Goal: Task Accomplishment & Management: Manage account settings

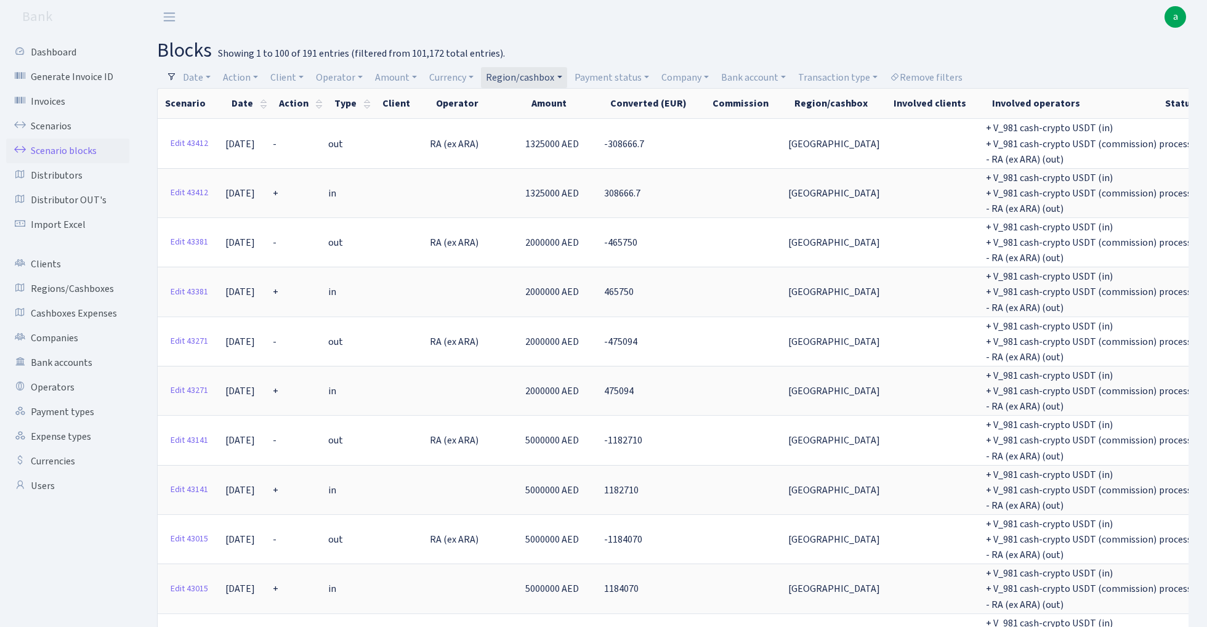
select select "100"
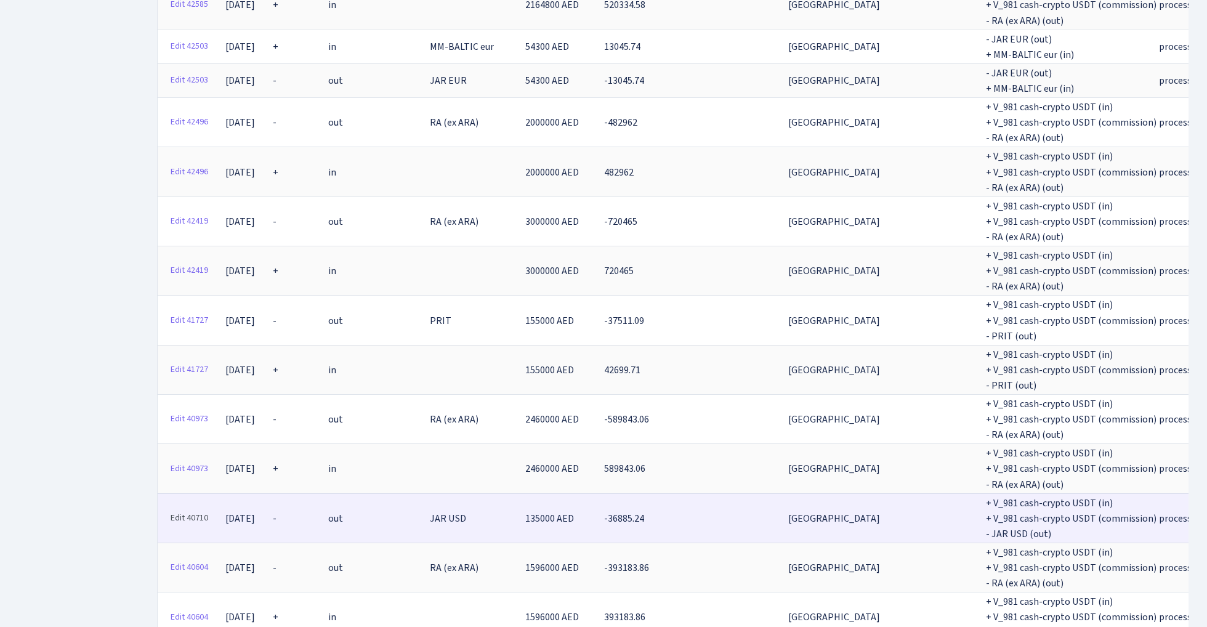
click at [190, 508] on link "Edit 40710" at bounding box center [189, 517] width 49 height 19
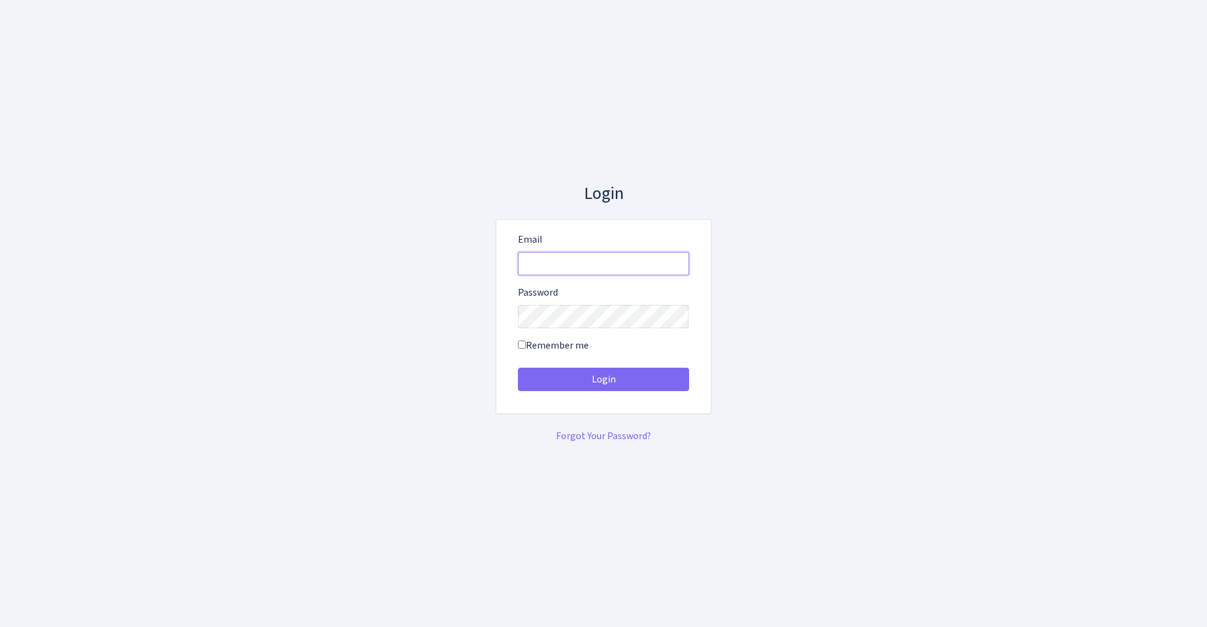
type input "admin@bank.com"
click at [603, 379] on button "Login" at bounding box center [603, 379] width 171 height 23
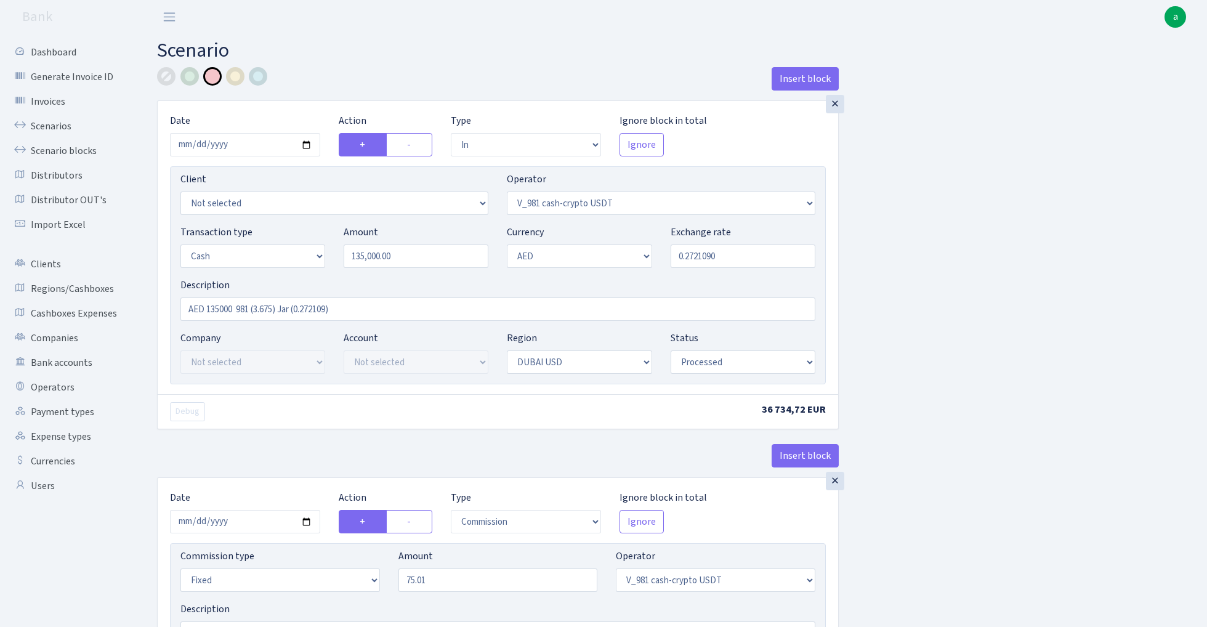
select select "in"
select select "435"
select select "1"
select select "9"
select select "14"
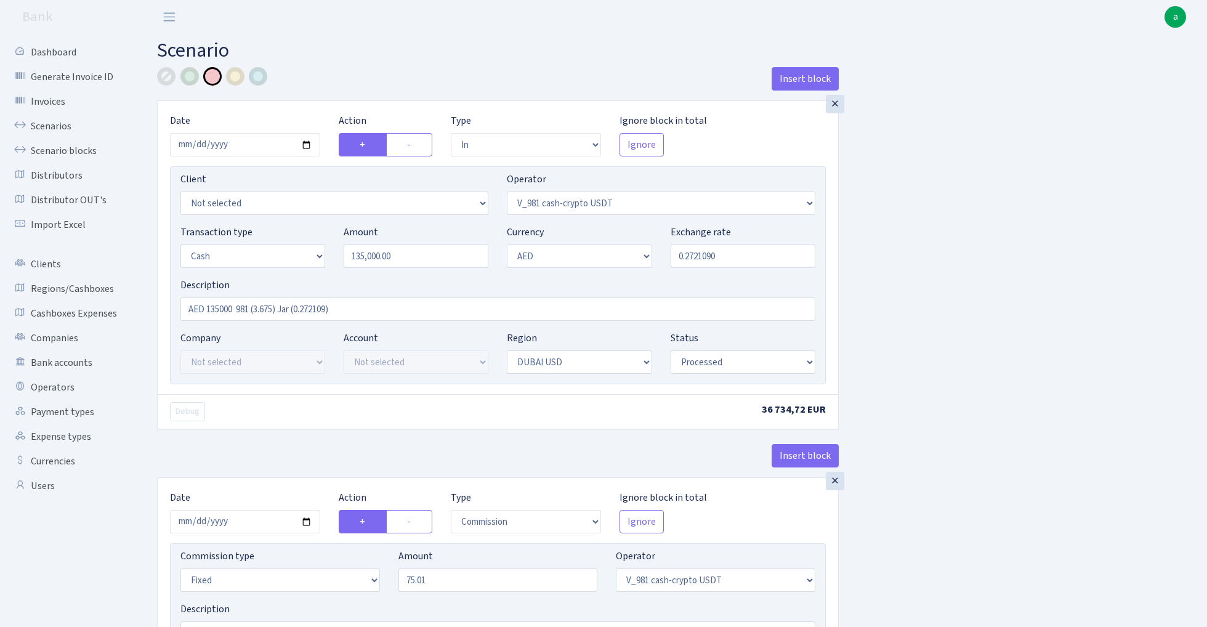
select select "processed"
select select "commission"
select select "fixed"
select select "435"
select select "processed"
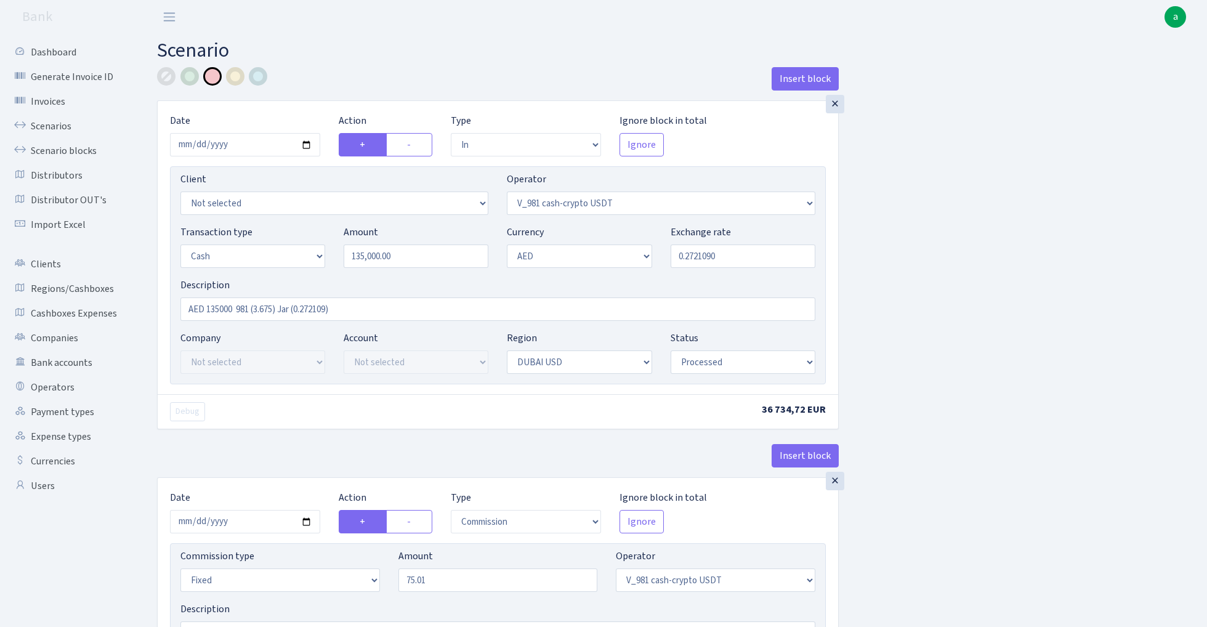
select select "out"
select select "308"
select select "1"
select select "9"
select select "8"
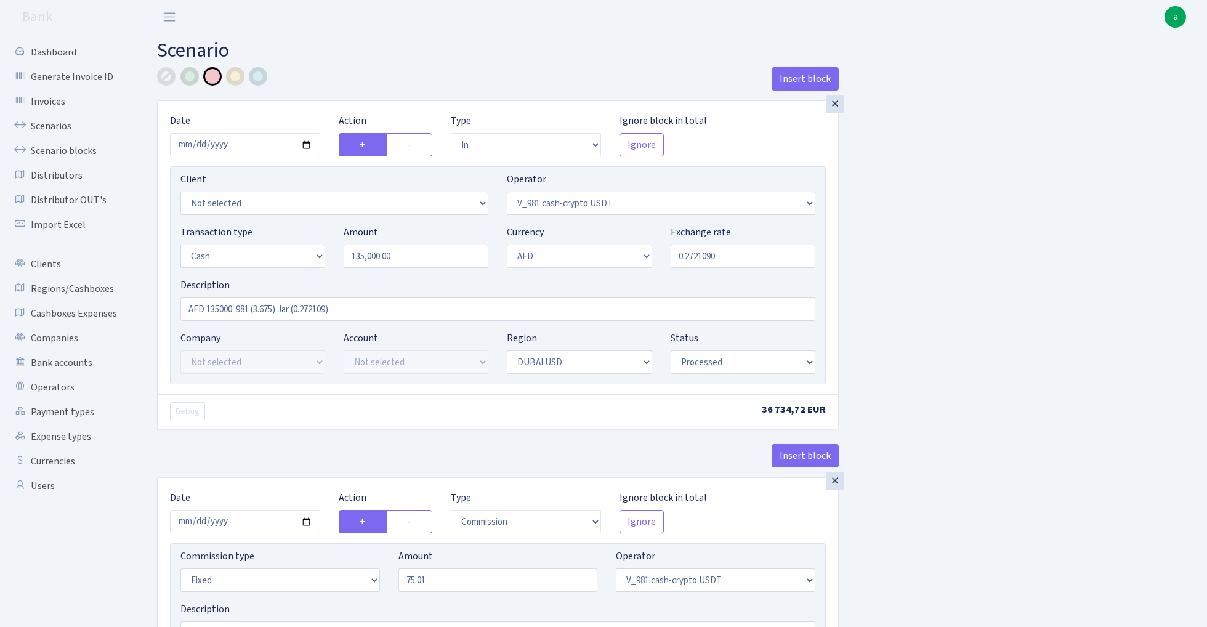
select select "processed"
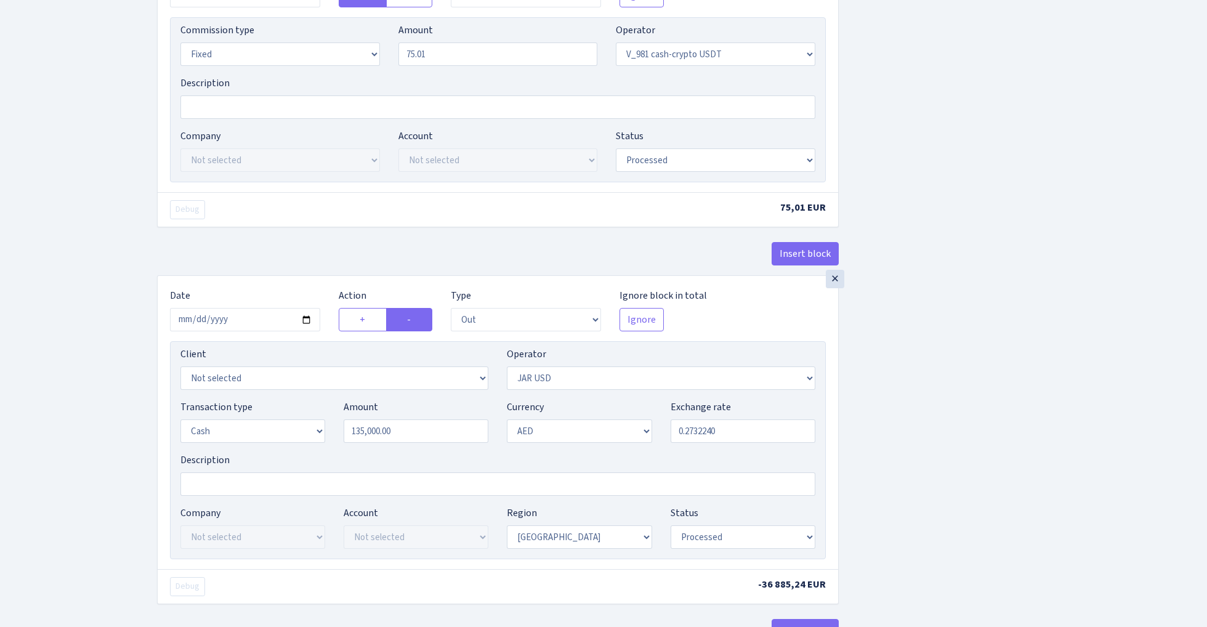
scroll to position [529, 0]
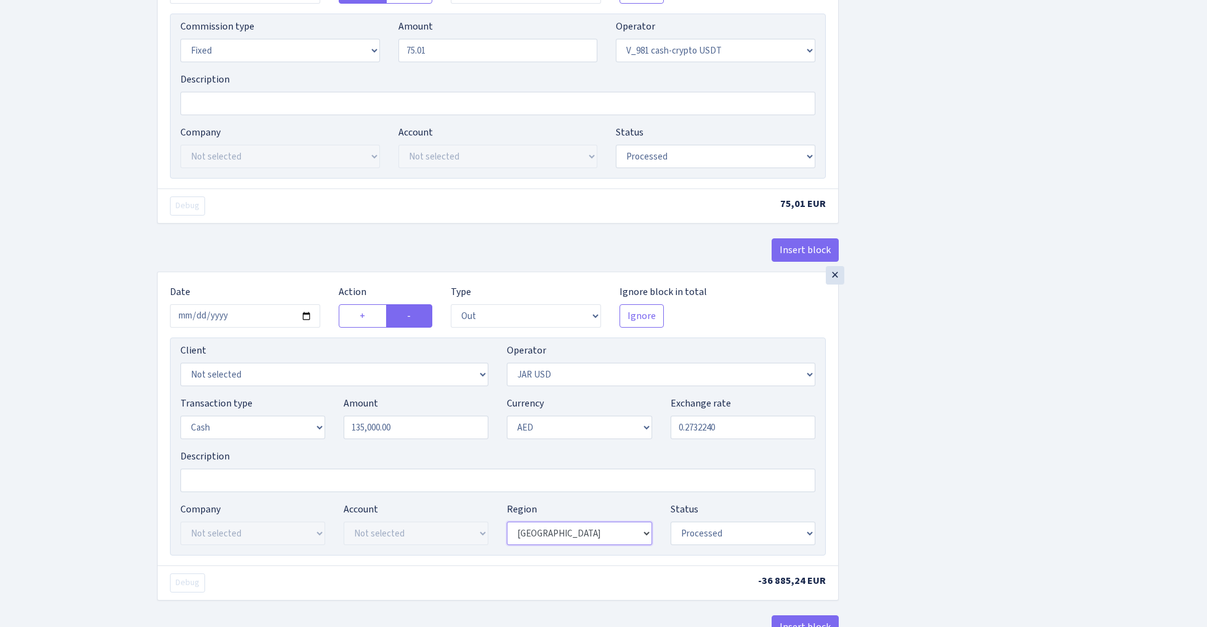
select select "14"
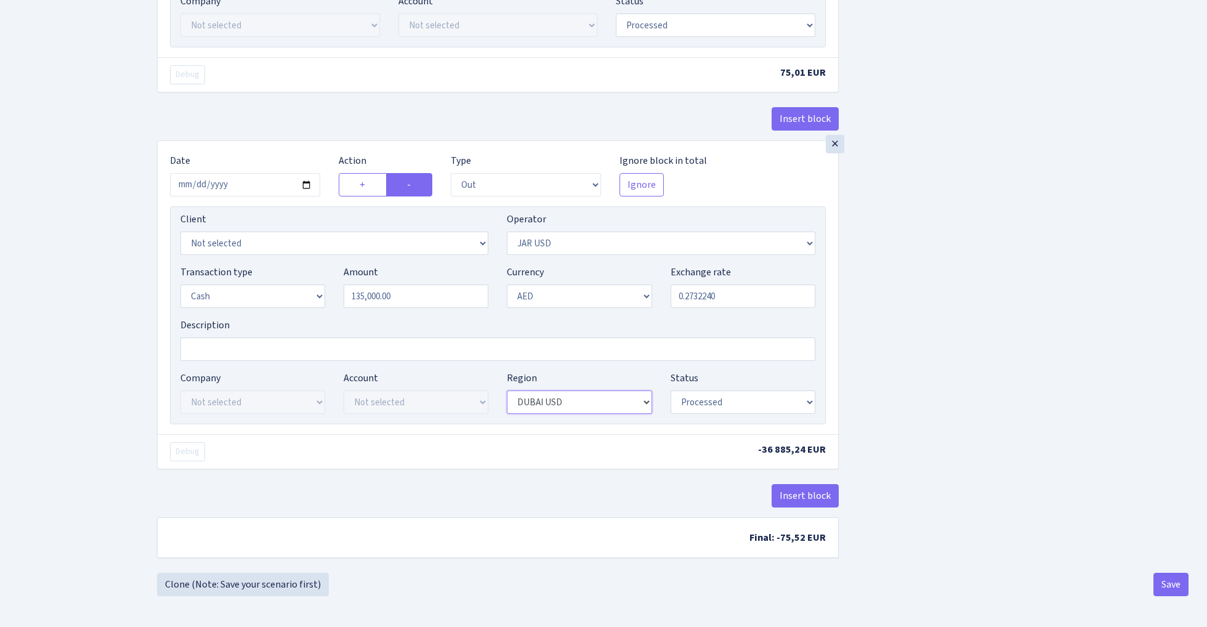
scroll to position [665, 0]
click at [1170, 580] on button "Save" at bounding box center [1170, 584] width 35 height 23
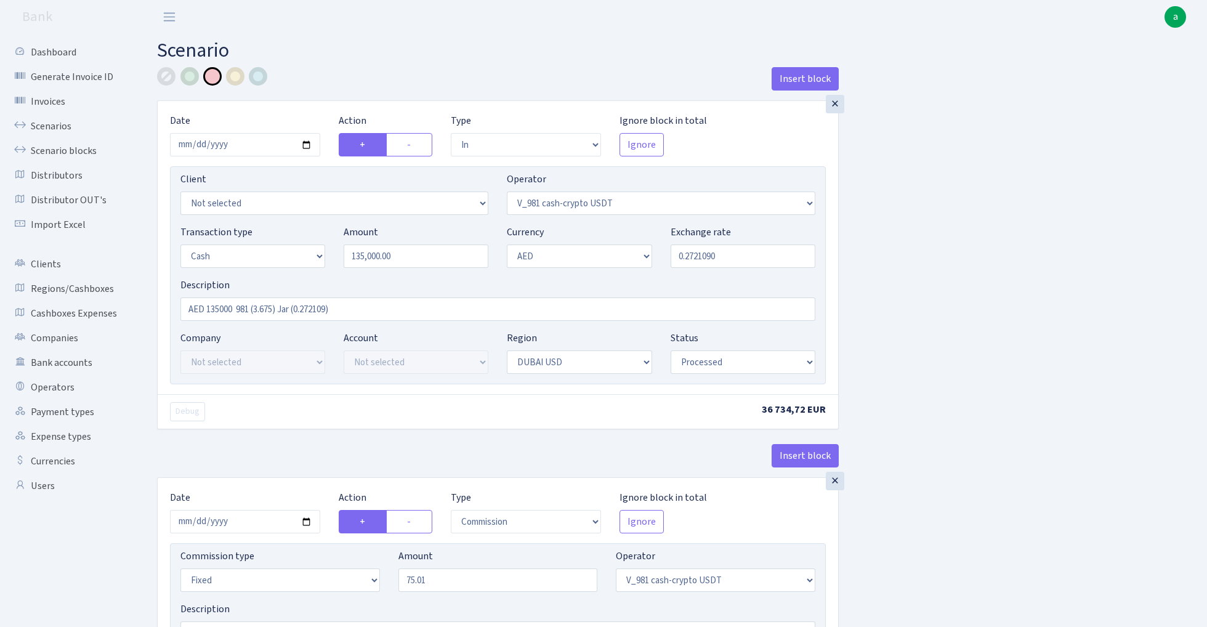
select select "in"
select select "435"
select select "1"
select select "9"
select select "14"
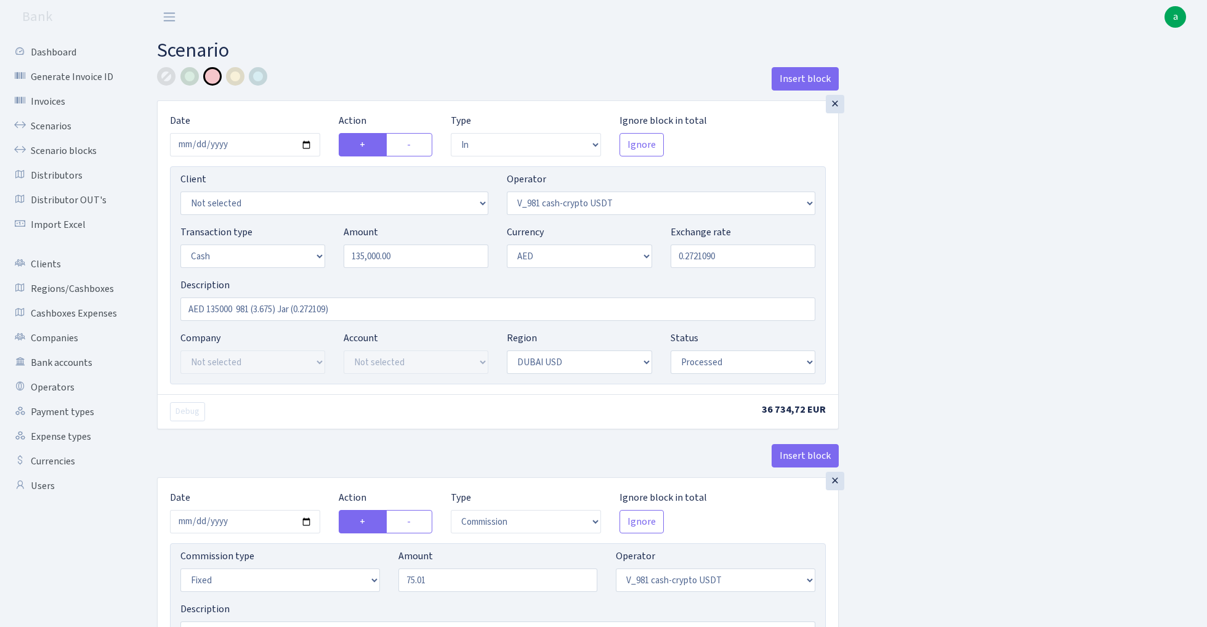
select select "processed"
select select "commission"
select select "fixed"
select select "435"
select select "processed"
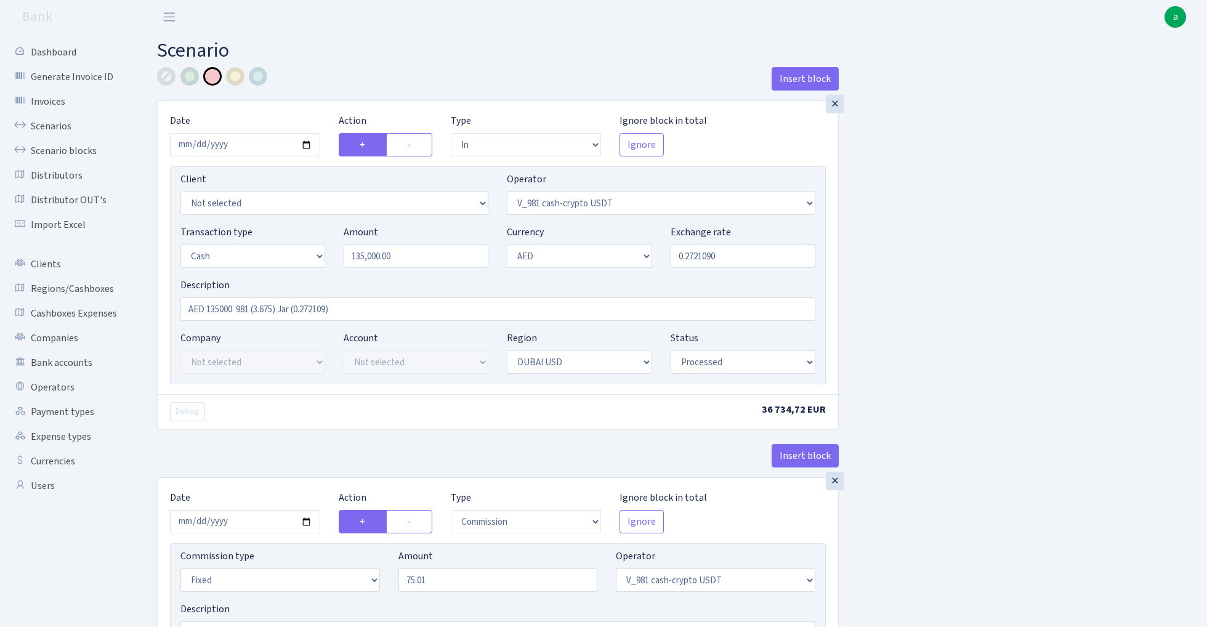
select select "out"
select select "308"
select select "1"
select select "9"
select select "14"
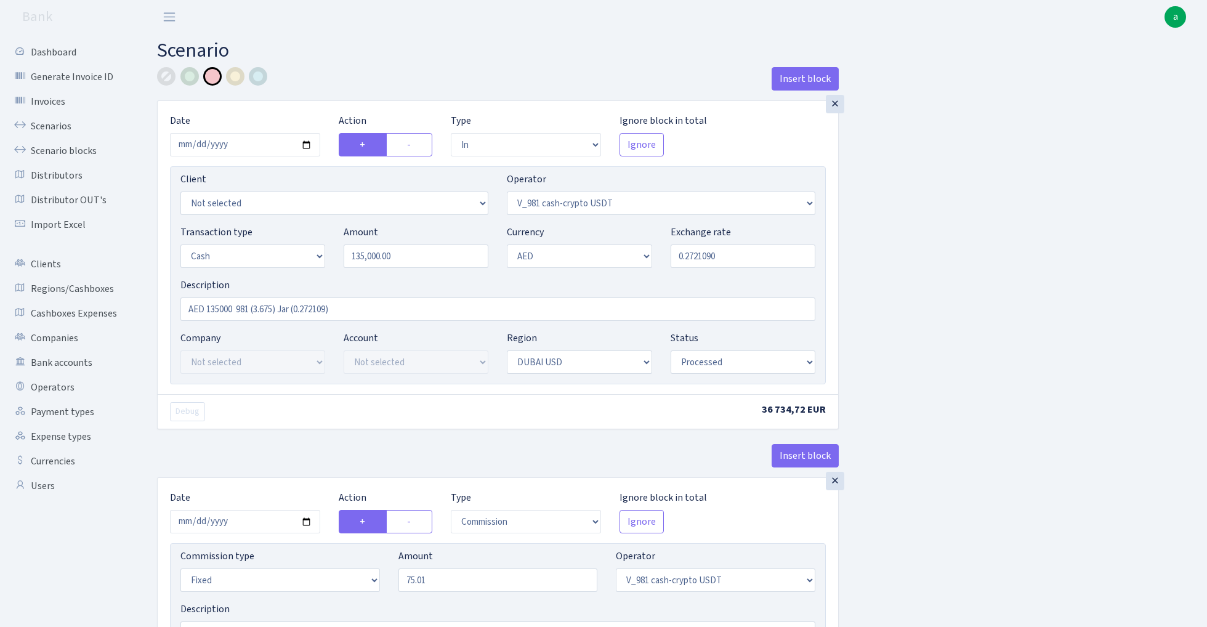
select select "processed"
click at [84, 149] on link "Scenario blocks" at bounding box center [67, 151] width 123 height 25
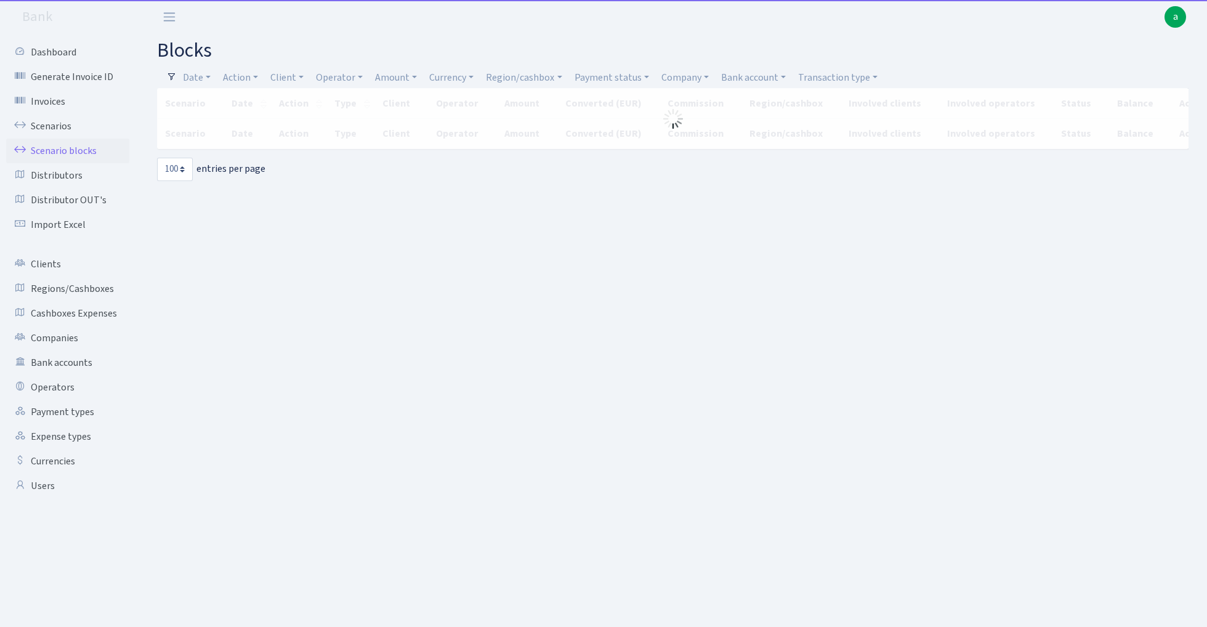
select select "100"
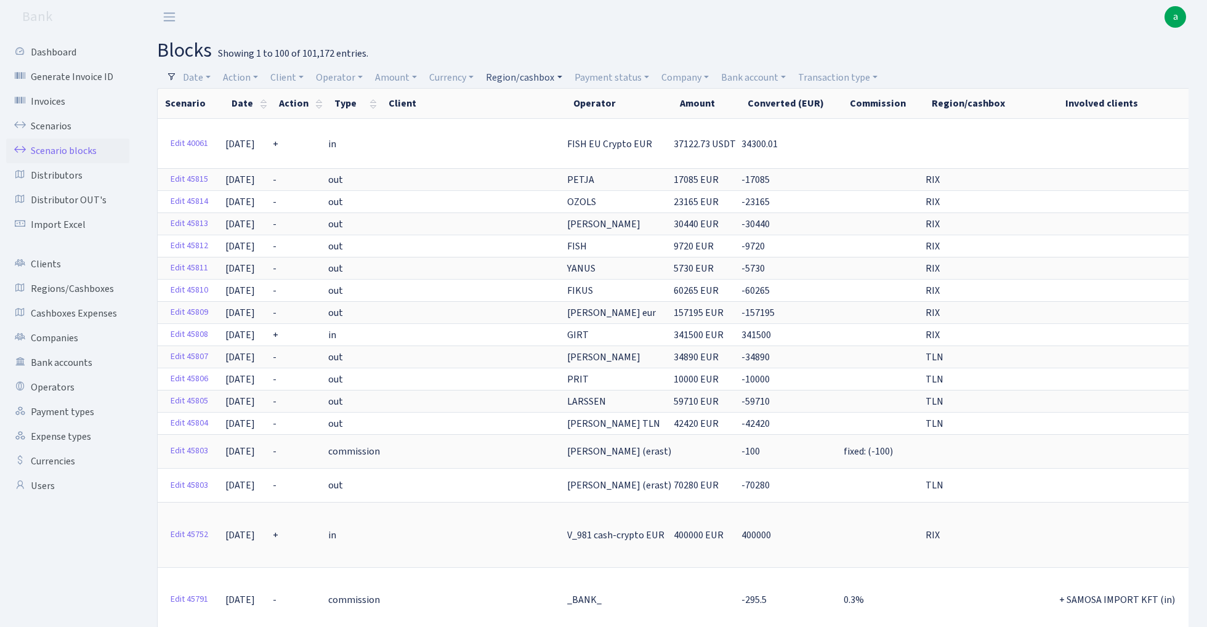
click at [543, 77] on link "Region/cashbox" at bounding box center [524, 77] width 86 height 21
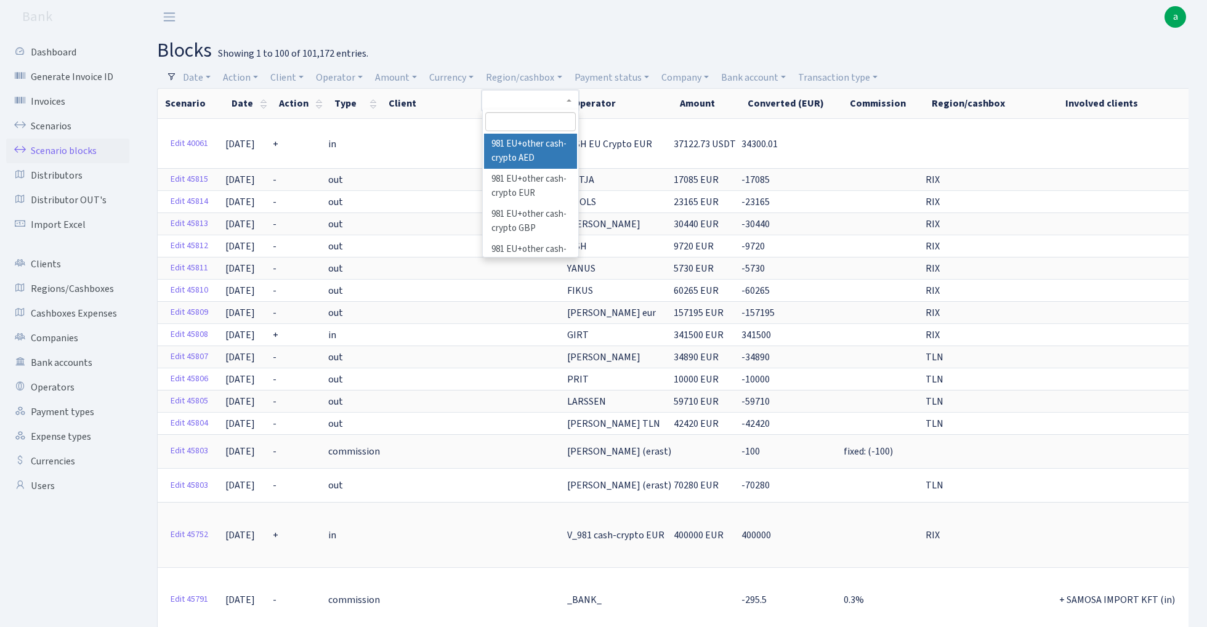
click at [542, 124] on input "search" at bounding box center [530, 121] width 90 height 19
type input "dubai"
click at [533, 144] on li "DUBAI" at bounding box center [530, 145] width 93 height 22
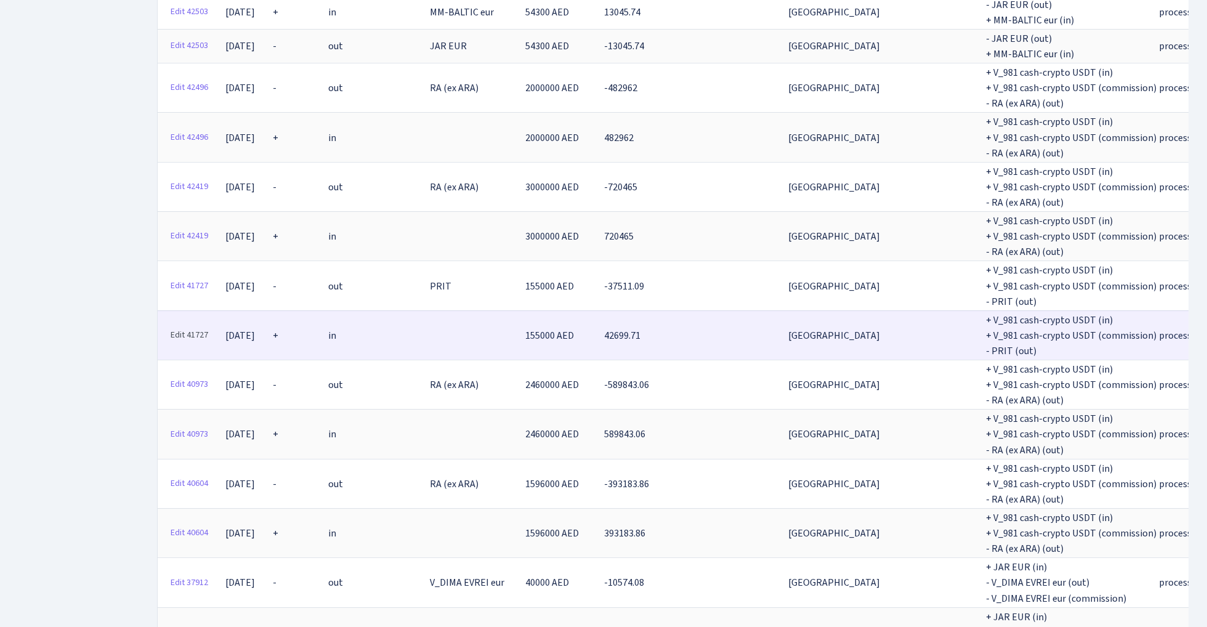
click at [193, 326] on link "Edit 41727" at bounding box center [189, 335] width 49 height 19
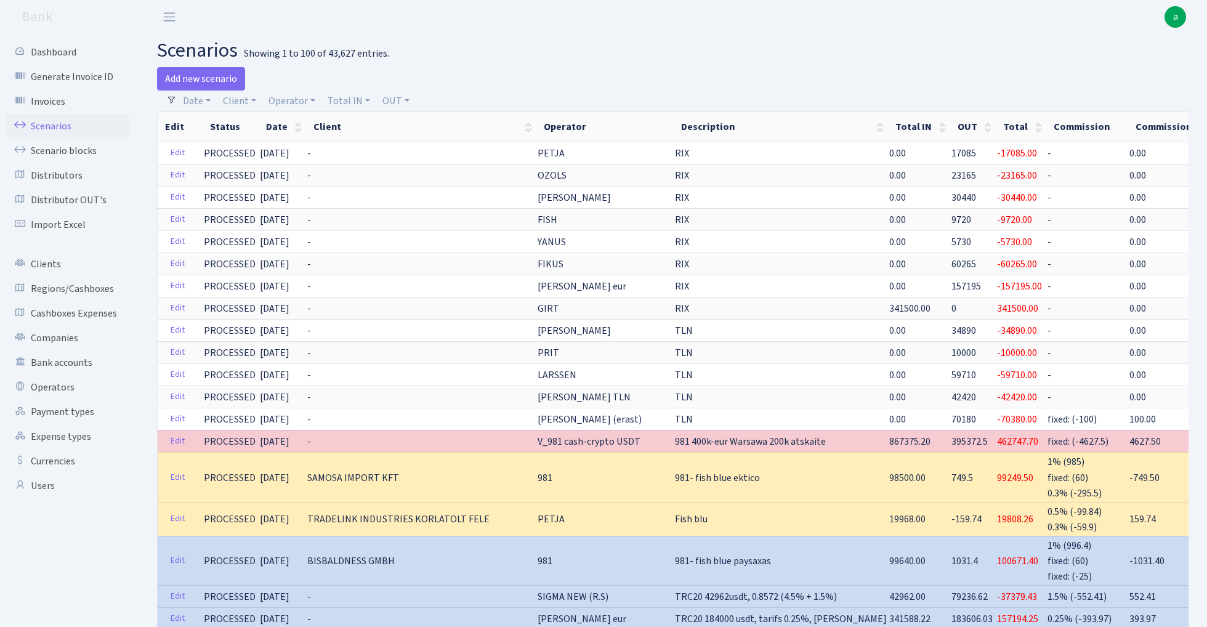
select select "100"
click at [244, 100] on link "Client" at bounding box center [239, 100] width 43 height 21
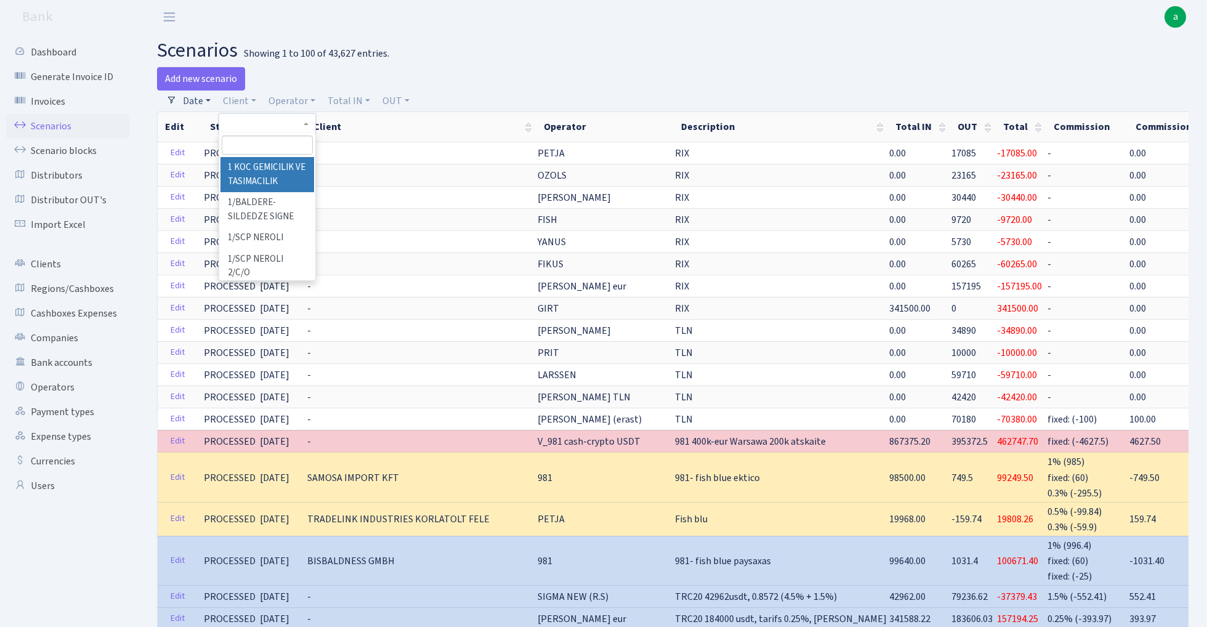
click at [207, 102] on link "Date" at bounding box center [197, 100] width 38 height 21
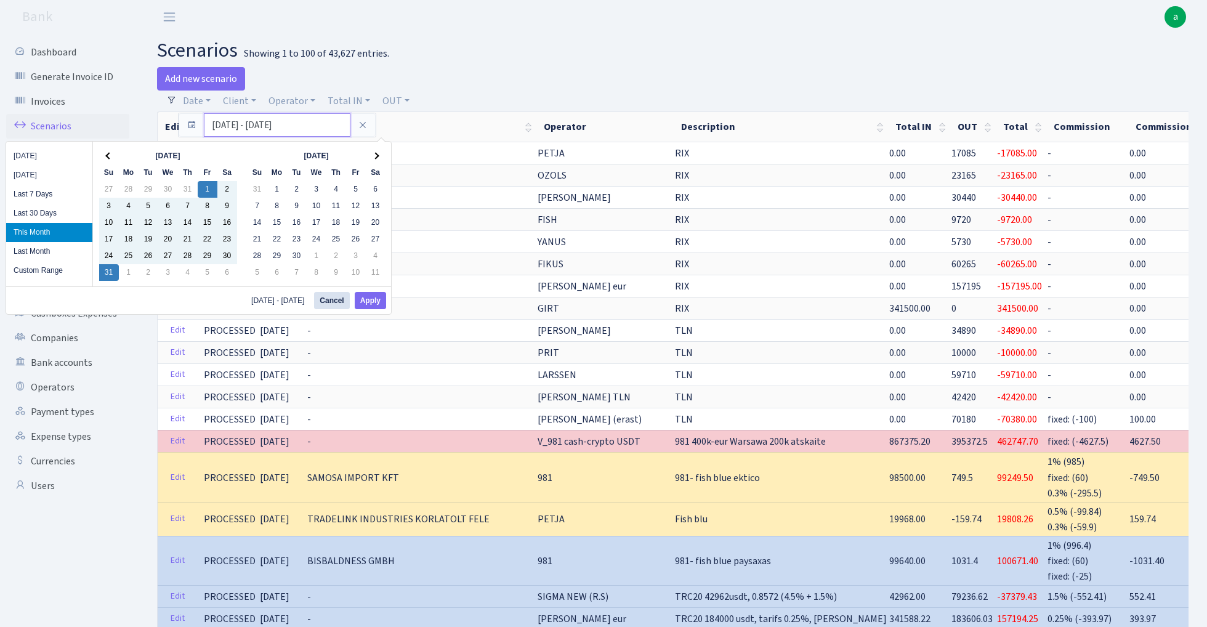
click at [222, 124] on input "01.08.2025 - 31.08.2025" at bounding box center [277, 124] width 147 height 23
click at [108, 158] on span at bounding box center [108, 156] width 7 height 7
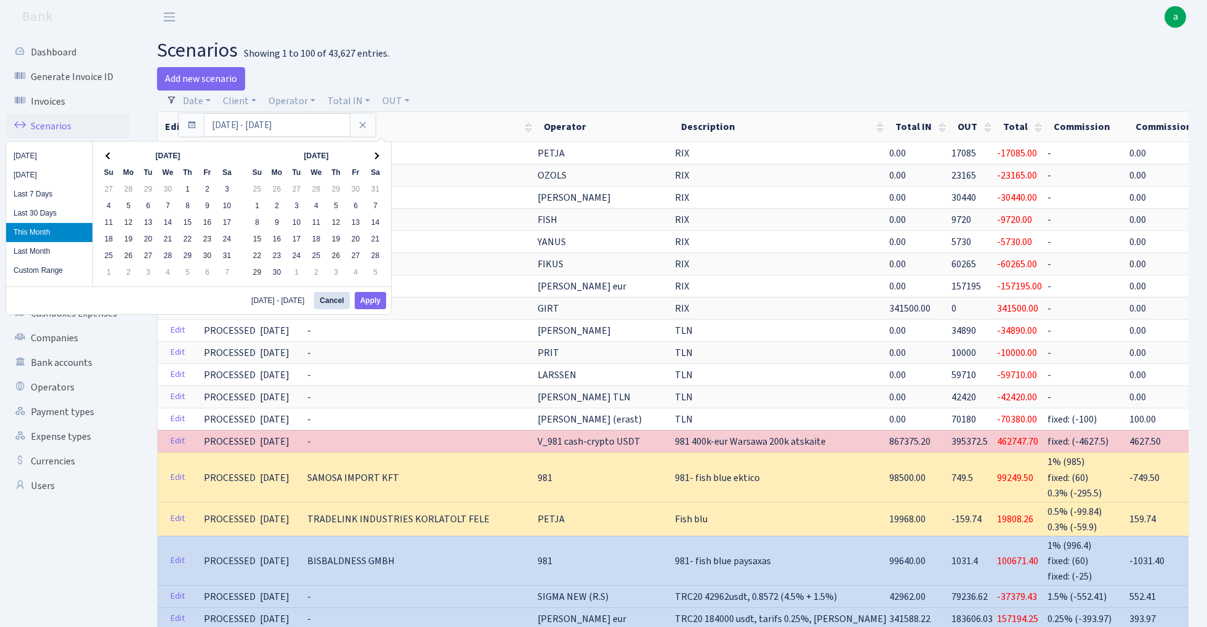
click at [108, 158] on span at bounding box center [108, 156] width 7 height 7
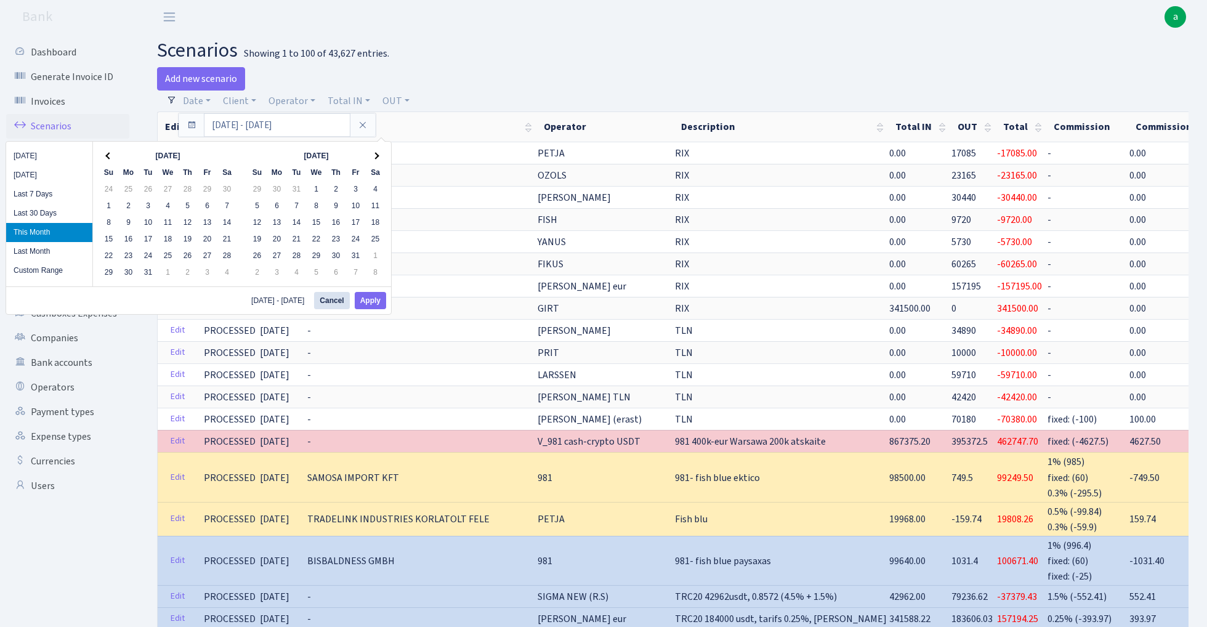
click at [108, 158] on span at bounding box center [108, 156] width 7 height 7
click at [369, 299] on button "Apply" at bounding box center [370, 300] width 31 height 17
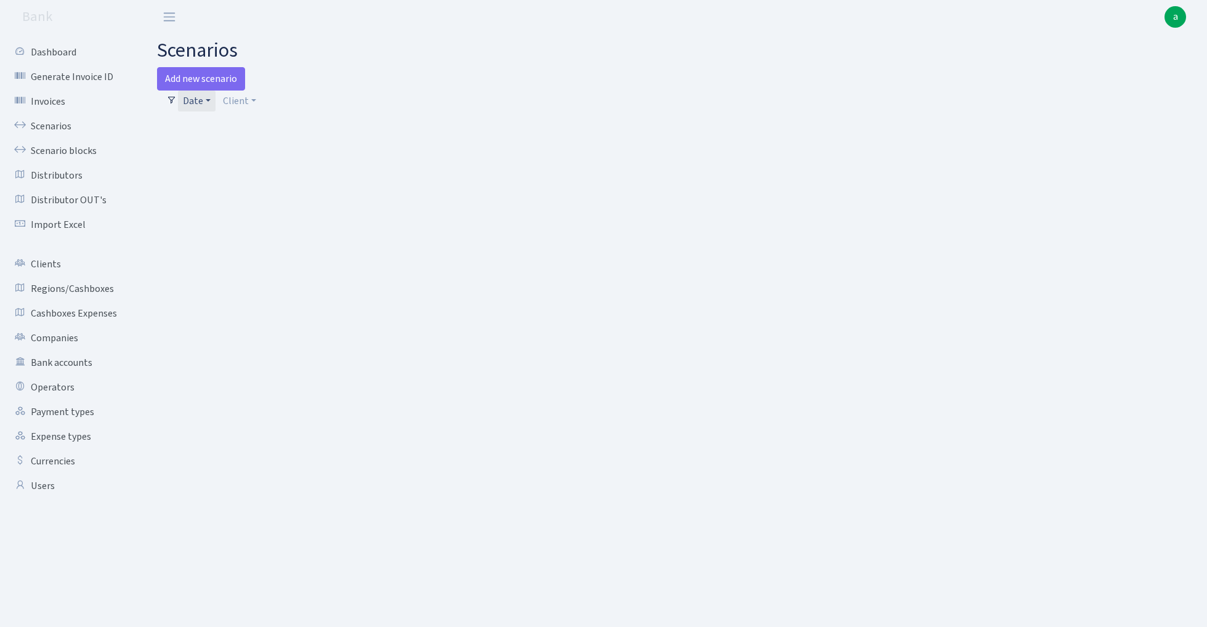
select select "100"
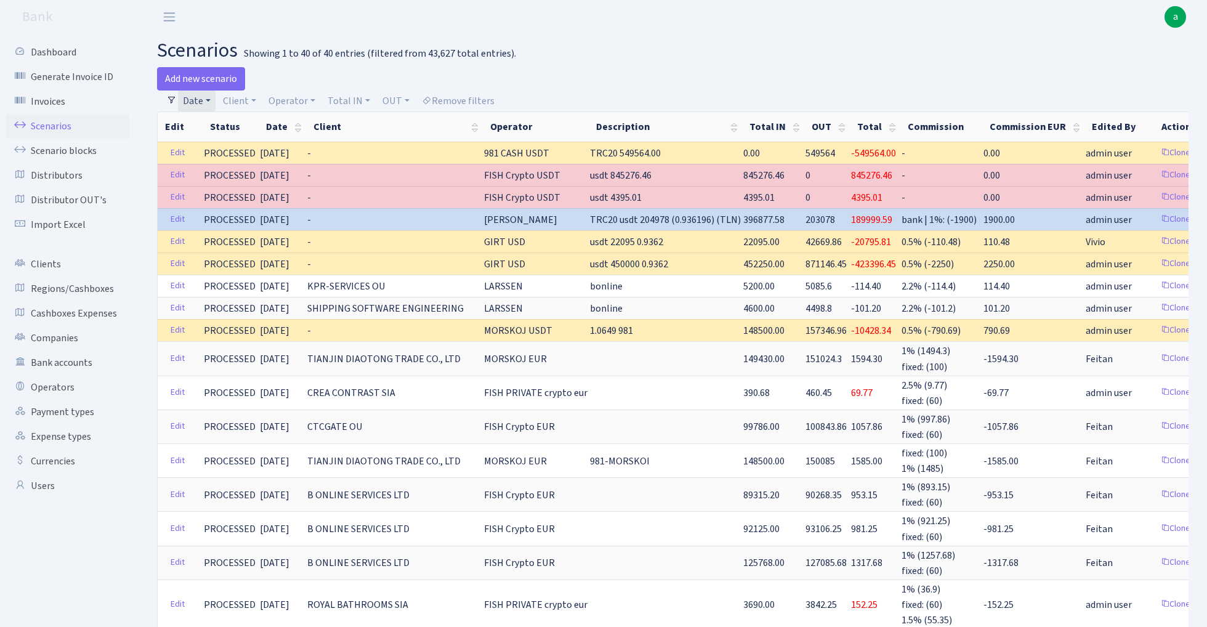
click at [188, 101] on link "Date" at bounding box center [197, 100] width 38 height 21
click at [222, 119] on input "[DATE] - [DATE]" at bounding box center [277, 124] width 147 height 23
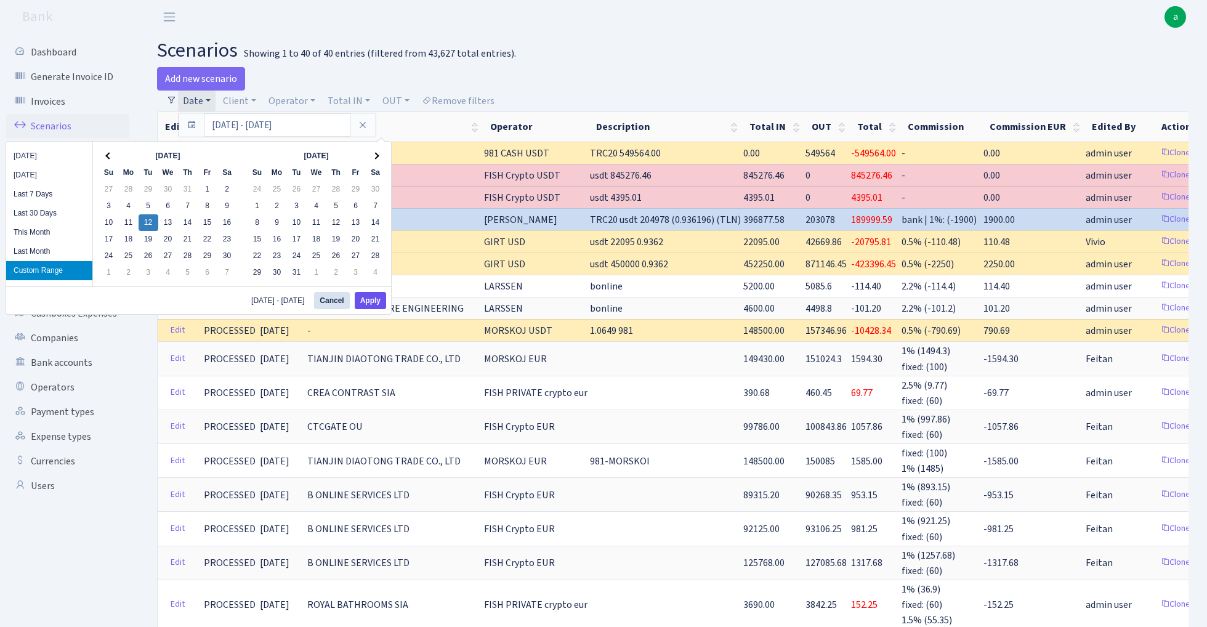
click at [374, 299] on button "Apply" at bounding box center [370, 300] width 31 height 17
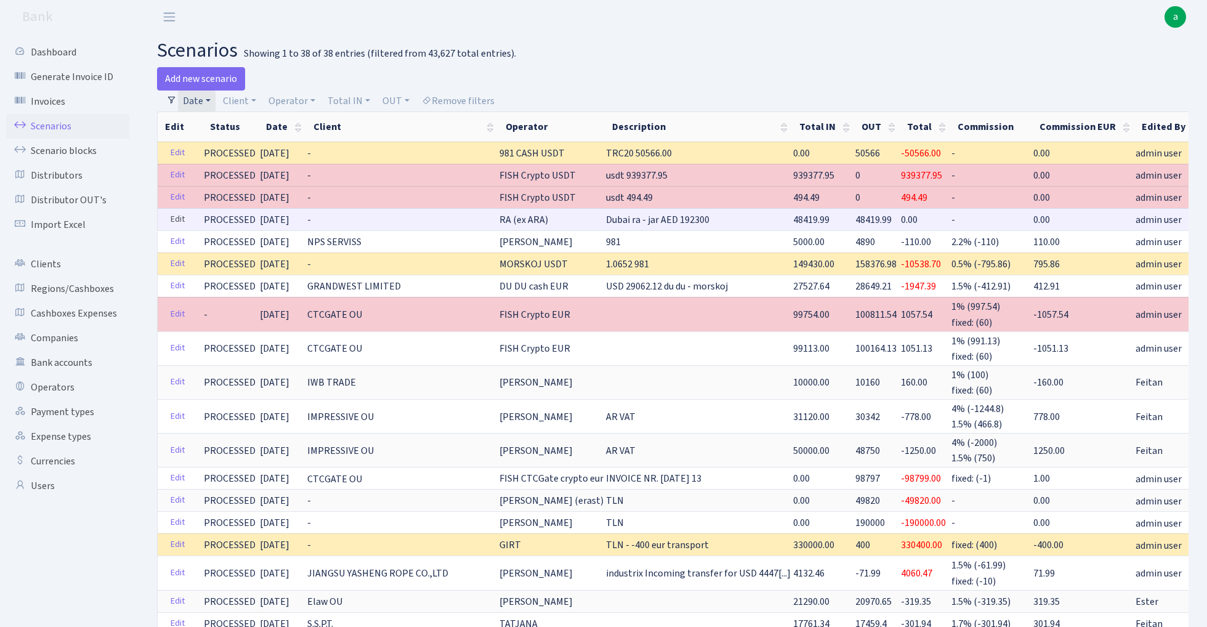
click at [172, 224] on link "Edit" at bounding box center [177, 219] width 25 height 19
click at [202, 95] on link "Date" at bounding box center [197, 100] width 38 height 21
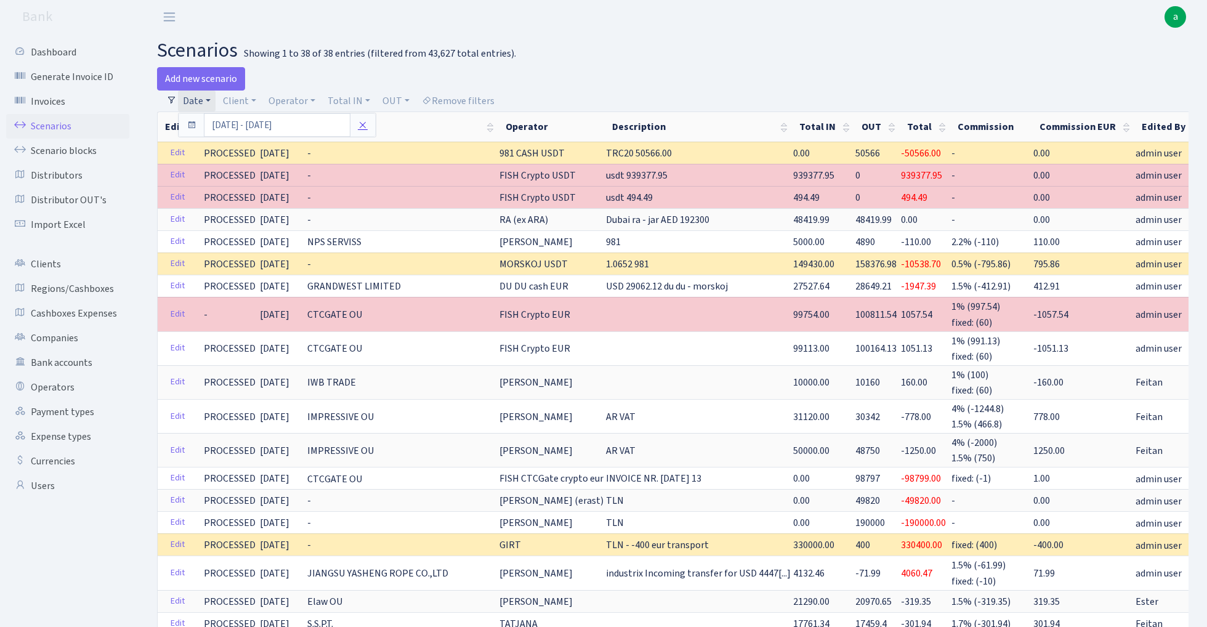
click at [366, 124] on icon at bounding box center [363, 125] width 10 height 10
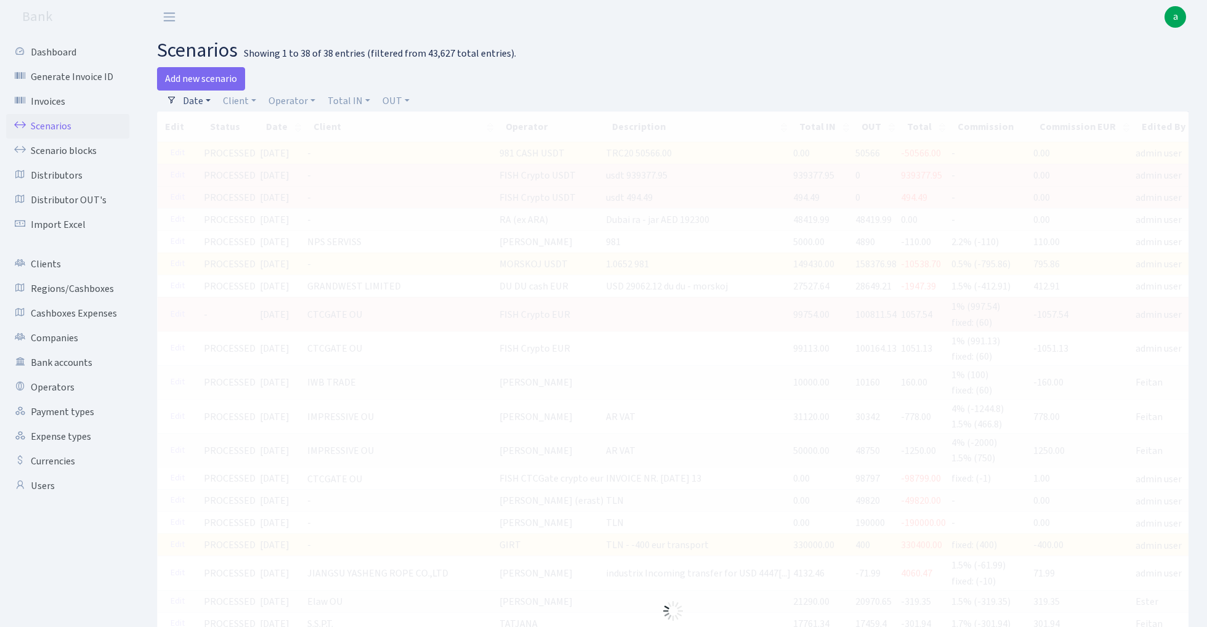
click at [197, 97] on link "Date" at bounding box center [197, 100] width 38 height 21
click at [234, 131] on input "12.11.2024 - 12.11.2024" at bounding box center [277, 124] width 147 height 23
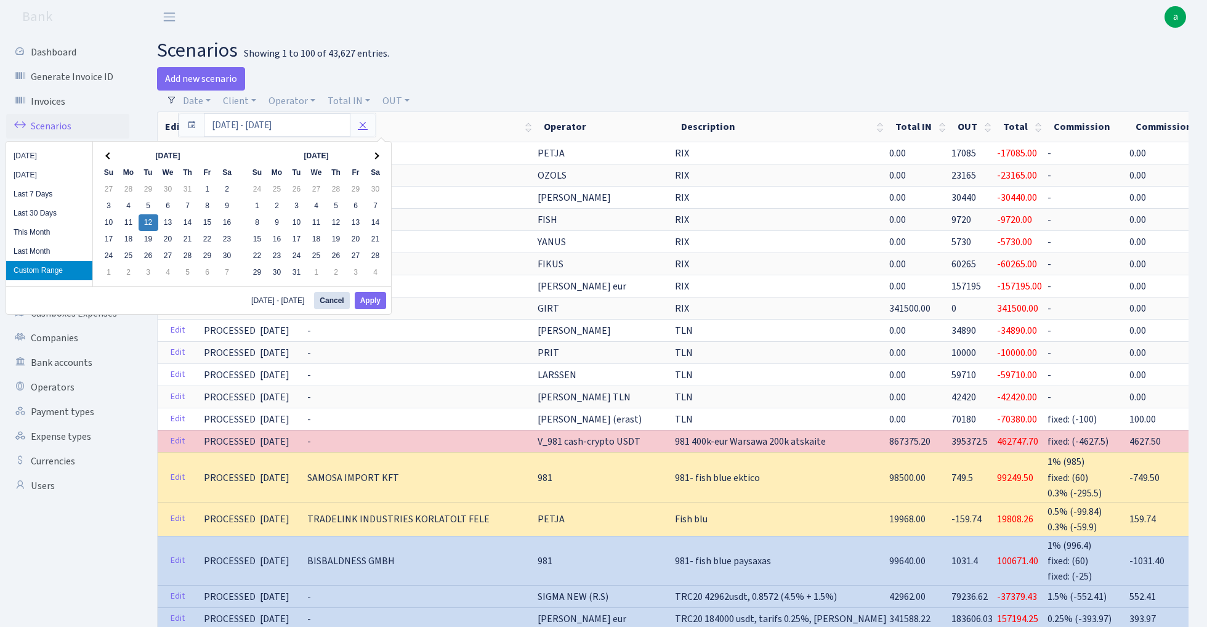
click at [363, 120] on icon at bounding box center [363, 125] width 10 height 10
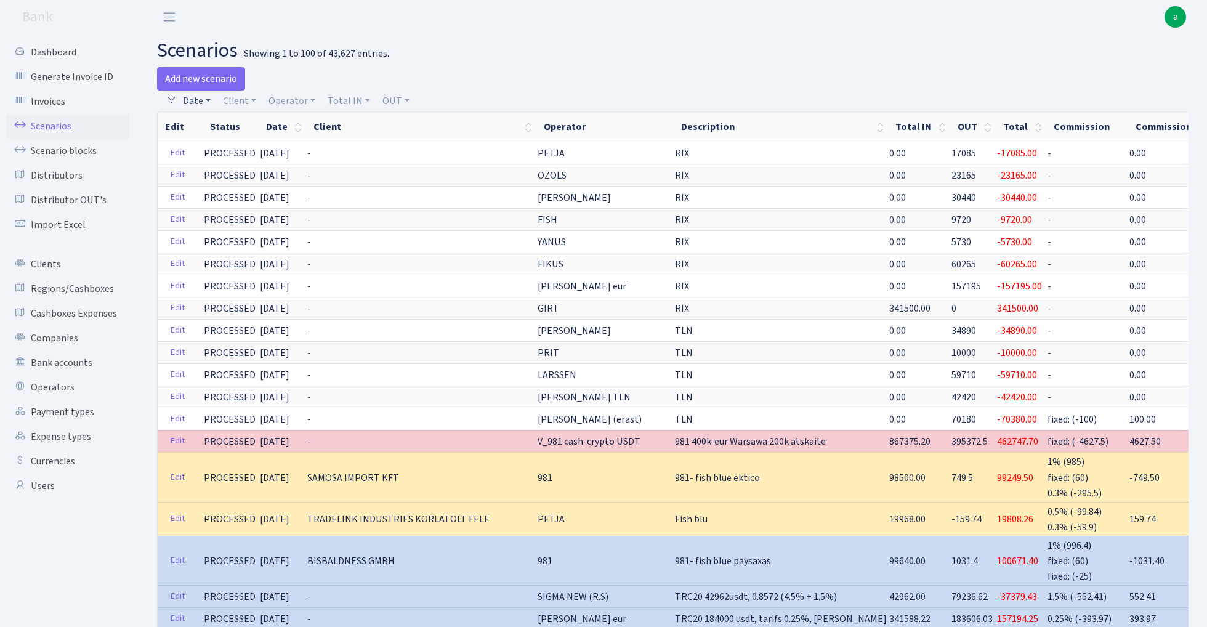
click at [200, 102] on link "Date" at bounding box center [197, 100] width 38 height 21
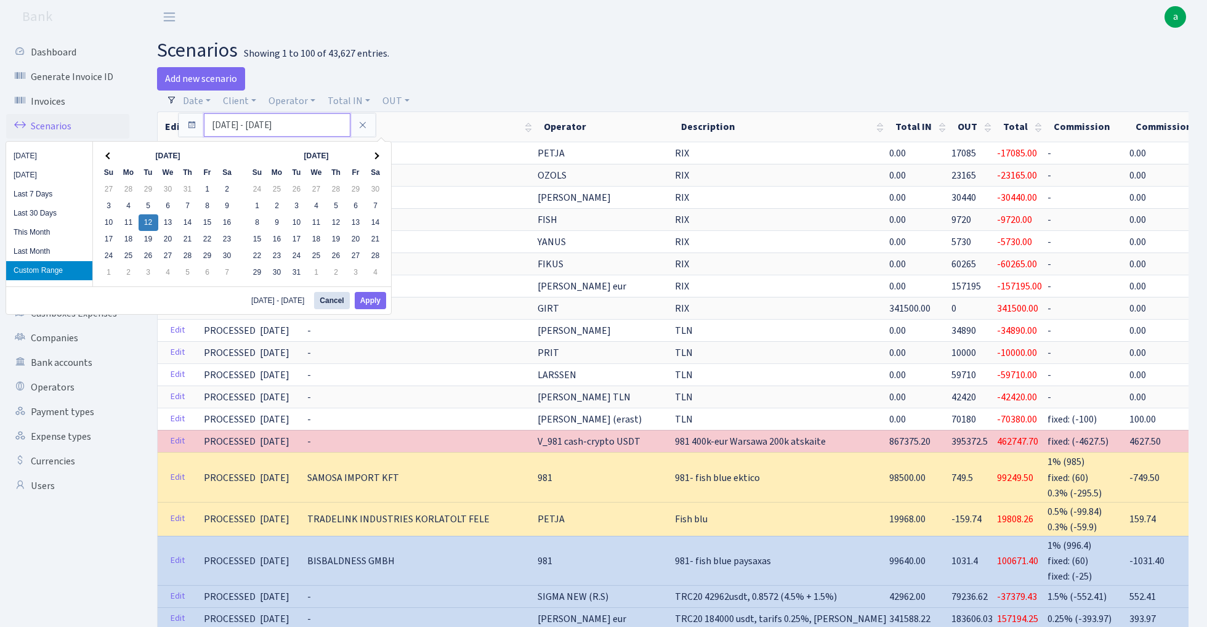
click at [224, 122] on input "12.11.2024 - 12.11.2024" at bounding box center [277, 124] width 147 height 23
click at [358, 124] on icon at bounding box center [363, 125] width 10 height 10
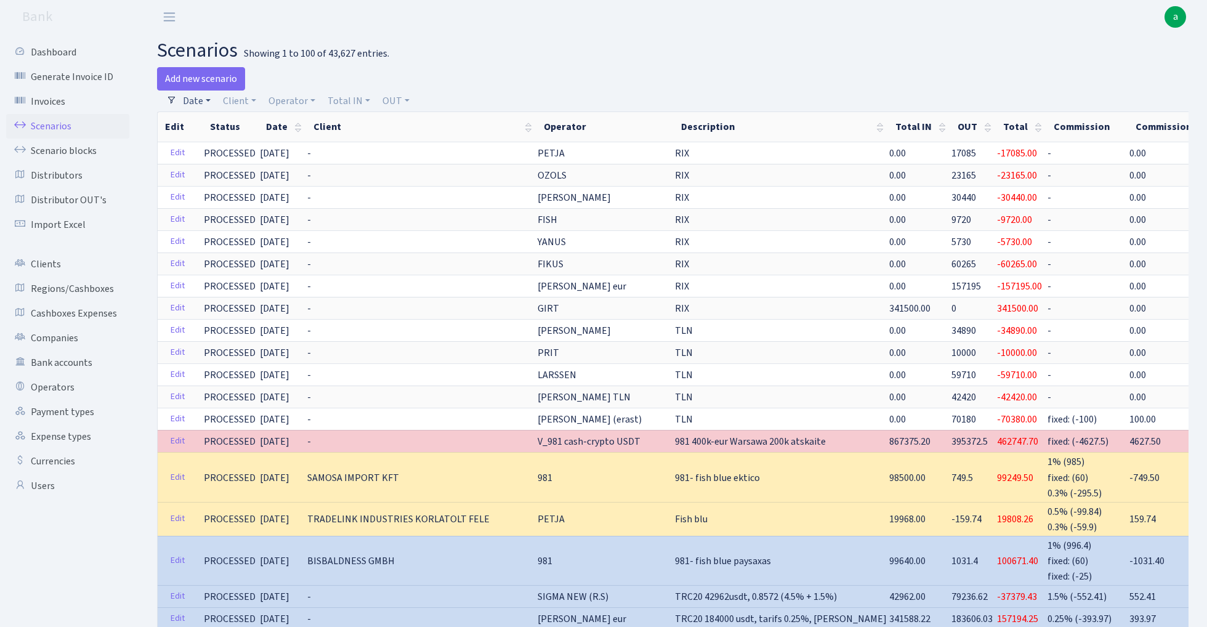
click at [199, 104] on link "Date" at bounding box center [197, 100] width 38 height 21
click at [193, 129] on icon at bounding box center [192, 125] width 10 height 10
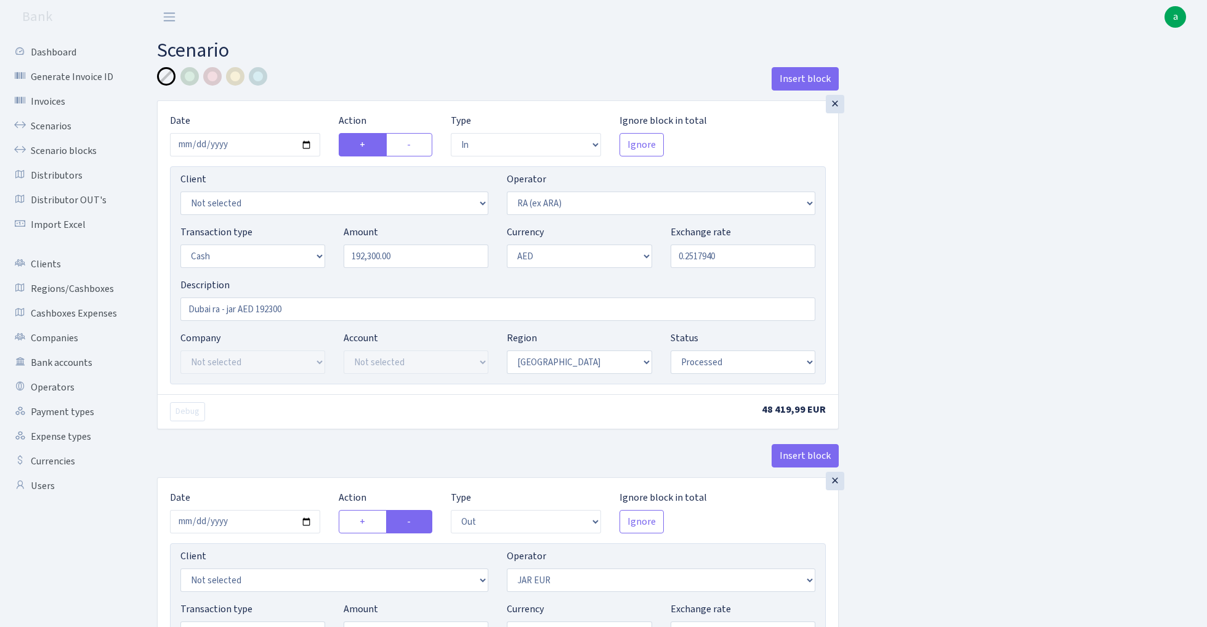
select select "in"
select select "45"
select select "1"
select select "9"
select select "8"
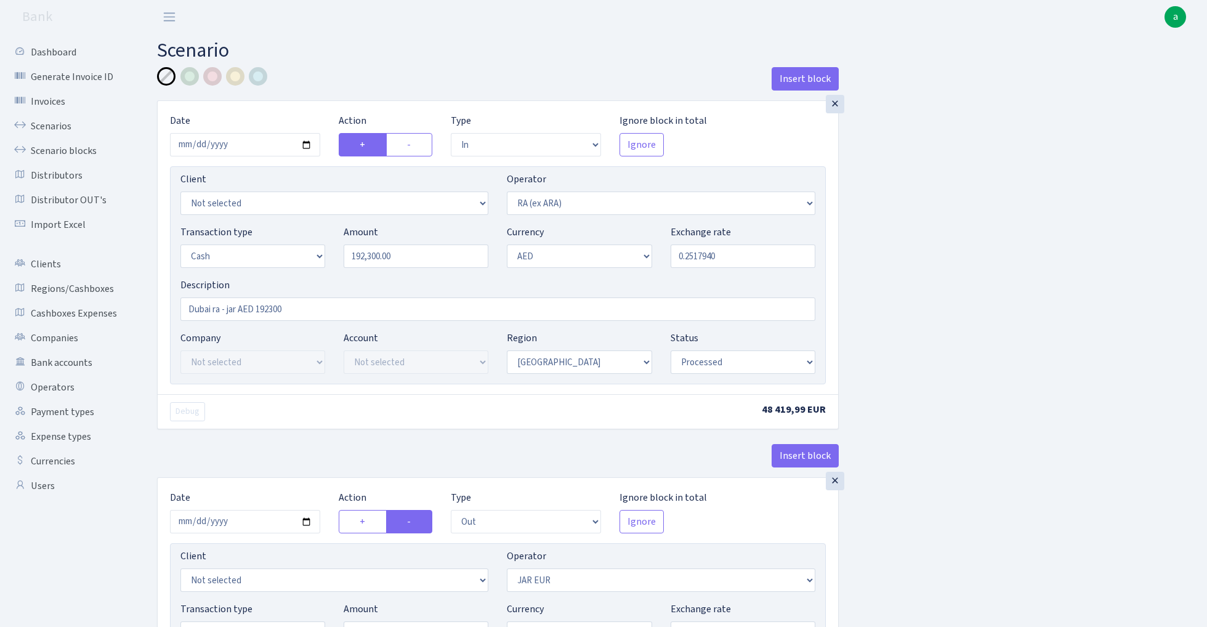
select select "processed"
select select "out"
select select "262"
select select "1"
select select "9"
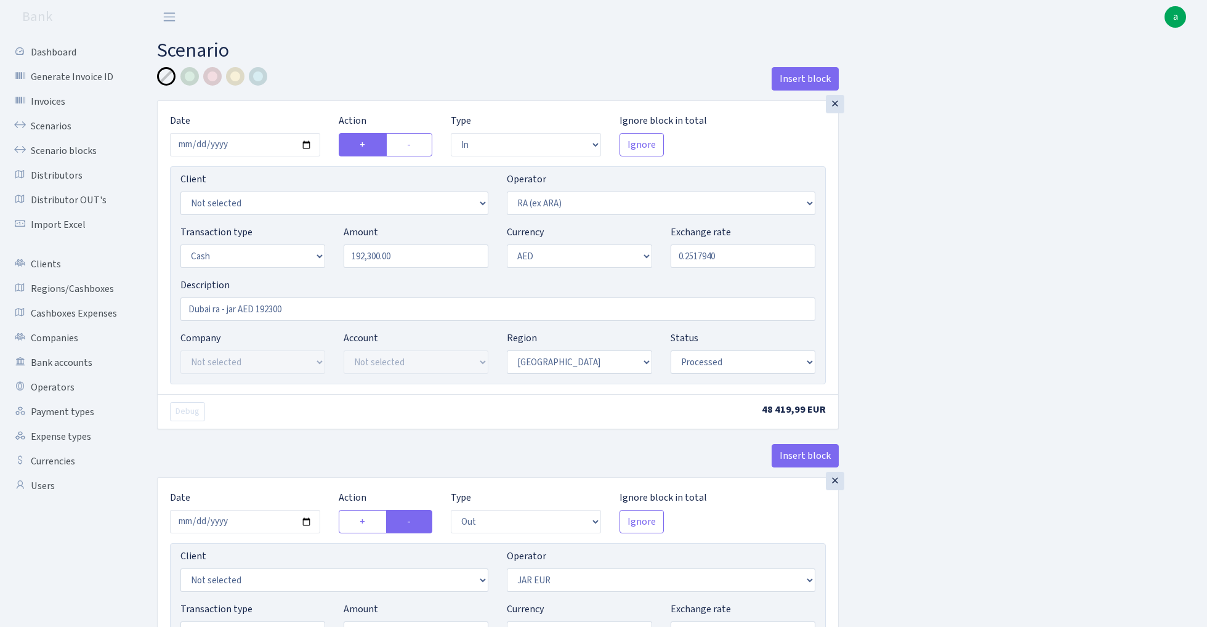
select select "8"
select select "processed"
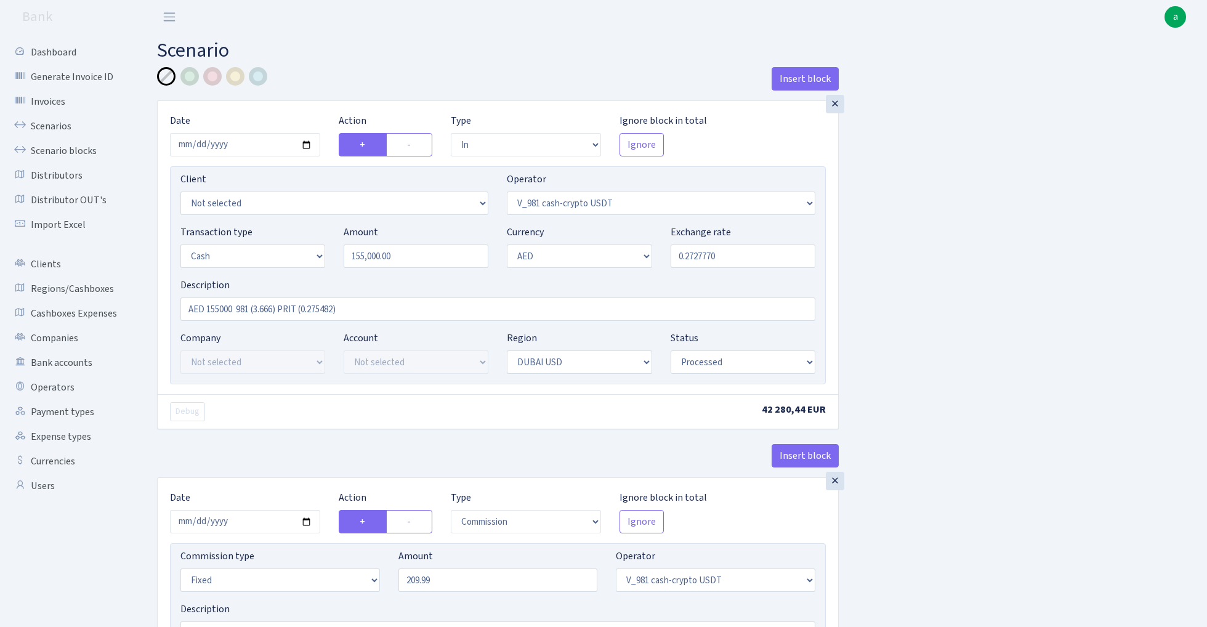
select select "in"
select select "435"
select select "1"
select select "9"
select select "14"
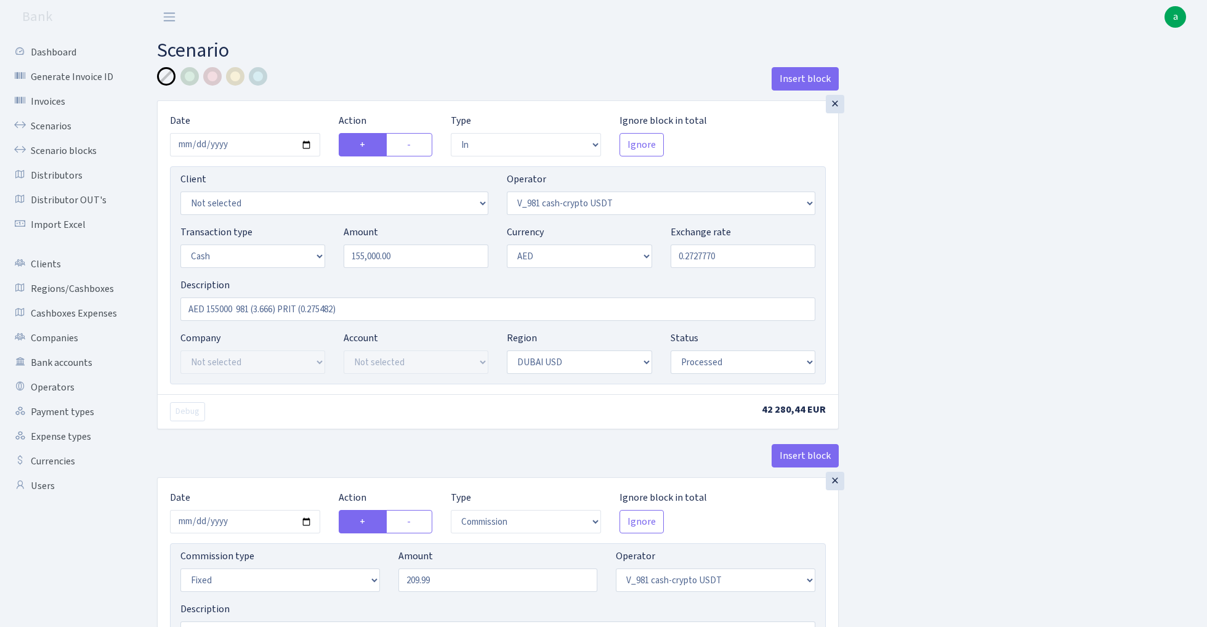
select select "processed"
select select "commission"
select select "fixed"
select select "435"
select select "processed"
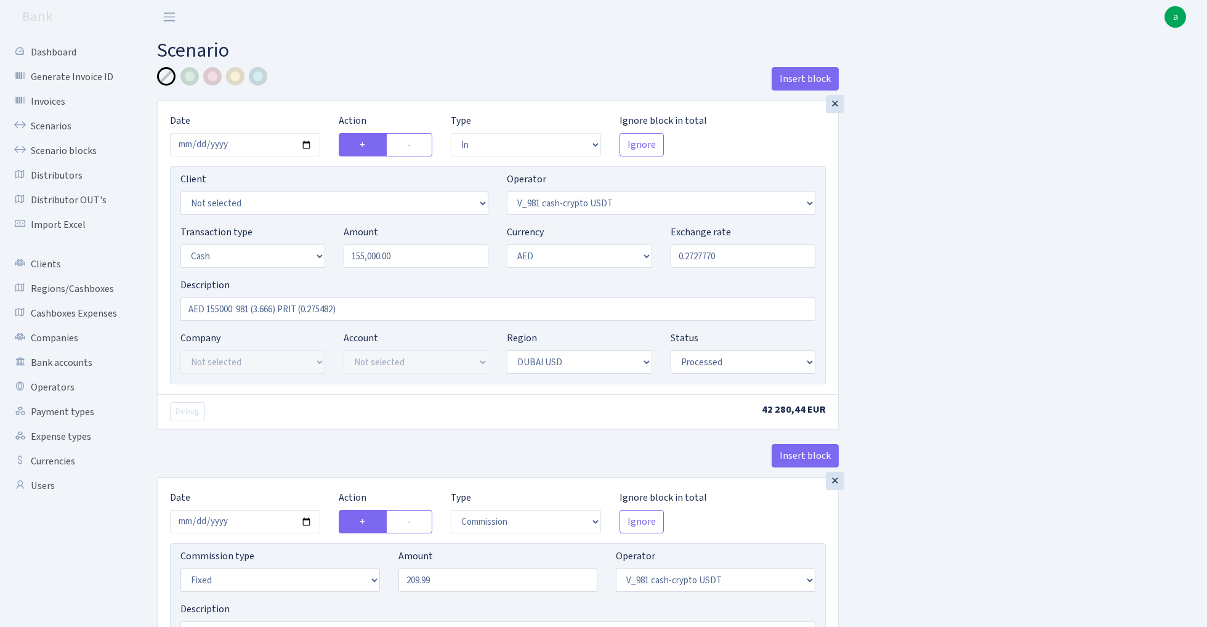
select select "out"
select select "15"
select select "9"
select select "14"
select select "processed"
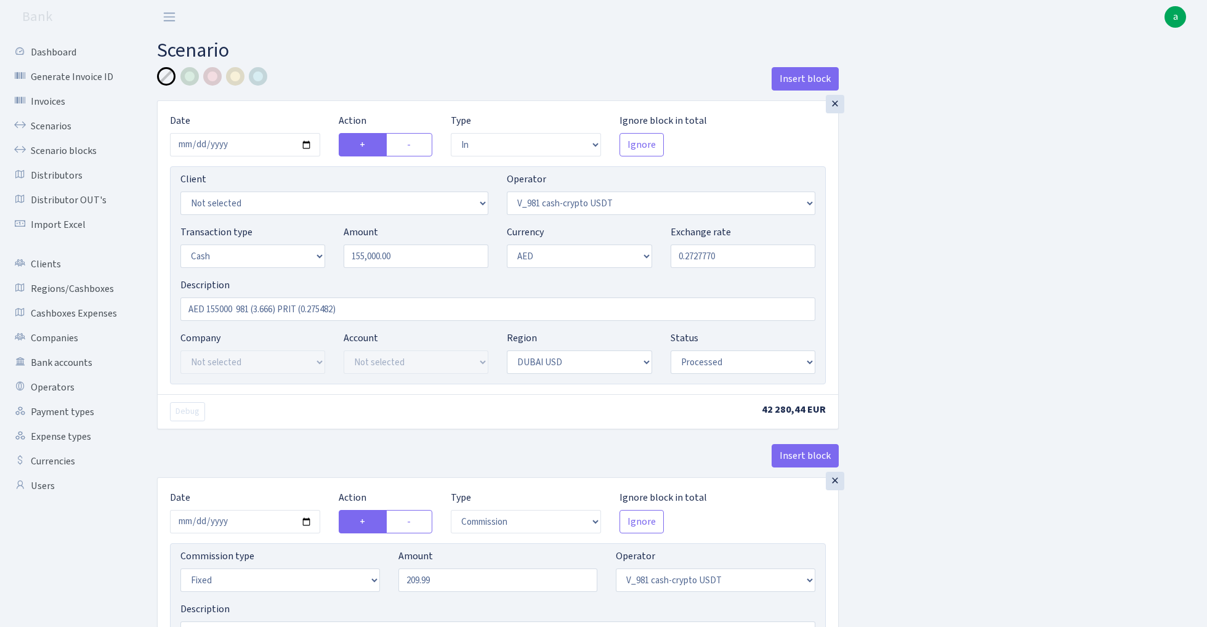
select select "in"
select select "15"
select select "9"
select select "8"
select select "processed"
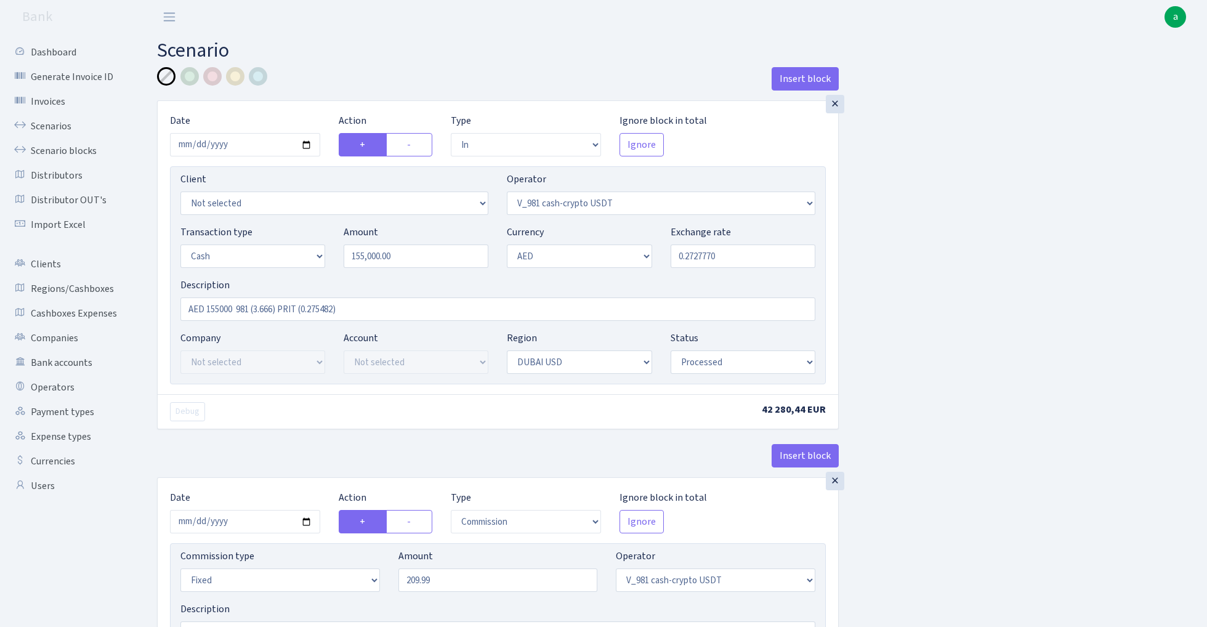
select select "out"
select select "82"
select select "1"
select select "9"
select select "8"
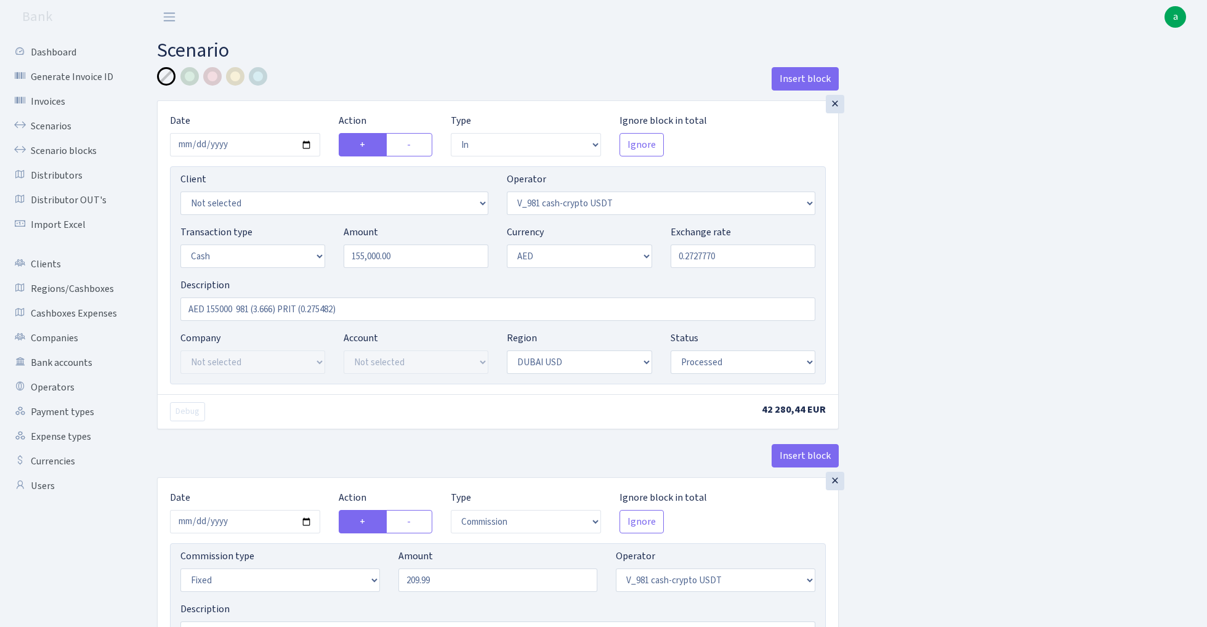
select select "processed"
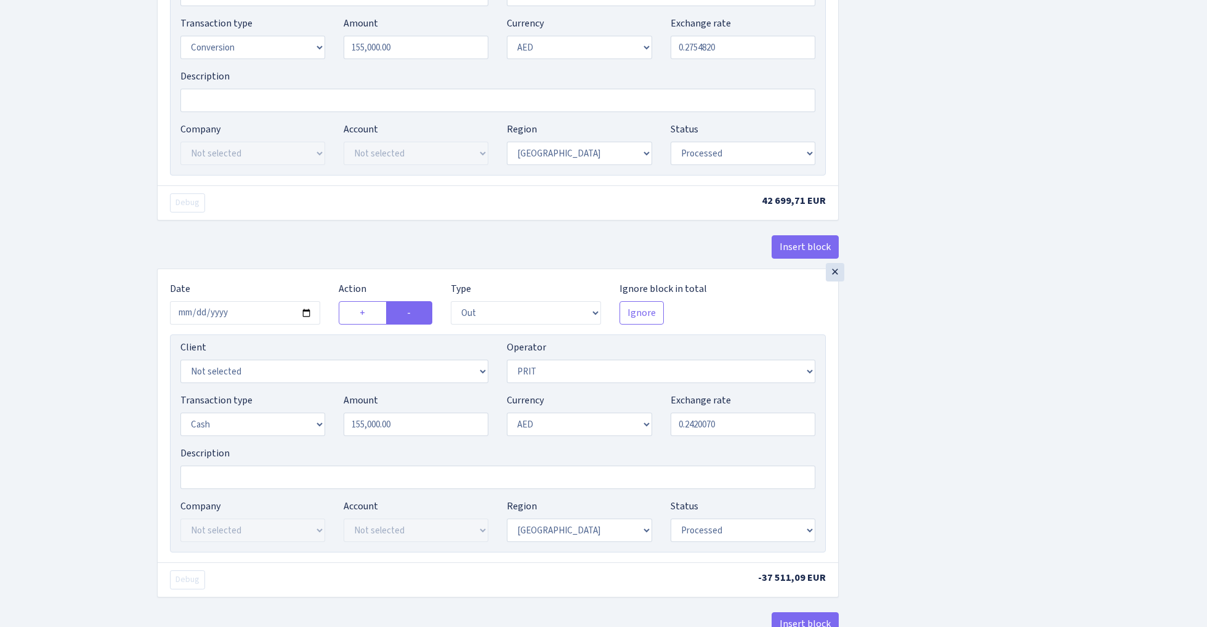
scroll to position [1296, 0]
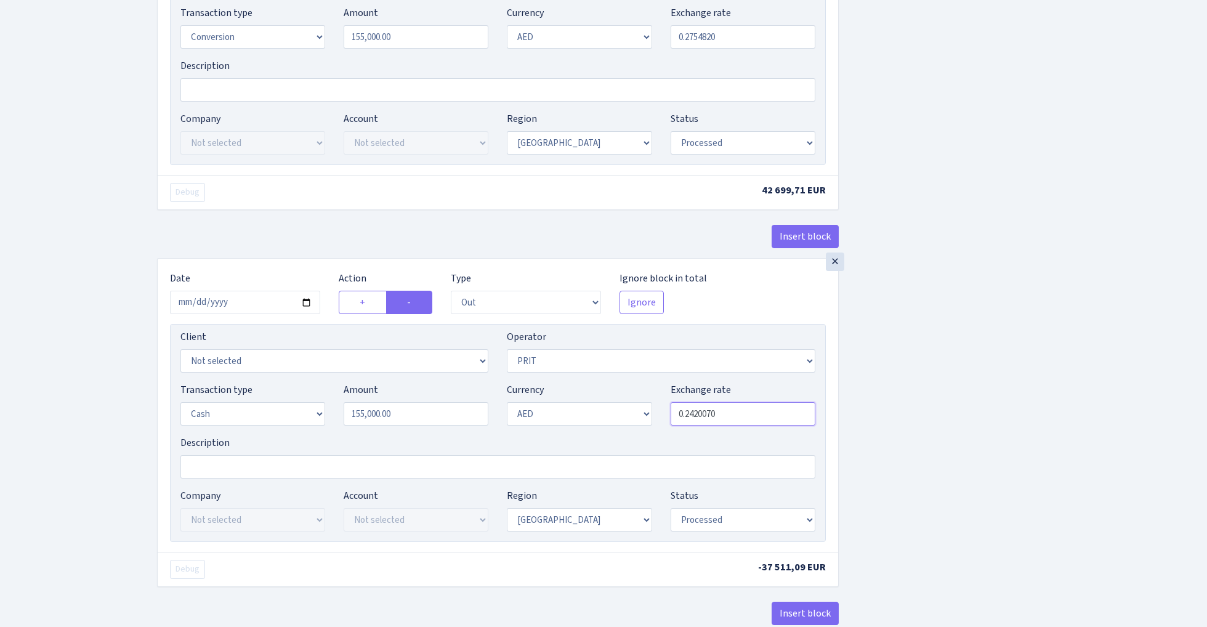
click at [749, 425] on input "0.2420070" at bounding box center [742, 413] width 145 height 23
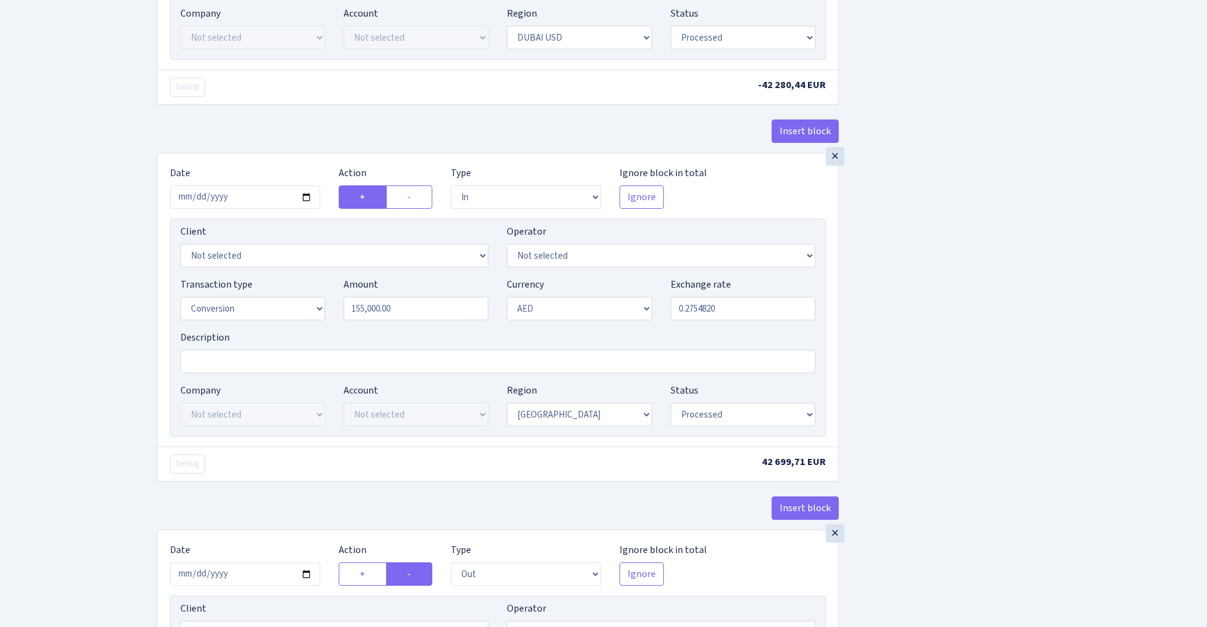
scroll to position [1007, 0]
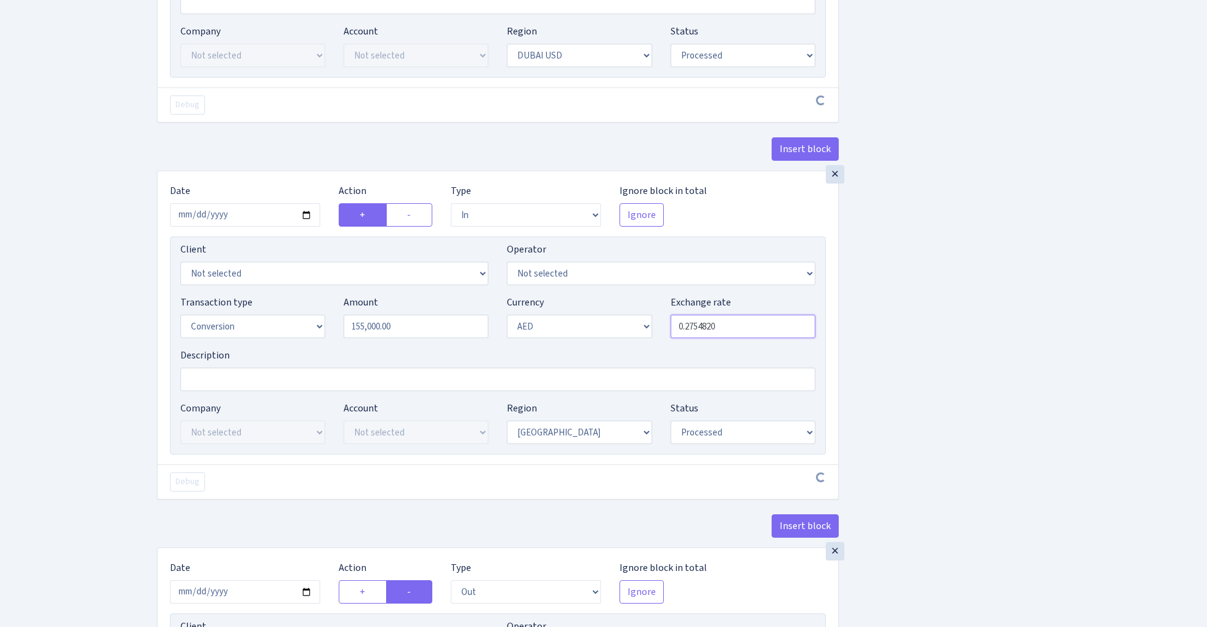
click at [737, 335] on input "0.2754820" at bounding box center [742, 326] width 145 height 23
paste input "42007"
type input "0.2420070"
click at [949, 342] on div "Insert block × Date 2025-05-09 Action + - Type --- In Out Commission Field requ…" at bounding box center [673, 17] width 1050 height 1915
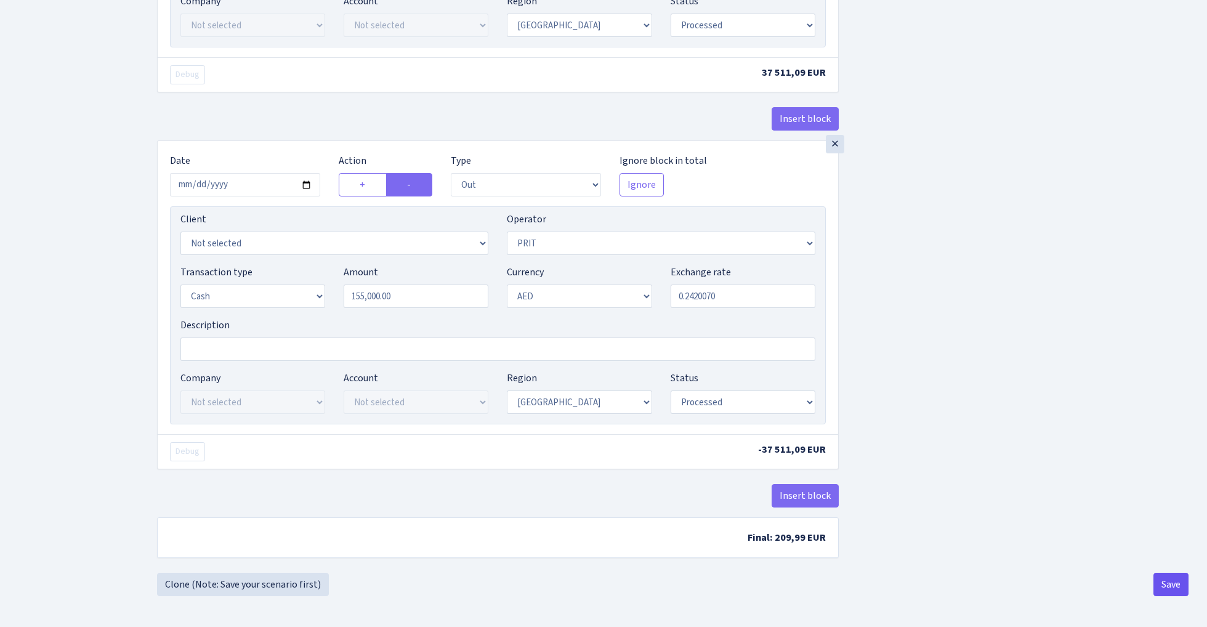
scroll to position [1422, 0]
click at [1168, 581] on button "Save" at bounding box center [1170, 584] width 35 height 23
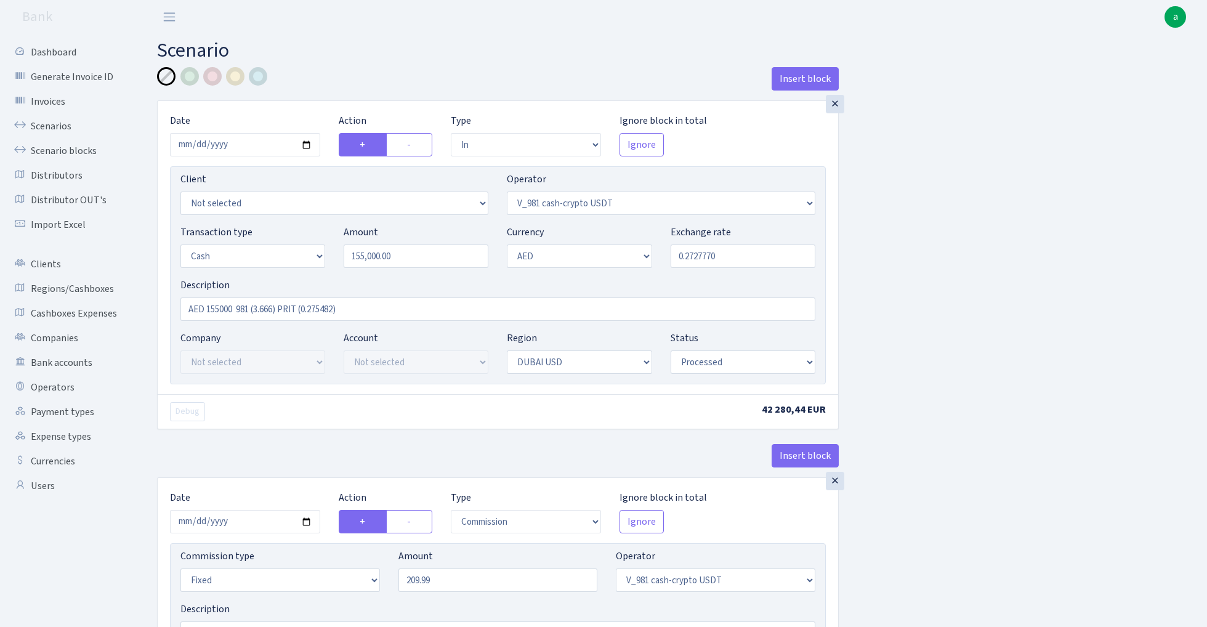
select select "in"
select select "435"
select select "1"
select select "9"
select select "14"
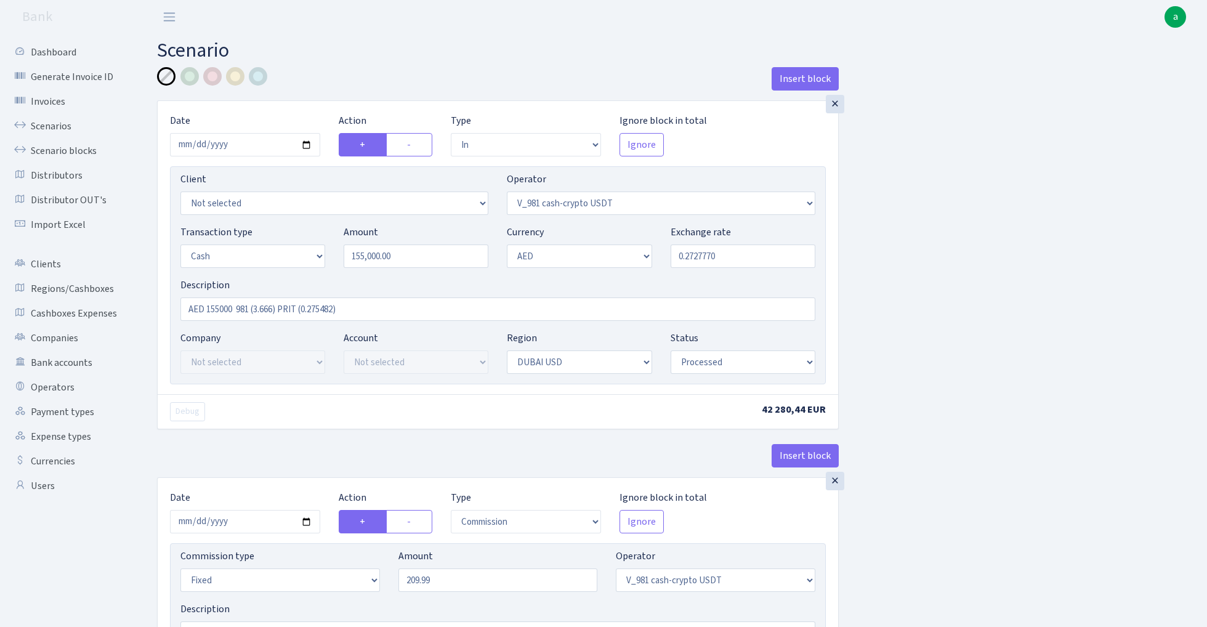
select select "processed"
select select "commission"
select select "fixed"
select select "435"
select select "processed"
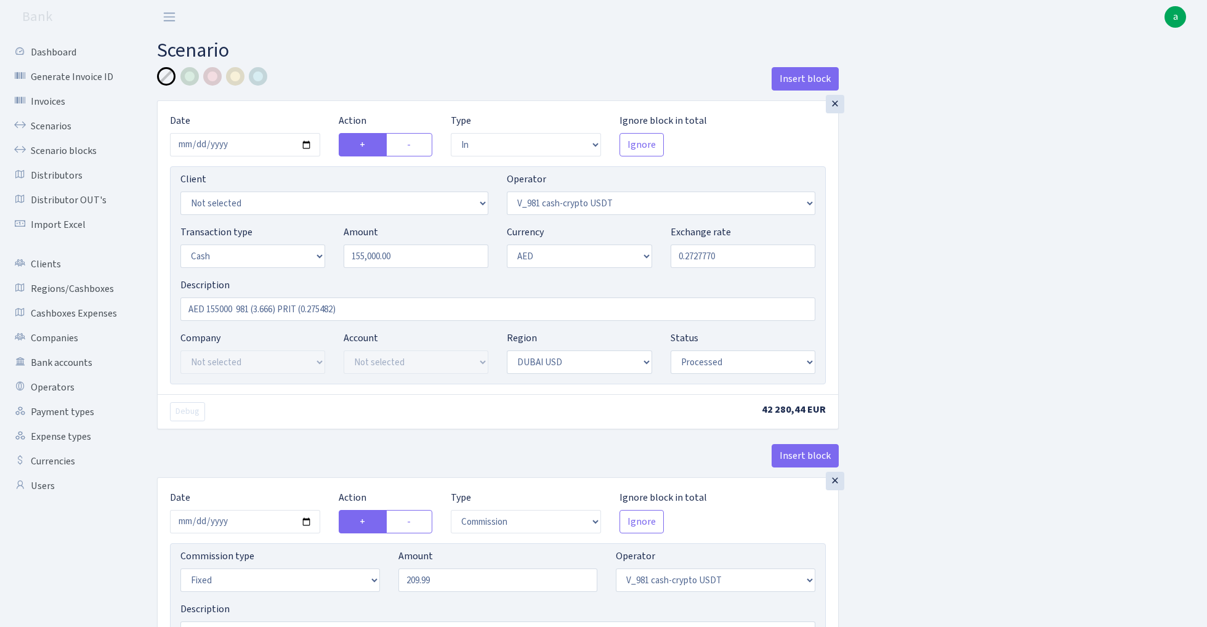
select select "out"
select select "15"
select select "9"
select select "14"
select select "processed"
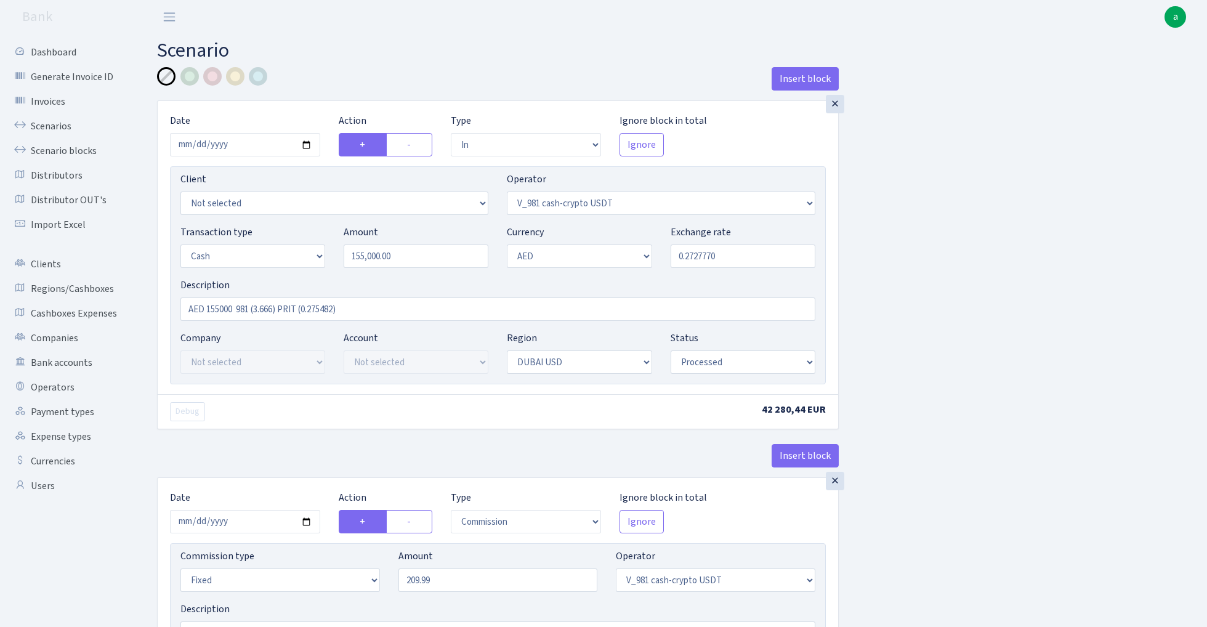
select select "in"
select select "15"
select select "9"
select select "8"
select select "processed"
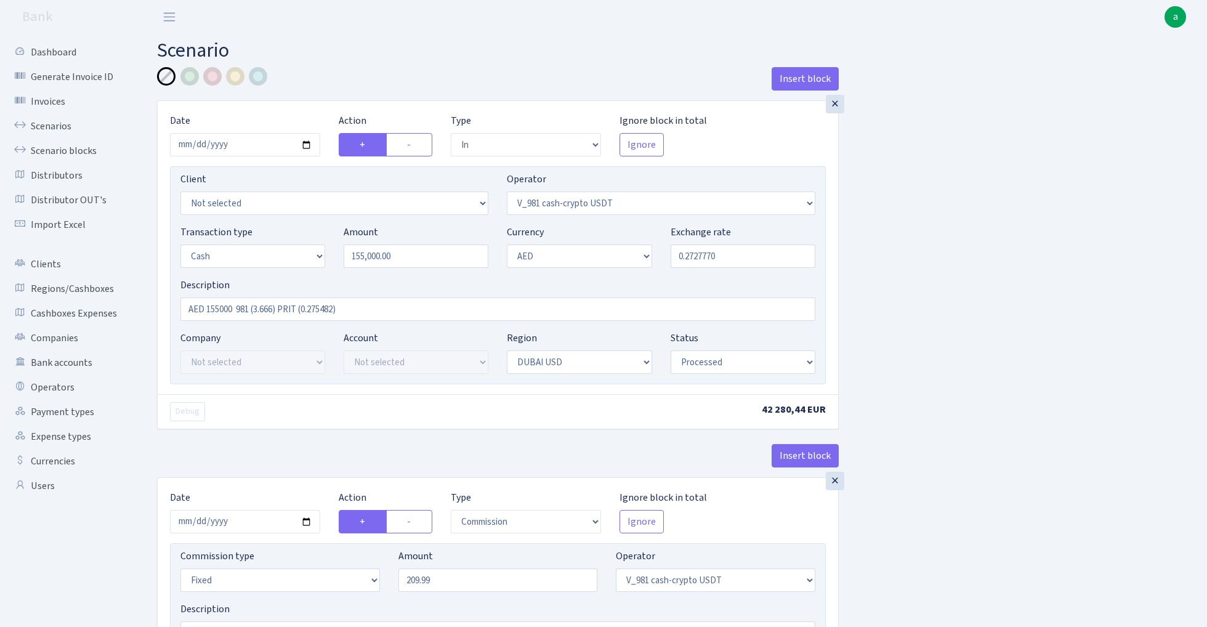
select select "out"
select select "82"
select select "1"
select select "9"
select select "8"
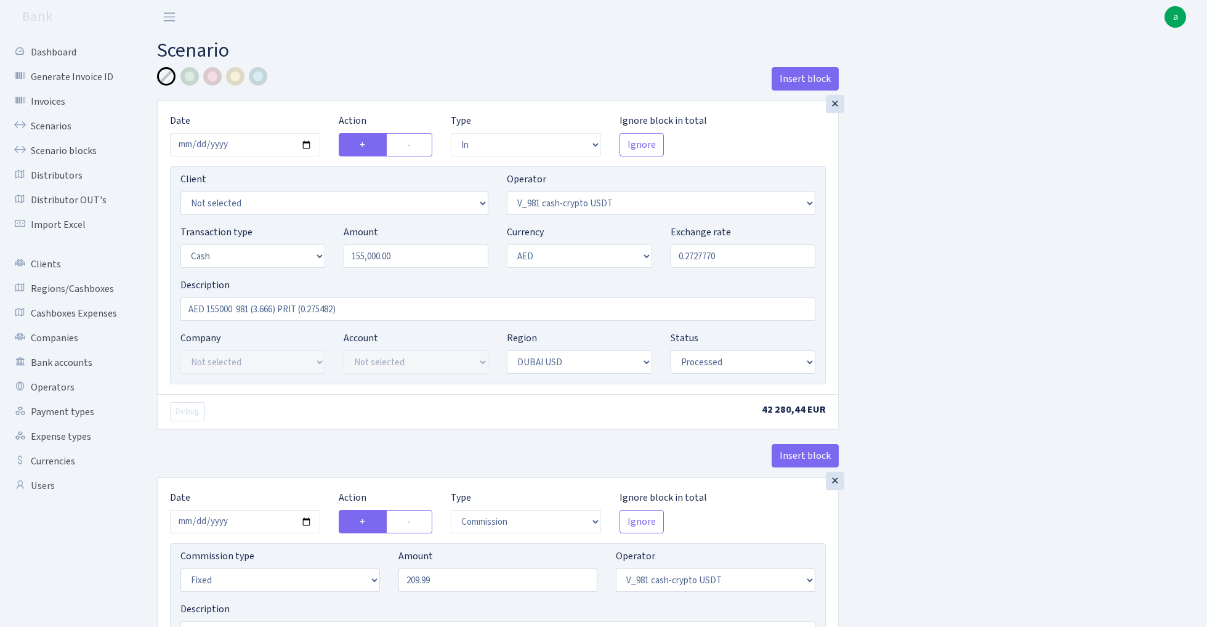
select select "processed"
click at [59, 148] on link "Scenario blocks" at bounding box center [67, 151] width 123 height 25
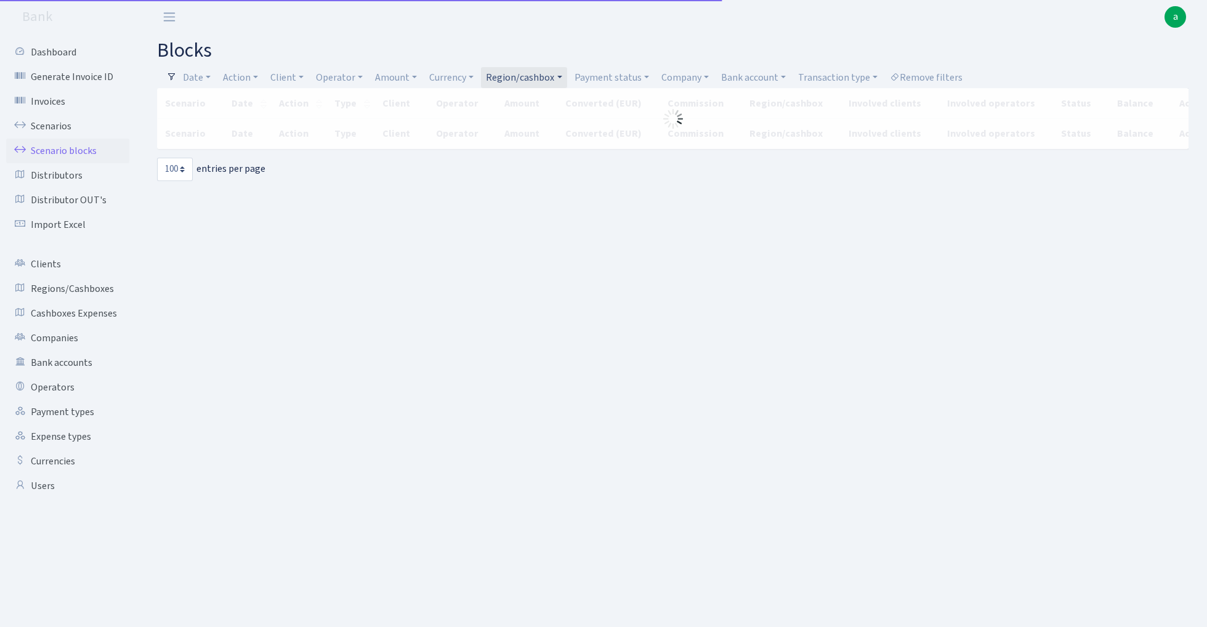
select select "100"
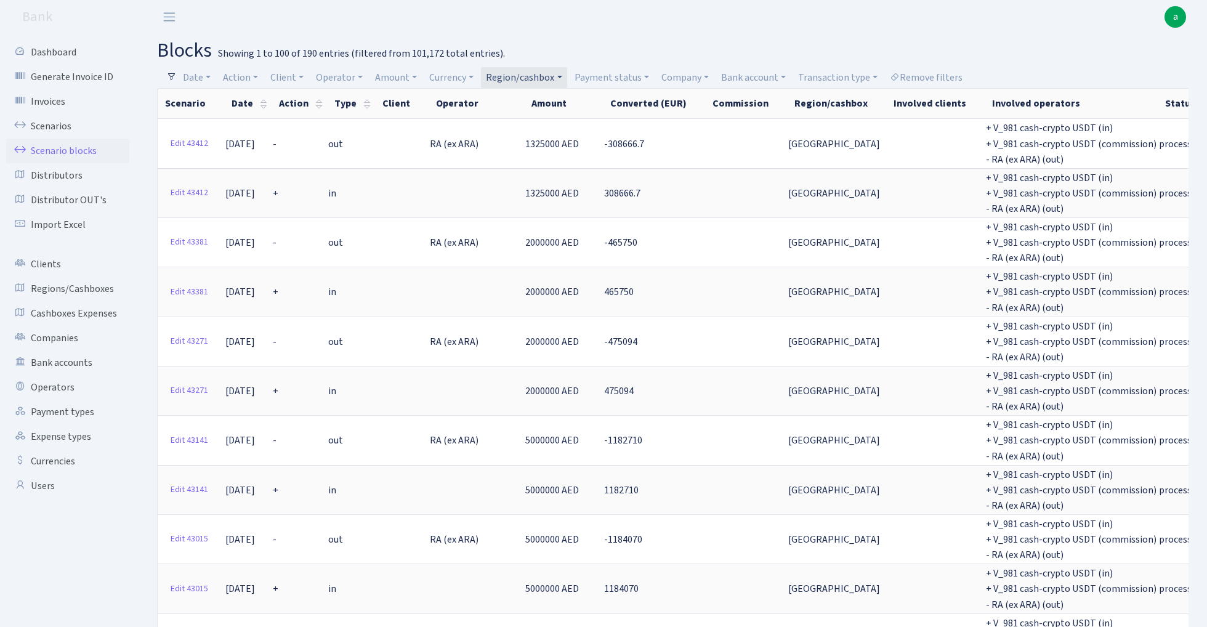
click at [518, 76] on link "Region/cashbox" at bounding box center [524, 77] width 86 height 21
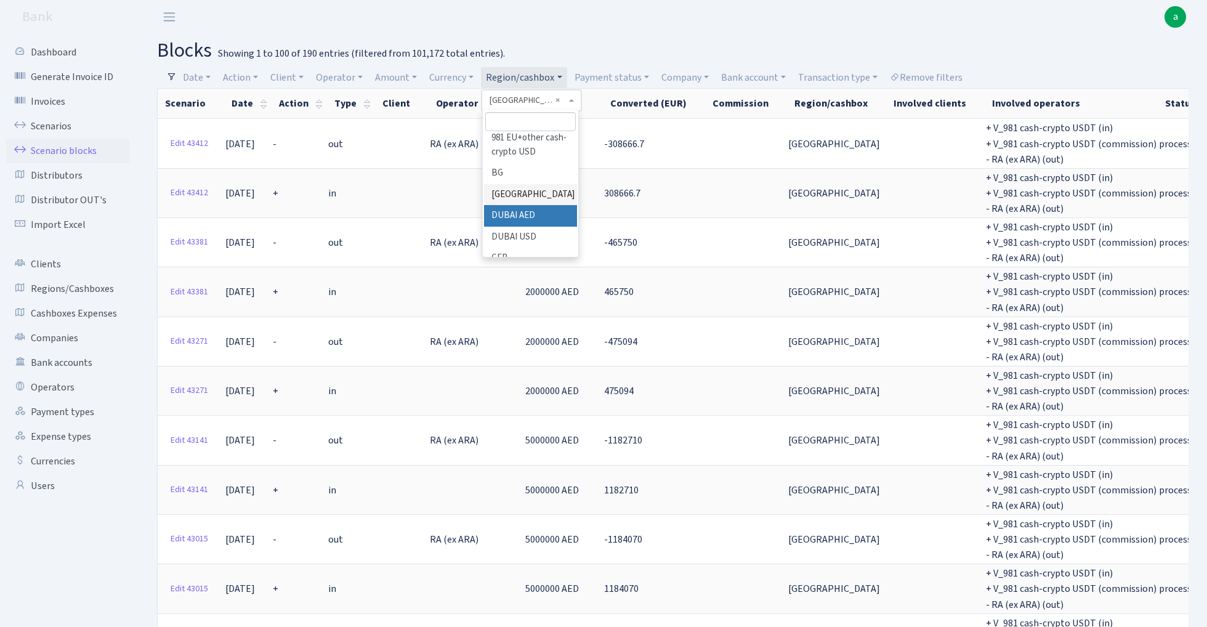
click at [536, 205] on li "DUBAI AED" at bounding box center [530, 216] width 93 height 22
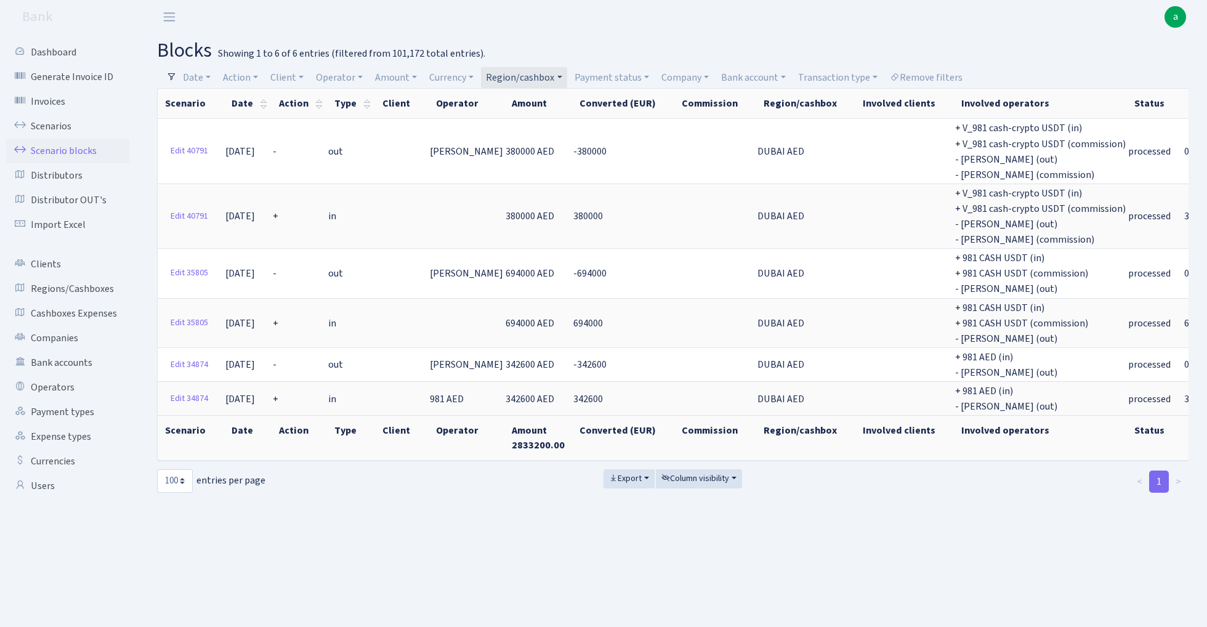
click at [518, 77] on link "Region/cashbox" at bounding box center [524, 77] width 86 height 21
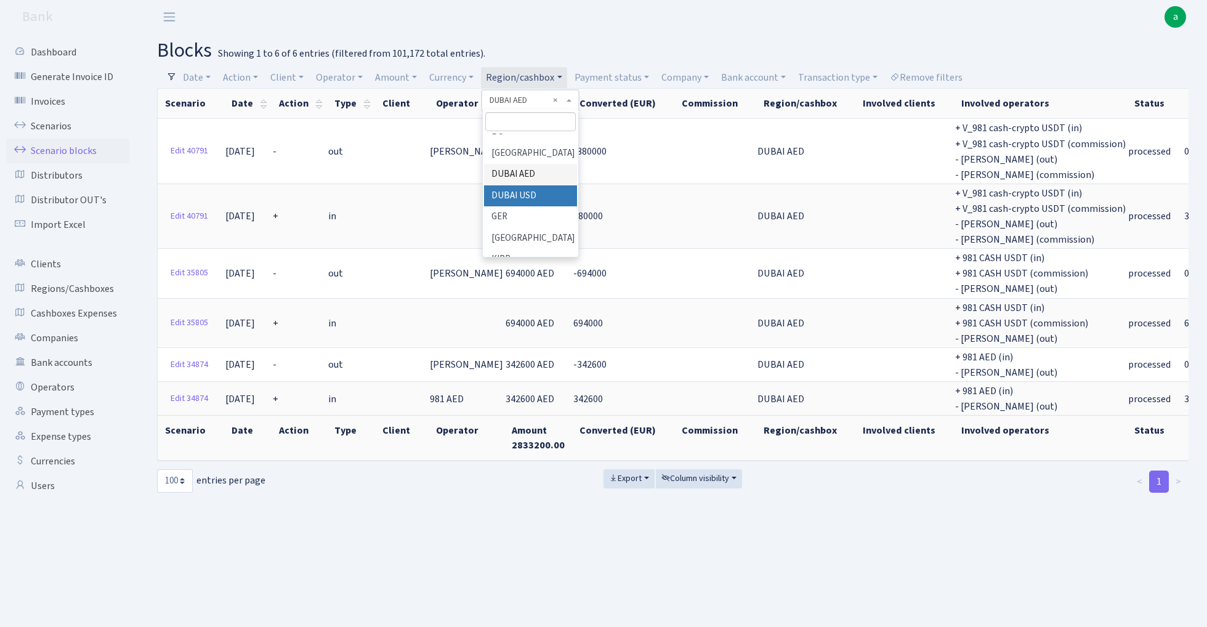
click at [539, 185] on li "DUBAI USD" at bounding box center [530, 196] width 93 height 22
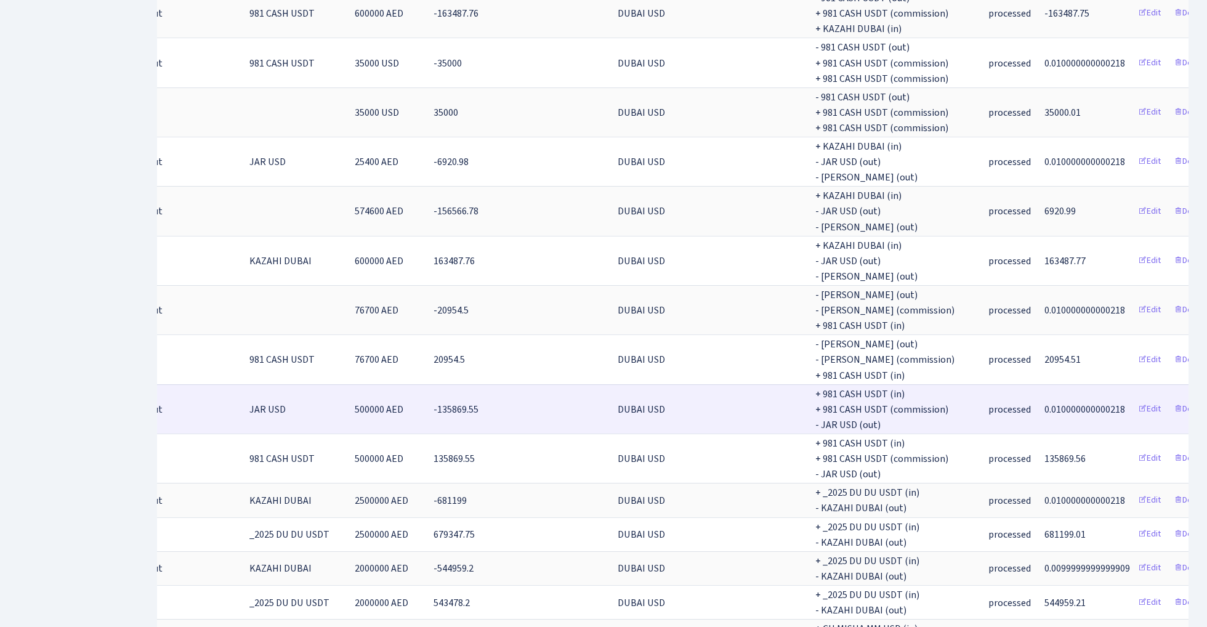
scroll to position [0, 180]
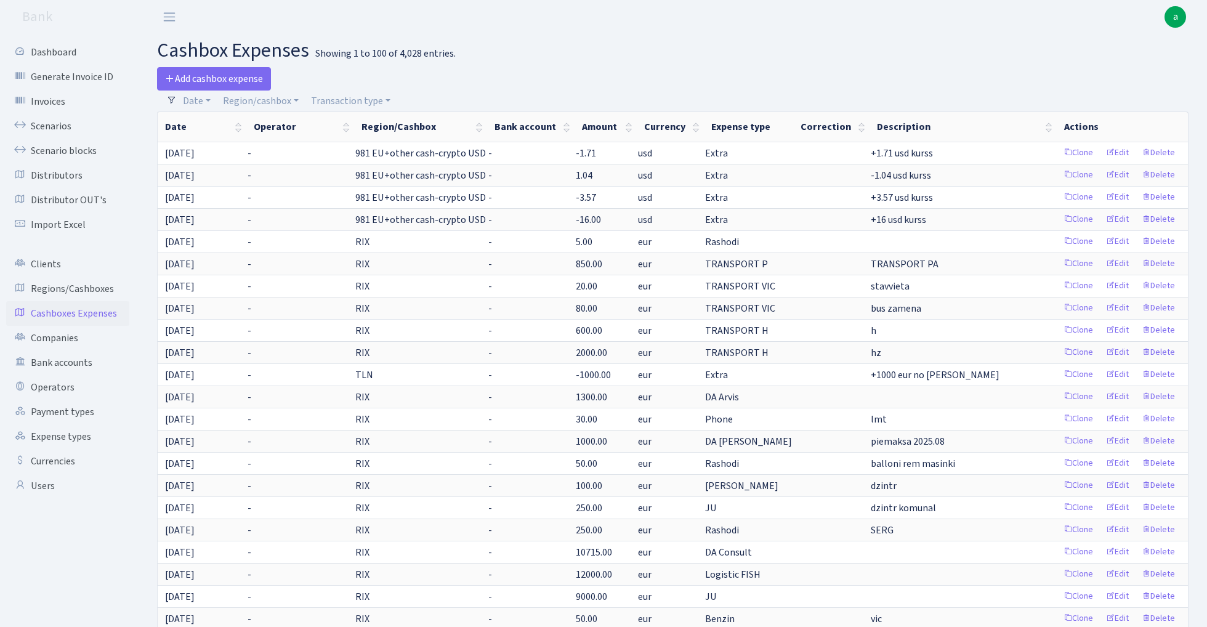
select select "100"
click at [264, 102] on link "Region/cashbox" at bounding box center [261, 100] width 86 height 21
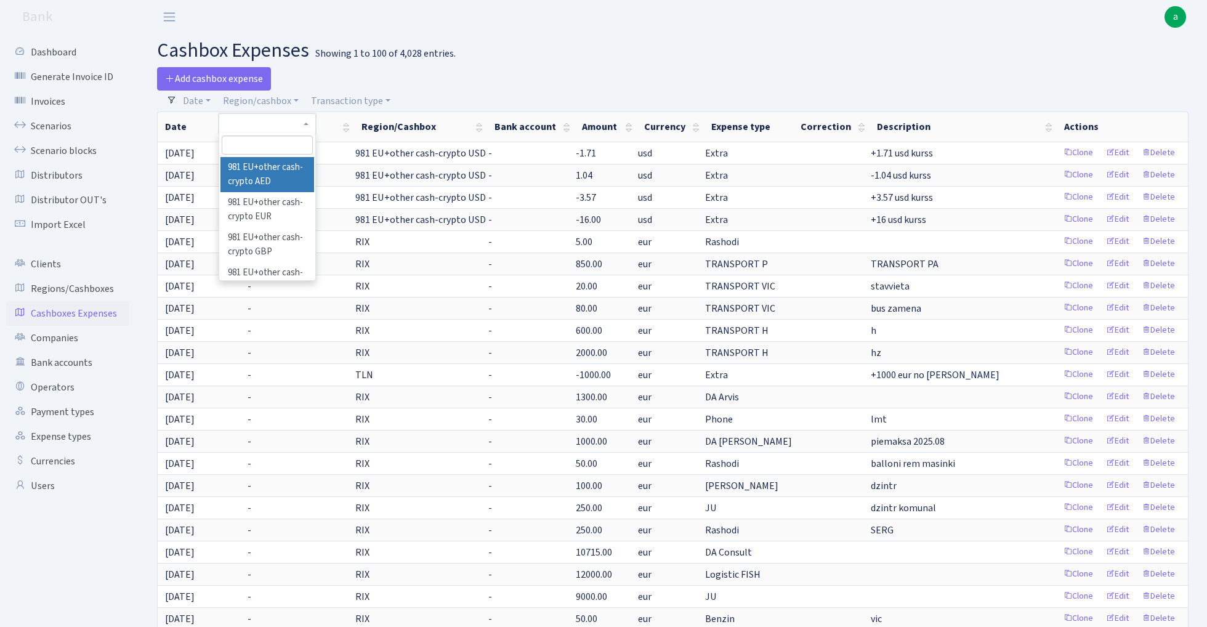
click at [272, 139] on input "search" at bounding box center [267, 144] width 90 height 19
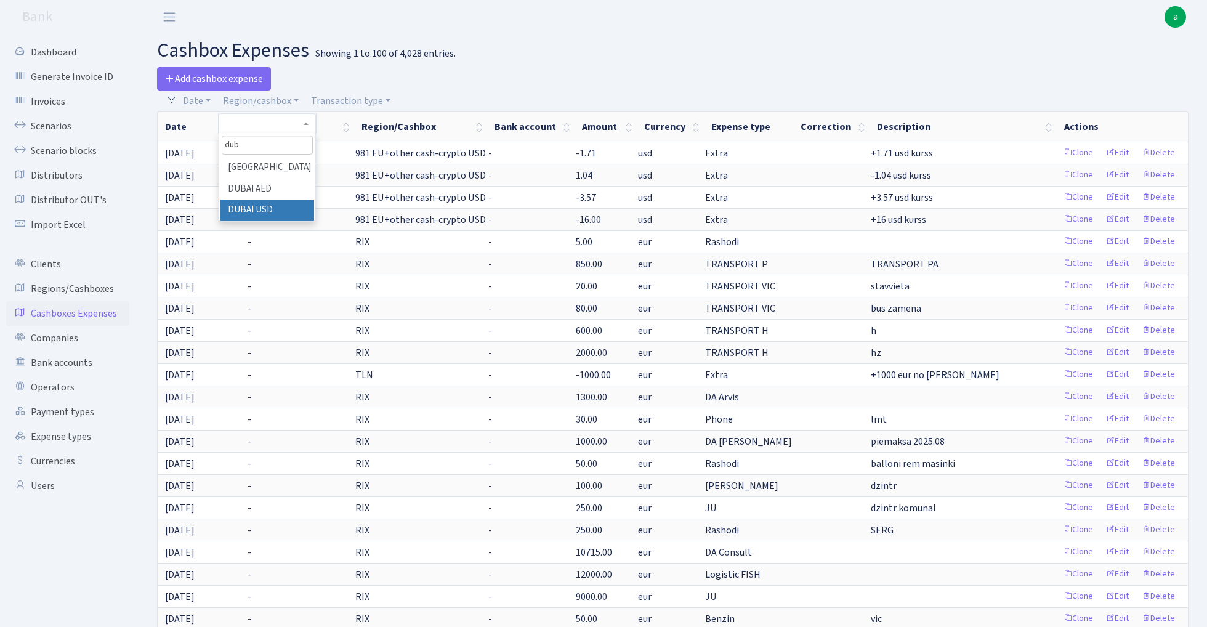
type input "dub"
click at [279, 208] on li "DUBAI USD" at bounding box center [266, 210] width 93 height 22
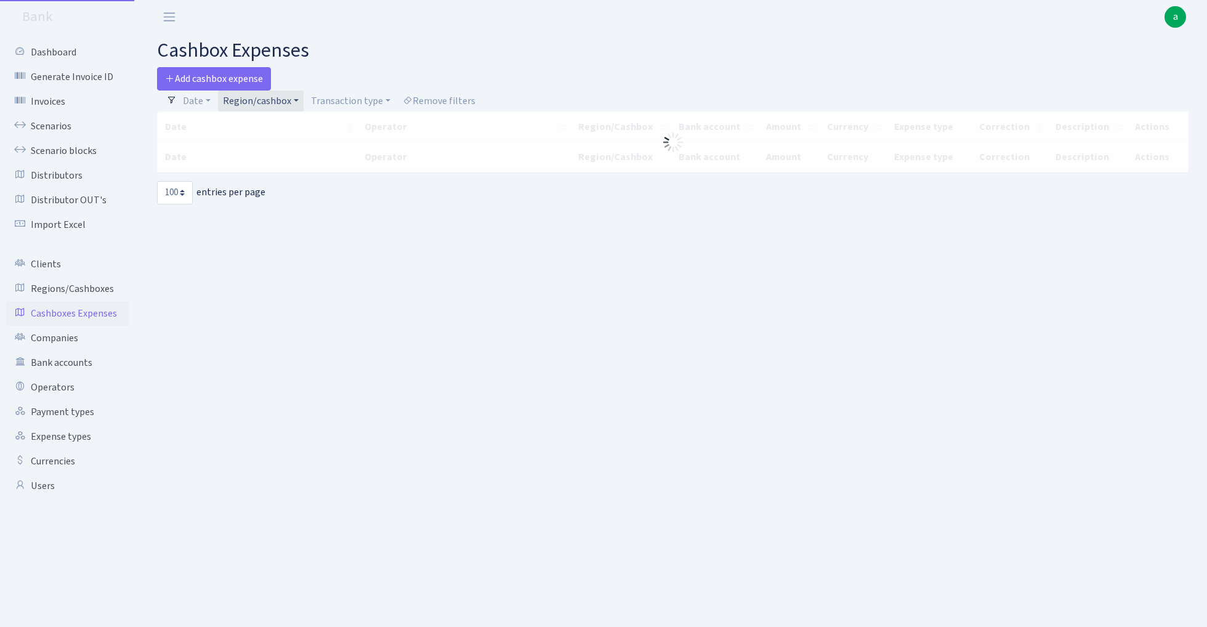
select select "100"
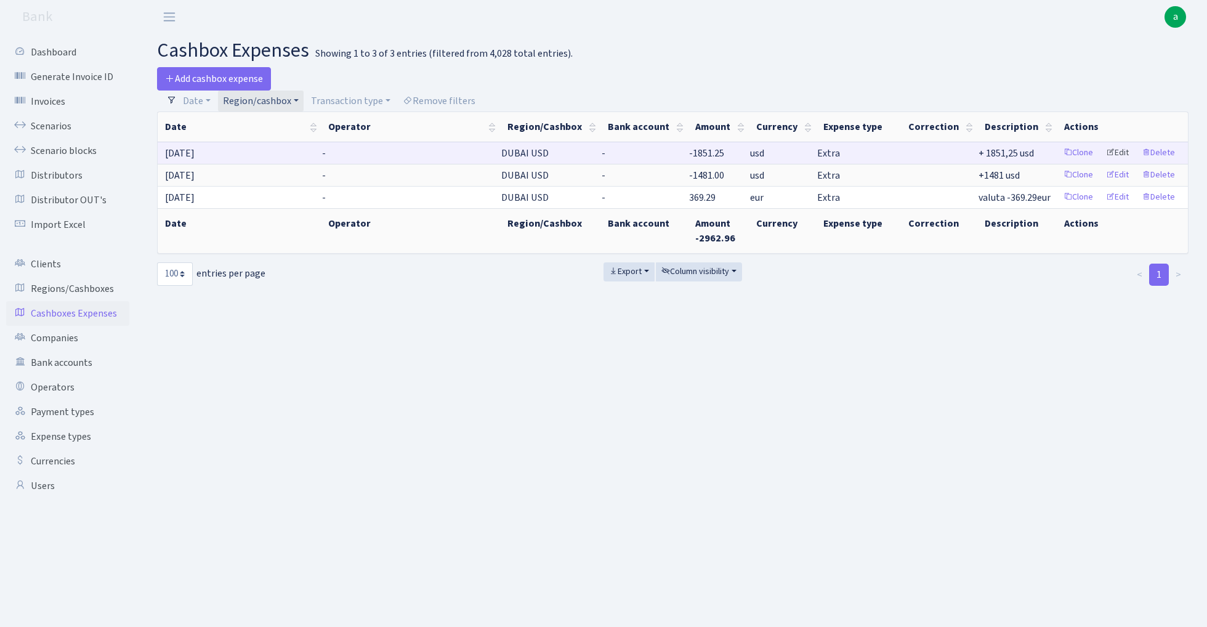
click at [1116, 153] on link "Edit" at bounding box center [1117, 152] width 34 height 19
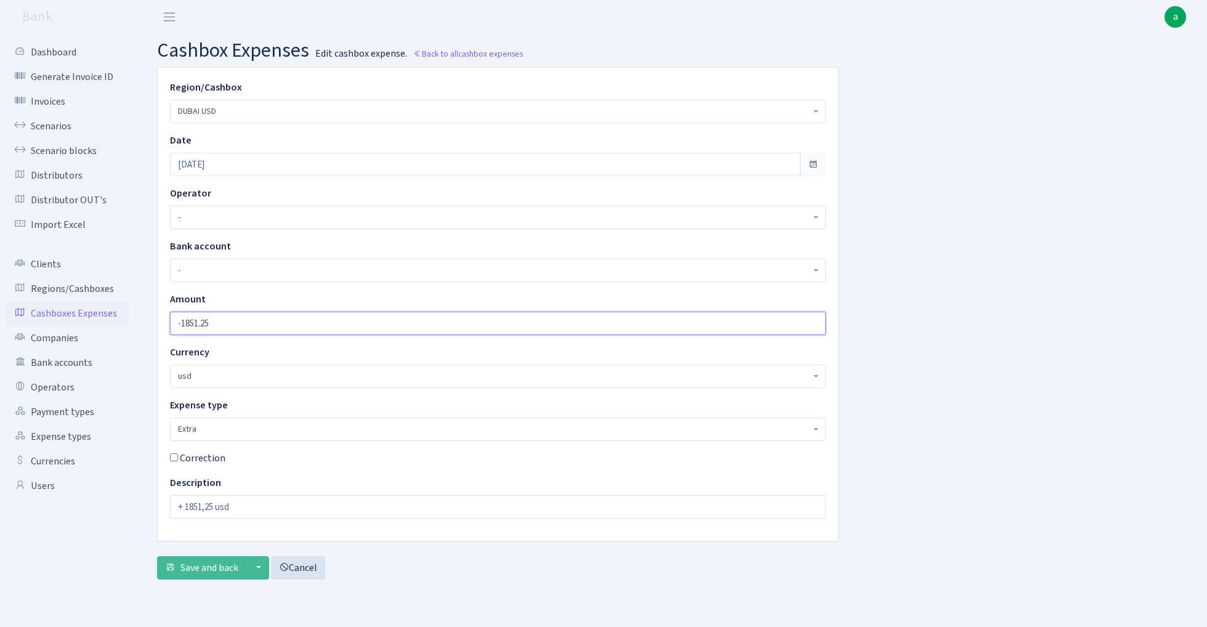
click at [246, 323] on input "-1851.25" at bounding box center [498, 322] width 656 height 23
type input "-1851.26"
click at [203, 571] on span "Save and back" at bounding box center [209, 568] width 58 height 14
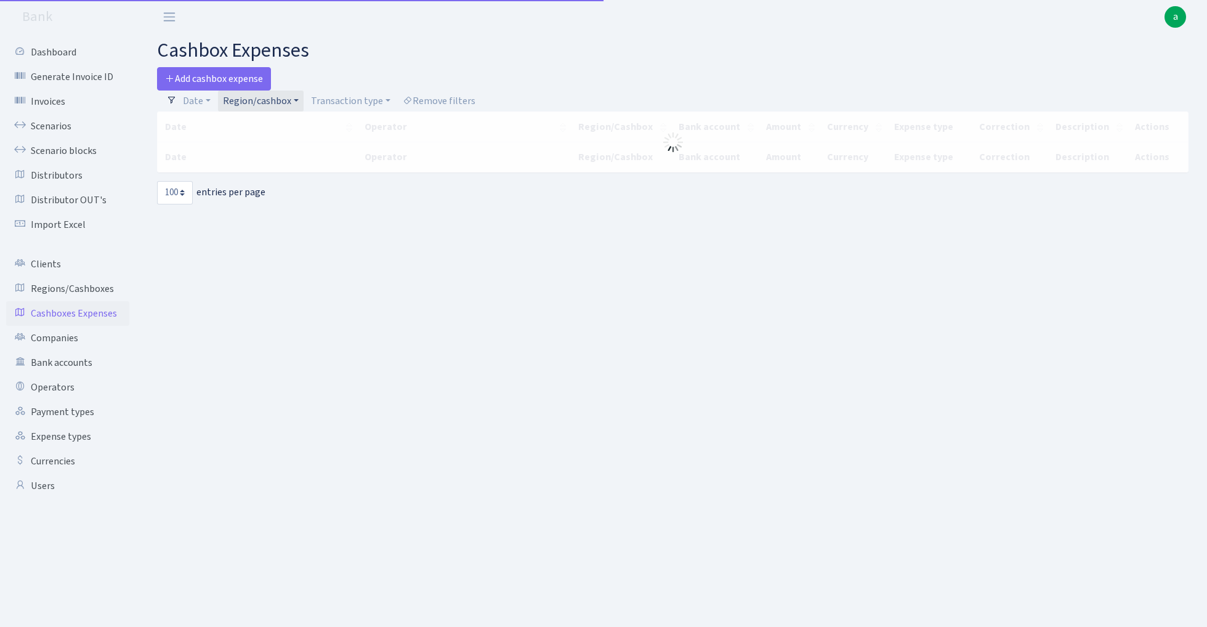
select select "100"
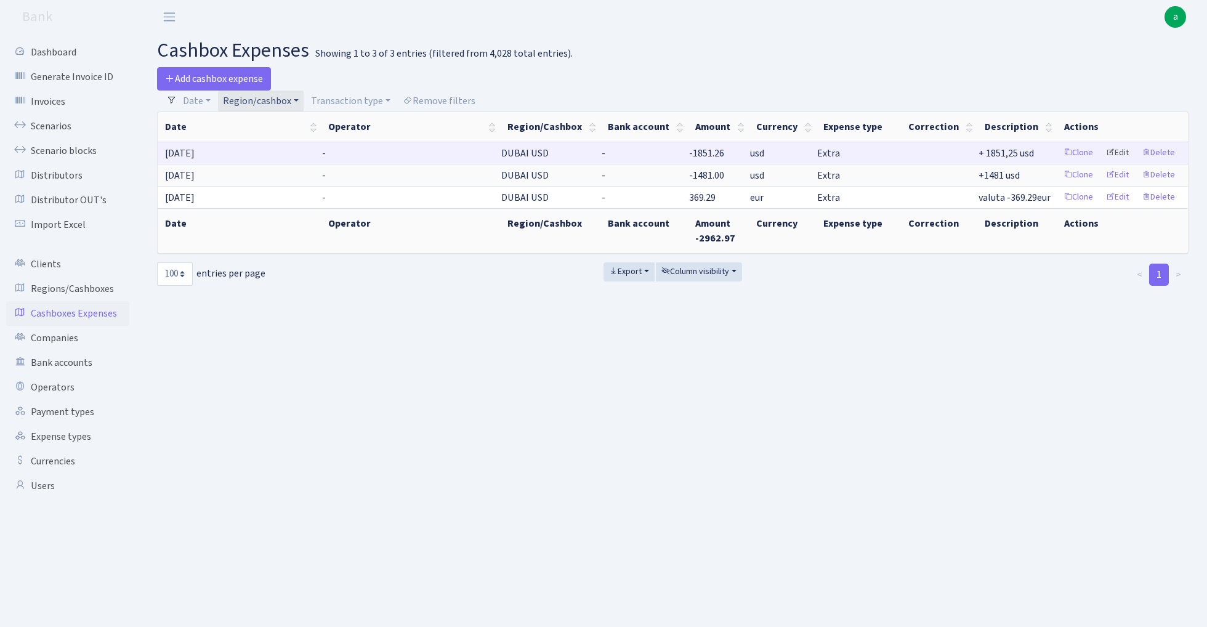
click at [1117, 153] on link "Edit" at bounding box center [1117, 152] width 34 height 19
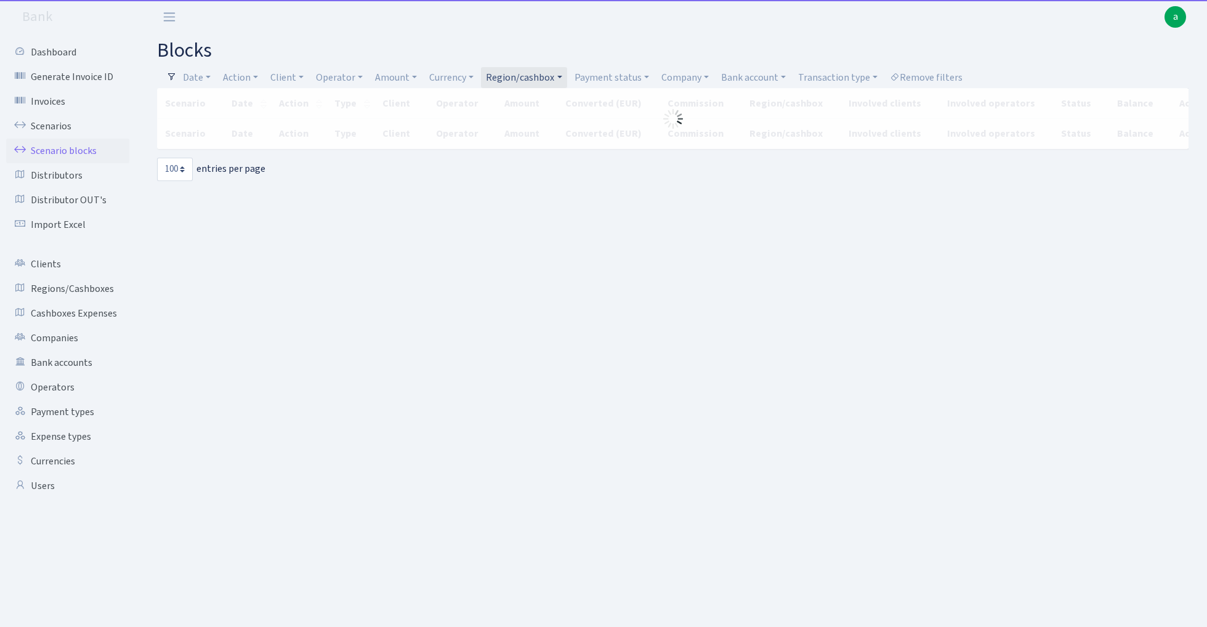
select select "100"
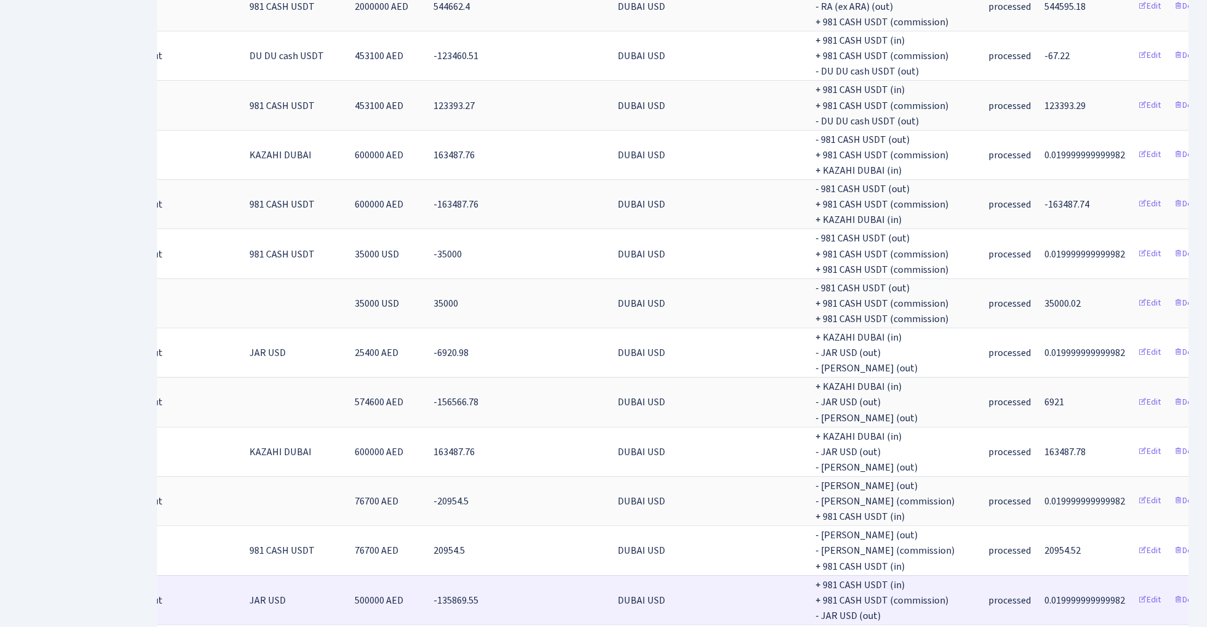
scroll to position [0, 180]
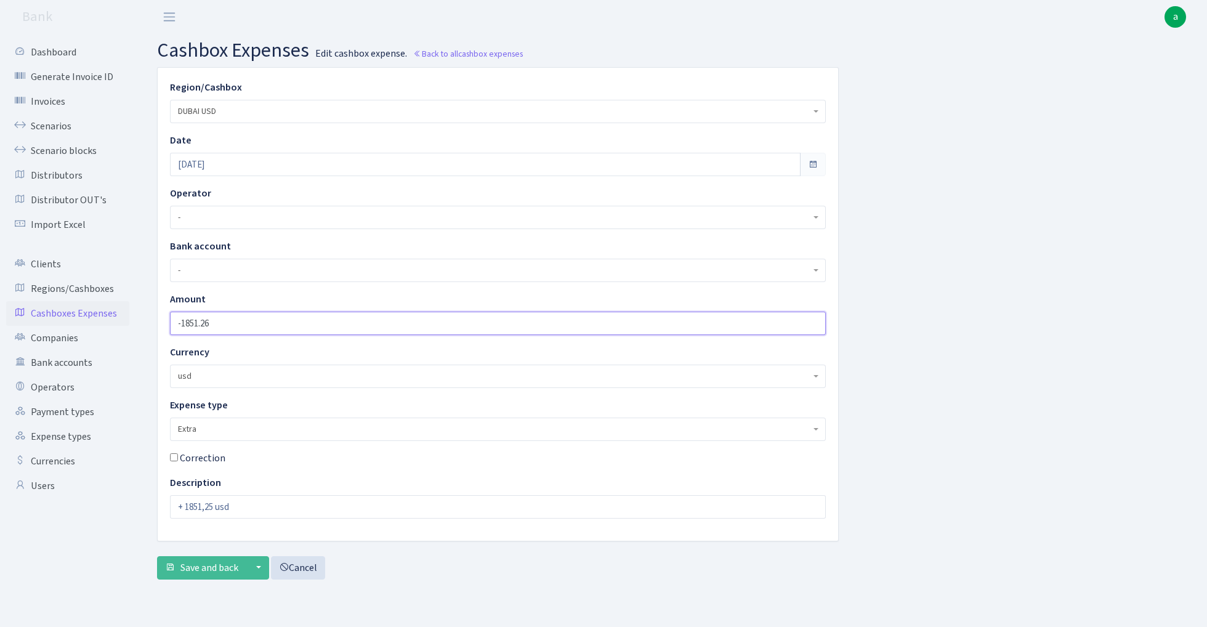
click at [222, 327] on input "-1851.26" at bounding box center [498, 322] width 656 height 23
type input "-1851.24"
click at [207, 568] on span "Save and back" at bounding box center [209, 568] width 58 height 14
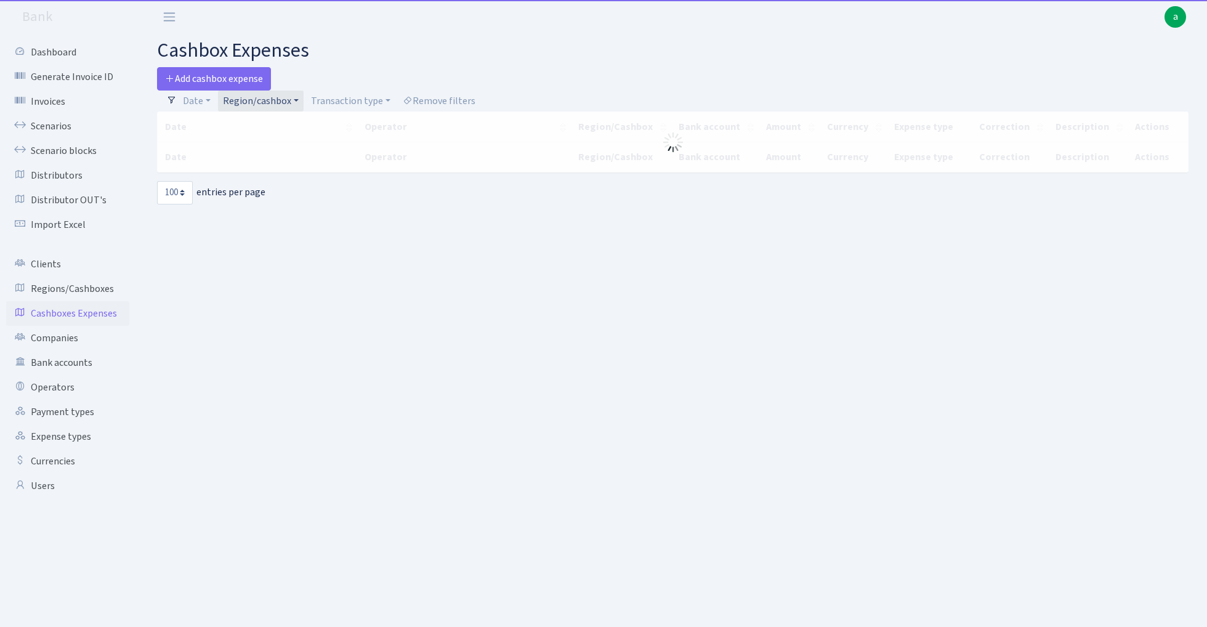
select select "100"
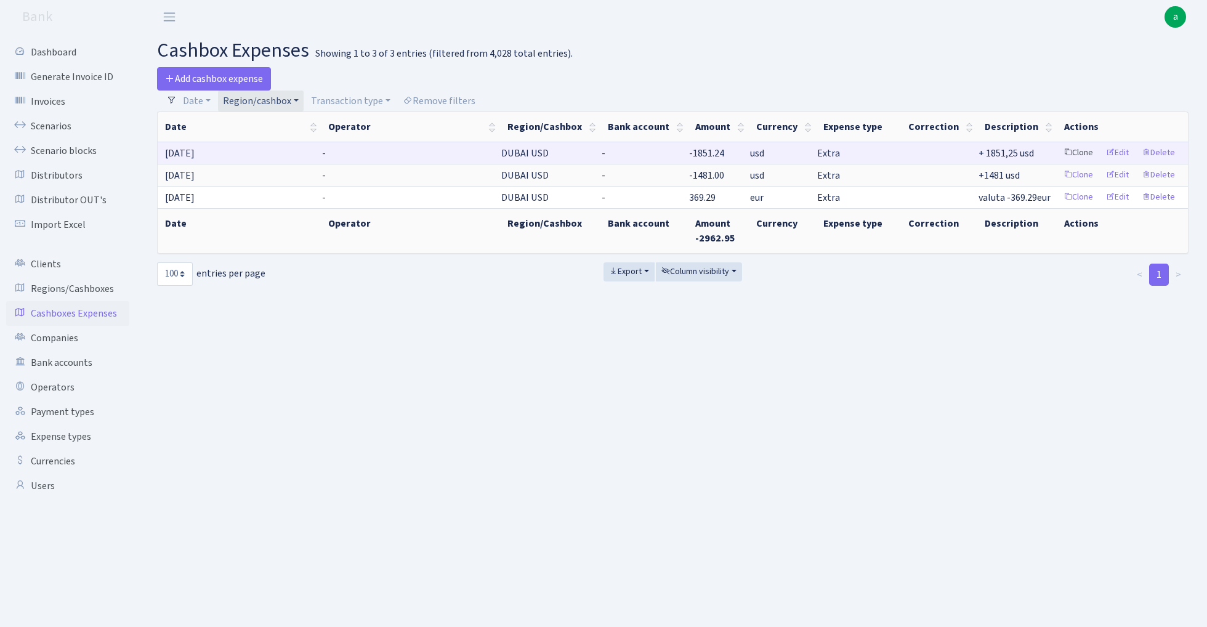
click at [1087, 153] on link "Clone" at bounding box center [1078, 152] width 41 height 19
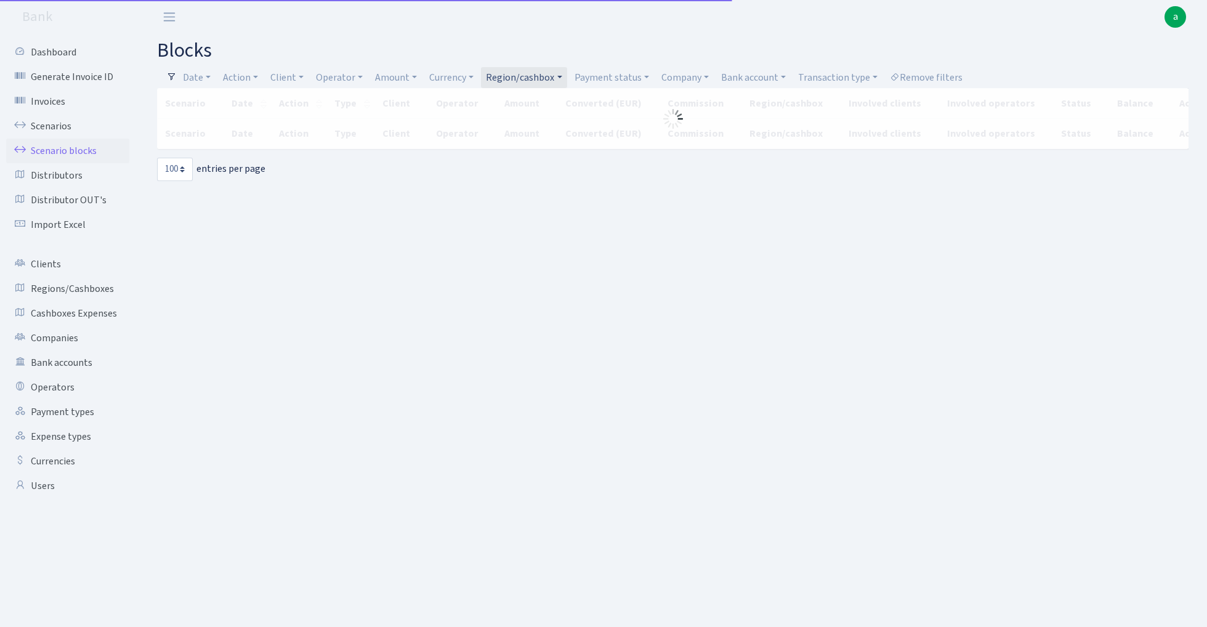
select select "100"
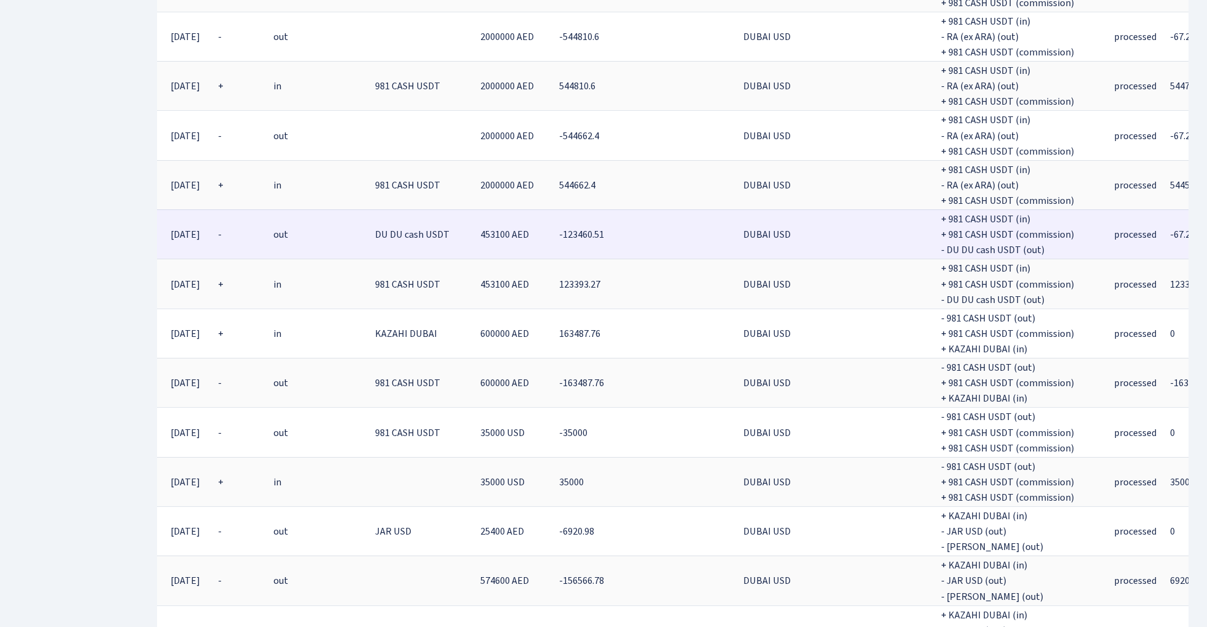
scroll to position [2860, 0]
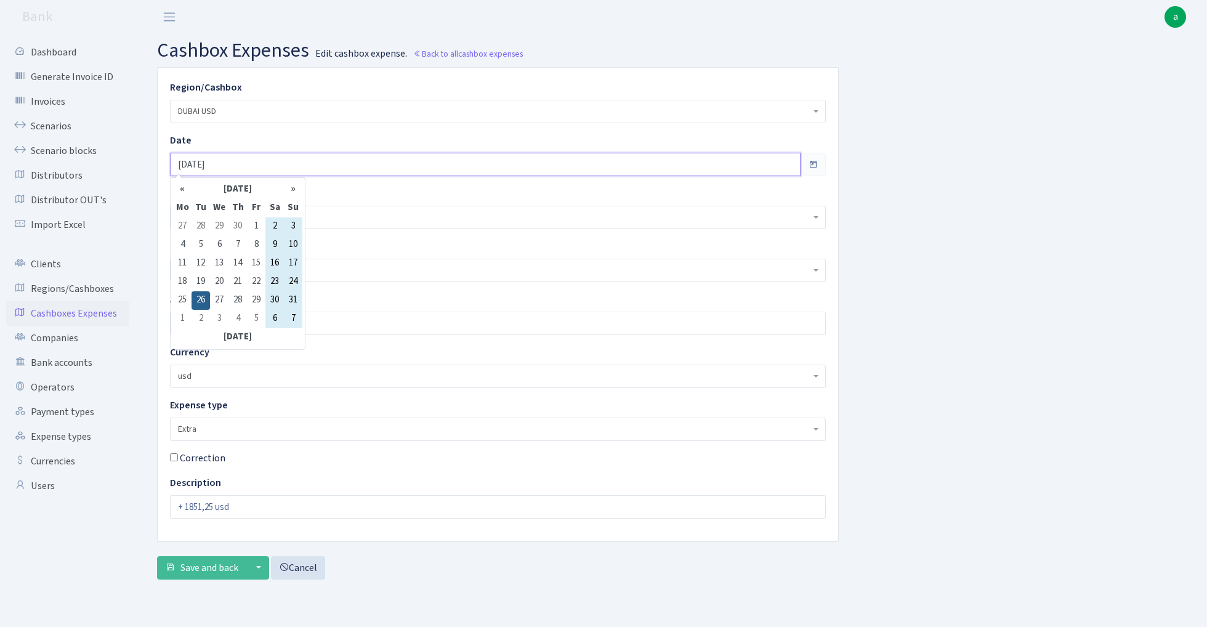
click at [242, 166] on input "[DATE]" at bounding box center [485, 164] width 630 height 23
click at [295, 190] on th "»" at bounding box center [293, 189] width 18 height 18
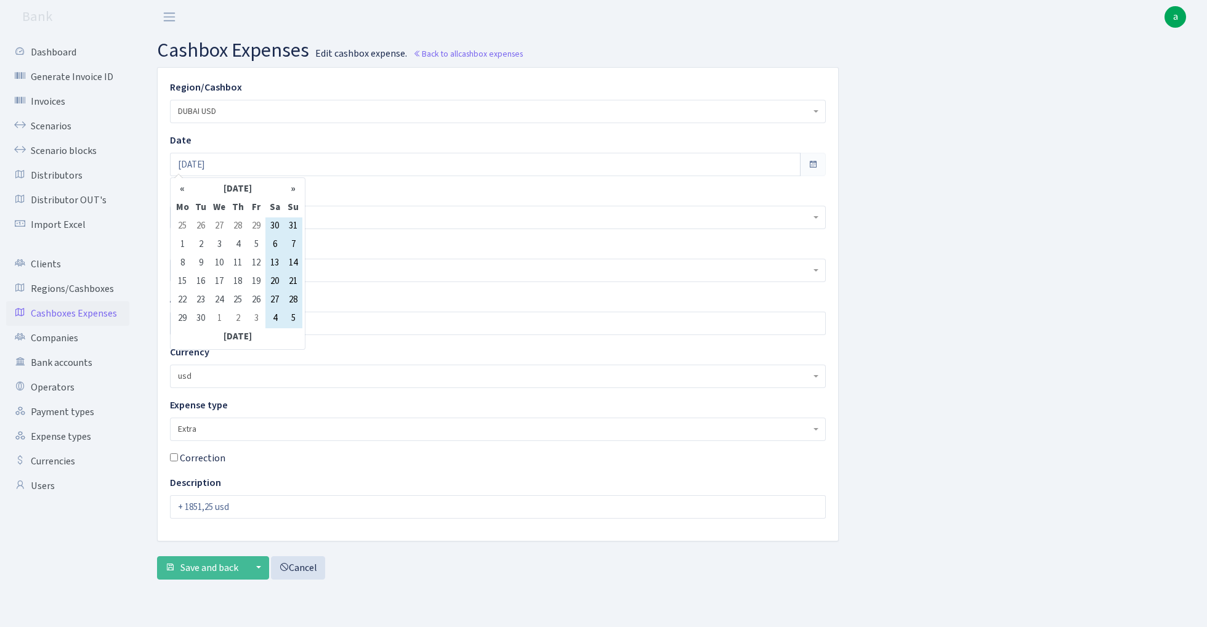
click at [295, 190] on th "»" at bounding box center [293, 189] width 18 height 18
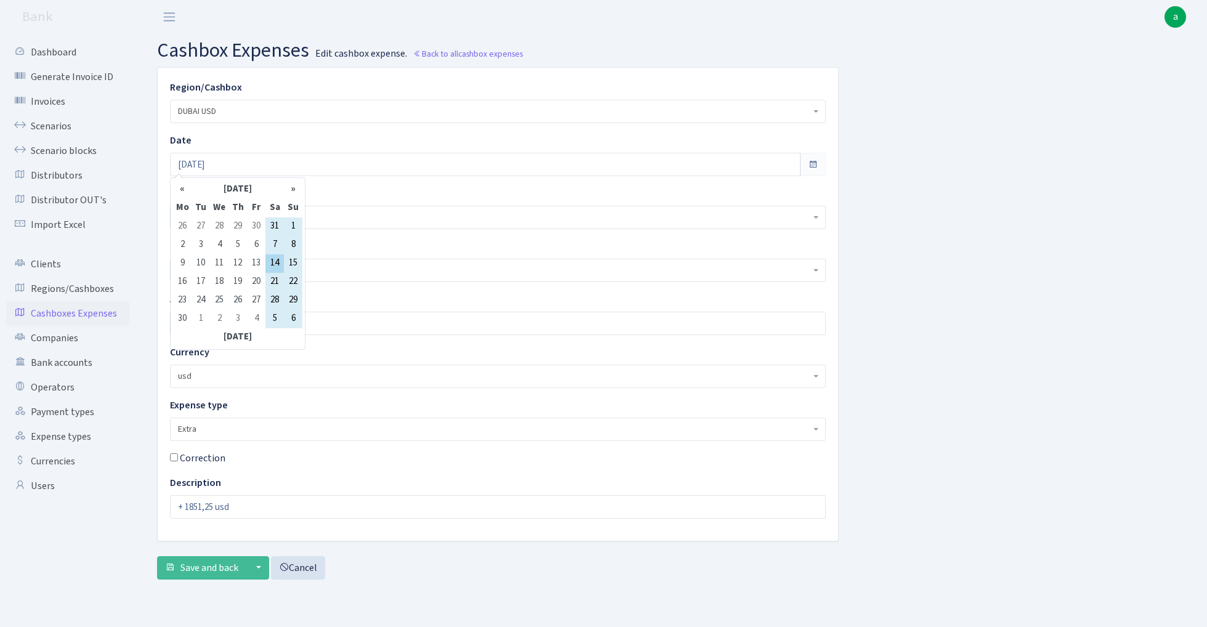
click at [273, 269] on td "14" at bounding box center [274, 263] width 18 height 18
type input "[DATE]"
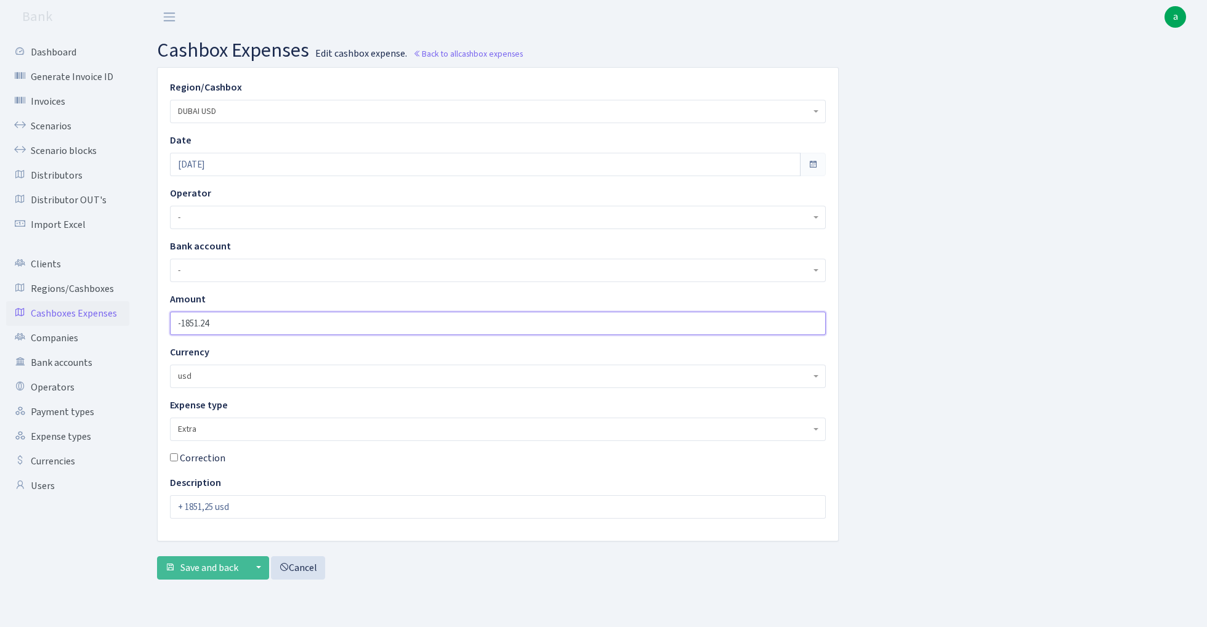
click at [251, 324] on input "-1851.24" at bounding box center [498, 322] width 656 height 23
type input "-67"
type input "-67.24"
click at [215, 504] on input "+ 1851,25 usd" at bounding box center [498, 506] width 656 height 23
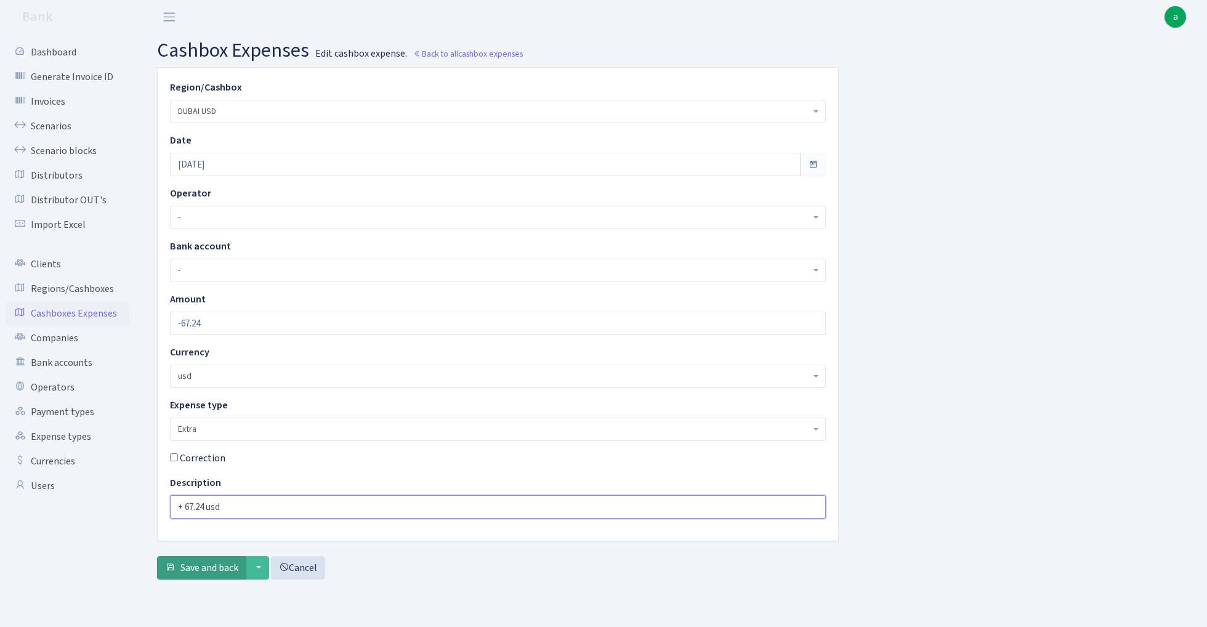
type input "+ 67.24 usd"
click at [206, 574] on span "Save and back" at bounding box center [209, 568] width 58 height 14
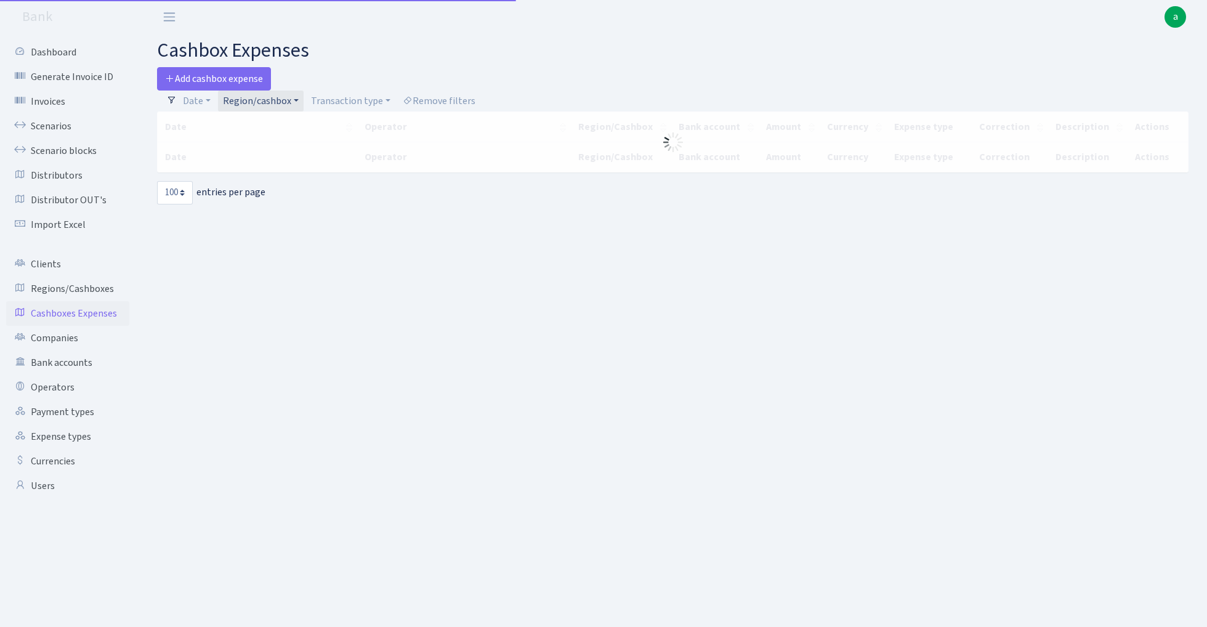
select select "100"
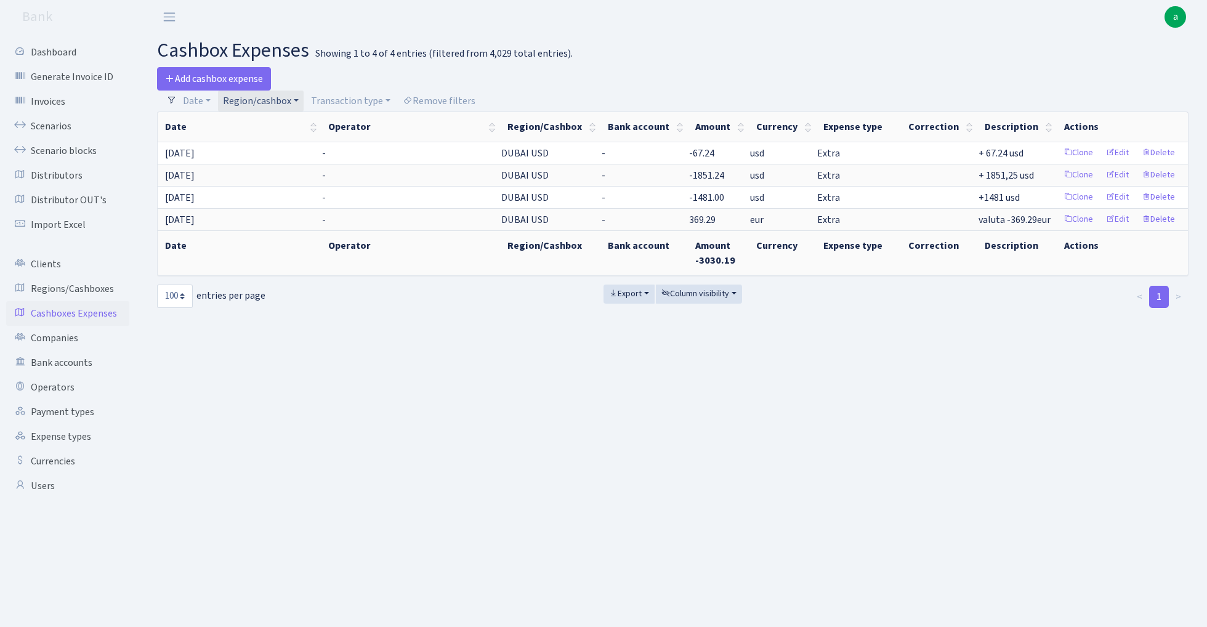
click at [278, 99] on link "Region/cashbox" at bounding box center [261, 100] width 86 height 21
click at [273, 148] on input "search" at bounding box center [267, 144] width 90 height 19
type input "rand"
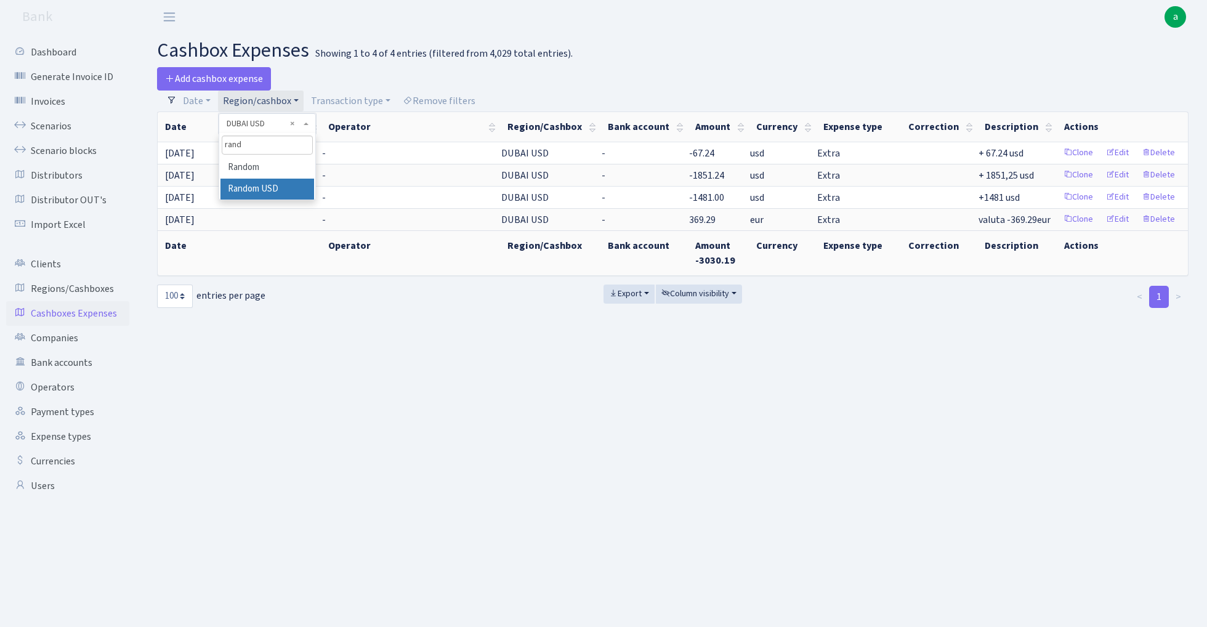
click at [284, 185] on li "Random USD" at bounding box center [266, 190] width 93 height 22
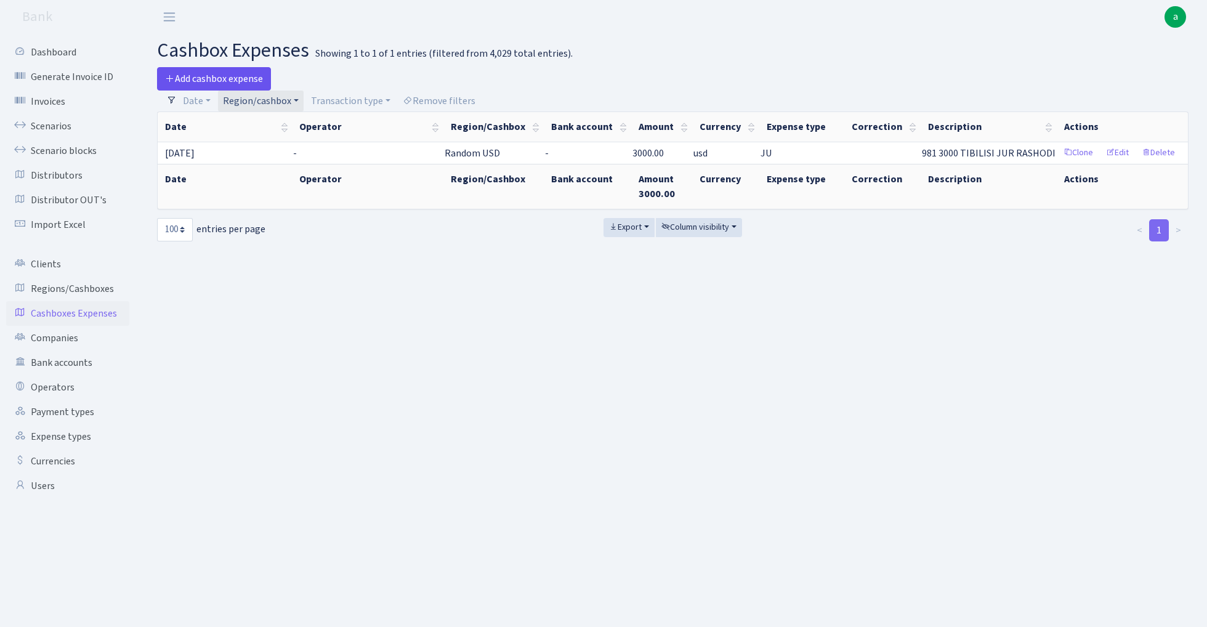
click at [217, 76] on span "Add cashbox expense" at bounding box center [214, 79] width 98 height 14
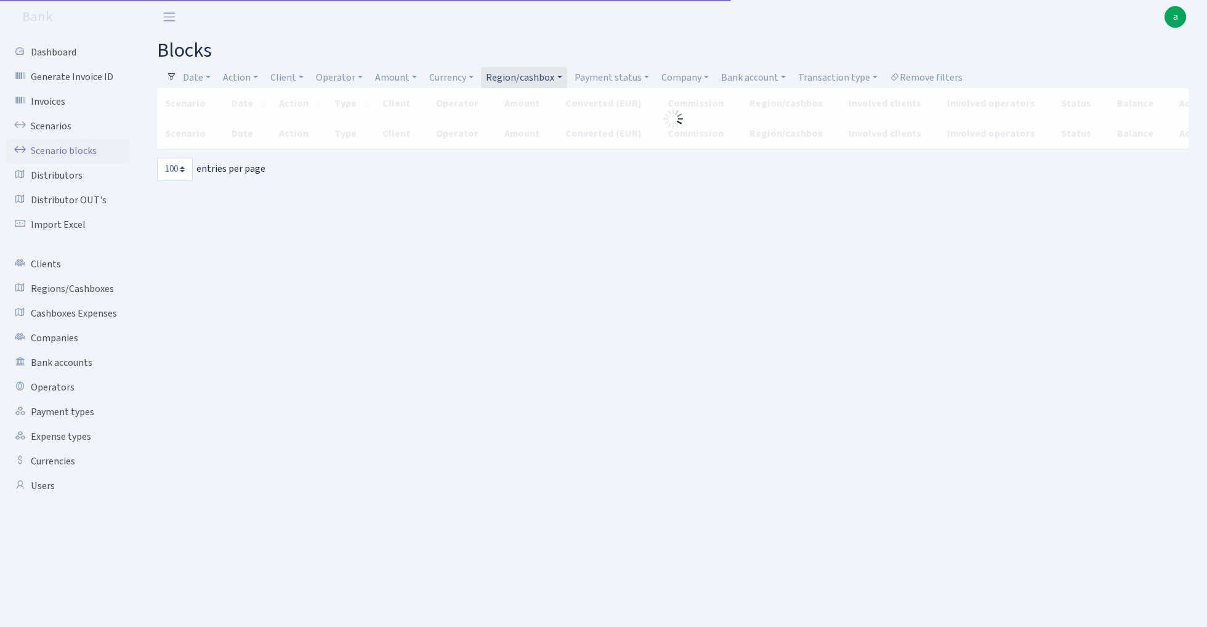
select select "100"
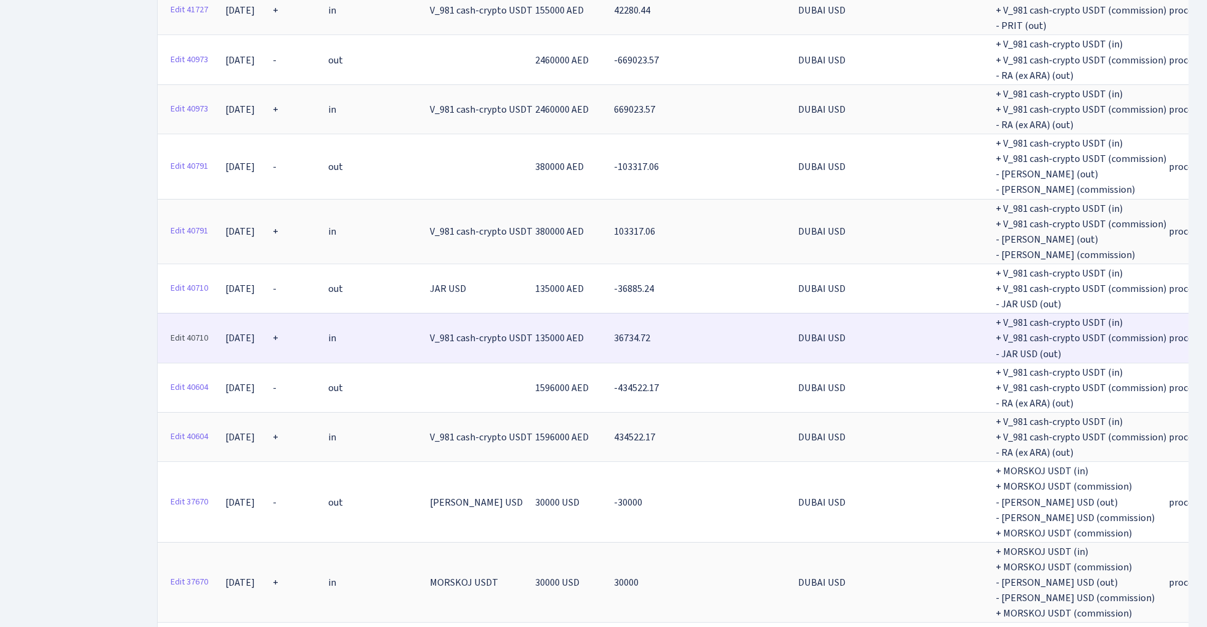
click at [195, 329] on link "Edit 40710" at bounding box center [189, 338] width 49 height 19
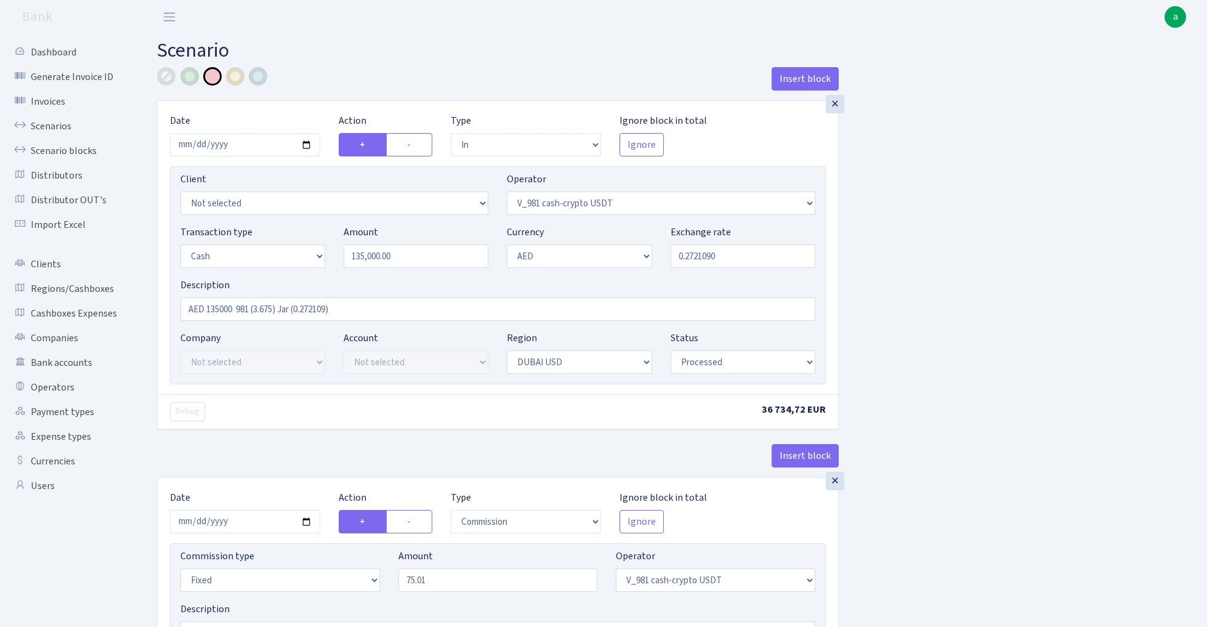
select select "in"
select select "435"
select select "1"
select select "9"
select select "14"
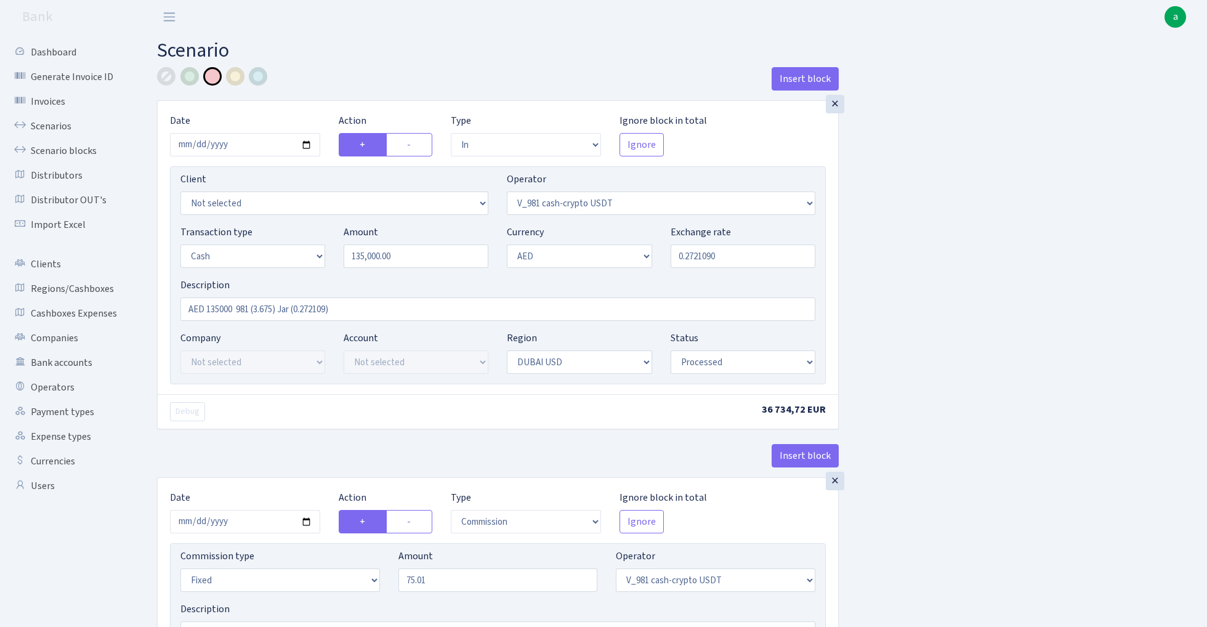
select select "processed"
select select "commission"
select select "fixed"
select select "435"
select select "processed"
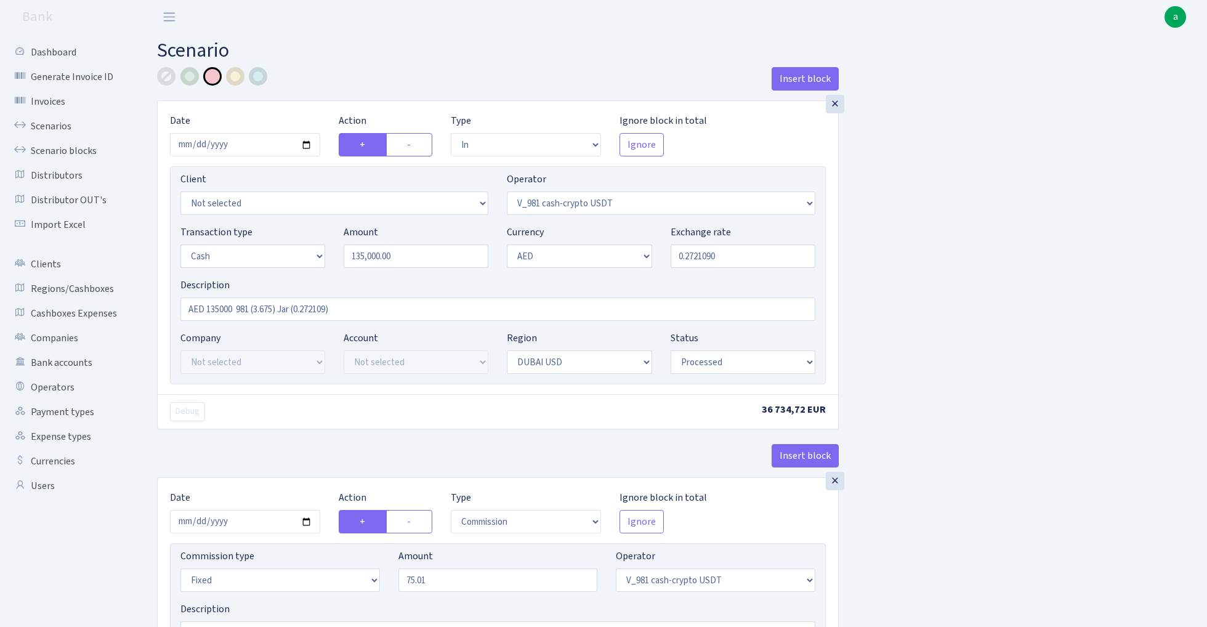
select select "out"
select select "308"
select select "1"
select select "9"
select select "14"
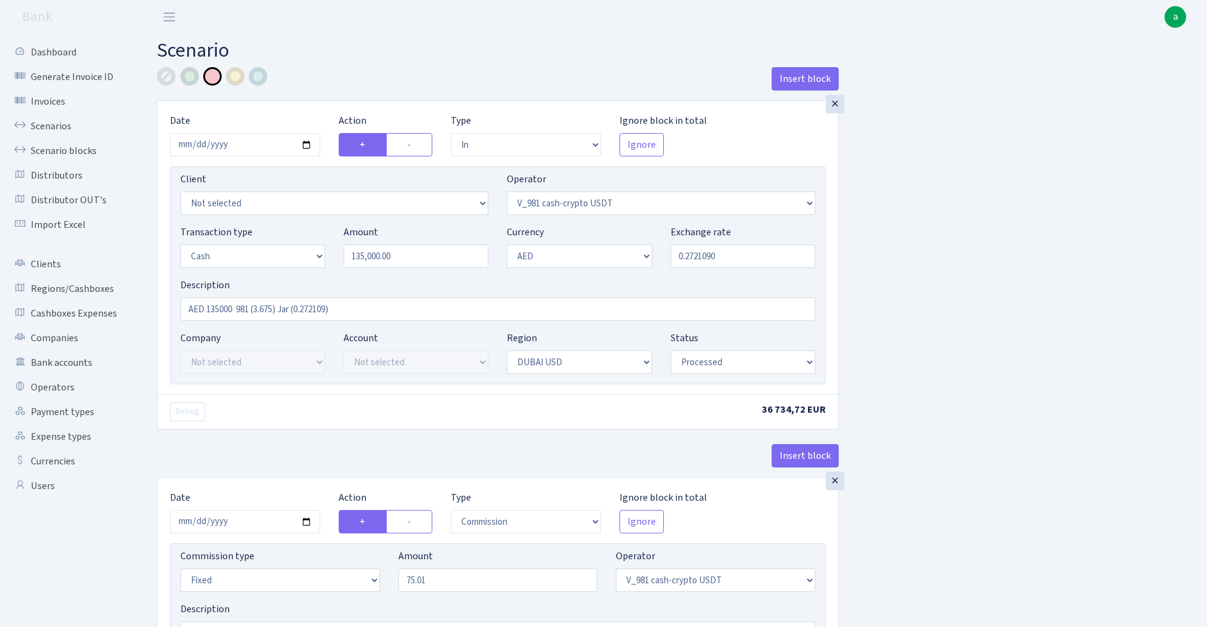
select select "processed"
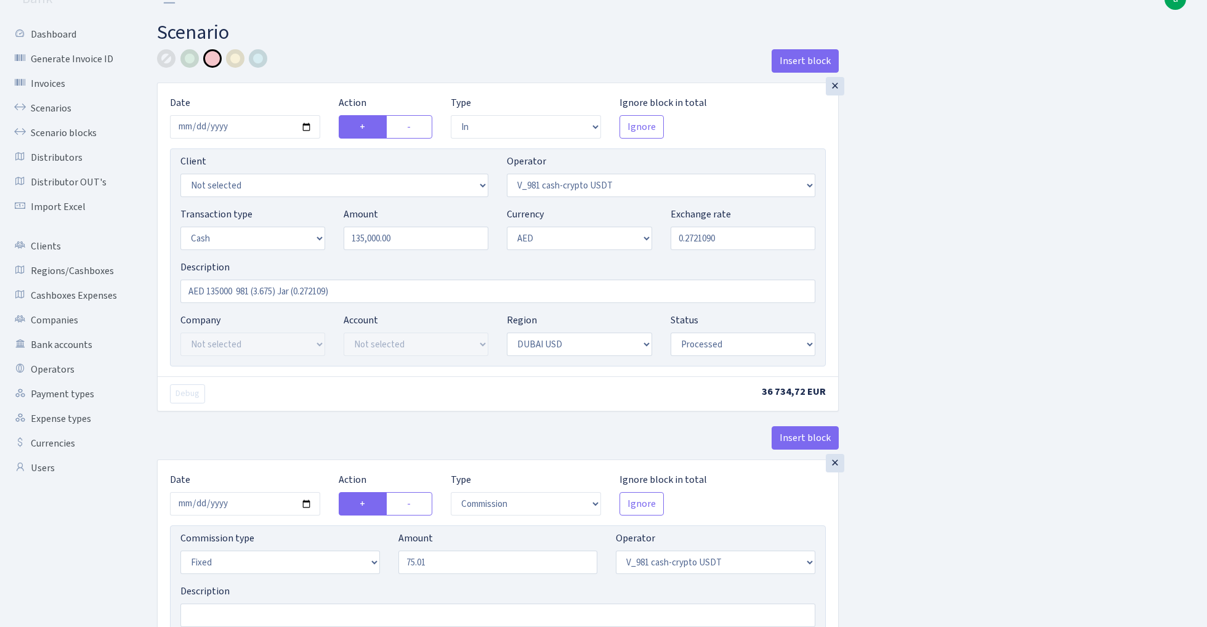
scroll to position [10, 0]
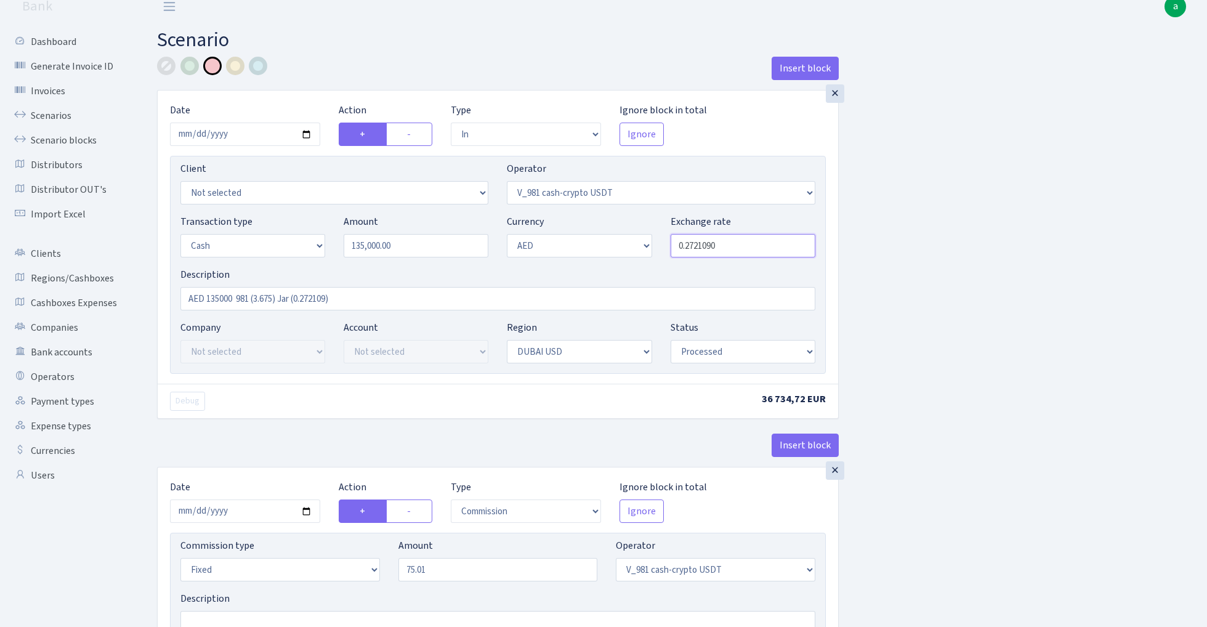
click at [726, 247] on input "0.2721090" at bounding box center [742, 245] width 145 height 23
click at [168, 65] on div at bounding box center [166, 66] width 18 height 18
click at [193, 66] on div at bounding box center [189, 66] width 18 height 18
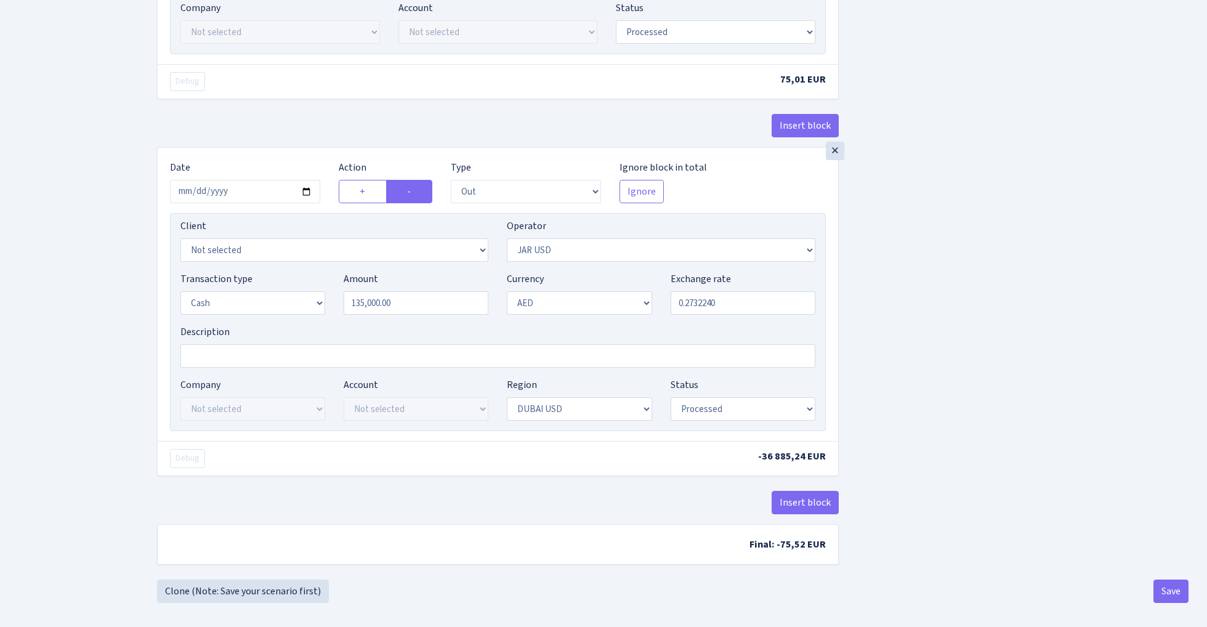
scroll to position [656, 0]
click at [734, 311] on input "0.2732240" at bounding box center [742, 300] width 145 height 23
paste input "2109"
type input "0.2721090"
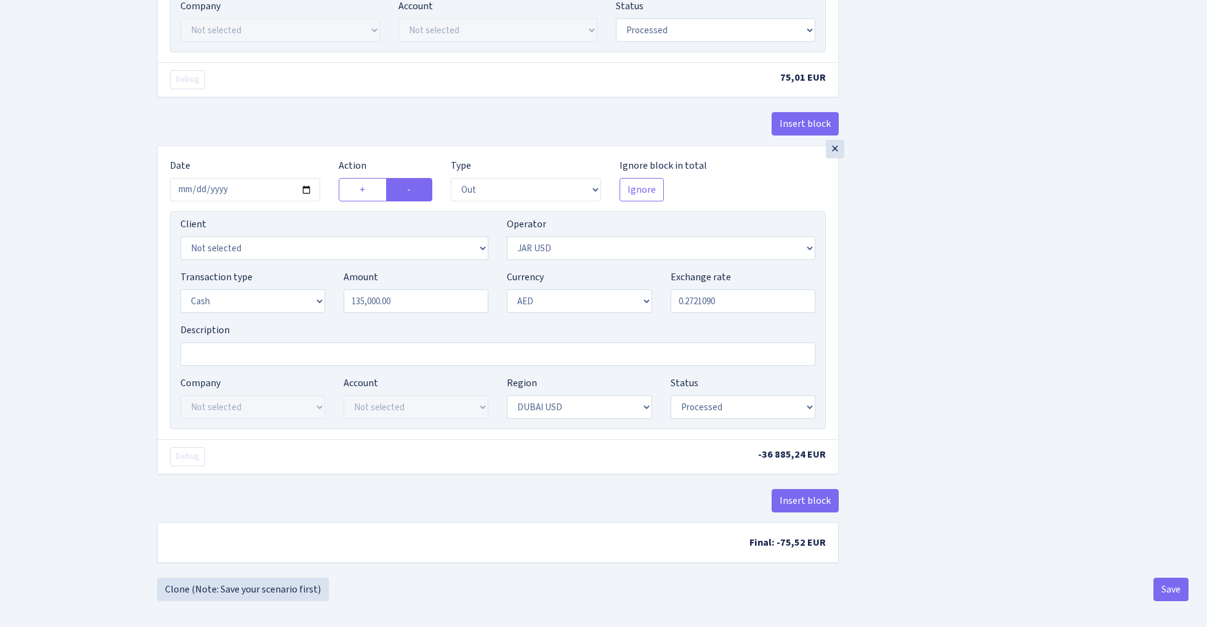
click at [1167, 590] on button "Save" at bounding box center [1170, 588] width 35 height 23
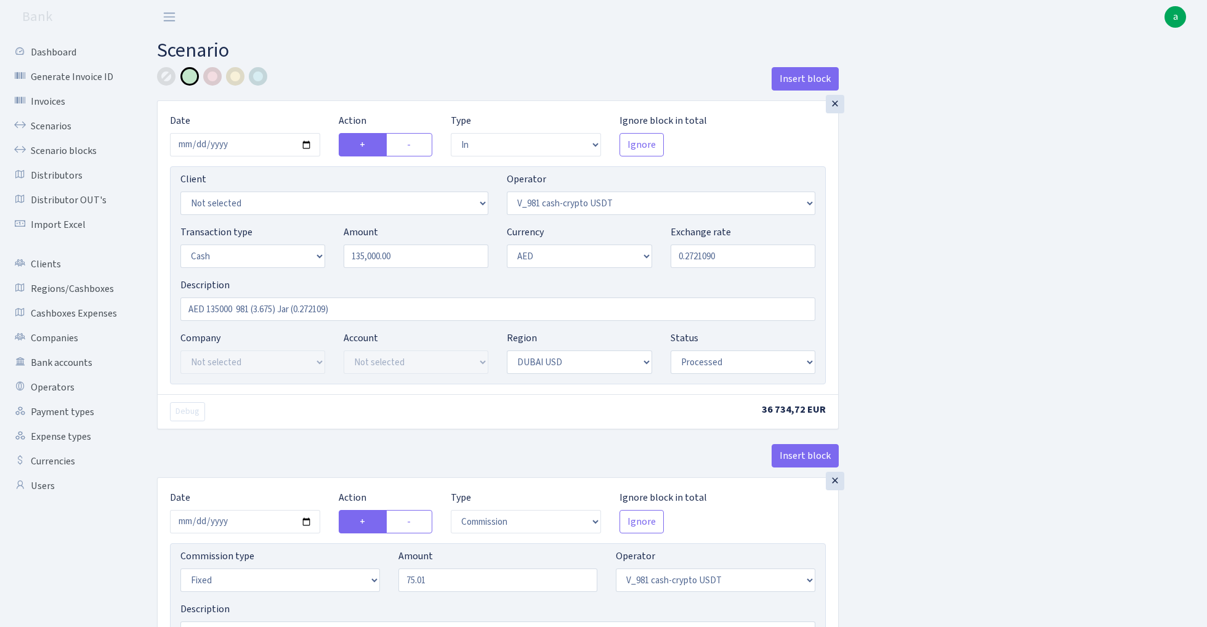
select select "in"
select select "435"
select select "1"
select select "9"
select select "14"
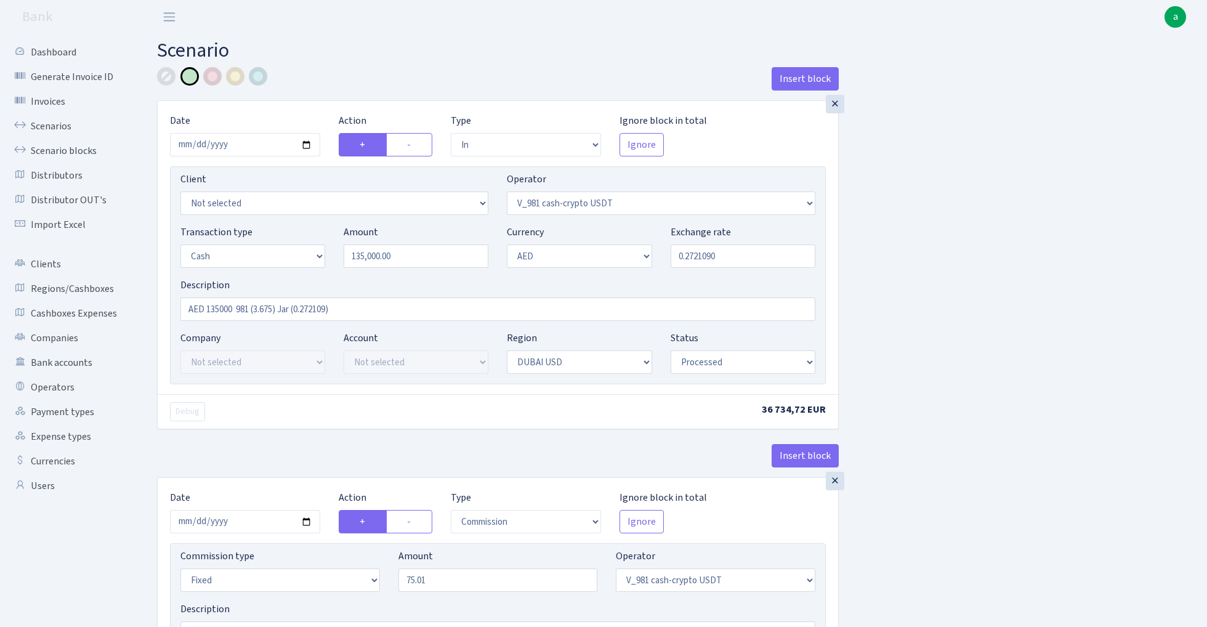
select select "processed"
select select "commission"
select select "fixed"
select select "435"
select select "processed"
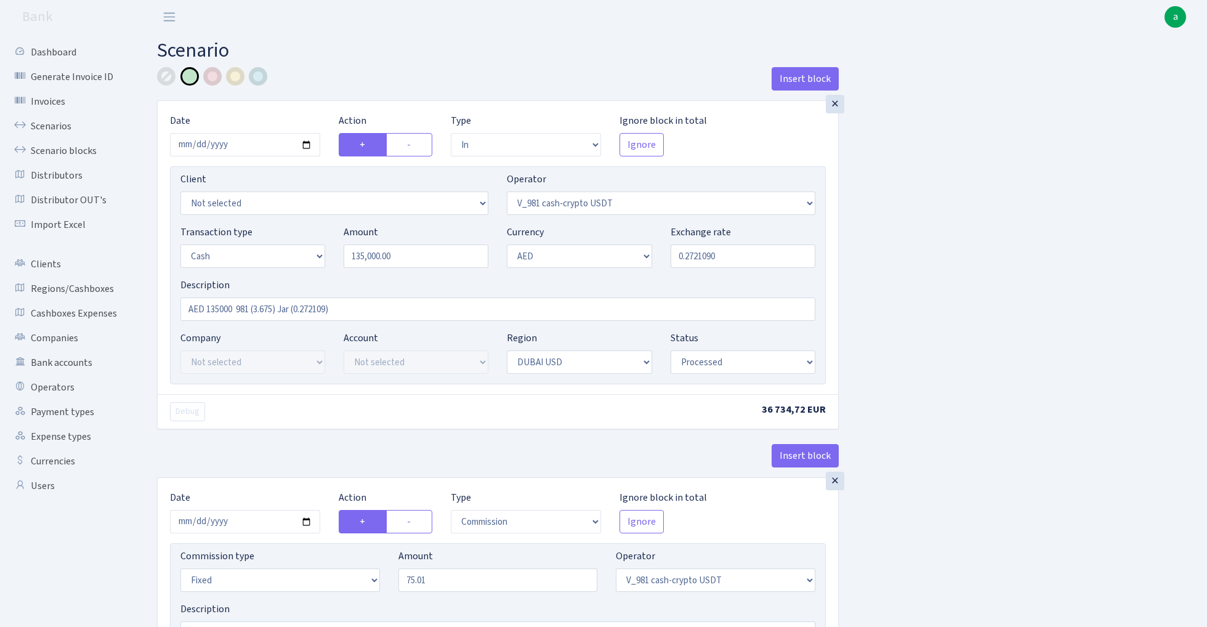
select select "out"
select select "308"
select select "1"
select select "9"
select select "14"
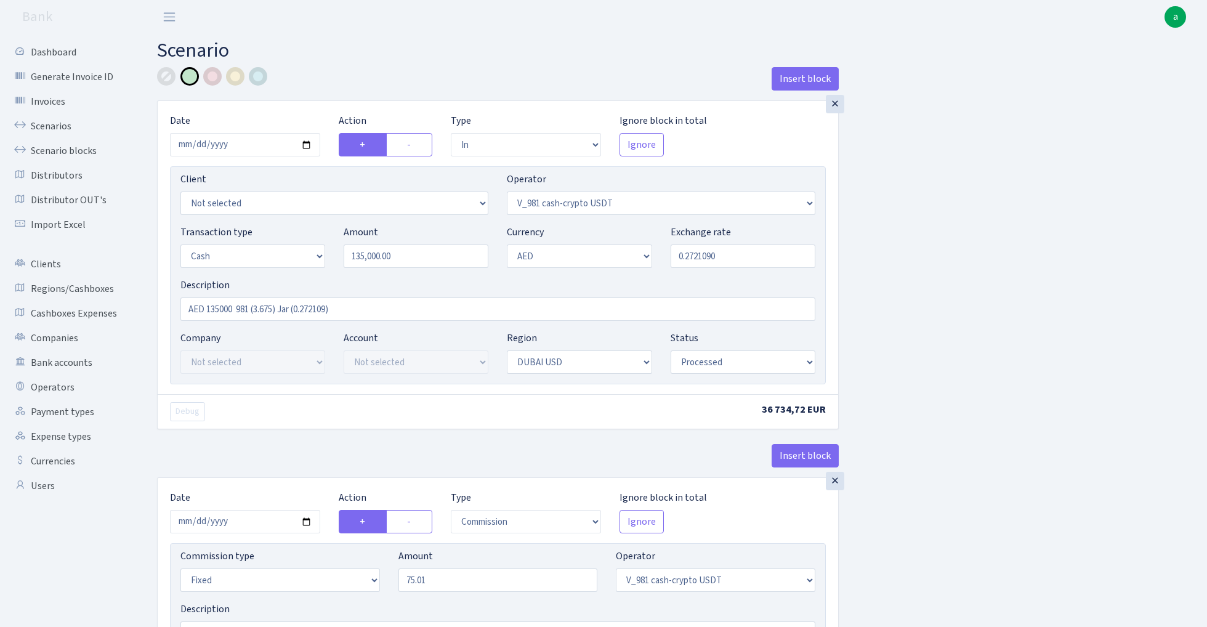
select select "processed"
click at [77, 153] on link "Scenario blocks" at bounding box center [67, 151] width 123 height 25
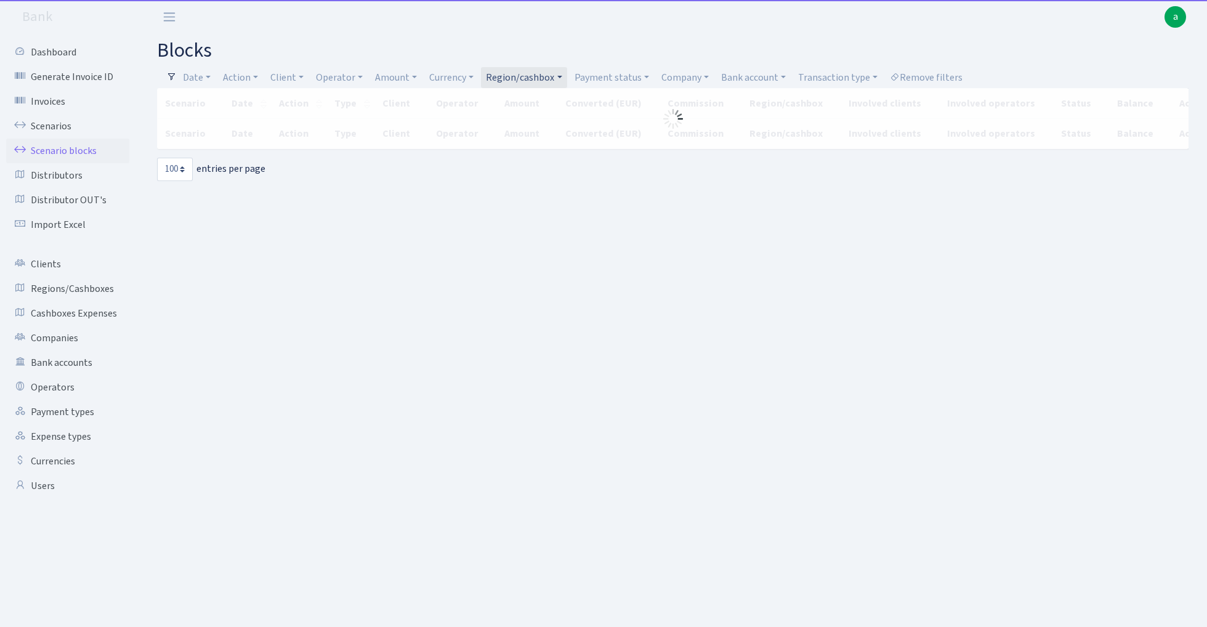
select select "100"
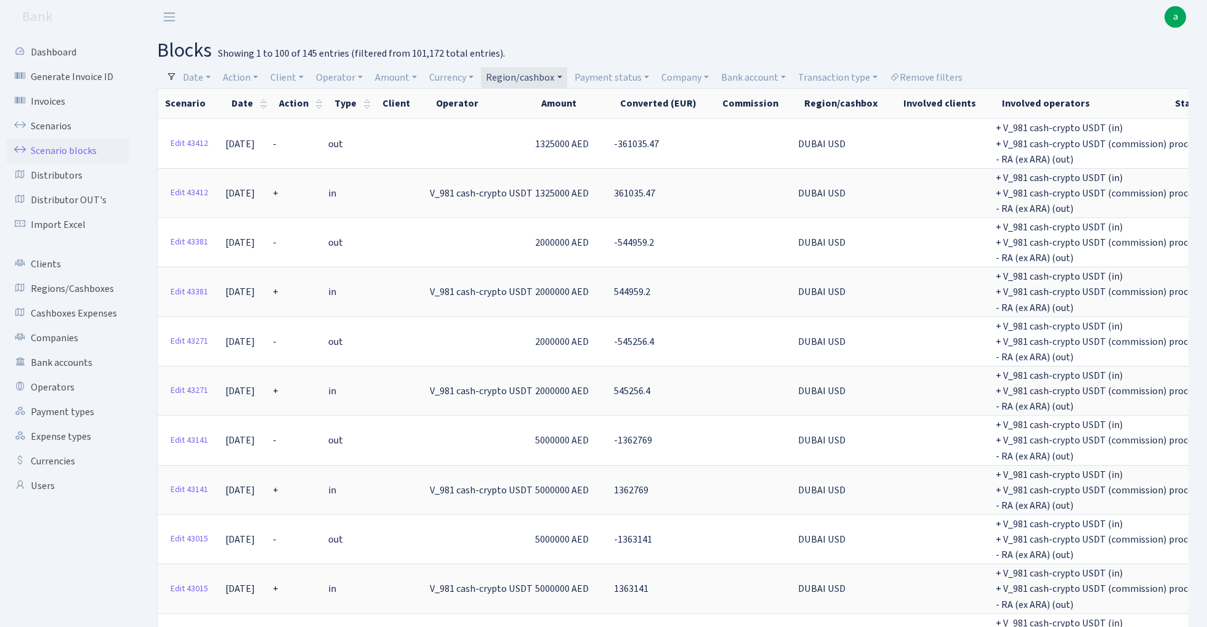
click at [521, 74] on link "Region/cashbox" at bounding box center [524, 77] width 86 height 21
click at [542, 164] on li "DUBAI AED" at bounding box center [530, 175] width 93 height 22
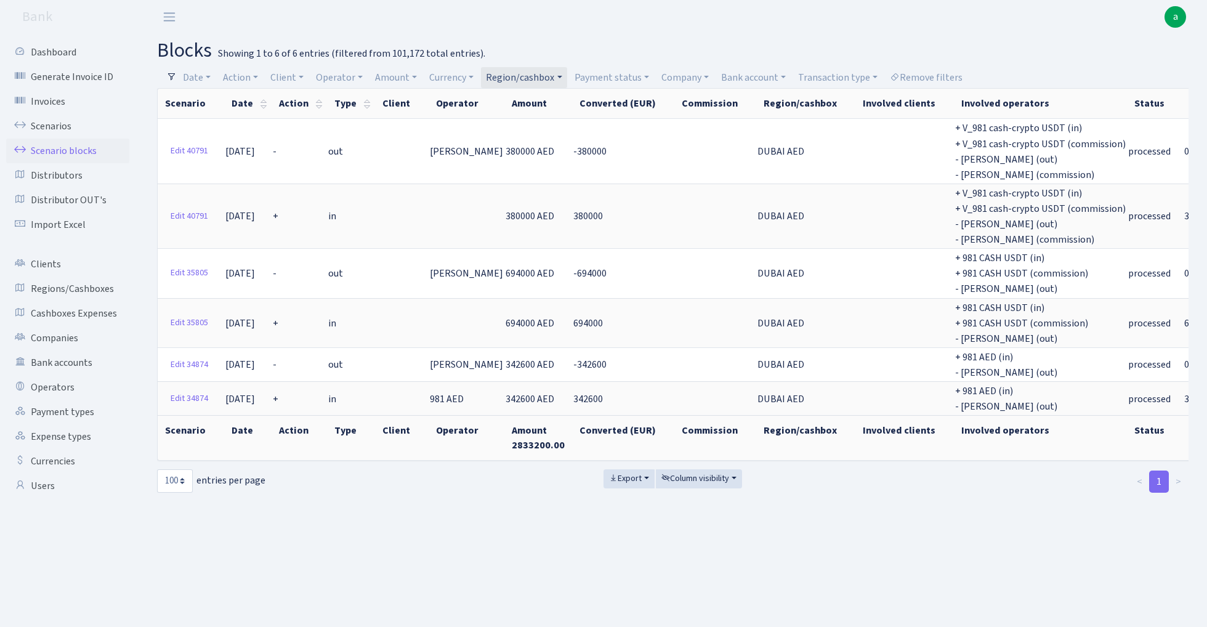
click at [545, 74] on link "Region/cashbox" at bounding box center [524, 77] width 86 height 21
click at [554, 260] on li "TLN JAR eur" at bounding box center [530, 271] width 93 height 22
select select "27"
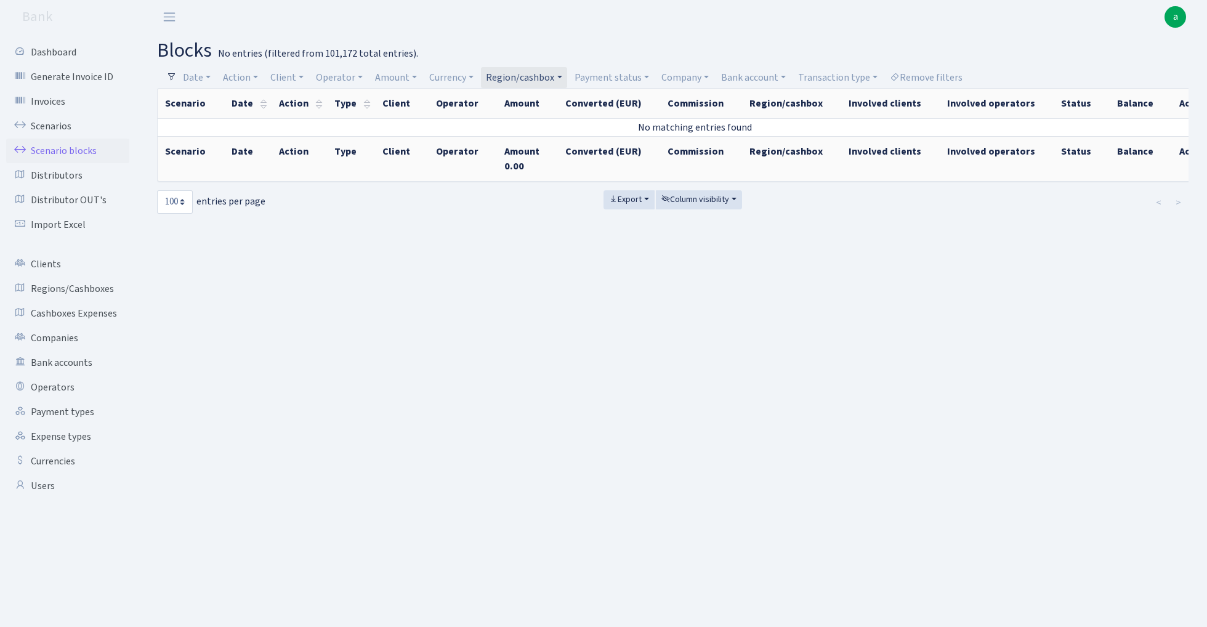
click at [543, 82] on link "Region/cashbox" at bounding box center [524, 77] width 86 height 21
click at [538, 217] on li "SPAIN EUR" at bounding box center [530, 228] width 93 height 22
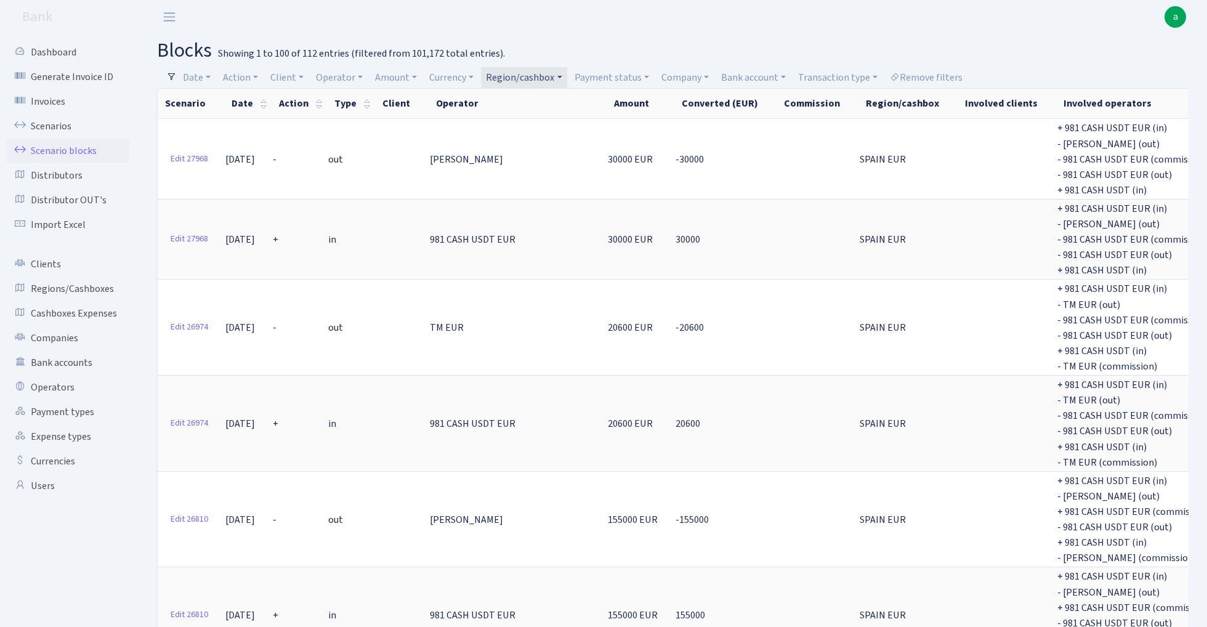
click at [524, 79] on link "Region/cashbox" at bounding box center [524, 77] width 86 height 21
click at [544, 195] on li "Random USD" at bounding box center [530, 206] width 93 height 22
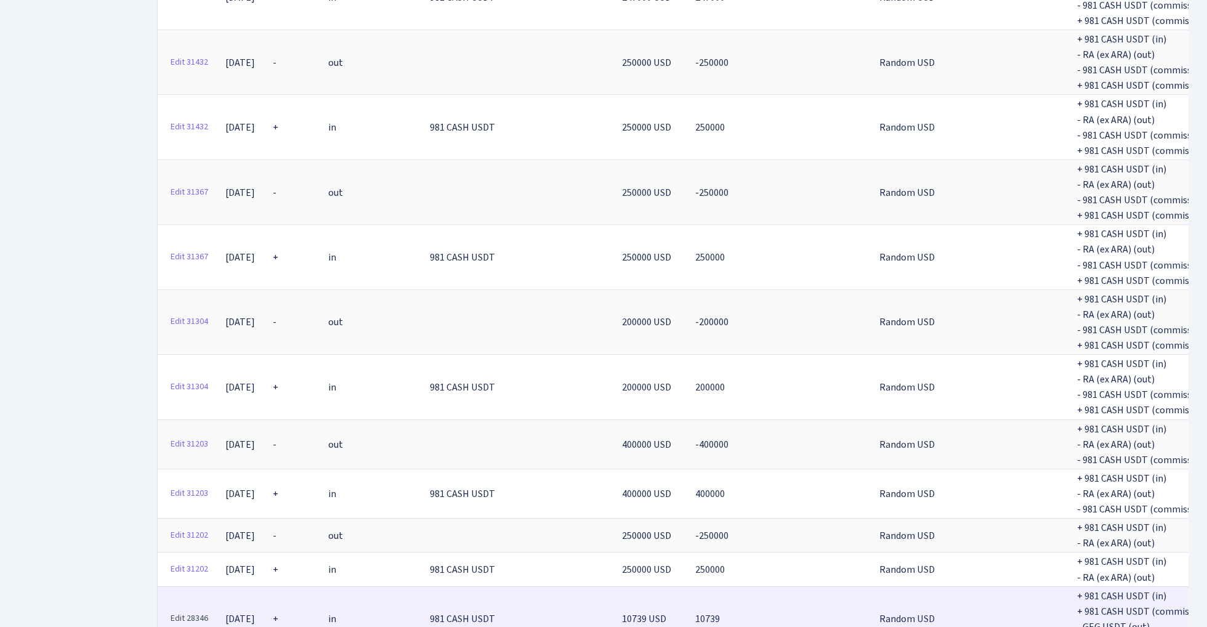
click at [190, 609] on link "Edit 28346" at bounding box center [189, 618] width 49 height 19
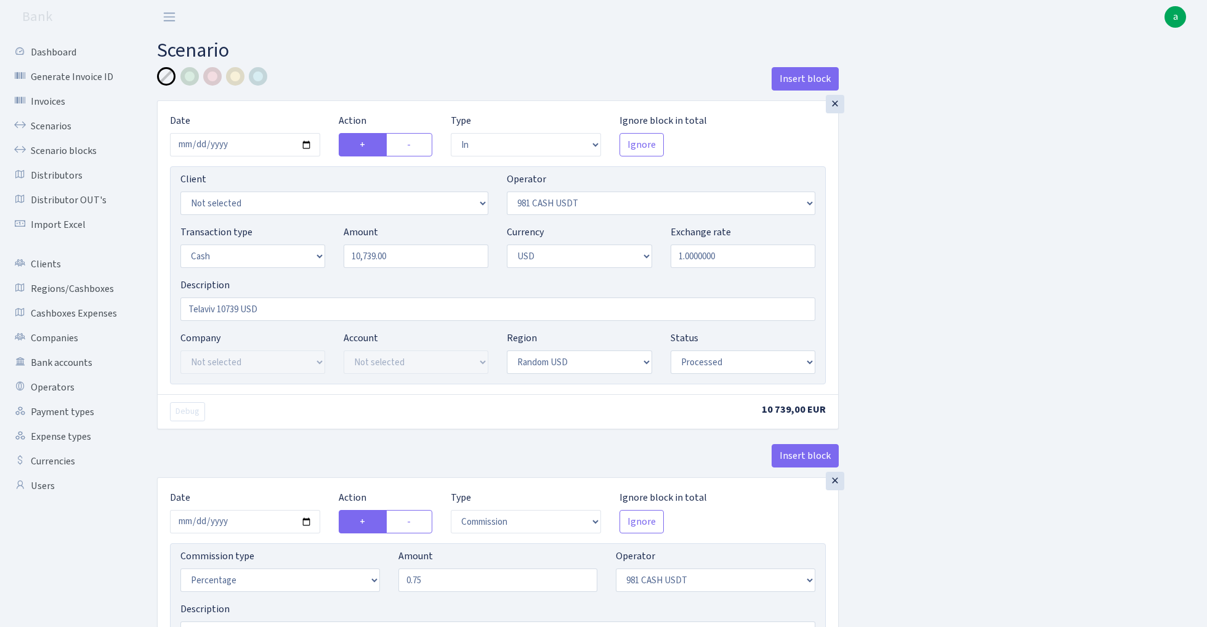
select select "in"
select select "276"
select select "1"
select select "2"
select select "15"
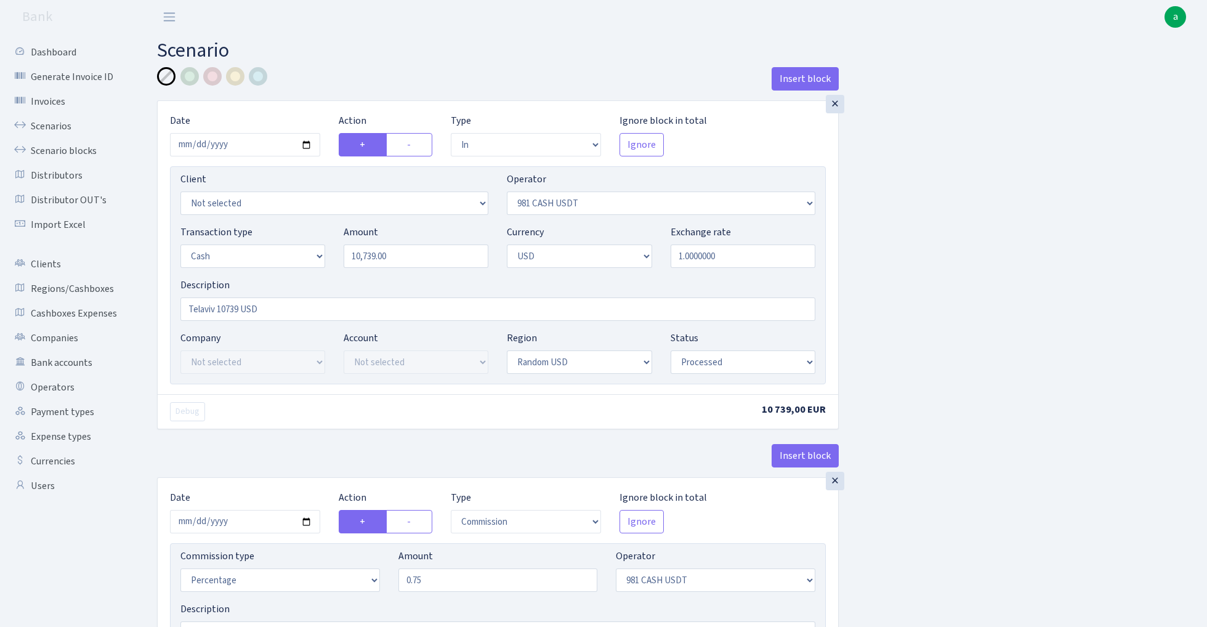
select select "processed"
select select "commission"
select select "276"
select select "processed"
select select "out"
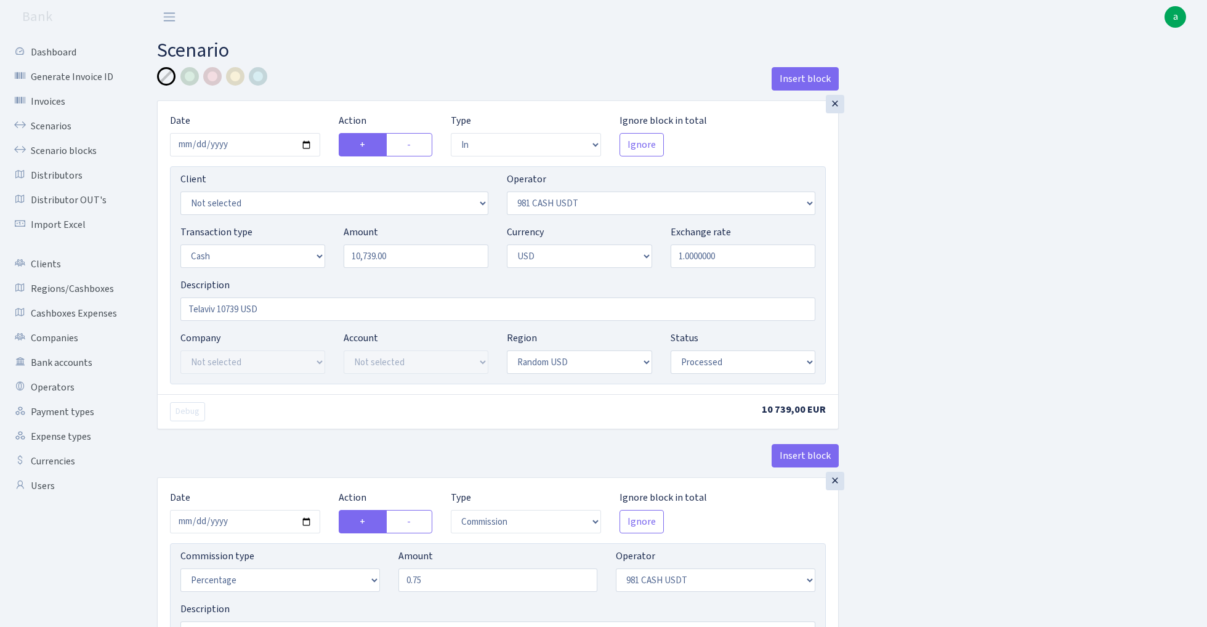
select select "250"
select select "1"
select select "6"
select select "processed"
select select "commission"
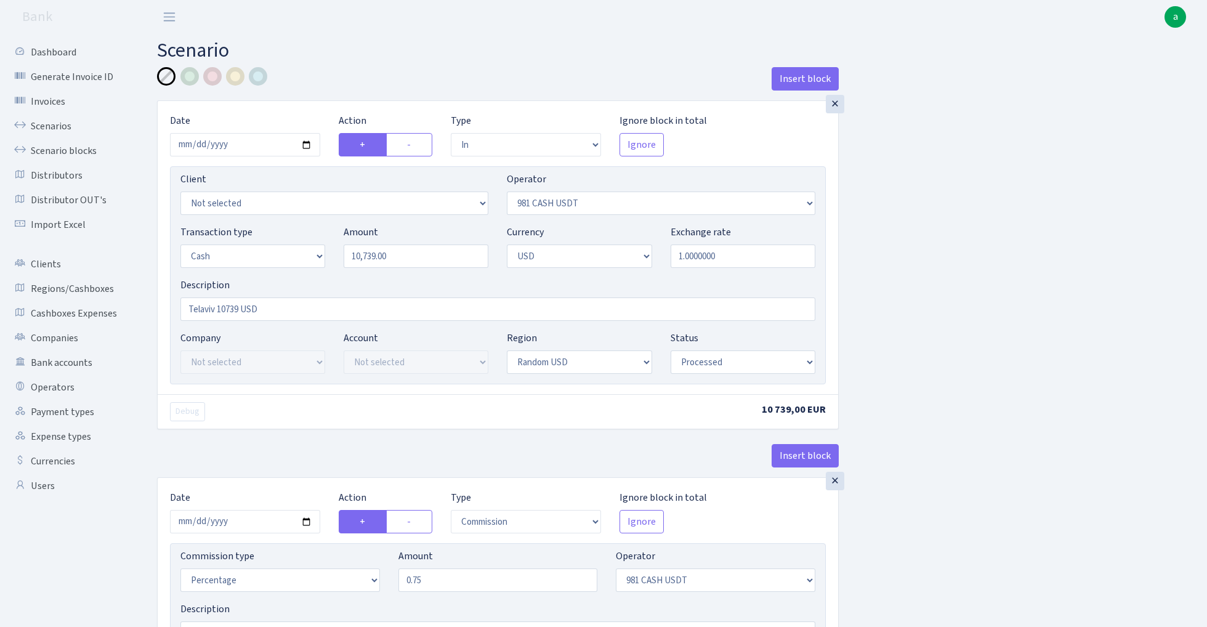
select select "bank"
select select "250"
select select "processed"
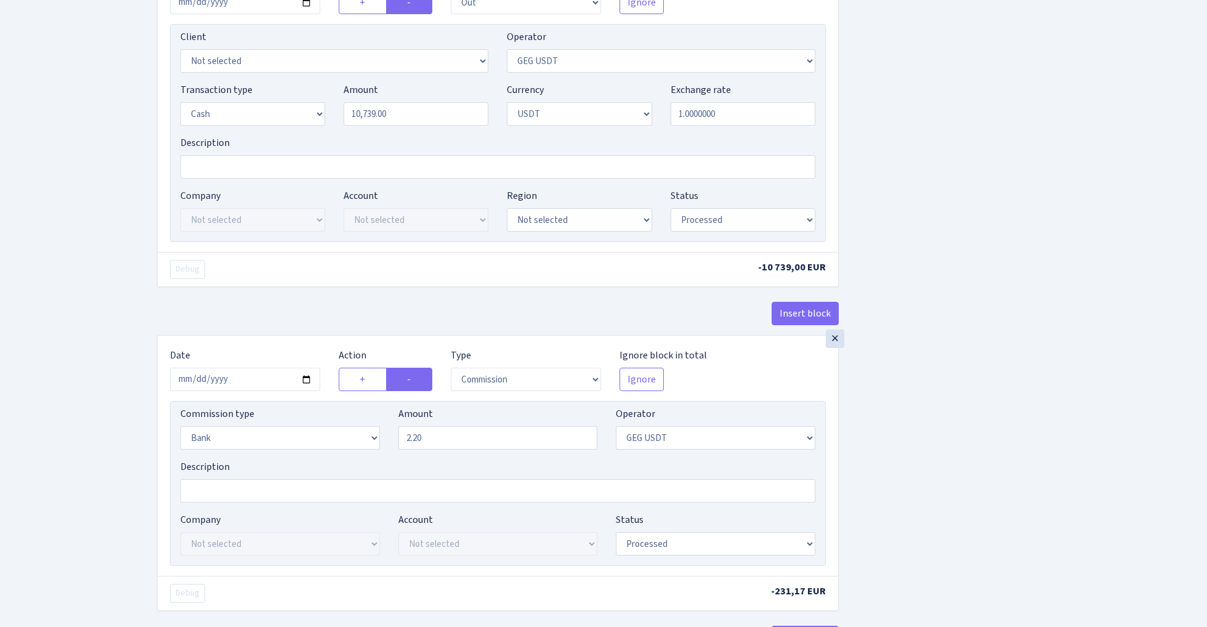
scroll to position [815, 0]
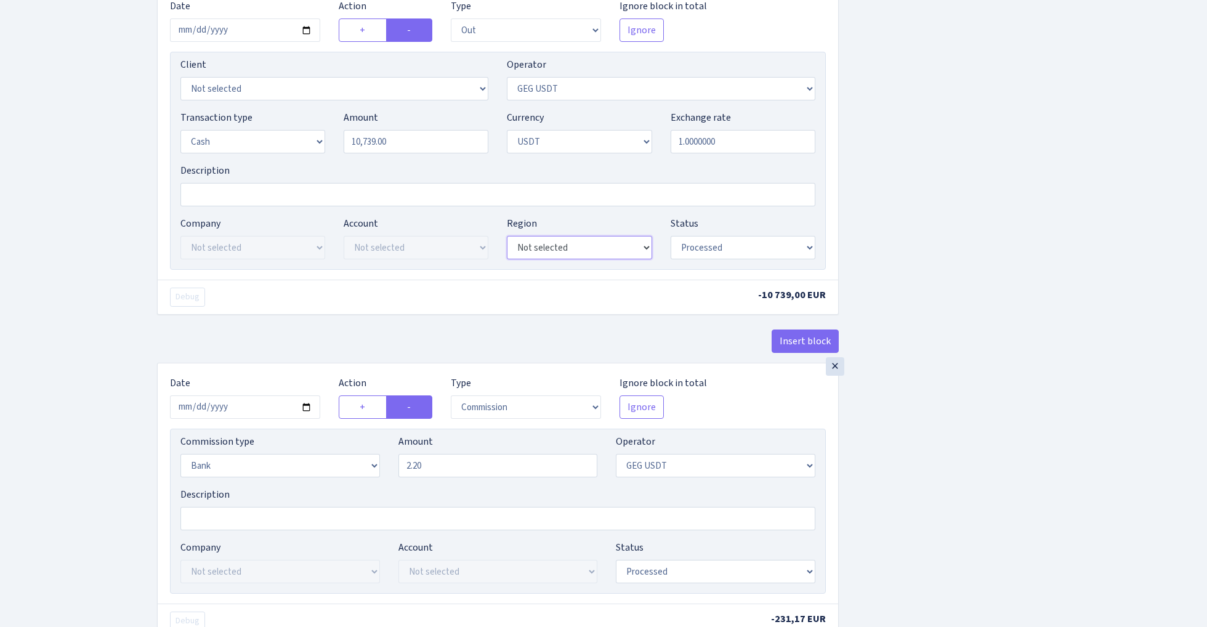
select select "15"
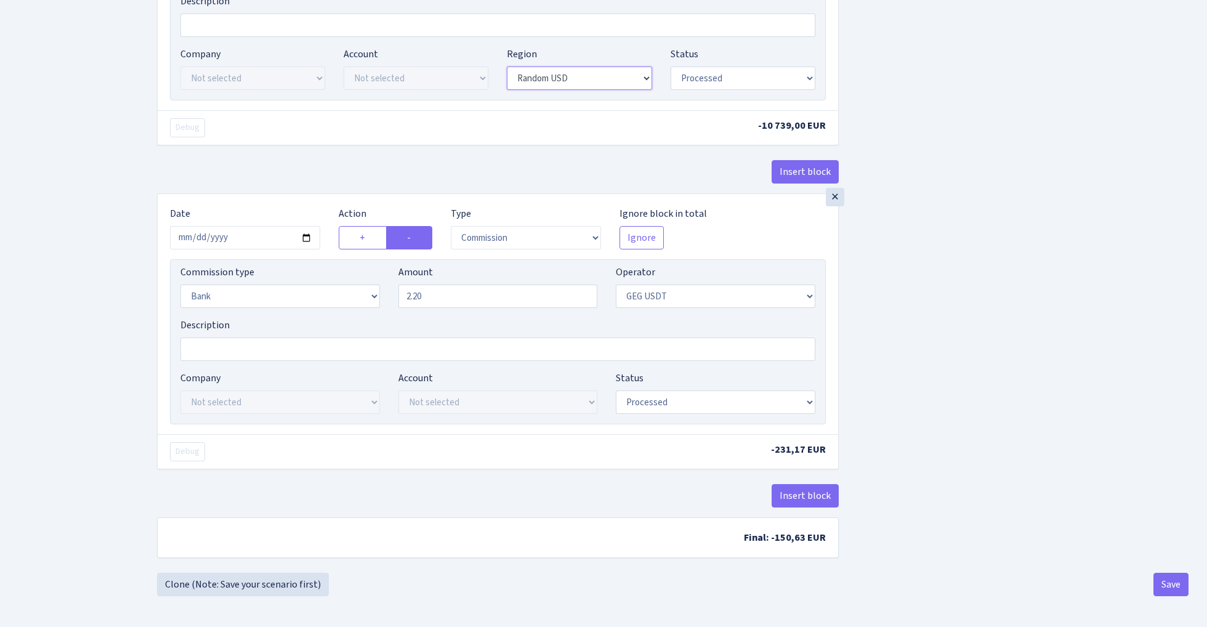
scroll to position [991, 0]
click at [1159, 583] on button "Save" at bounding box center [1170, 584] width 35 height 23
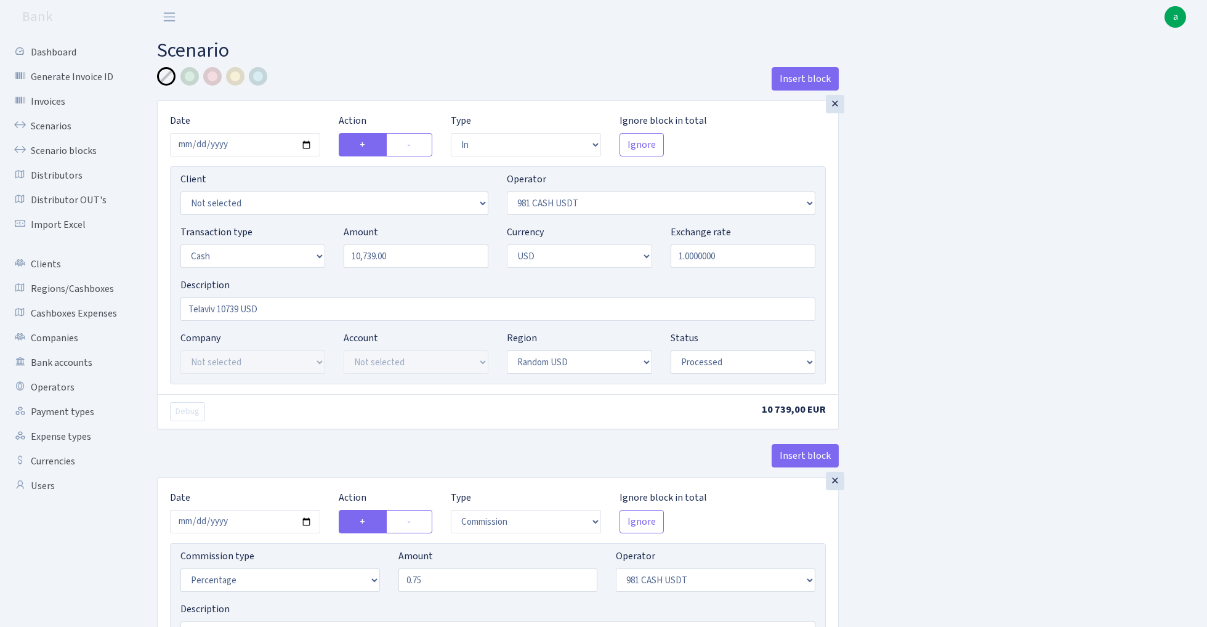
select select "in"
select select "276"
select select "1"
select select "2"
select select "15"
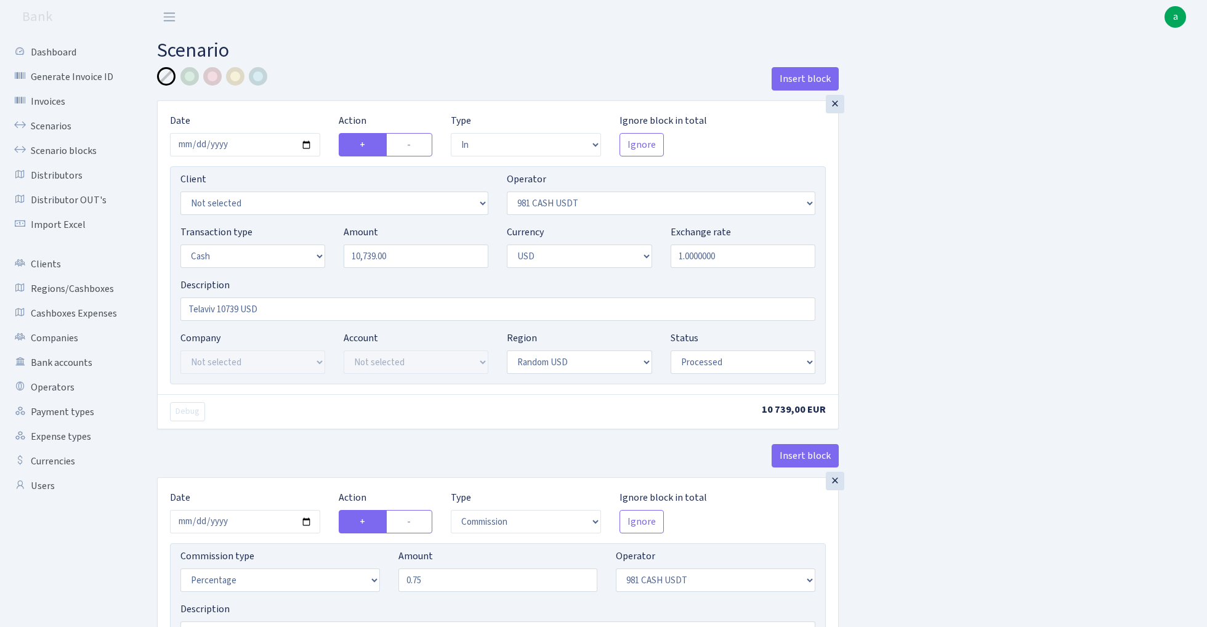
select select "processed"
select select "commission"
select select "276"
select select "processed"
select select "out"
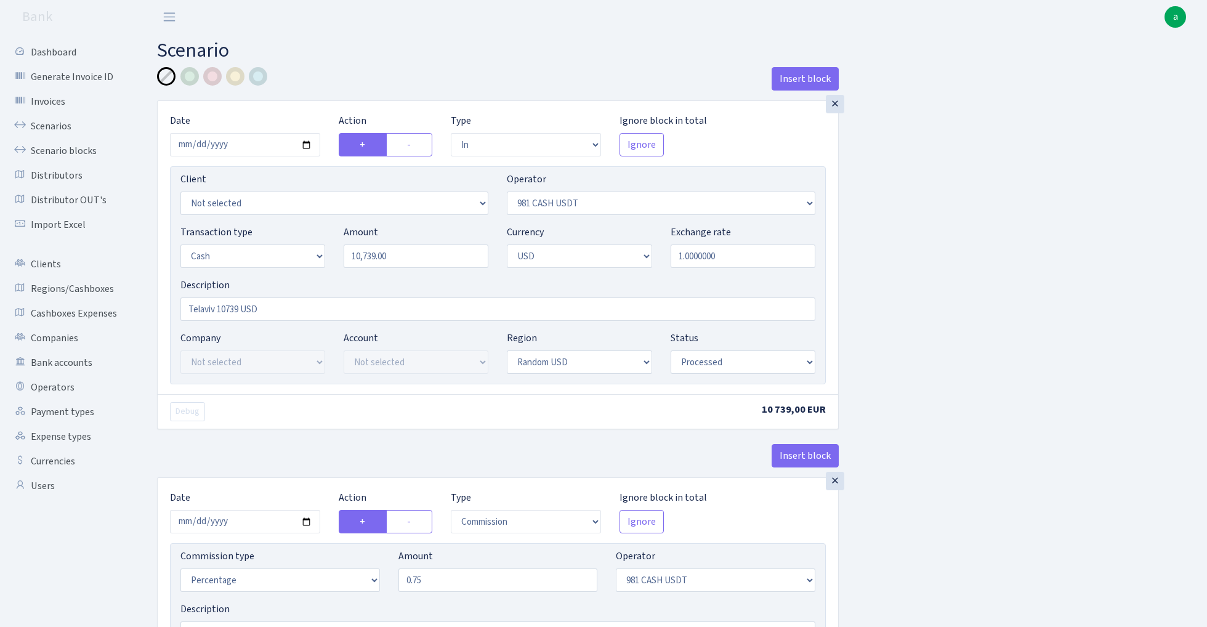
select select "250"
select select "1"
select select "6"
select select "15"
select select "processed"
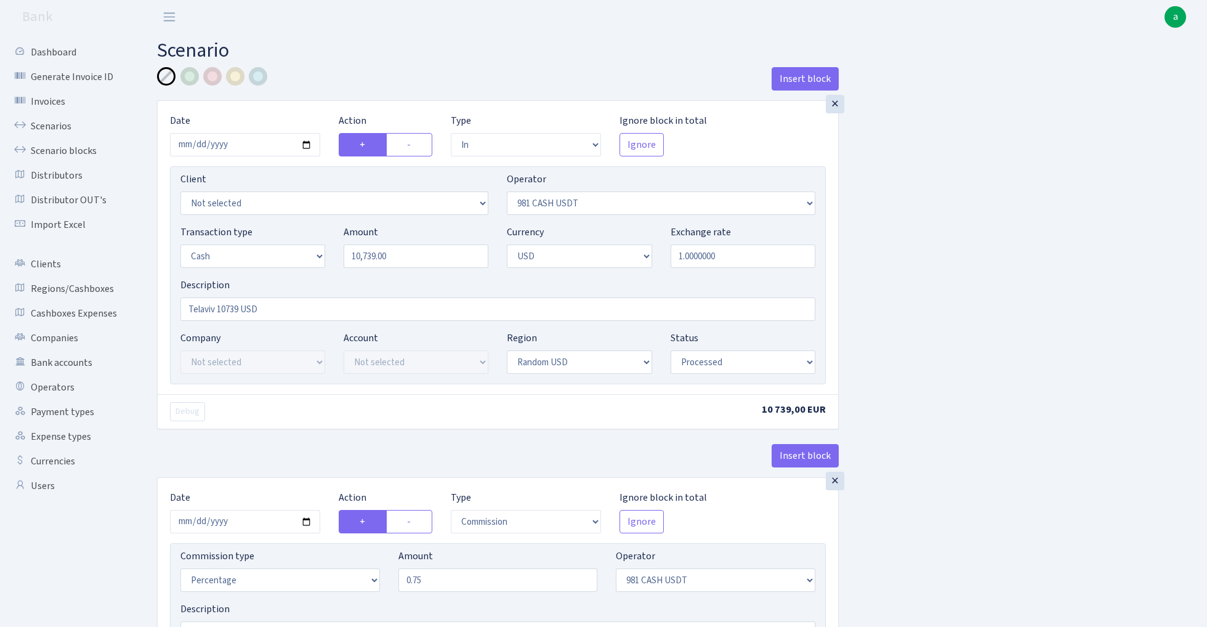
select select "commission"
select select "bank"
select select "250"
select select "processed"
click at [188, 79] on div at bounding box center [189, 76] width 18 height 18
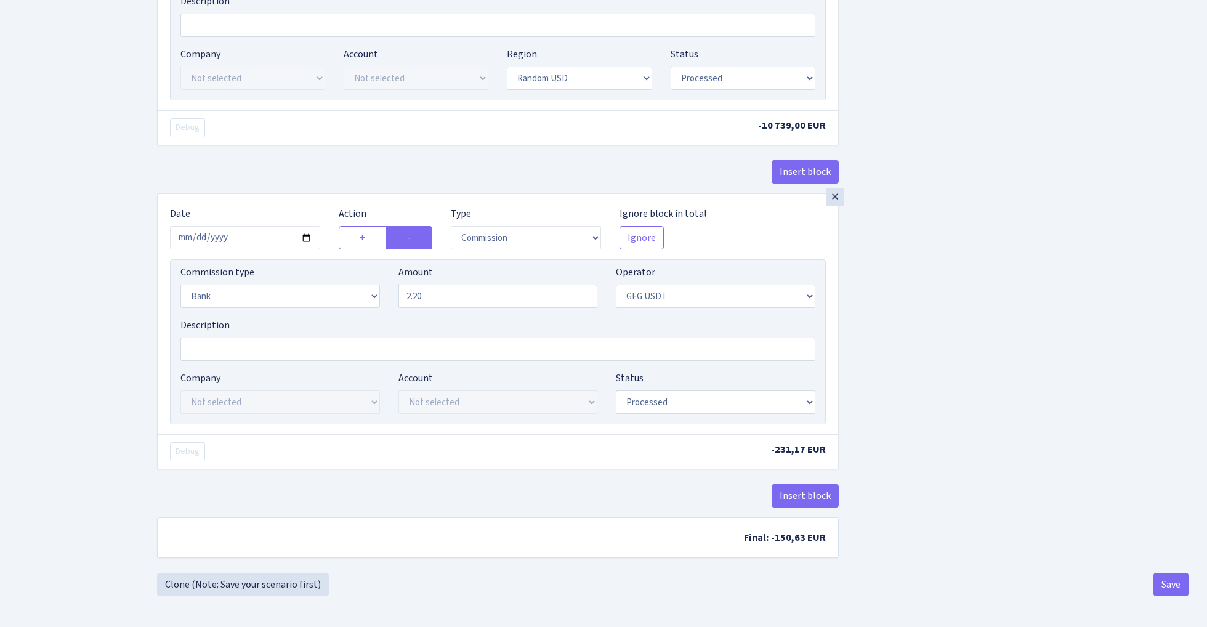
scroll to position [991, 0]
click at [1160, 576] on button "Save" at bounding box center [1170, 584] width 35 height 23
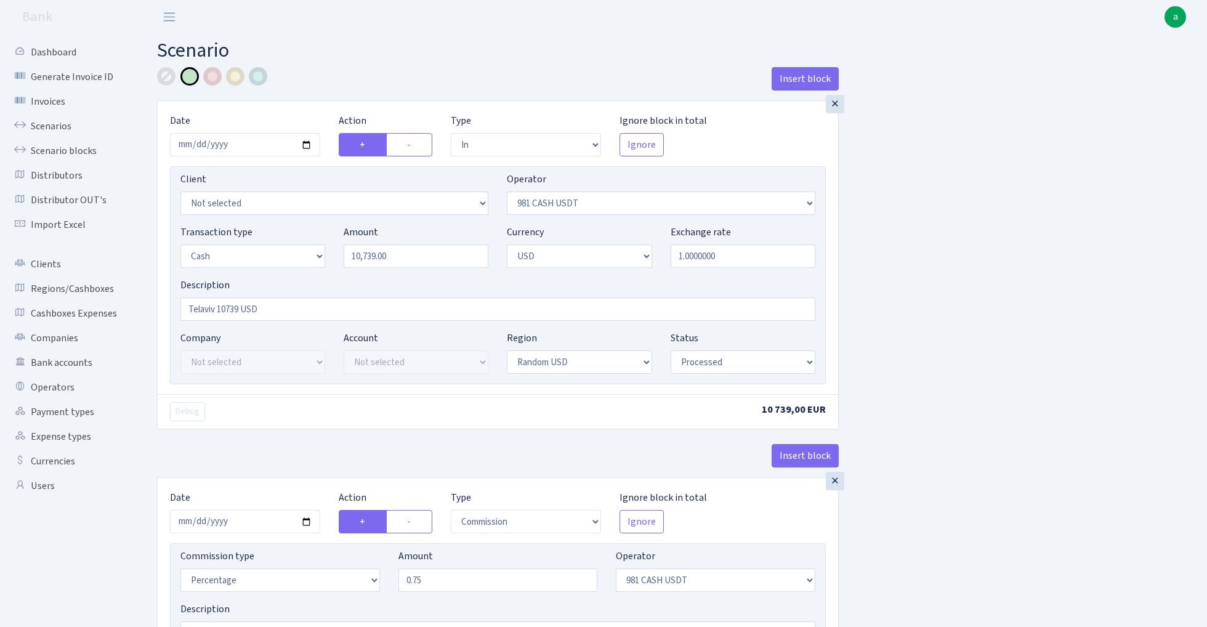
select select "in"
select select "276"
select select "1"
select select "2"
select select "15"
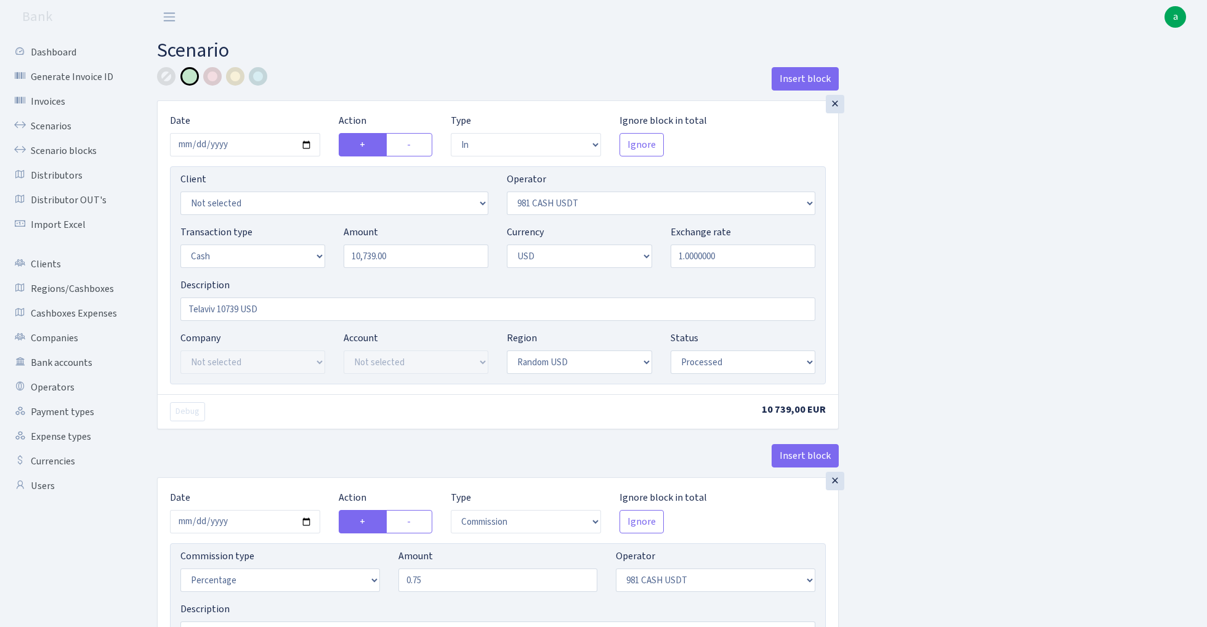
select select "processed"
select select "commission"
select select "276"
select select "processed"
select select "out"
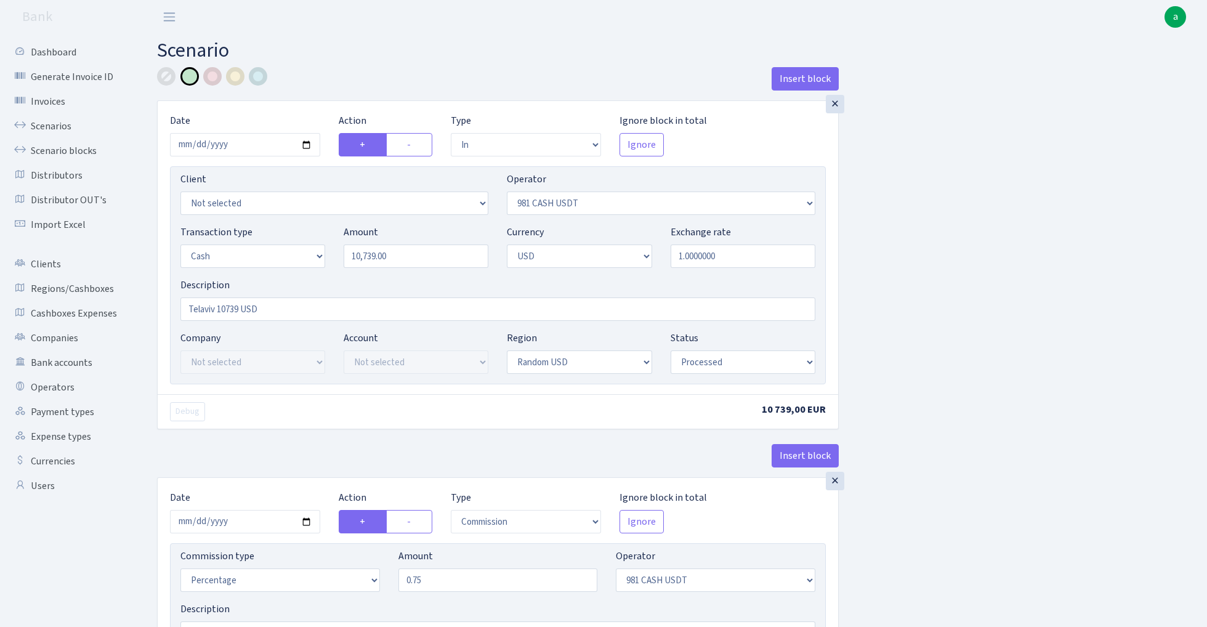
select select "250"
select select "1"
select select "6"
select select "15"
select select "processed"
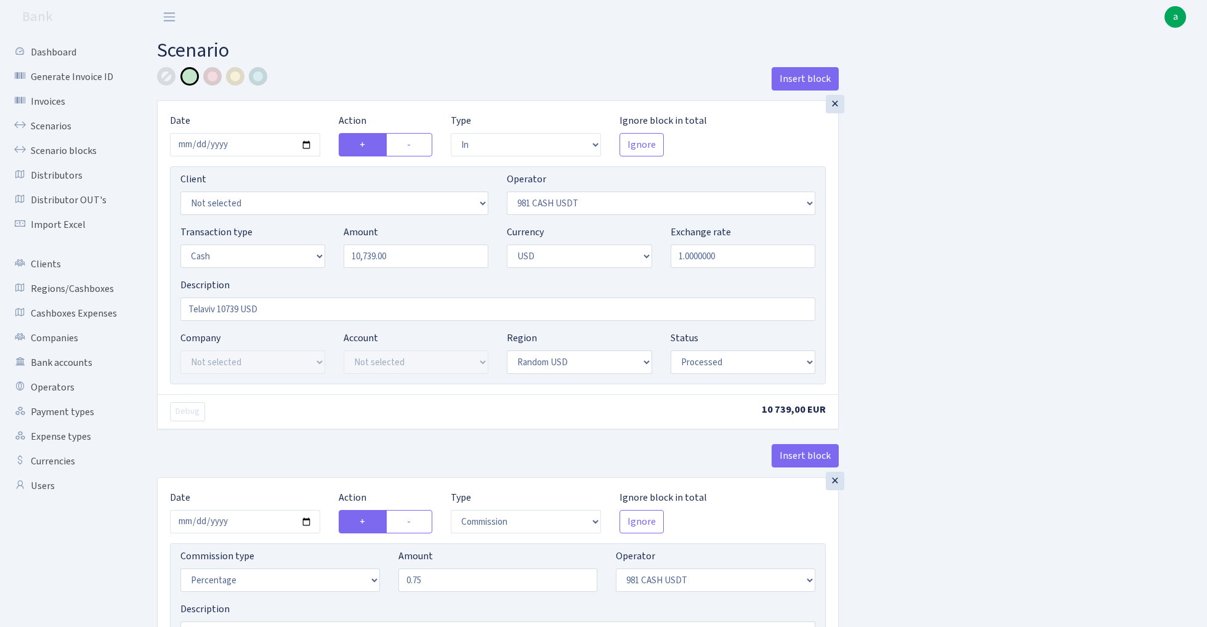
select select "commission"
select select "bank"
select select "250"
select select "processed"
click at [161, 76] on div at bounding box center [166, 76] width 18 height 18
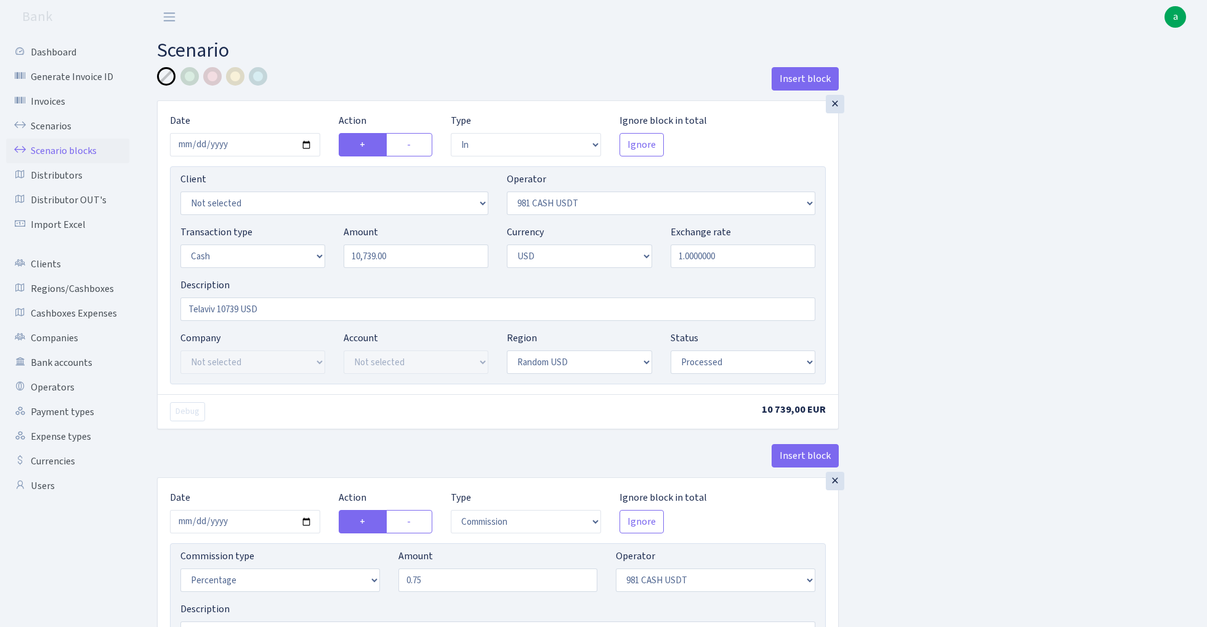
click at [84, 145] on link "Scenario blocks" at bounding box center [67, 151] width 123 height 25
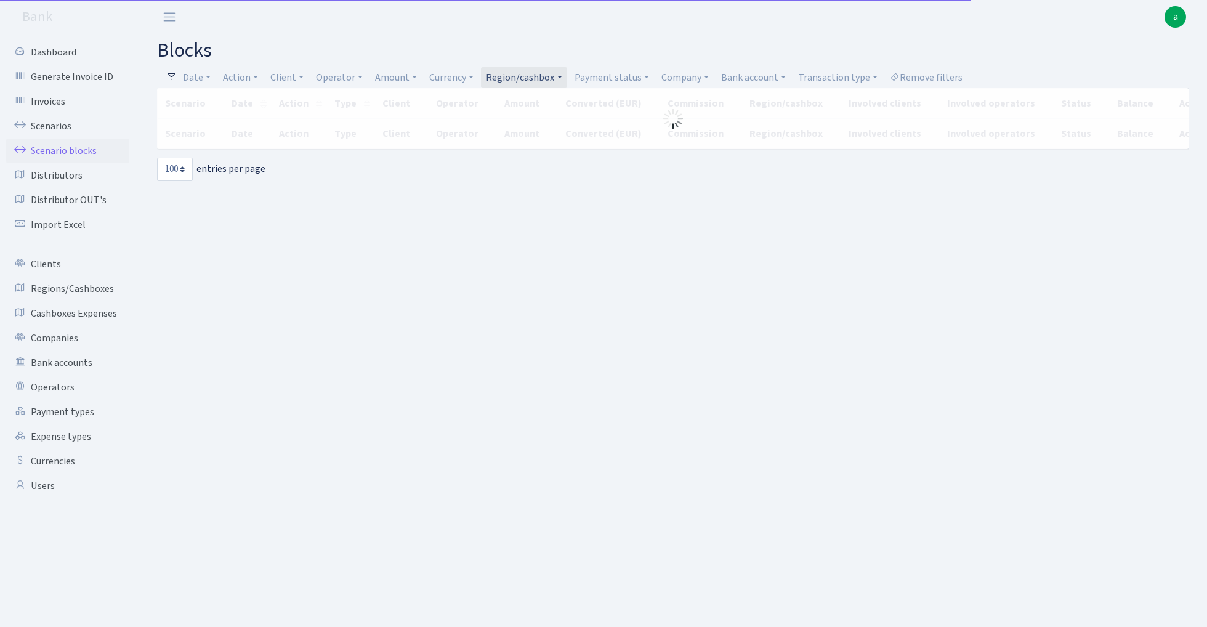
select select "100"
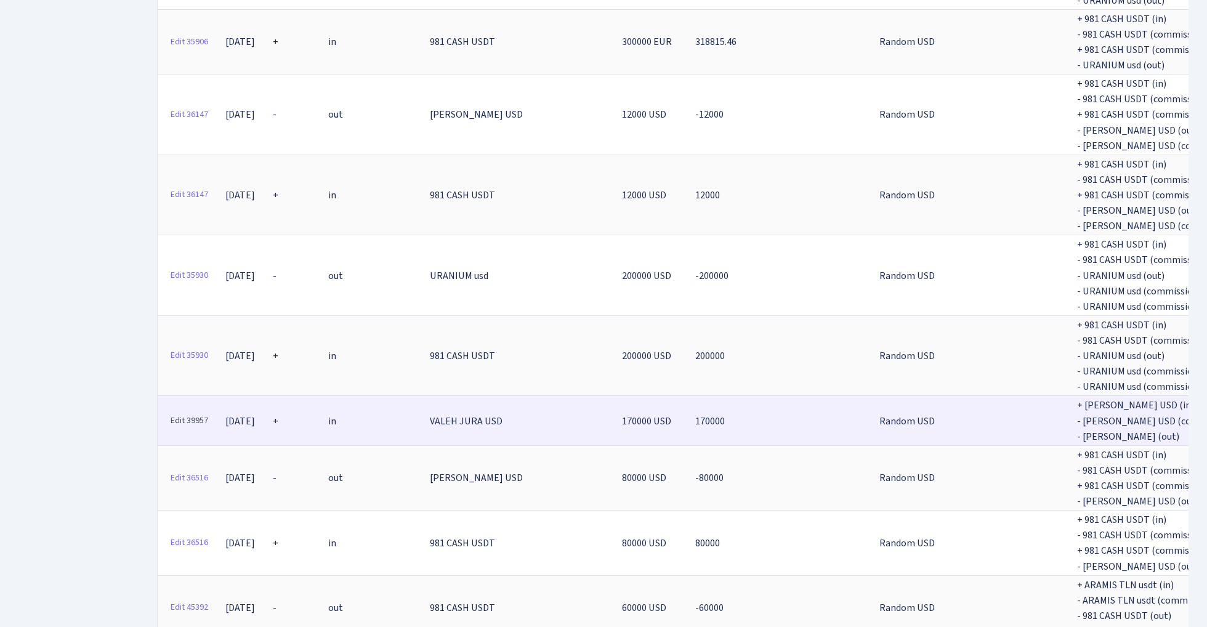
click at [195, 411] on link "Edit 39957" at bounding box center [189, 420] width 49 height 19
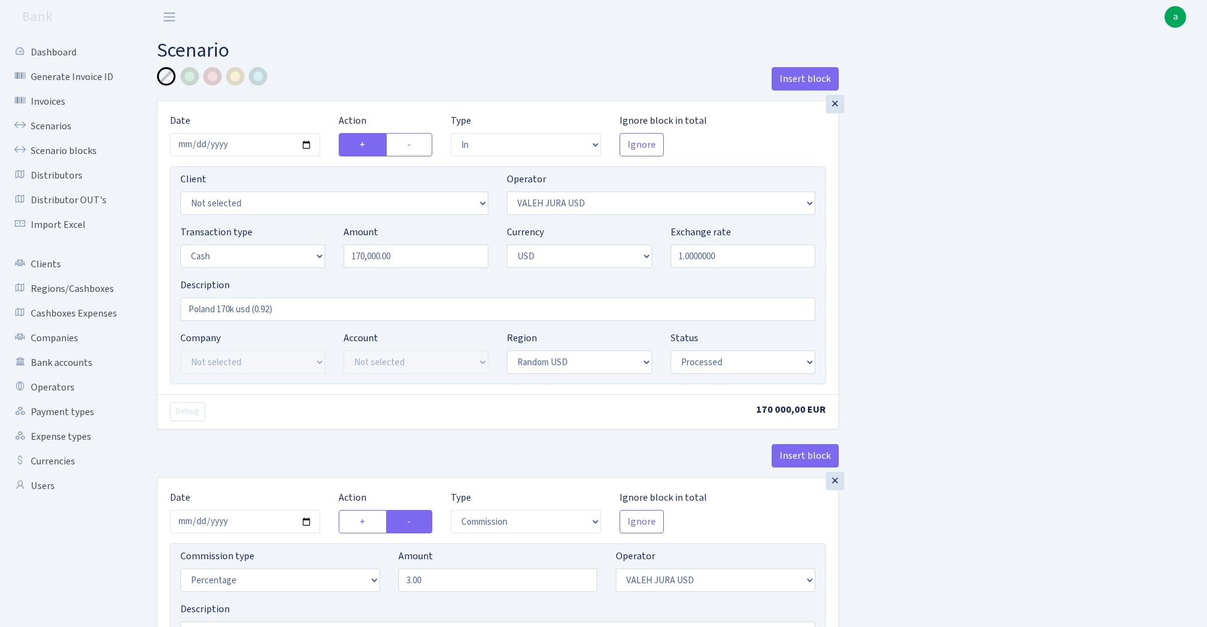
select select "in"
select select "353"
select select "1"
select select "2"
select select "15"
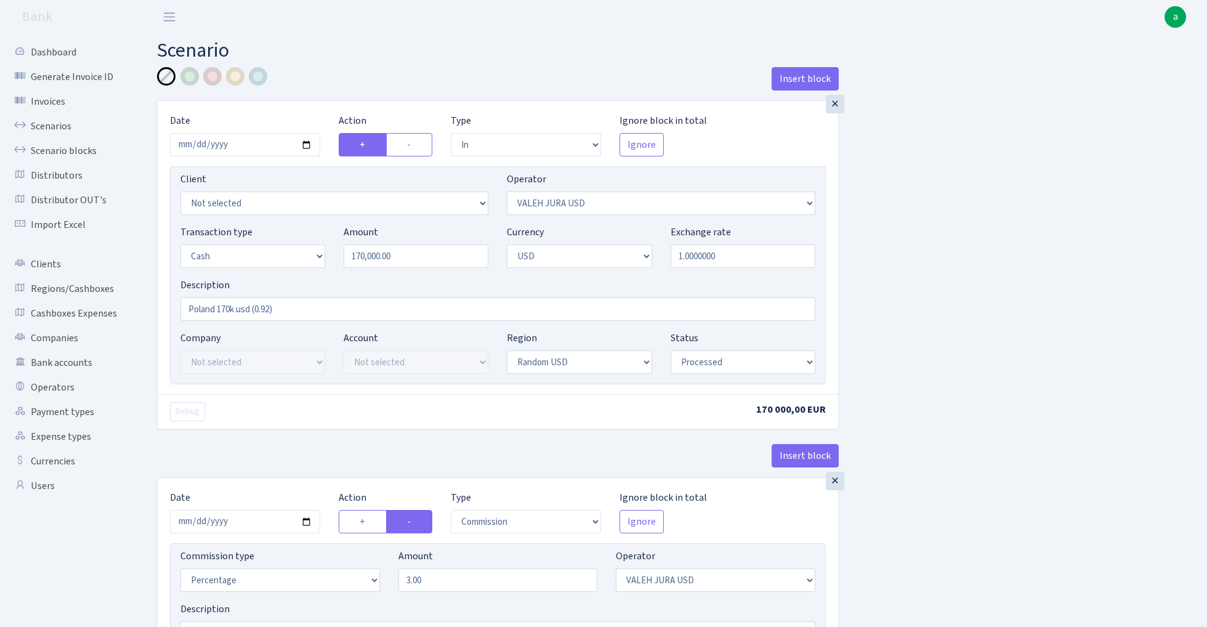
select select "processed"
select select "commission"
select select "353"
select select "processed"
select select "out"
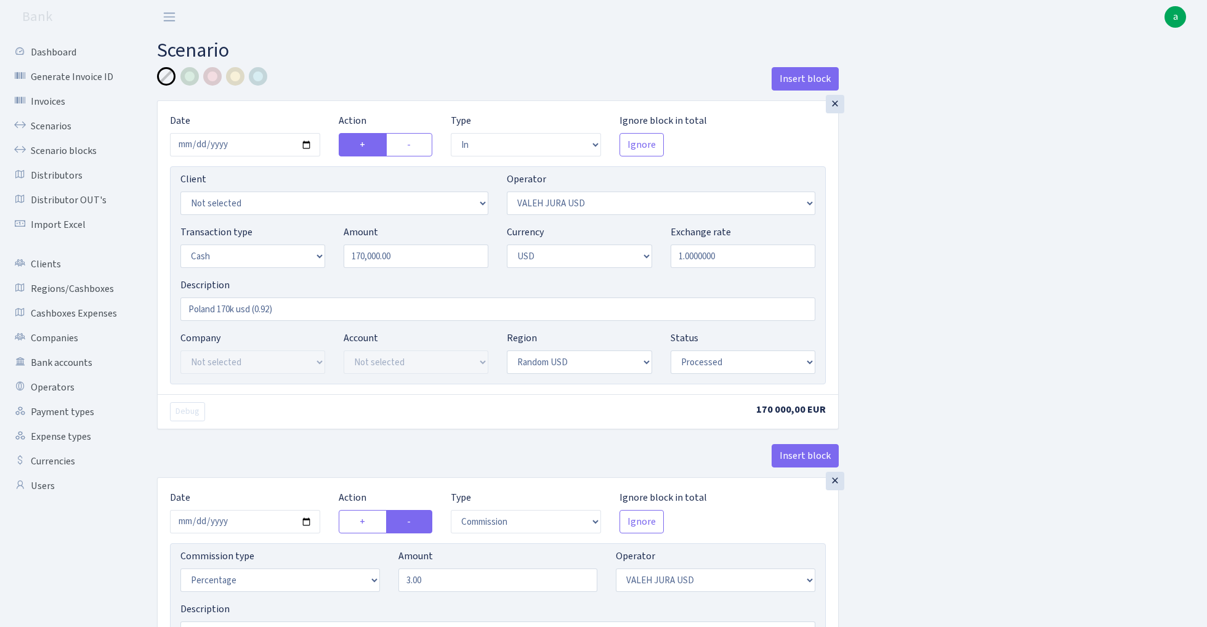
select select "51"
select select "15"
select select "2"
select select "processed"
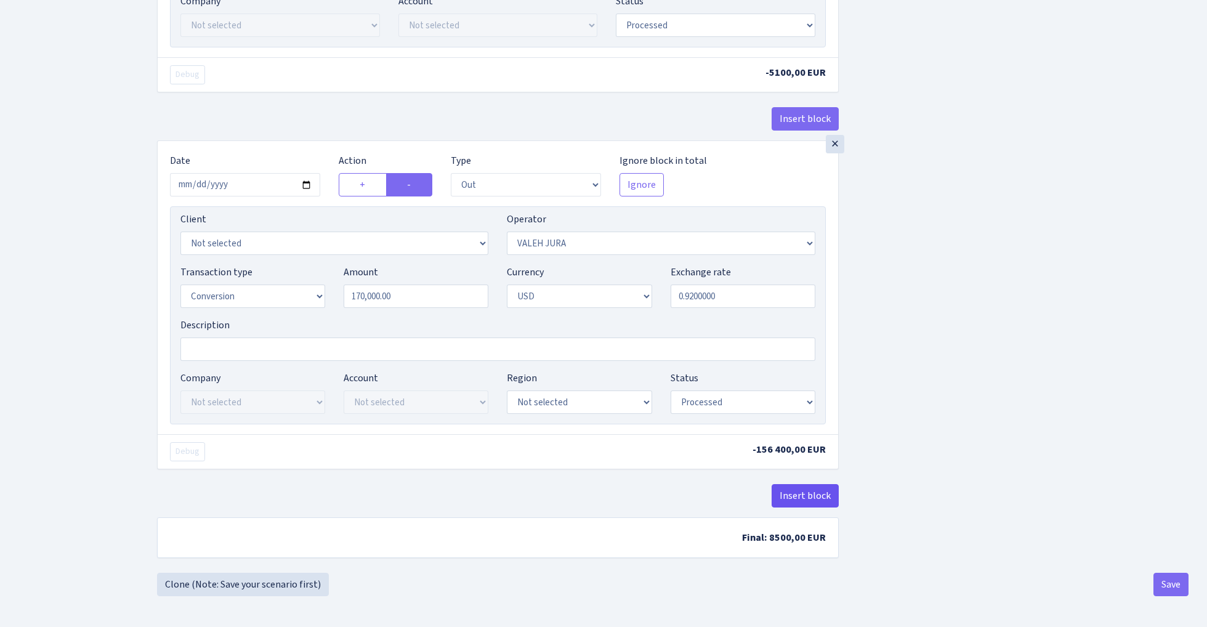
scroll to position [665, 0]
click at [799, 494] on button "Insert block" at bounding box center [804, 495] width 67 height 23
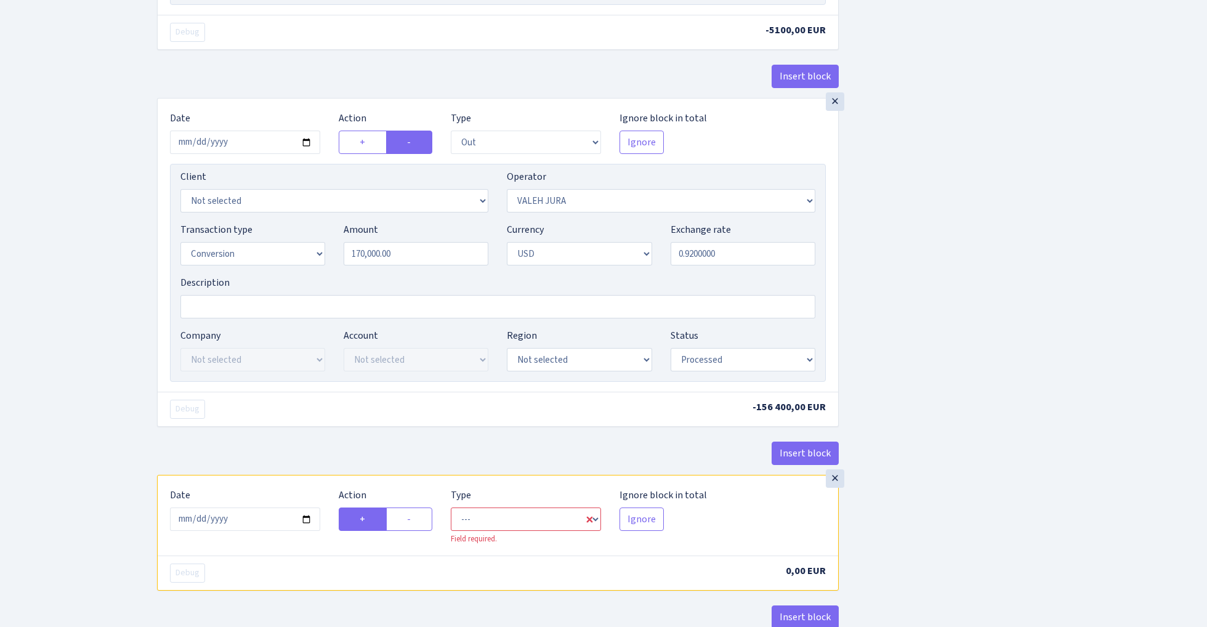
scroll to position [717, 0]
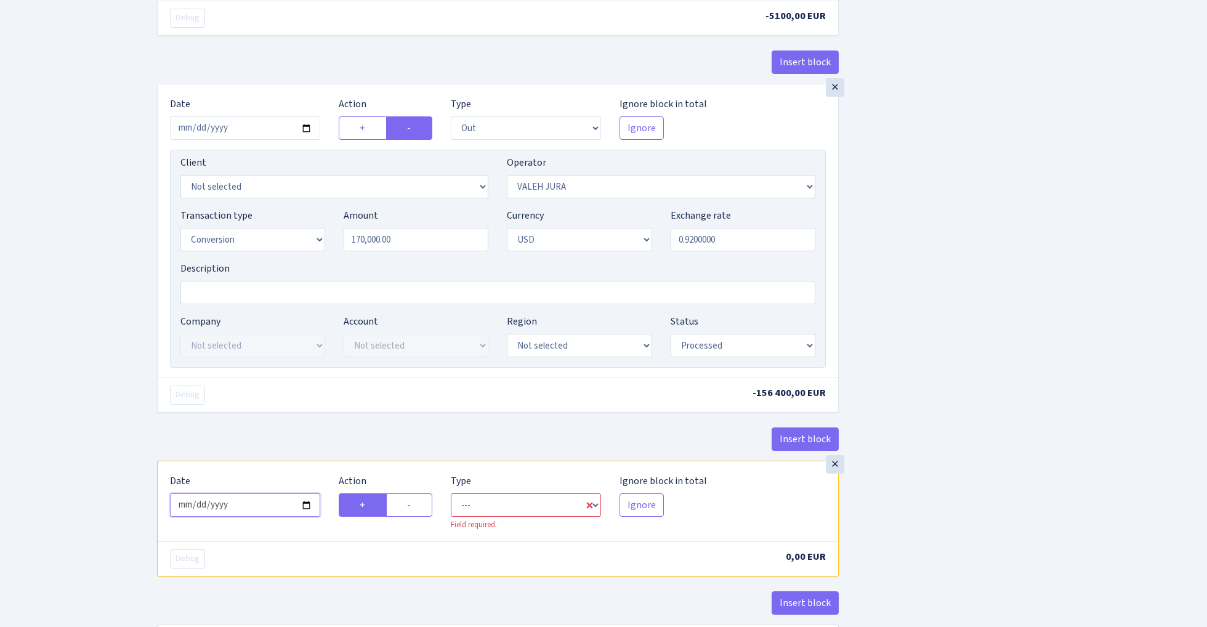
click at [241, 511] on input "2025-08-31" at bounding box center [245, 504] width 150 height 23
type input "2024-10-16"
click at [337, 437] on div "Insert block" at bounding box center [497, 443] width 681 height 33
click at [417, 510] on label "-" at bounding box center [409, 504] width 46 height 23
click at [415, 505] on input "-" at bounding box center [411, 501] width 8 height 8
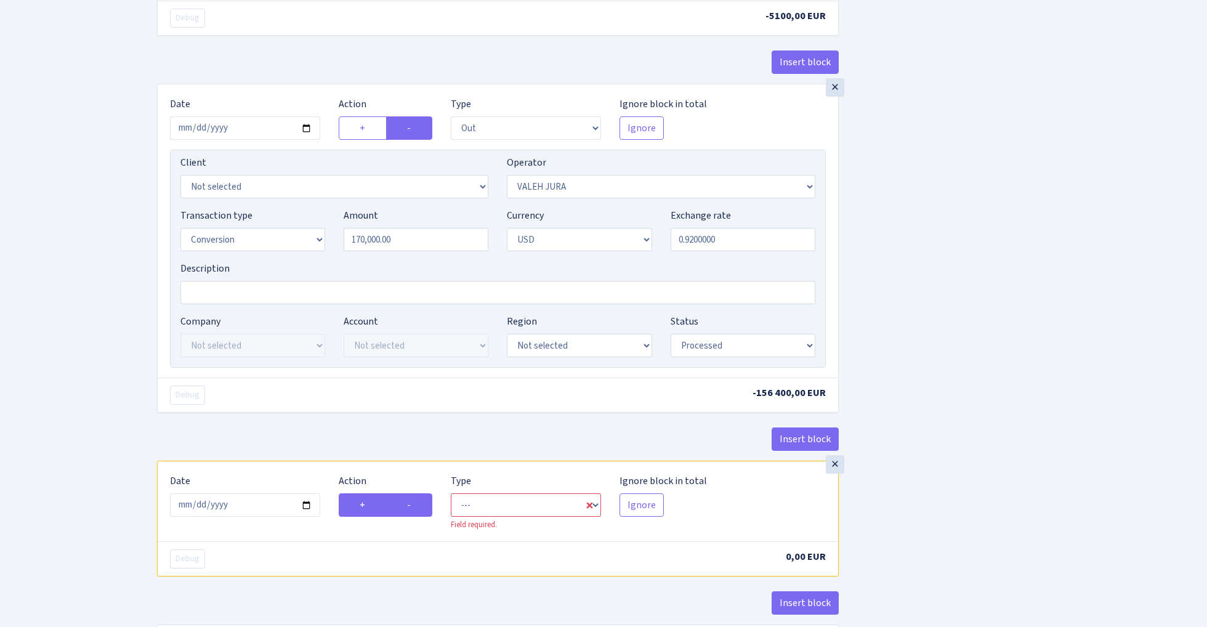
radio input "true"
radio input "false"
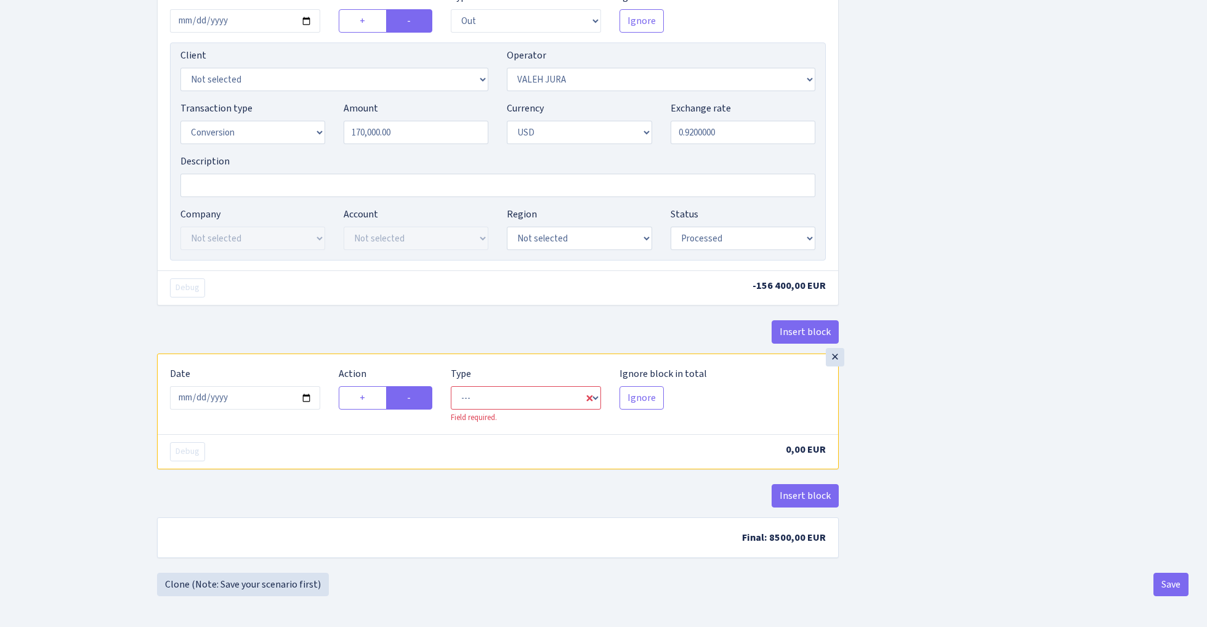
scroll to position [830, 0]
select select "out"
select select "51"
select select "2"
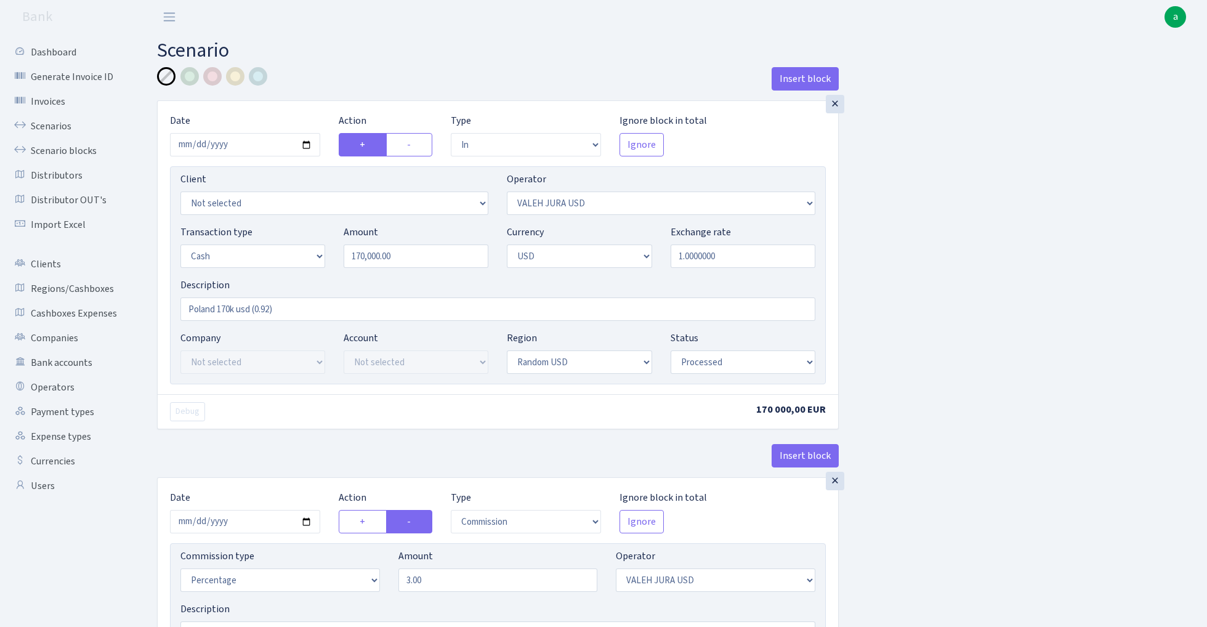
scroll to position [0, 0]
click at [211, 78] on div at bounding box center [212, 76] width 18 height 18
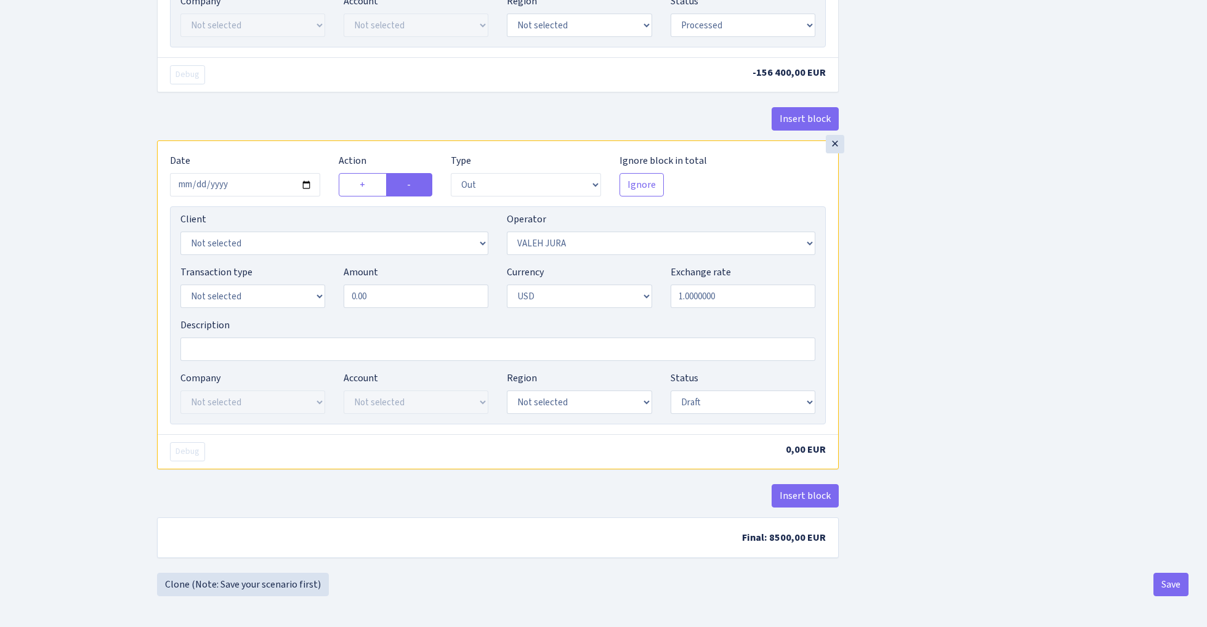
scroll to position [1044, 0]
select select
select select "15"
click at [432, 298] on input "0.00" at bounding box center [416, 295] width 145 height 23
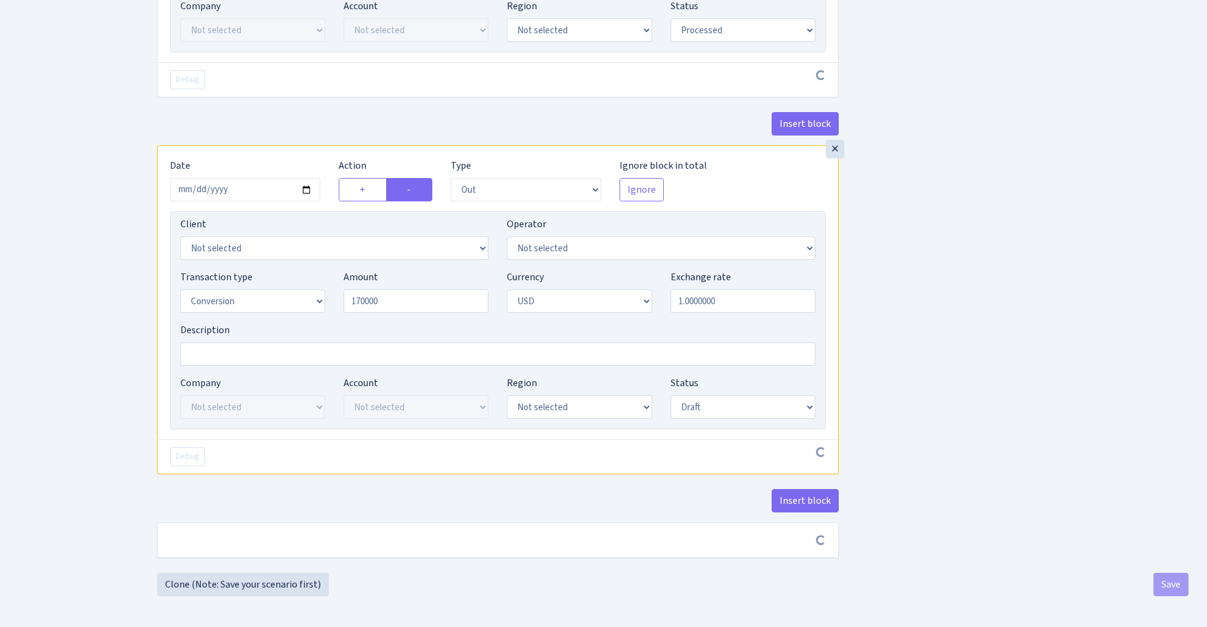
type input "170,000.00"
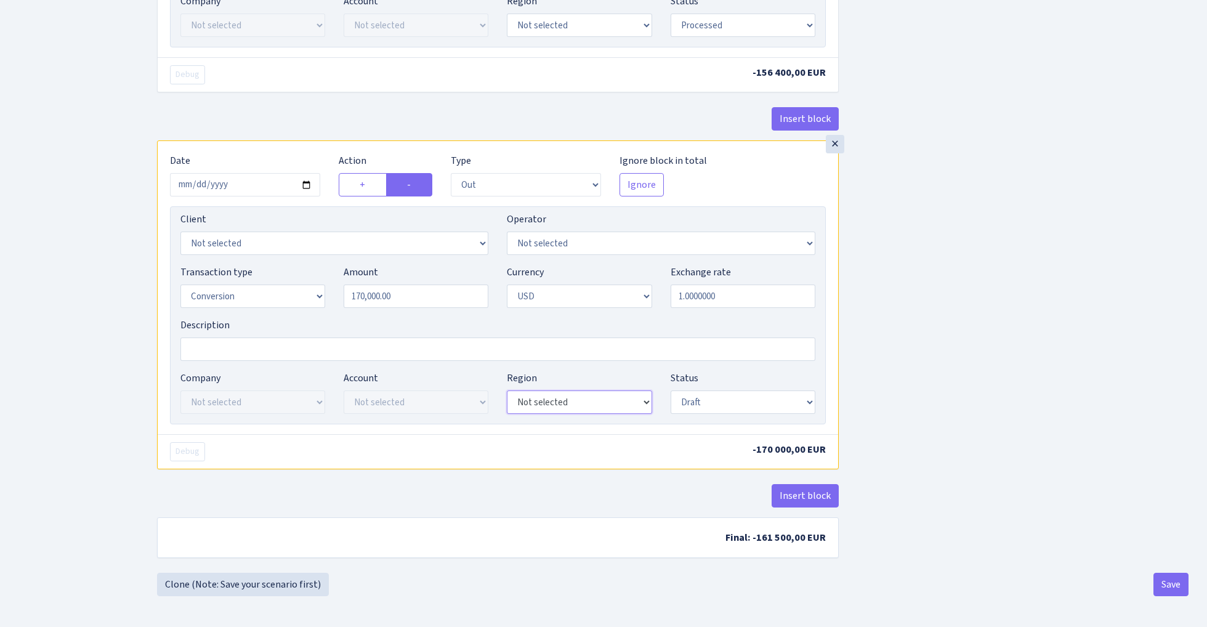
select select "15"
select select "processed"
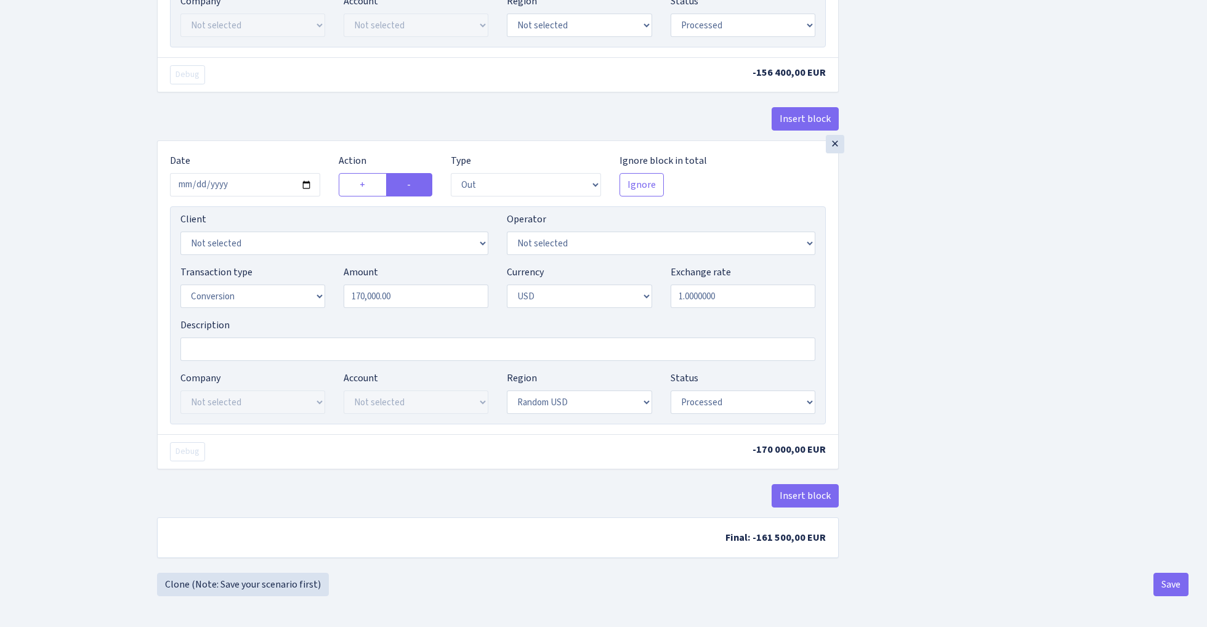
click at [1168, 580] on button "Save" at bounding box center [1170, 584] width 35 height 23
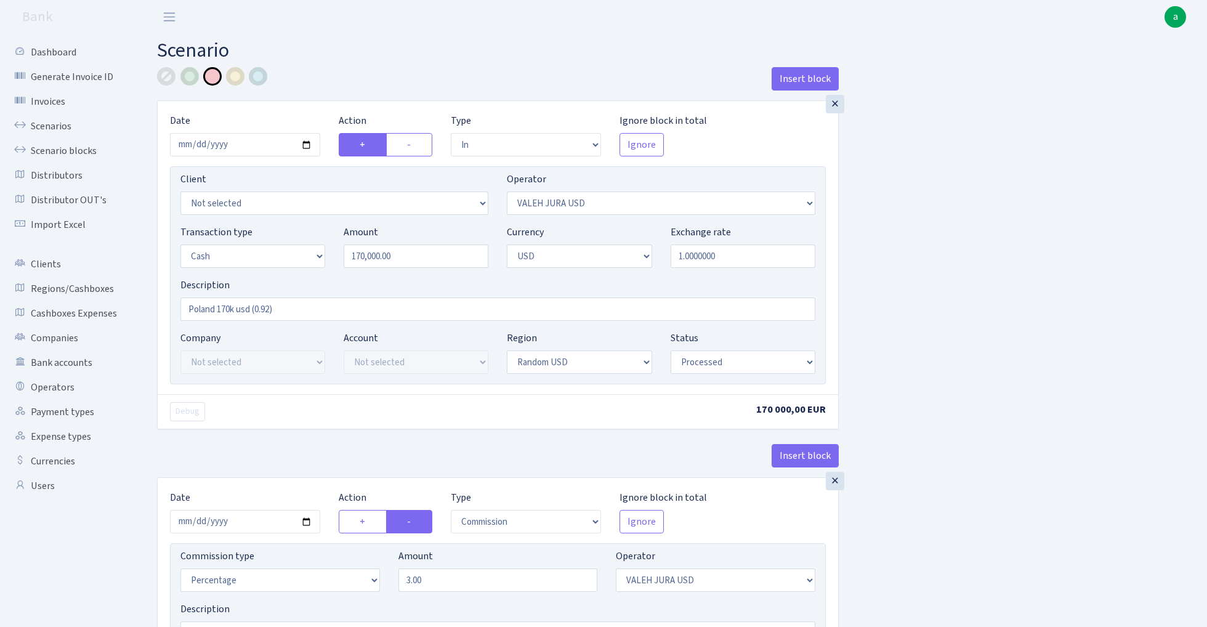
select select "in"
select select "353"
select select "1"
select select "2"
select select "15"
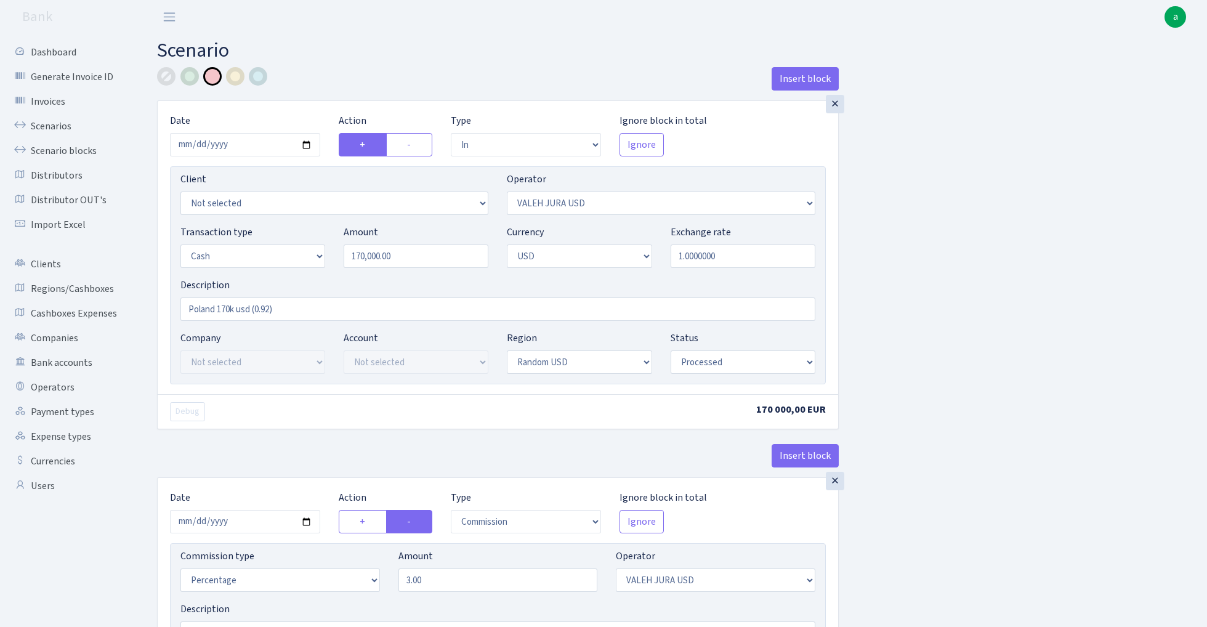
select select "processed"
select select "commission"
select select "353"
select select "processed"
select select "out"
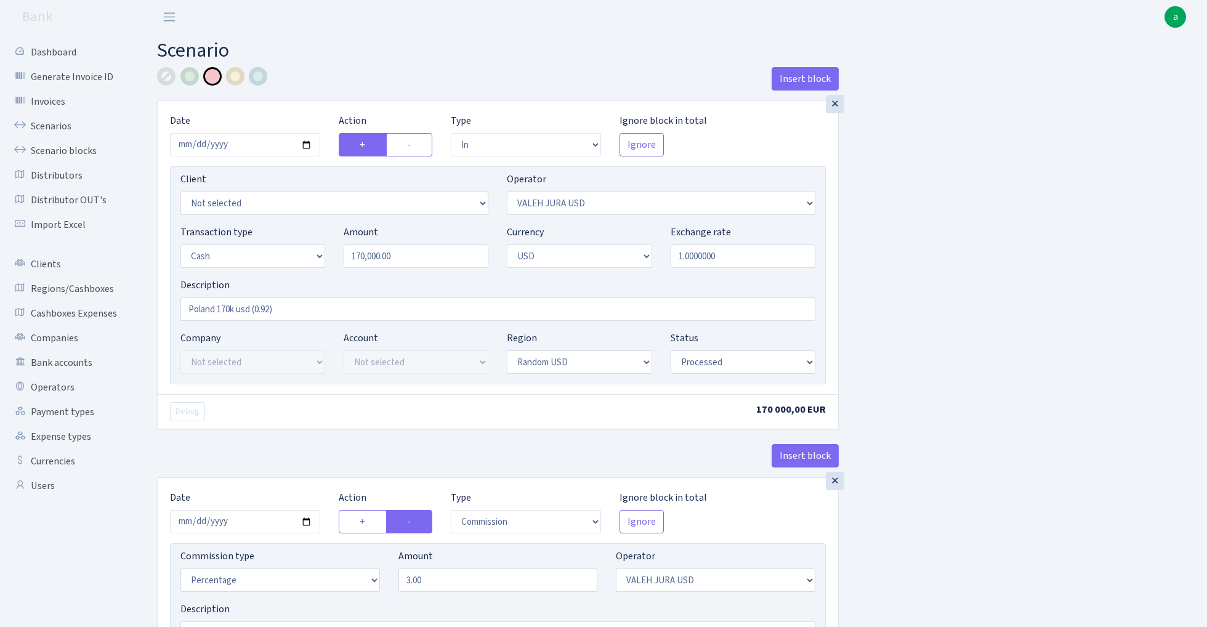
select select "51"
select select "15"
select select "2"
select select "processed"
select select "out"
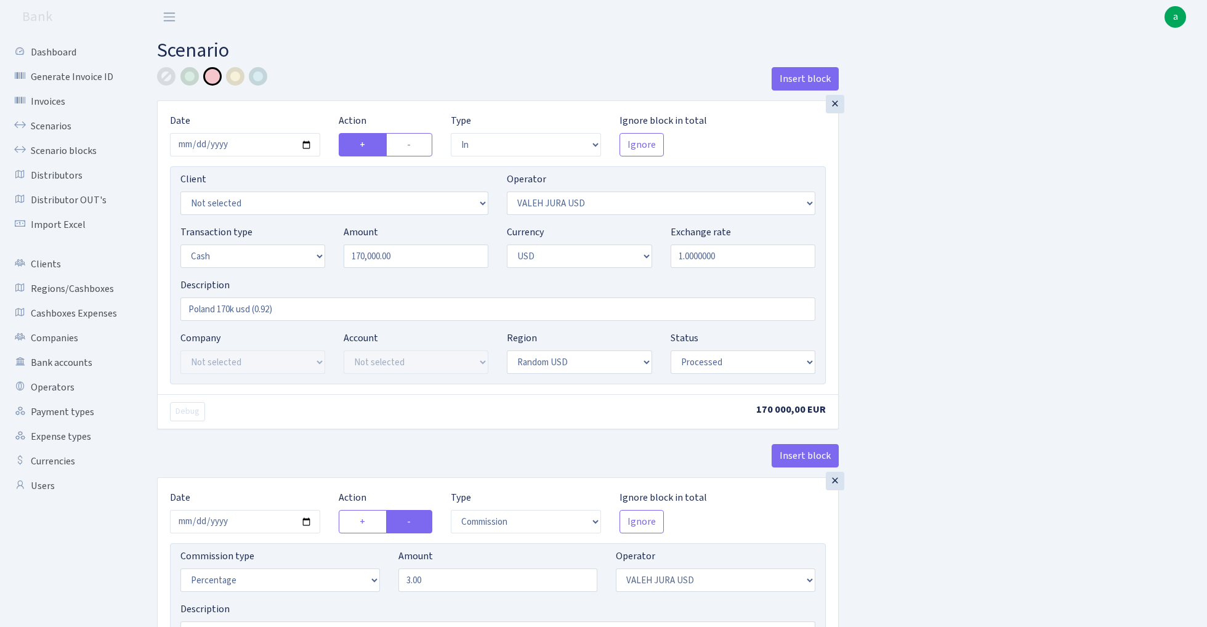
select select "15"
select select "2"
select select "15"
select select "processed"
click at [67, 153] on link "Scenario blocks" at bounding box center [67, 151] width 123 height 25
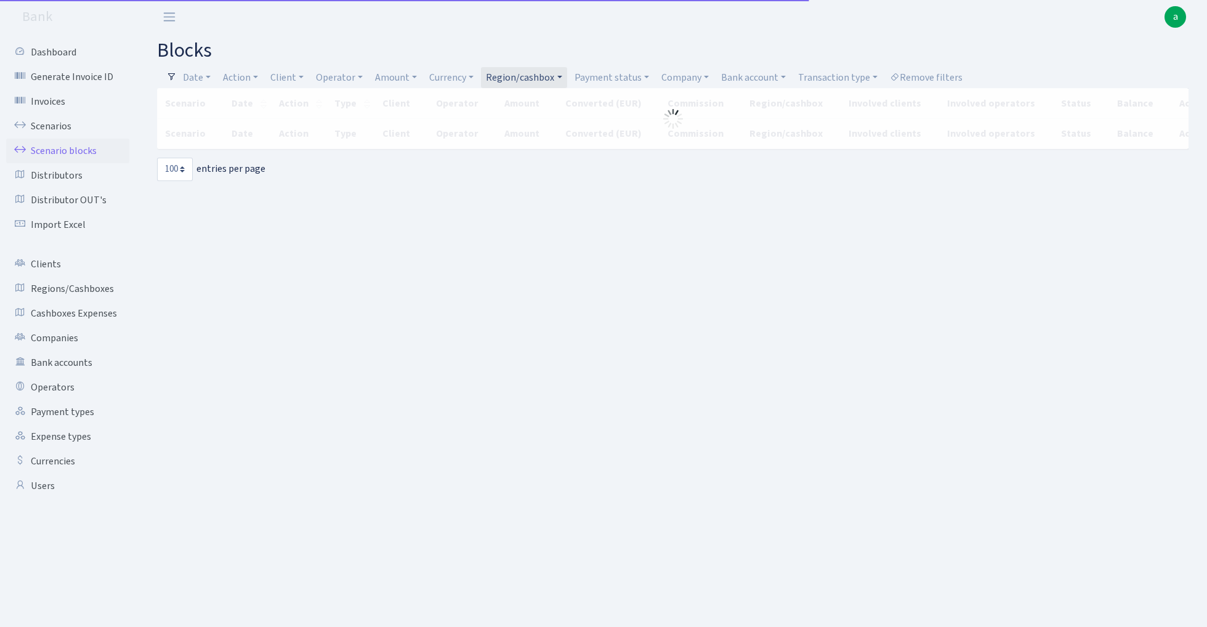
select select "100"
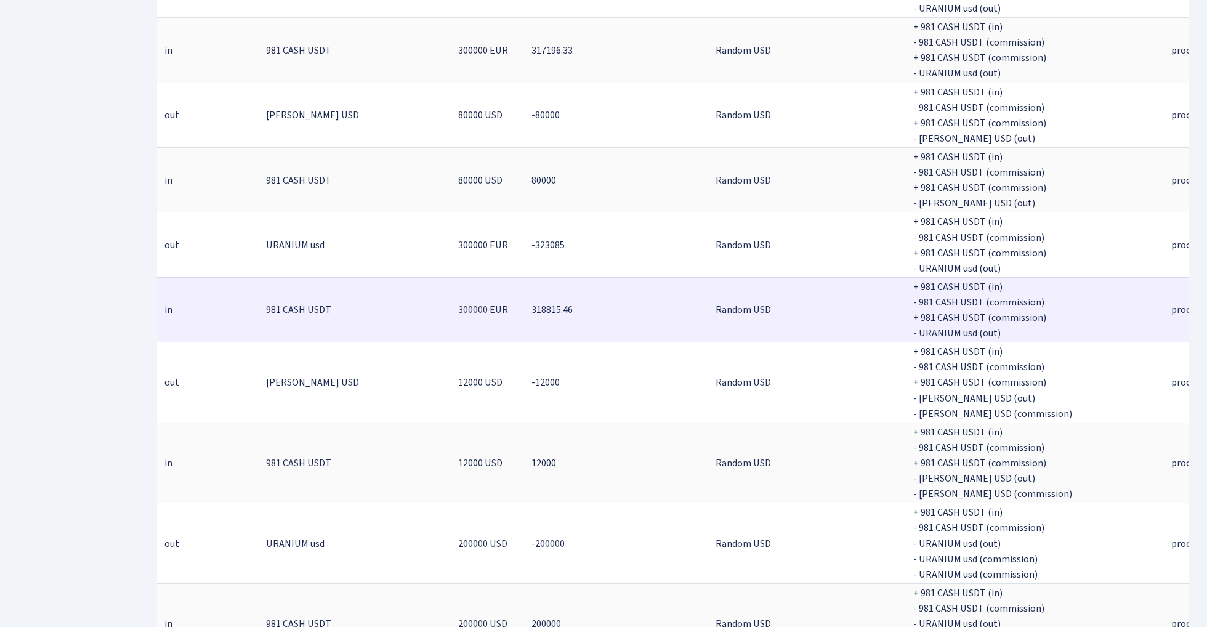
scroll to position [0, 163]
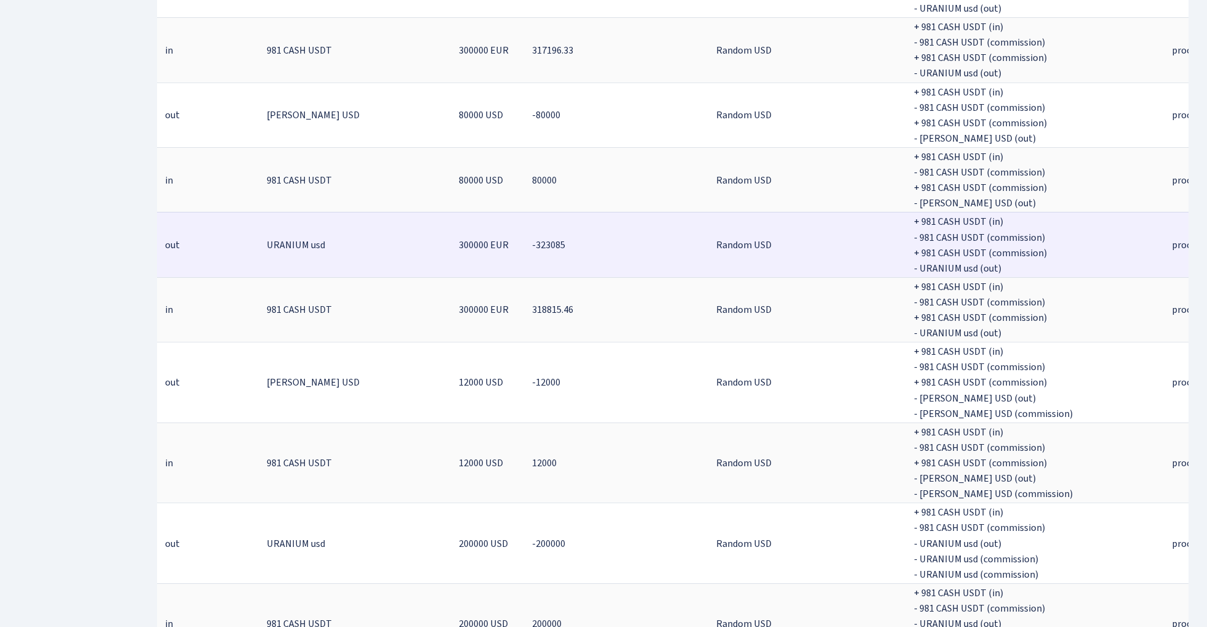
drag, startPoint x: 1039, startPoint y: 206, endPoint x: 1081, endPoint y: 206, distance: 41.9
copy span "4269.54"
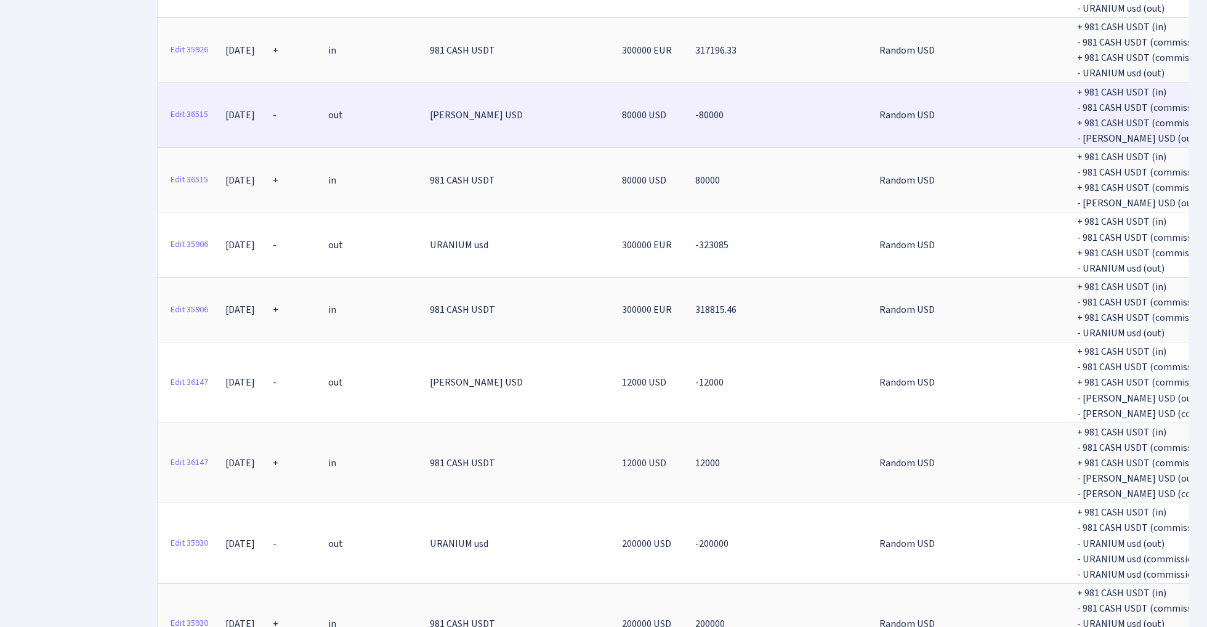
scroll to position [0, 0]
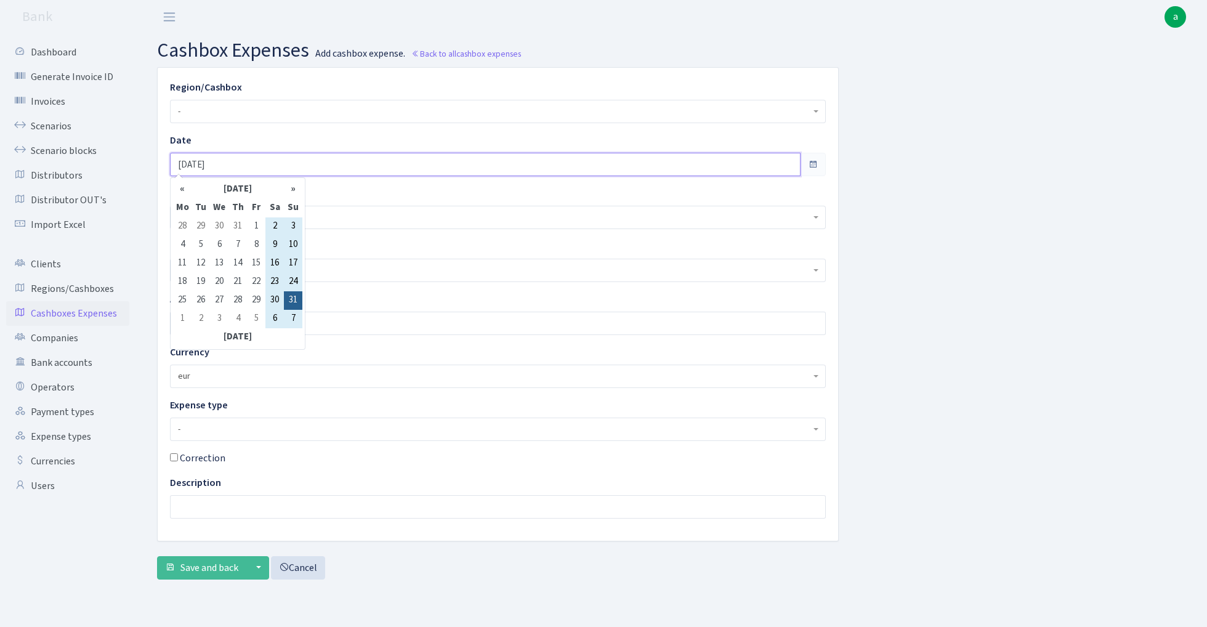
click at [250, 165] on input "[DATE]" at bounding box center [485, 164] width 630 height 23
click at [183, 190] on th "«" at bounding box center [182, 189] width 18 height 18
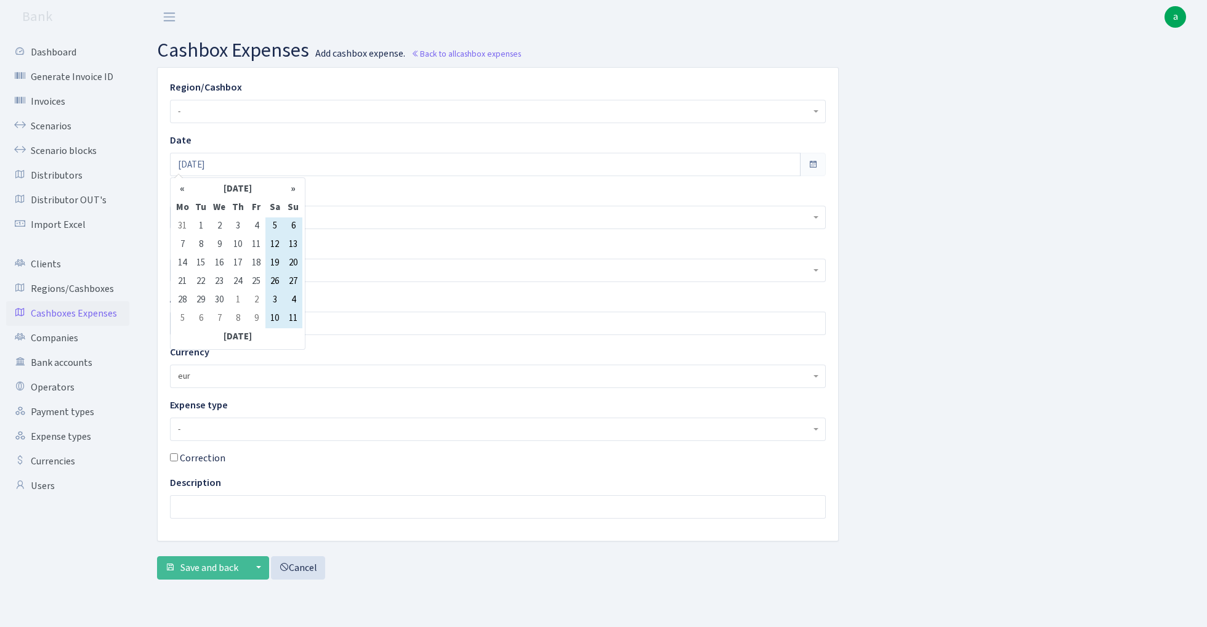
click at [183, 190] on th "«" at bounding box center [182, 189] width 18 height 18
click at [260, 262] on td "13" at bounding box center [256, 263] width 18 height 18
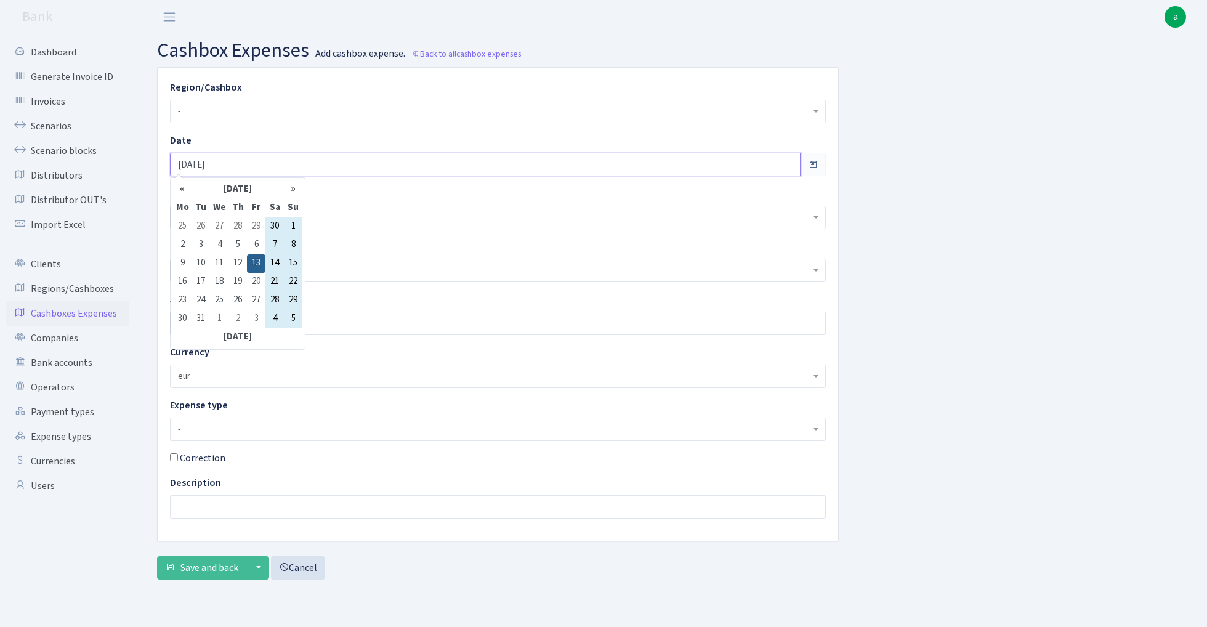
click at [215, 163] on input "[DATE]" at bounding box center [485, 164] width 630 height 23
click at [185, 187] on th "«" at bounding box center [182, 189] width 18 height 18
click at [218, 262] on td "13" at bounding box center [219, 263] width 18 height 18
type input "[DATE]"
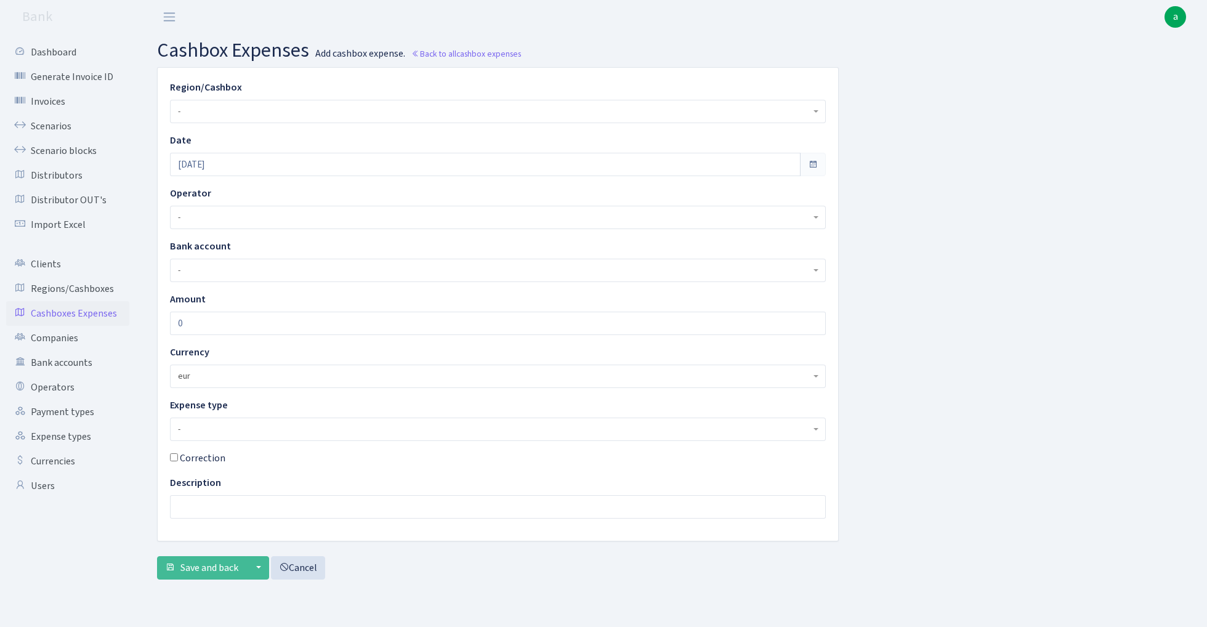
click at [225, 111] on span "-" at bounding box center [494, 111] width 632 height 12
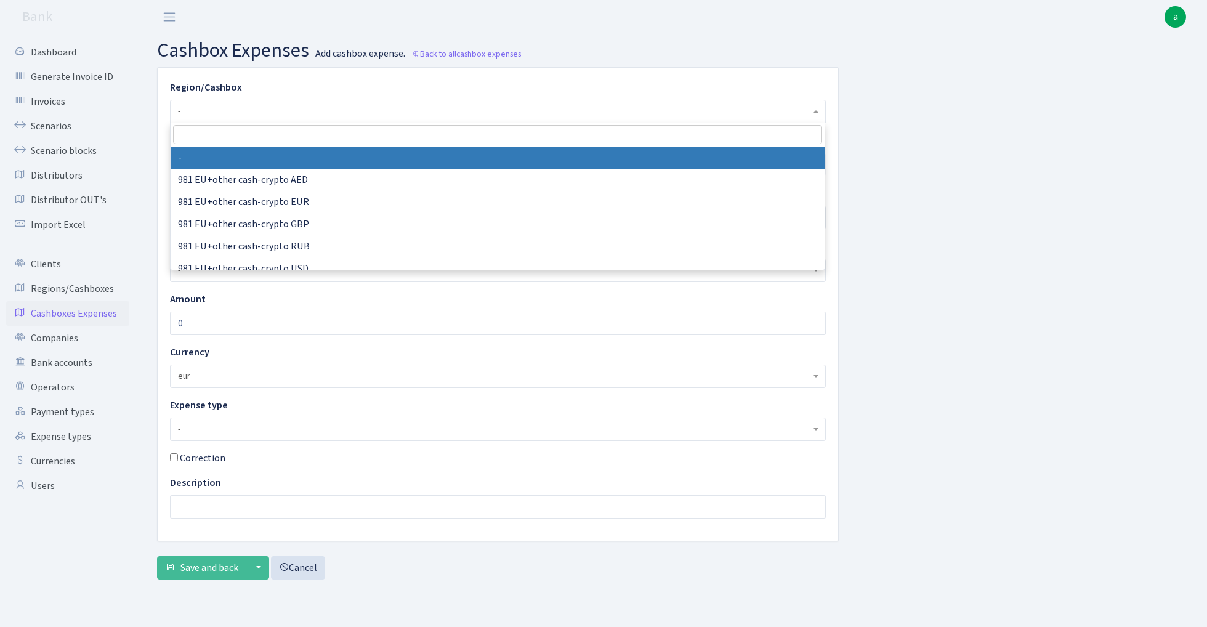
click at [234, 138] on input "search" at bounding box center [497, 134] width 649 height 19
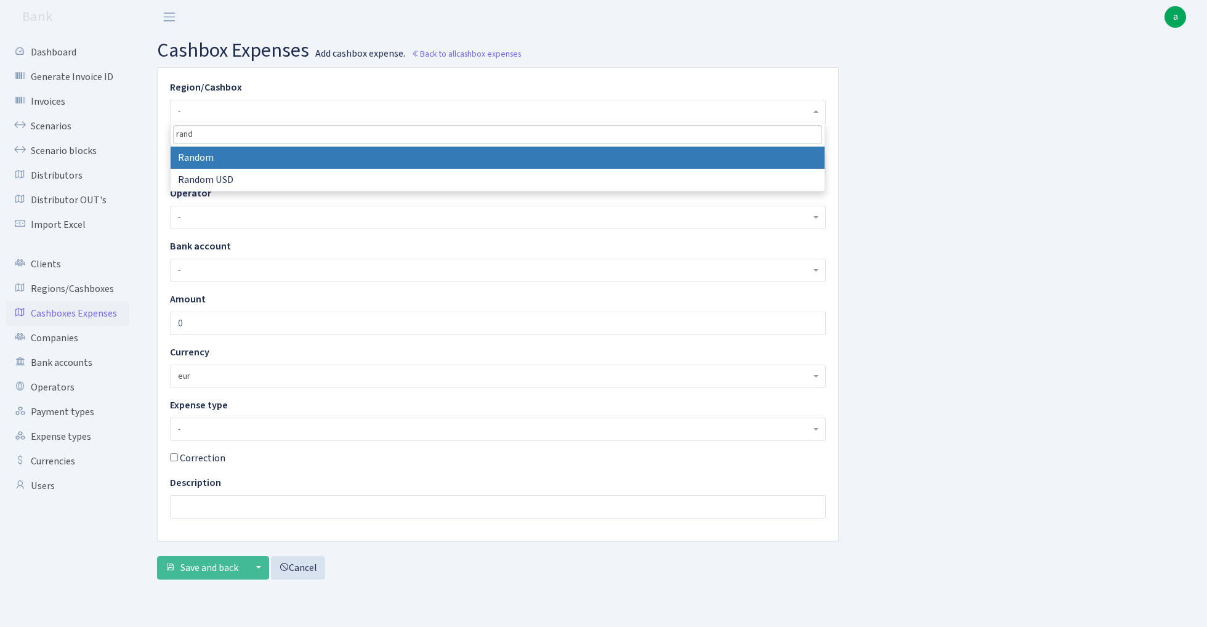
type input "rando"
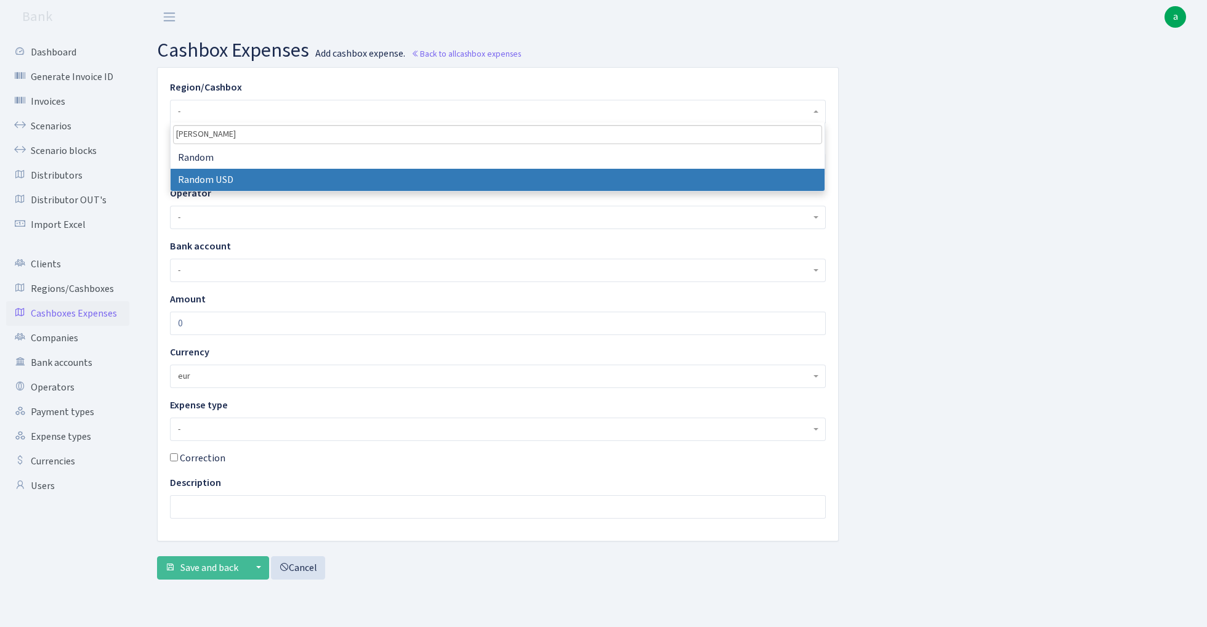
select select "15"
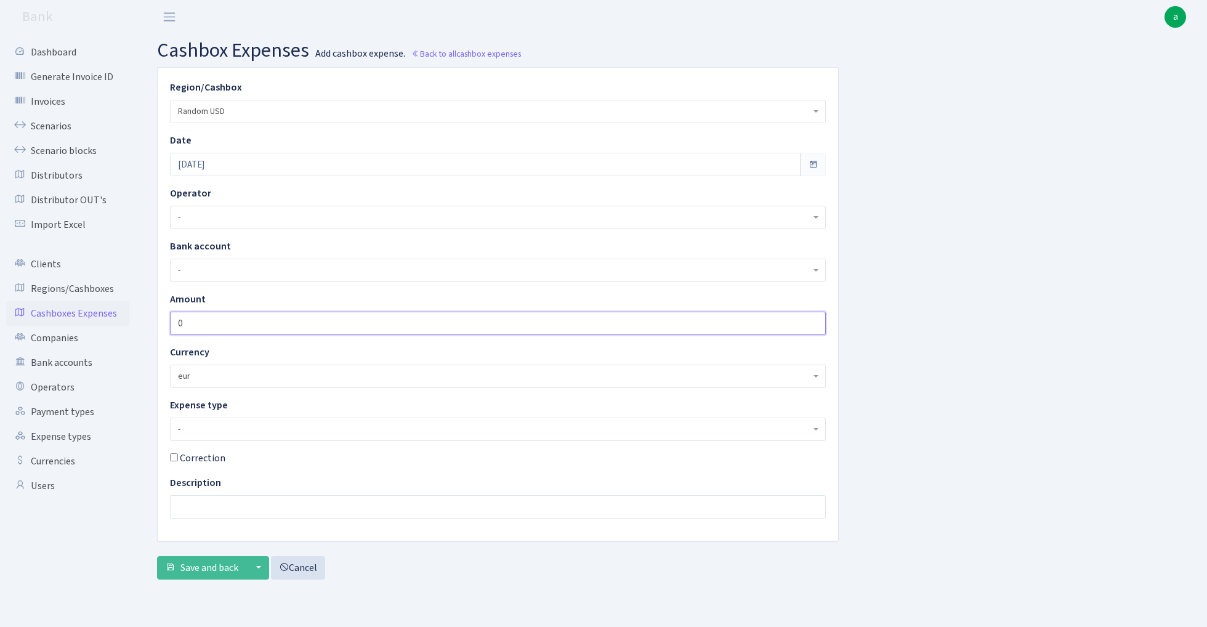
click at [211, 323] on input "0" at bounding box center [498, 322] width 656 height 23
paste input "4269.54"
click at [175, 321] on input "4269.54" at bounding box center [498, 322] width 656 height 23
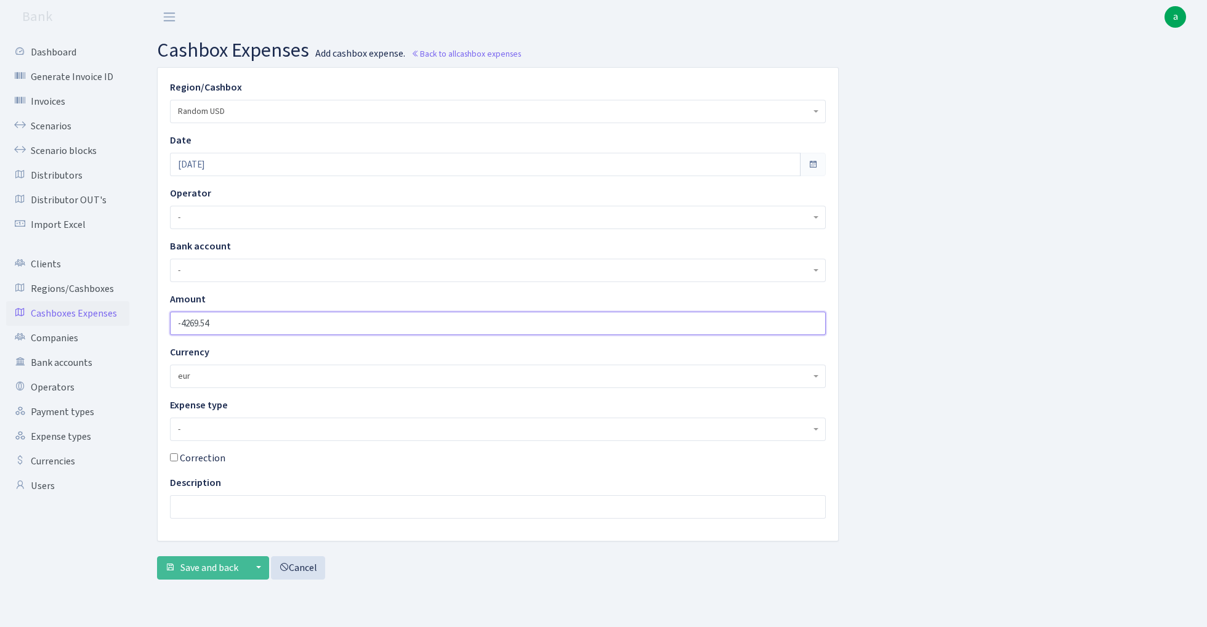
type input "-4269.54"
click at [336, 393] on div "Region/Cashbox - 981 EU+other cash-crypto AED 981 EU+other cash-crypto EUR 981 …" at bounding box center [497, 304] width 699 height 473
click at [220, 376] on span "eur" at bounding box center [494, 376] width 632 height 12
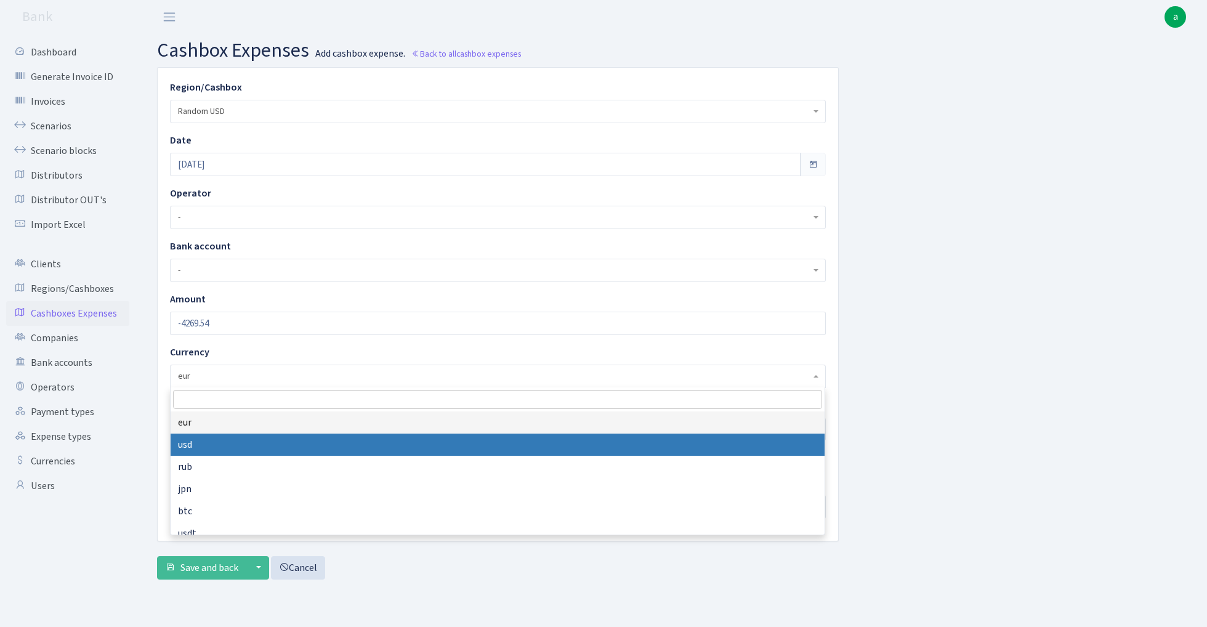
select select "2"
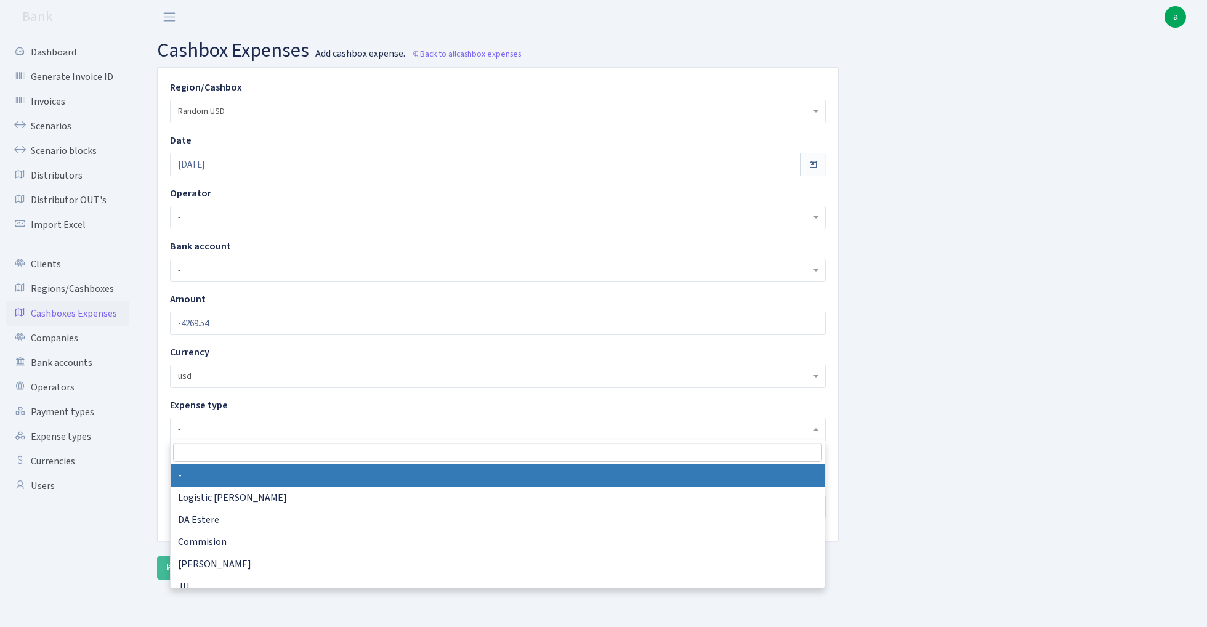
click at [247, 428] on span "-" at bounding box center [494, 429] width 632 height 12
click at [215, 449] on input "search" at bounding box center [497, 452] width 649 height 19
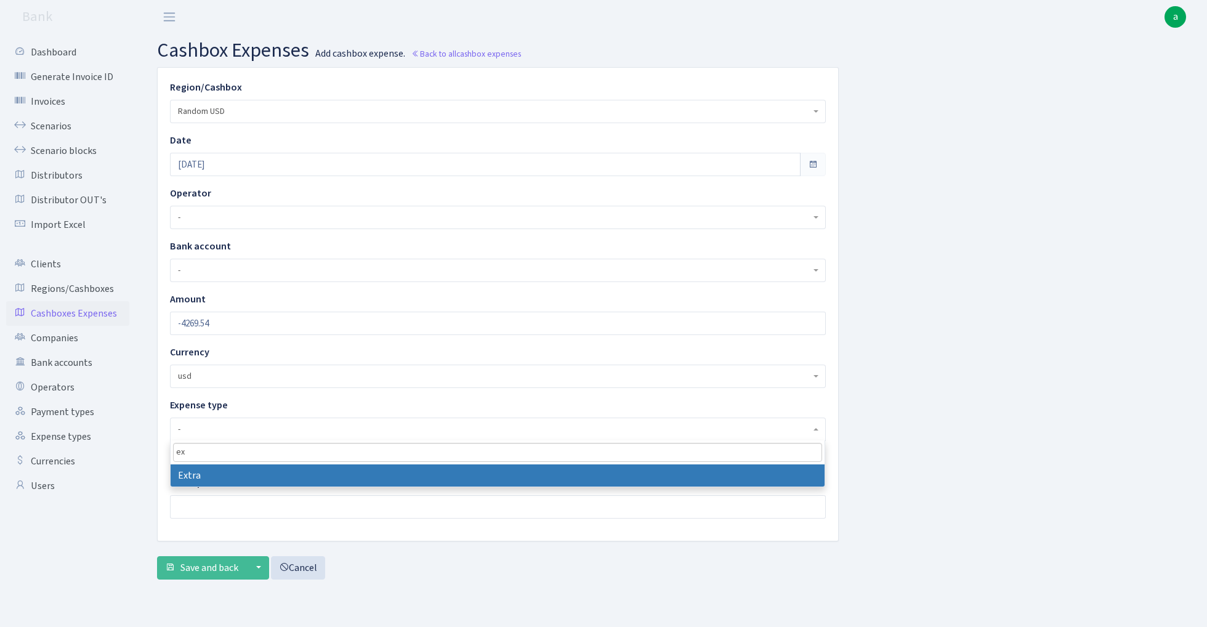
type input "ex"
select select "9"
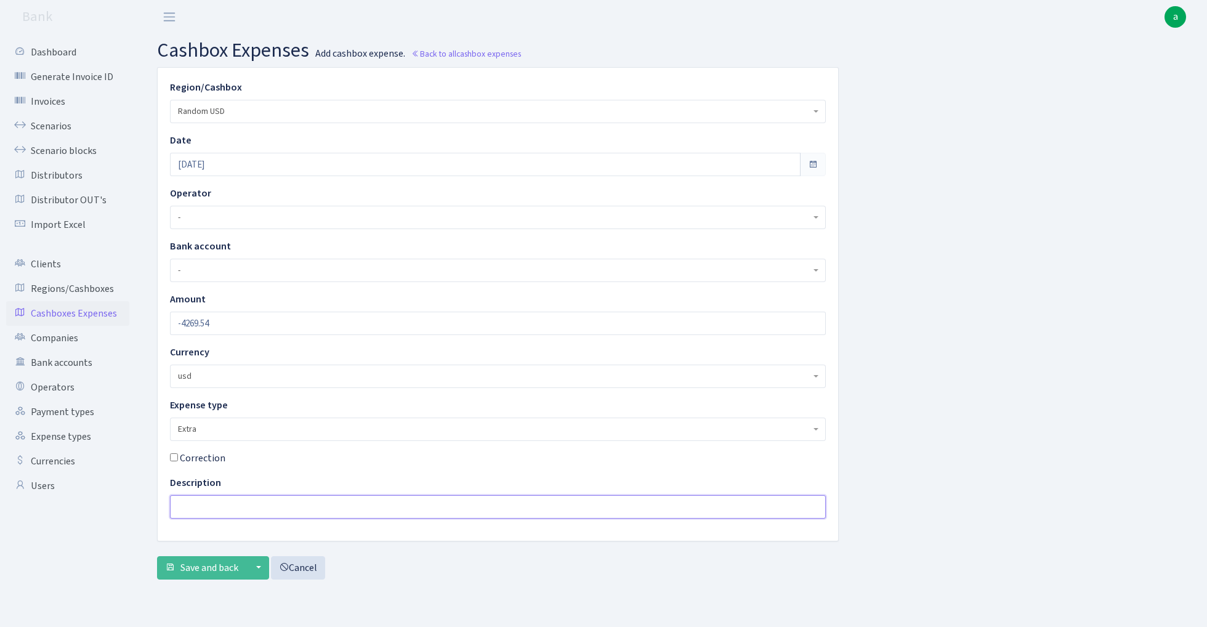
click at [212, 500] on input "text" at bounding box center [498, 506] width 656 height 23
paste input "4269.54"
click at [276, 508] on input "+4269.54" at bounding box center [498, 506] width 656 height 23
type input "+4269.54 usd valuta 981-uranium"
click at [219, 563] on span "Save and back" at bounding box center [209, 568] width 58 height 14
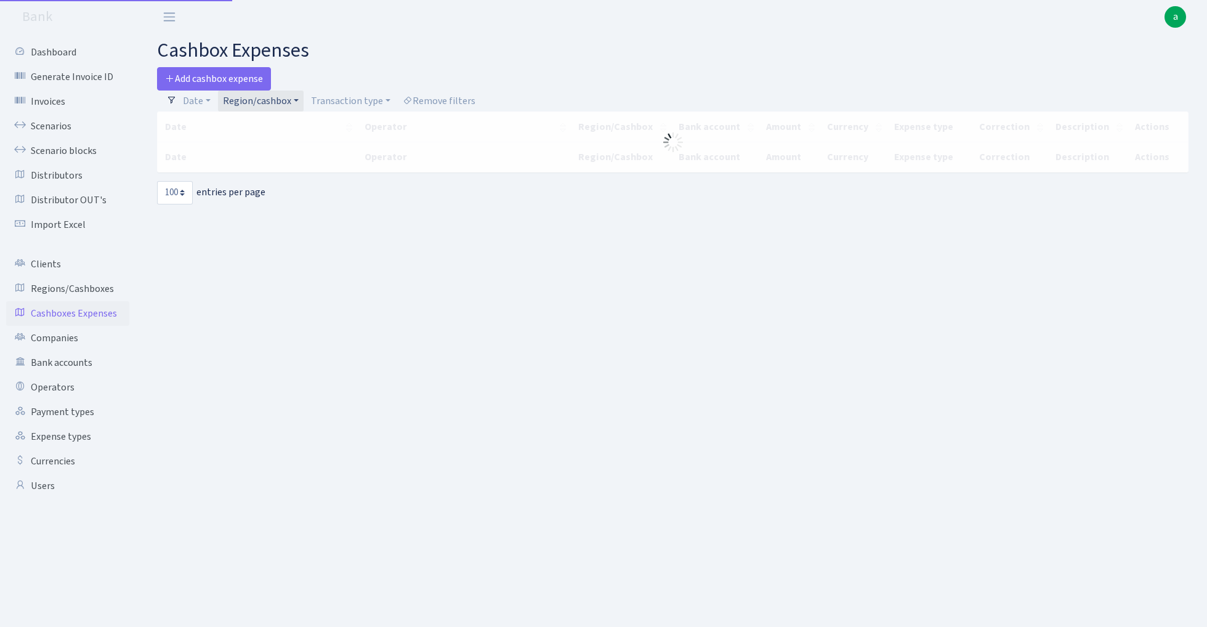
select select "100"
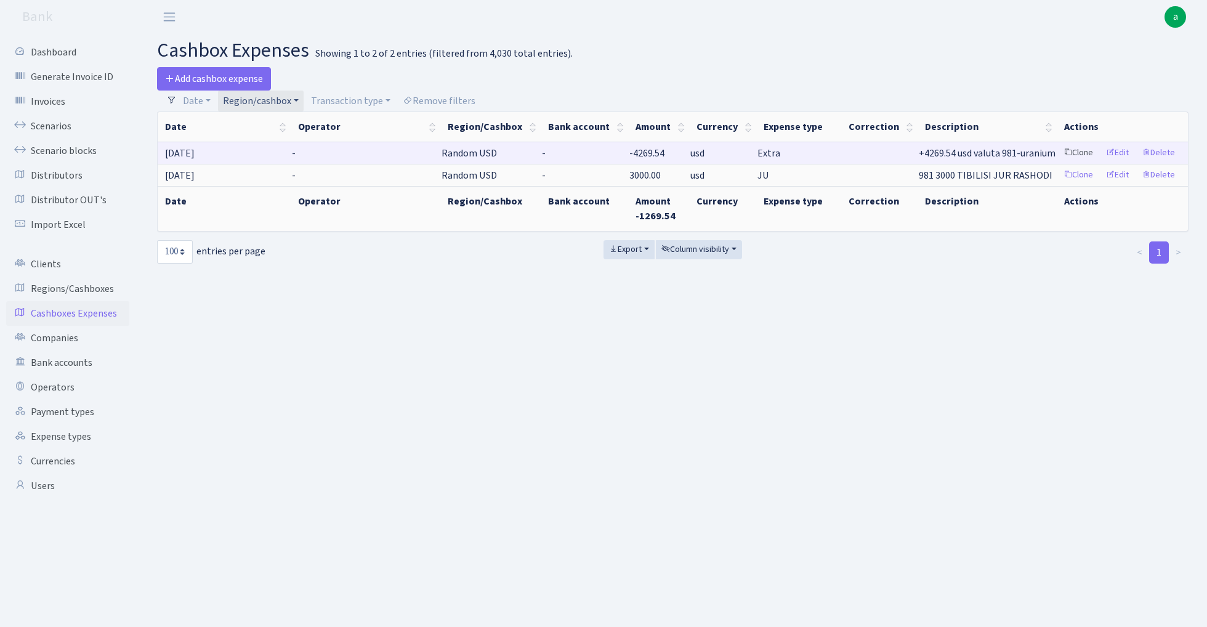
click at [1072, 155] on link "Clone" at bounding box center [1078, 152] width 41 height 19
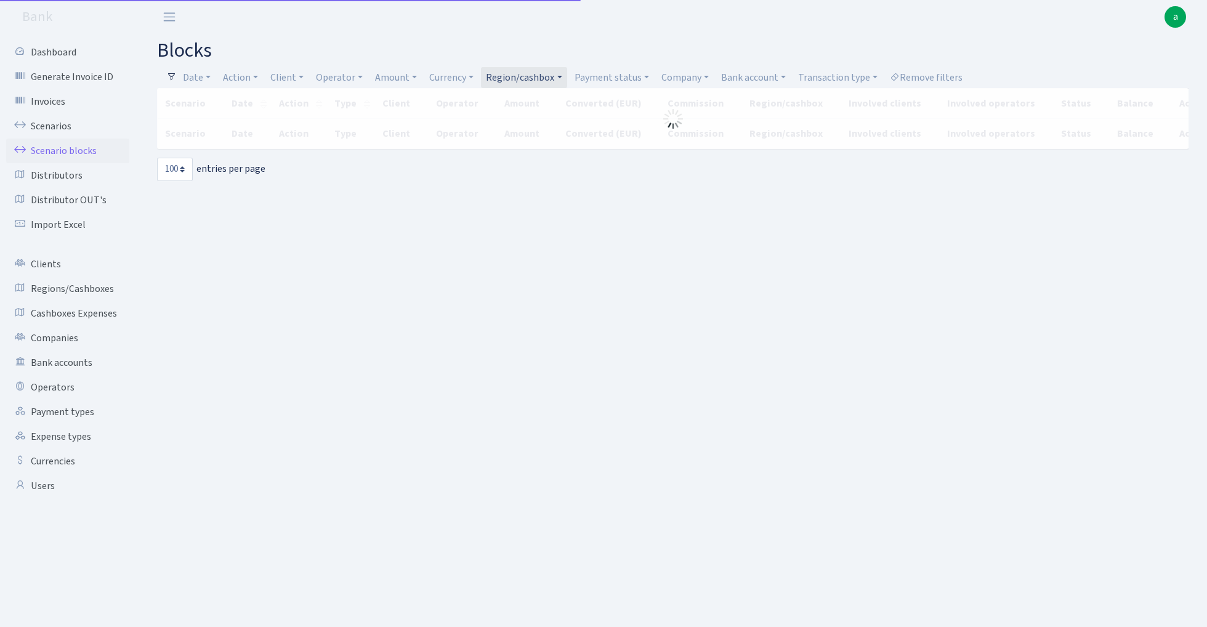
select select "100"
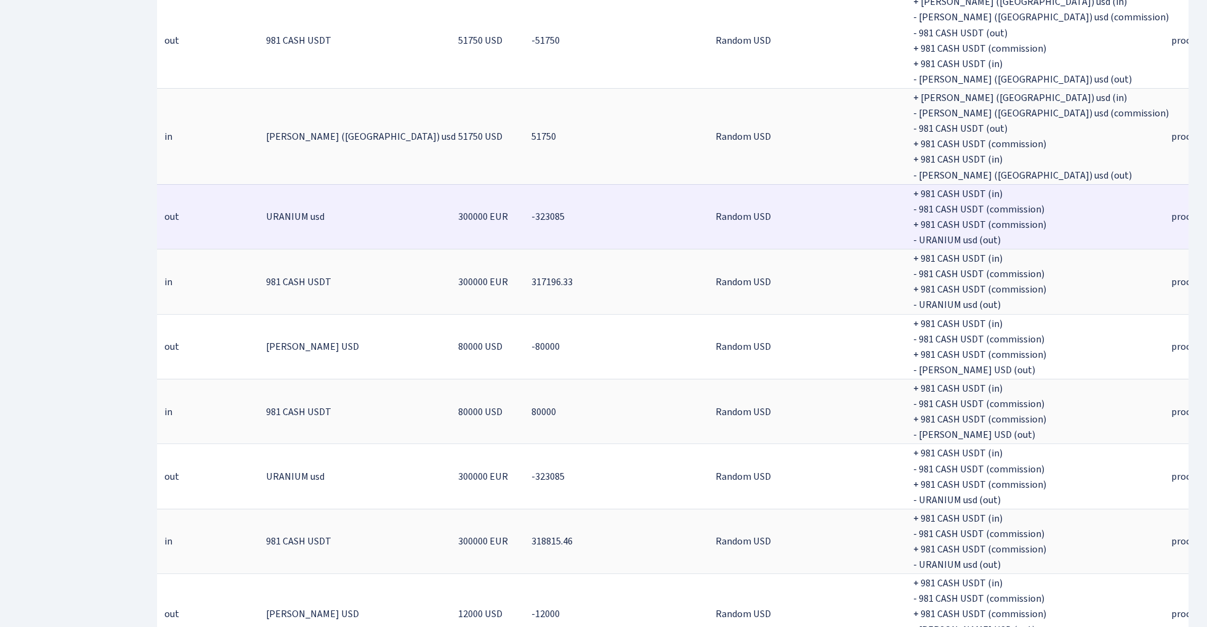
scroll to position [0, 163]
drag, startPoint x: 1037, startPoint y: 188, endPoint x: 1085, endPoint y: 188, distance: 47.4
copy span "-5888.67"
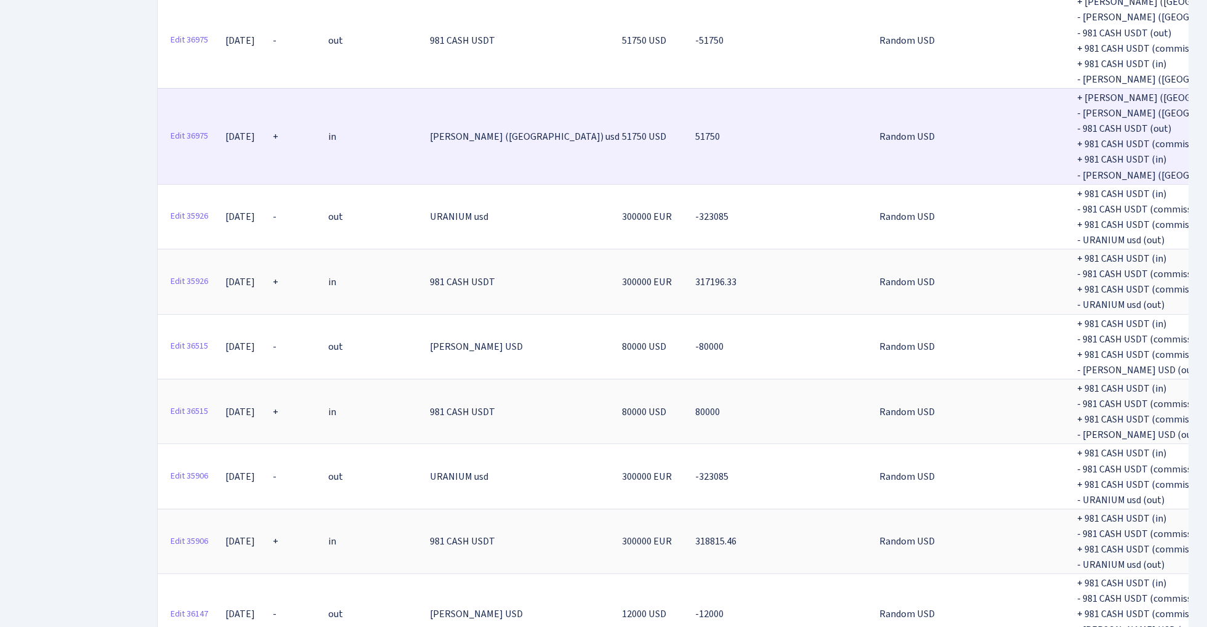
scroll to position [0, 0]
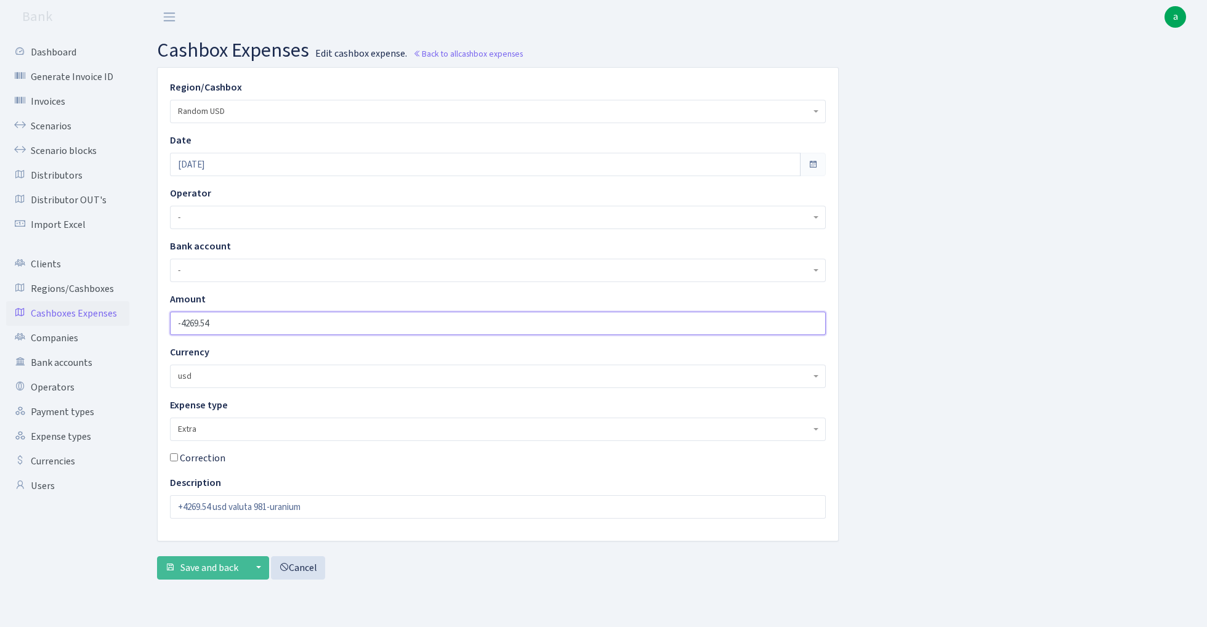
click at [259, 328] on input "-4269.54" at bounding box center [498, 322] width 656 height 23
paste input "number"
click at [183, 323] on input "number" at bounding box center [498, 322] width 656 height 23
type input "-5888.67"
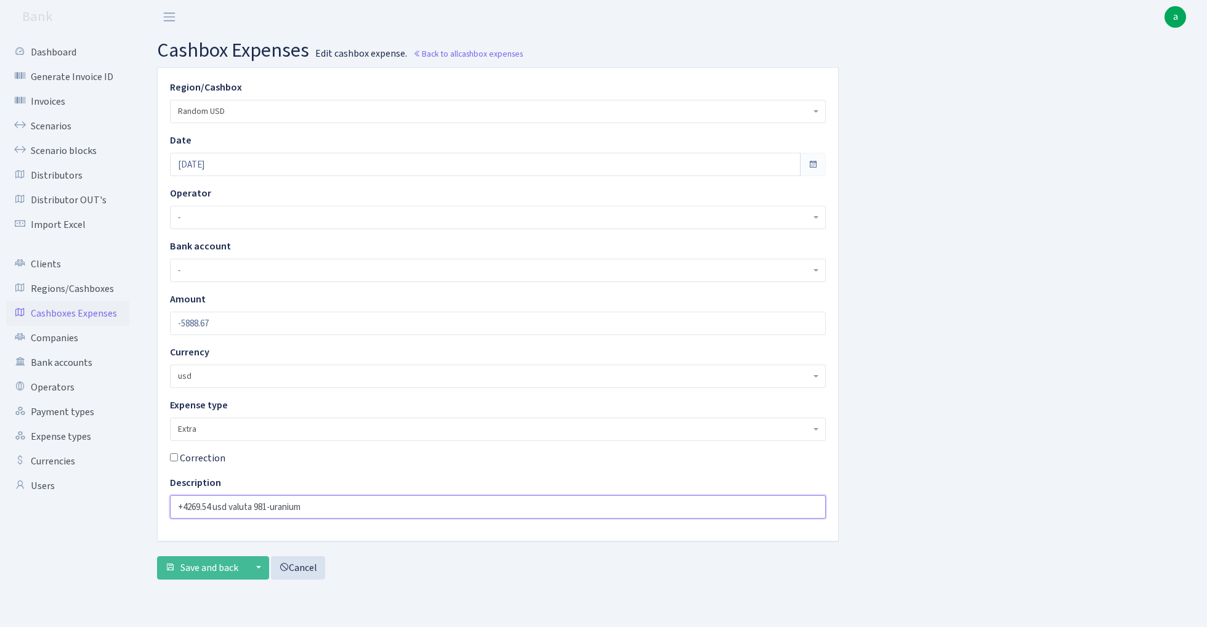
click at [198, 503] on input "+4269.54 usd valuta 981-uranium" at bounding box center [498, 506] width 656 height 23
paste input "-5888.67"
type input "+5888.67 usd valuta 981-uranium"
click at [232, 161] on input "[DATE]" at bounding box center [485, 164] width 630 height 23
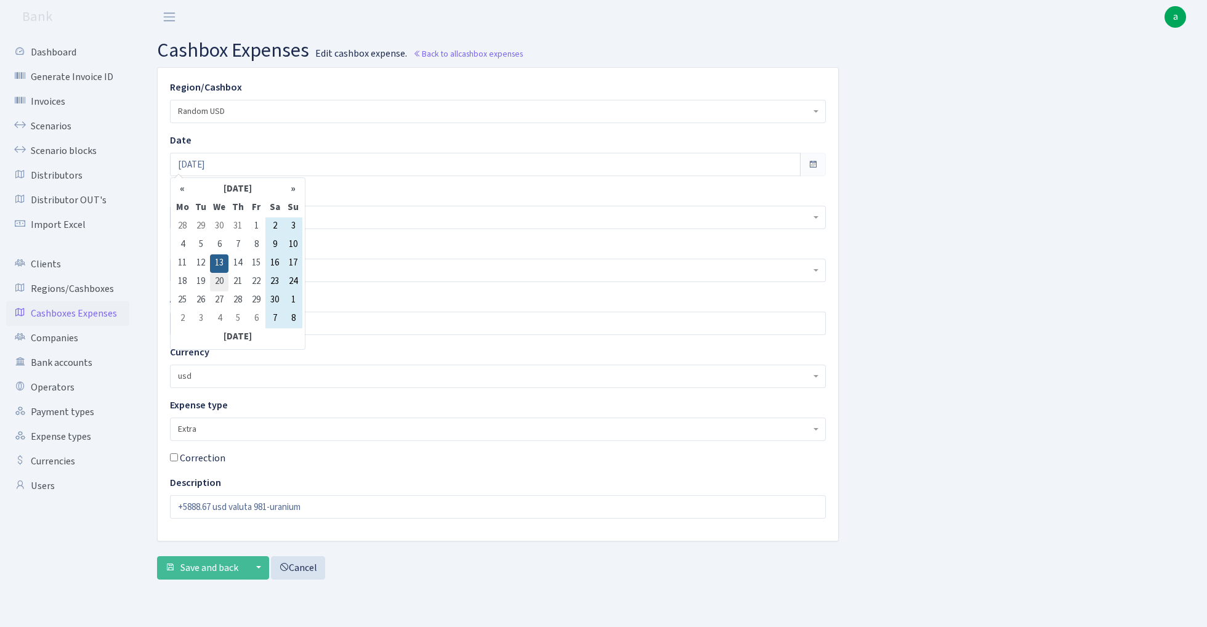
click at [223, 281] on td "20" at bounding box center [219, 282] width 18 height 18
type input "[DATE]"
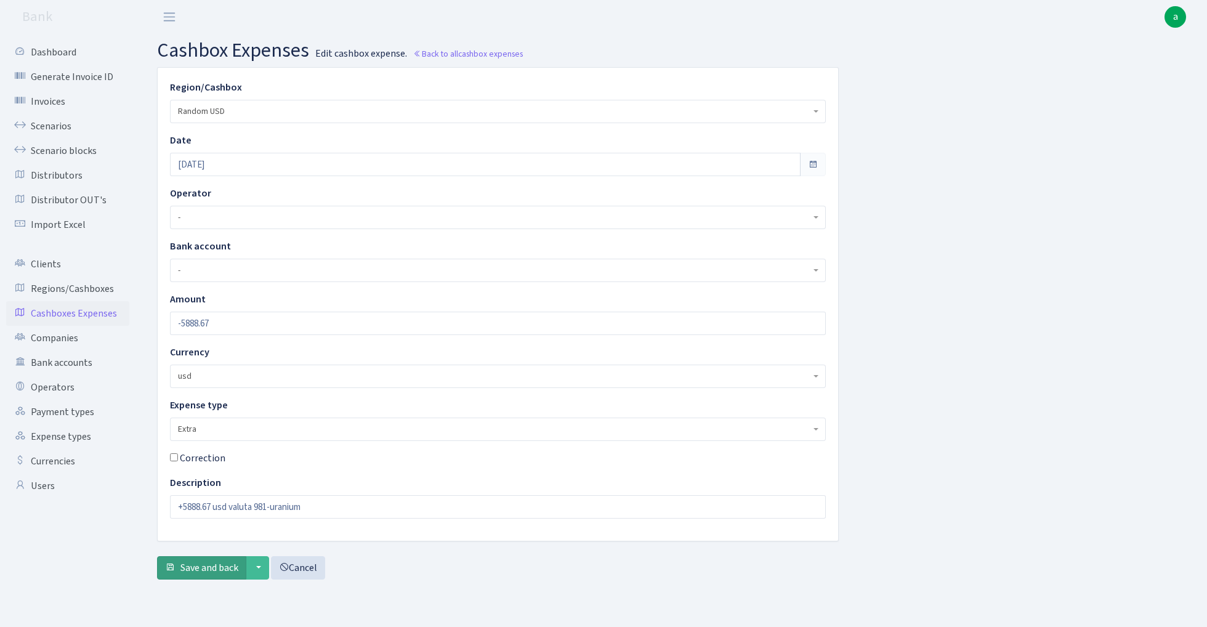
click at [206, 569] on span "Save and back" at bounding box center [209, 568] width 58 height 14
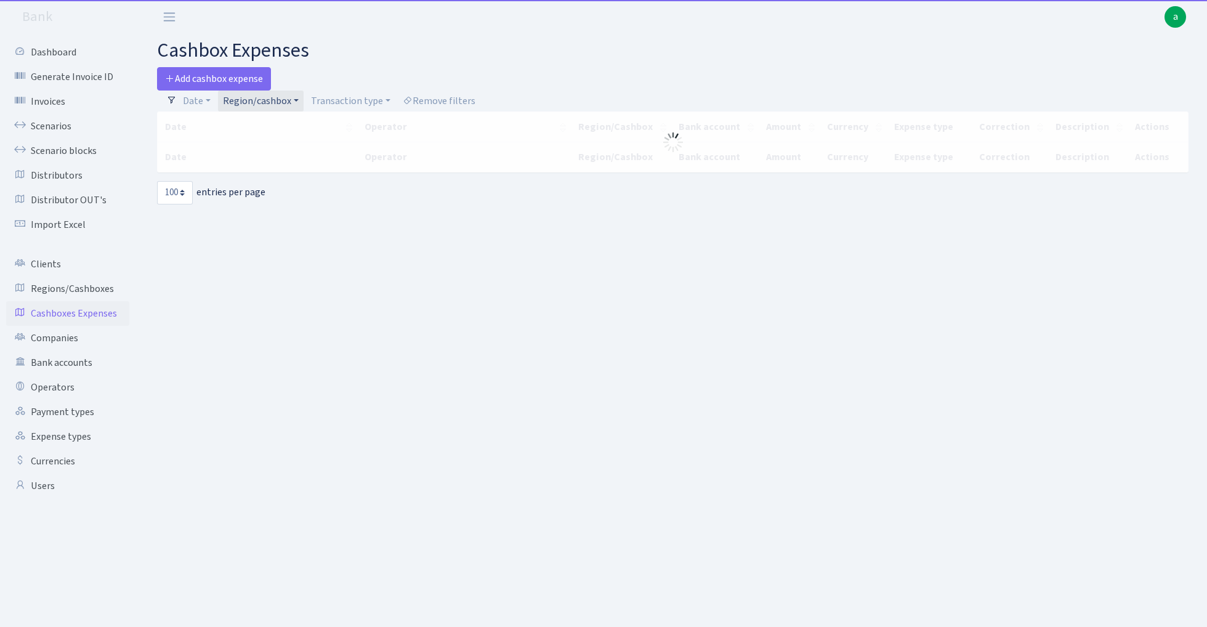
select select "100"
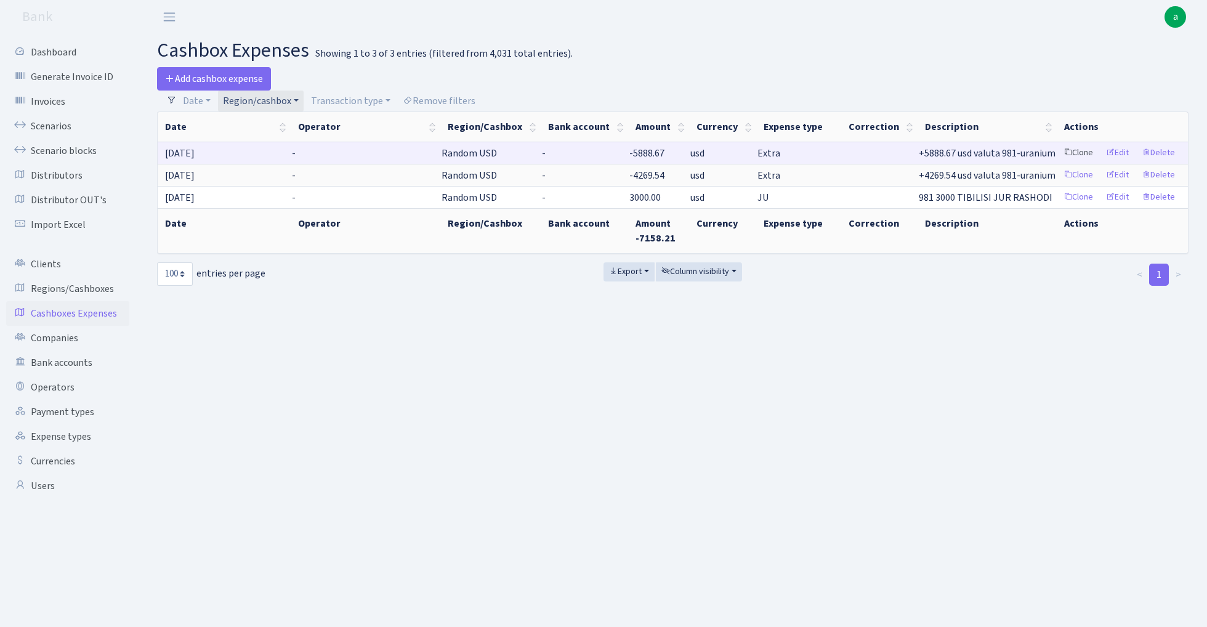
click at [1079, 154] on link "Clone" at bounding box center [1078, 152] width 41 height 19
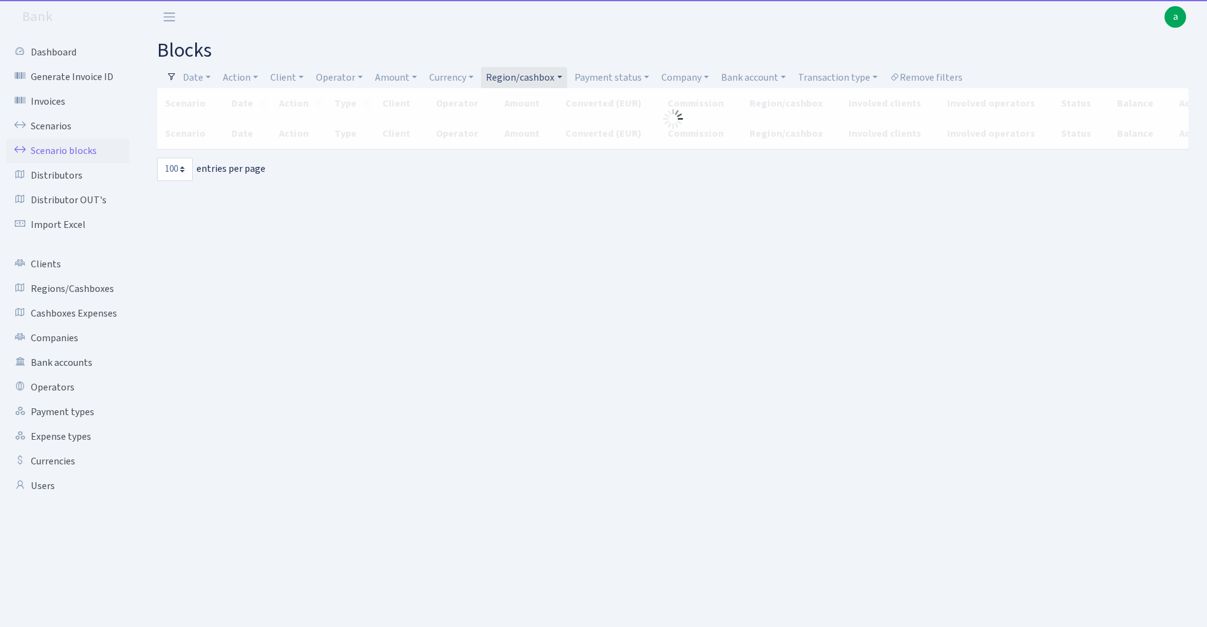
select select "100"
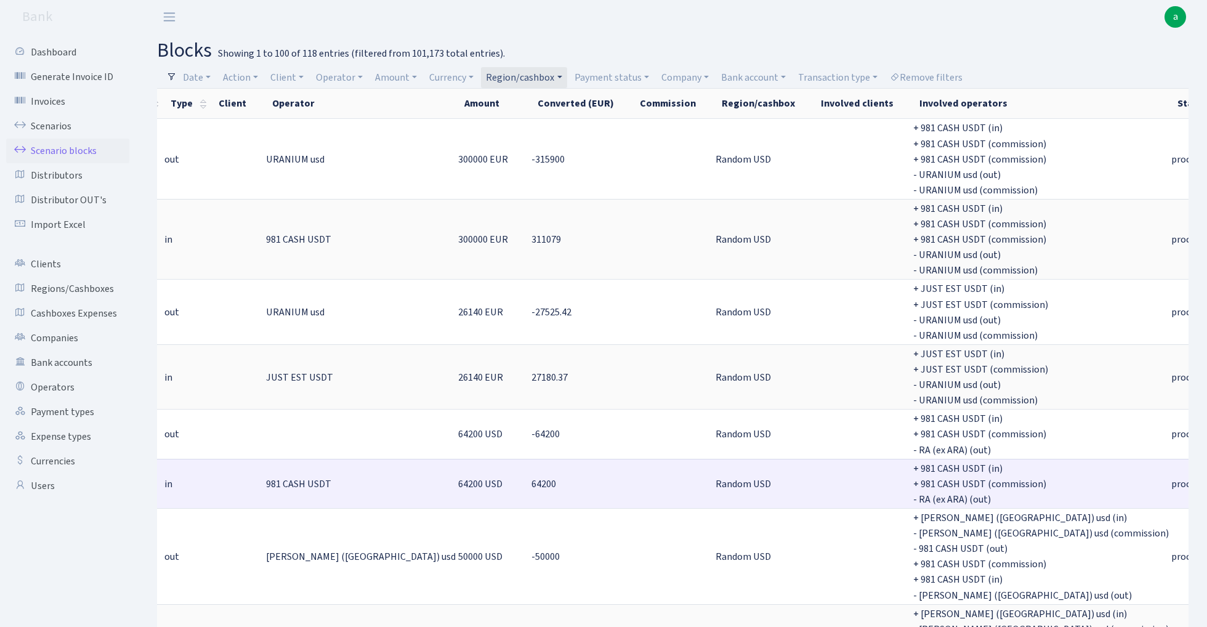
scroll to position [0, 163]
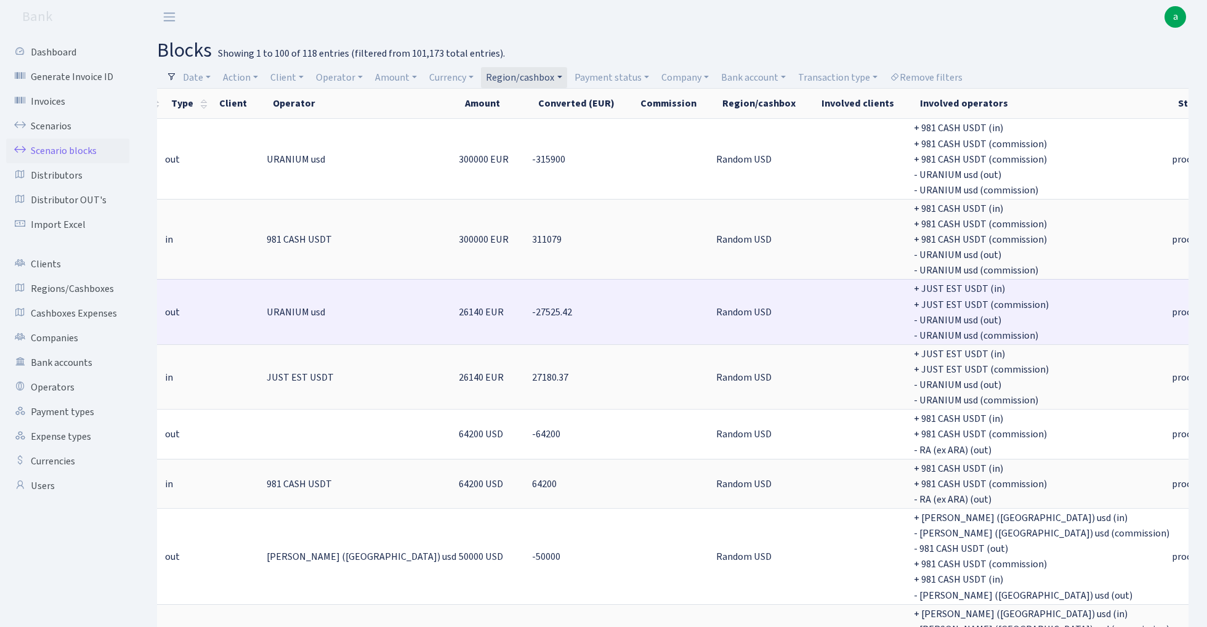
drag, startPoint x: 1037, startPoint y: 305, endPoint x: 1074, endPoint y: 306, distance: 36.9
copy span "-345.05"
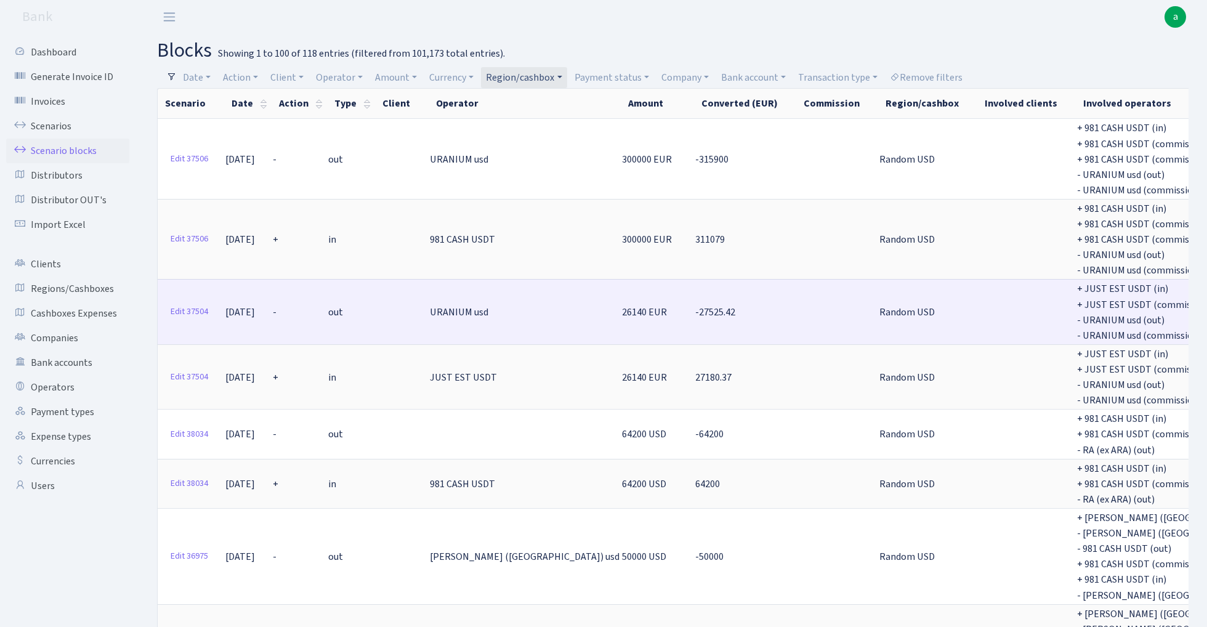
scroll to position [0, 0]
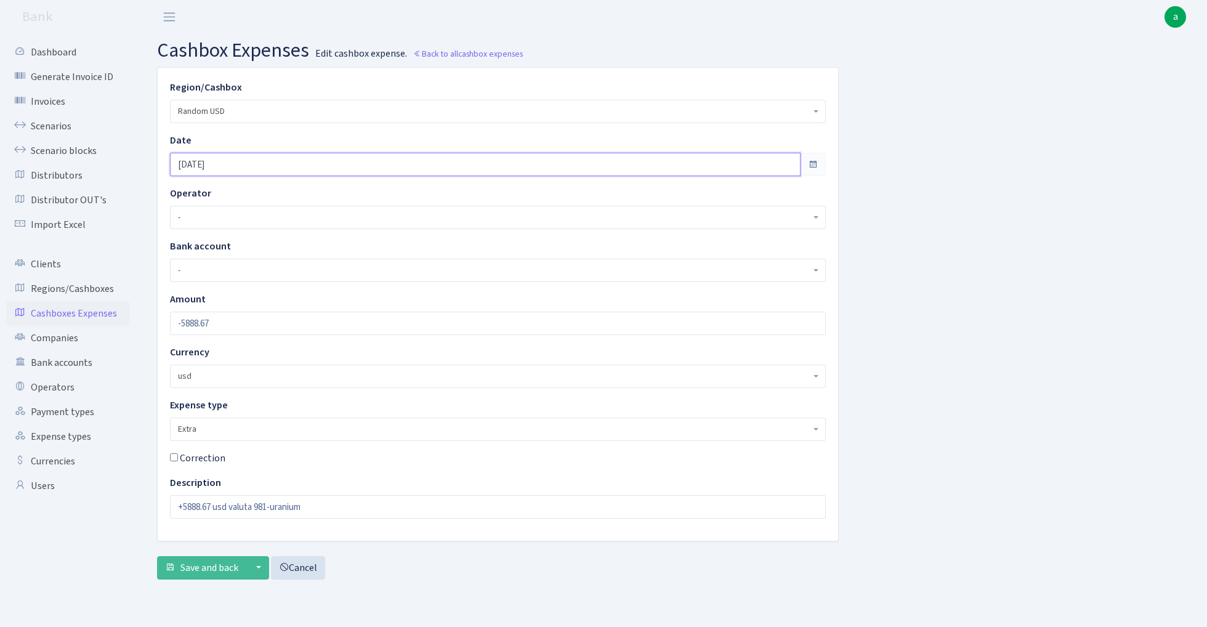
click at [235, 160] on input "[DATE]" at bounding box center [485, 164] width 630 height 23
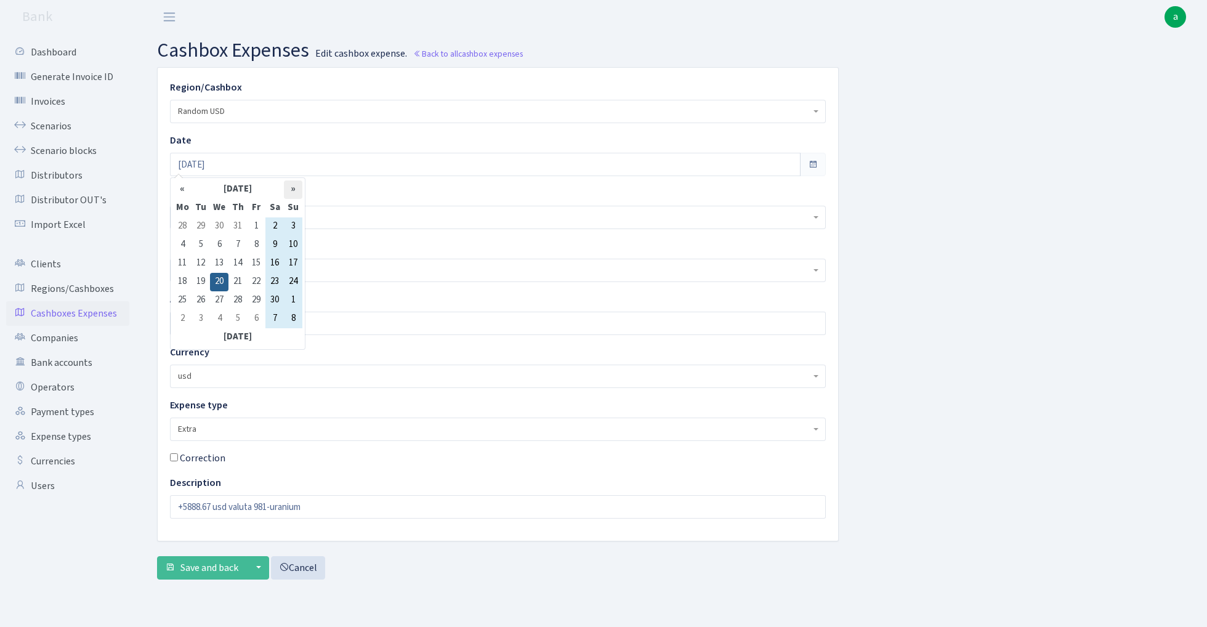
click at [294, 195] on th "»" at bounding box center [293, 189] width 18 height 18
click at [243, 286] on td "19" at bounding box center [237, 282] width 18 height 18
type input "[DATE]"
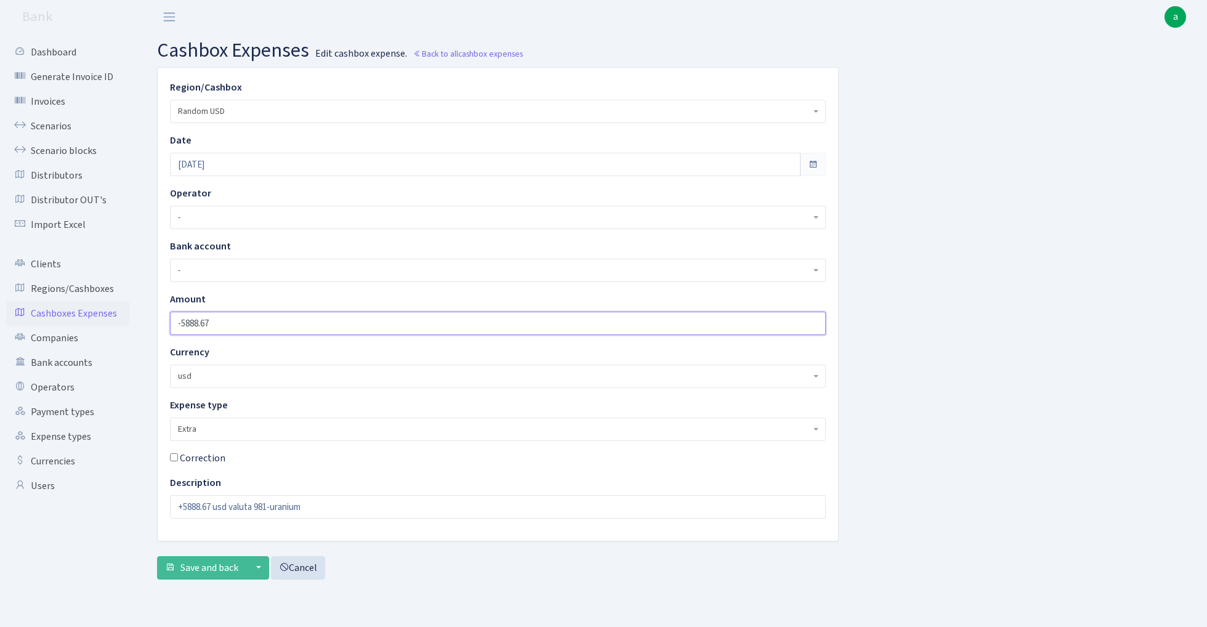
click at [249, 324] on input "-5888.67" at bounding box center [498, 322] width 656 height 23
paste input "number"
click at [179, 321] on input "number" at bounding box center [498, 322] width 656 height 23
type input "-345.05"
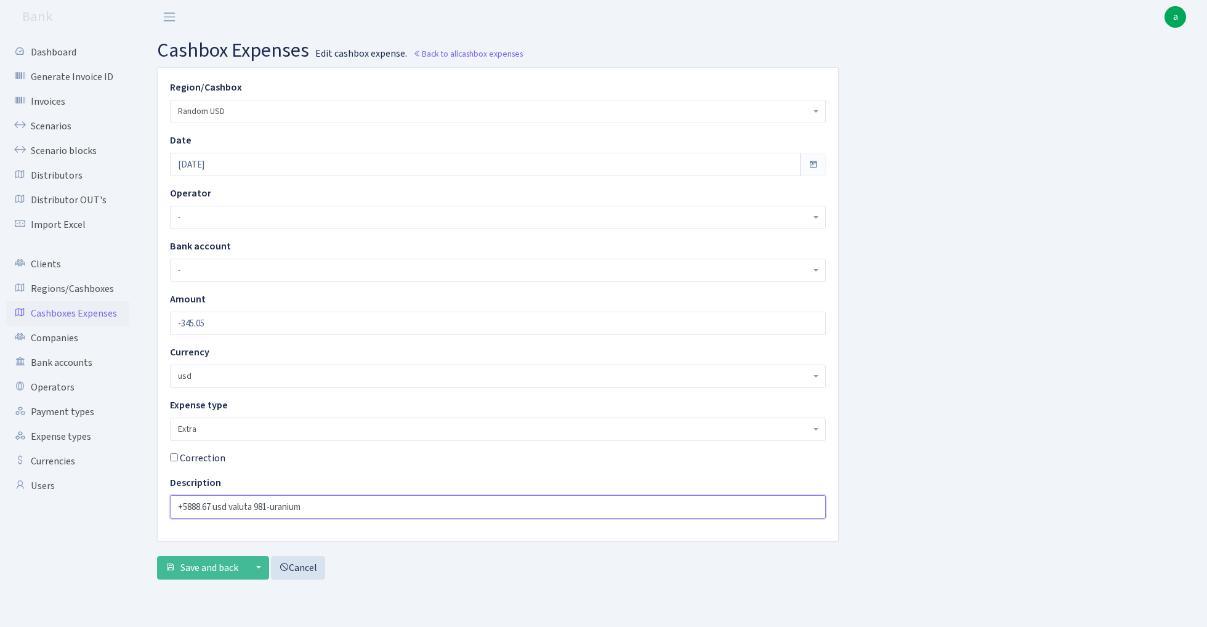
click at [198, 507] on input "+5888.67 usd valuta 981-uranium" at bounding box center [498, 506] width 656 height 23
paste input "-345.05"
click at [254, 503] on input "+345.05 usd valuta 981-uranium" at bounding box center [498, 506] width 656 height 23
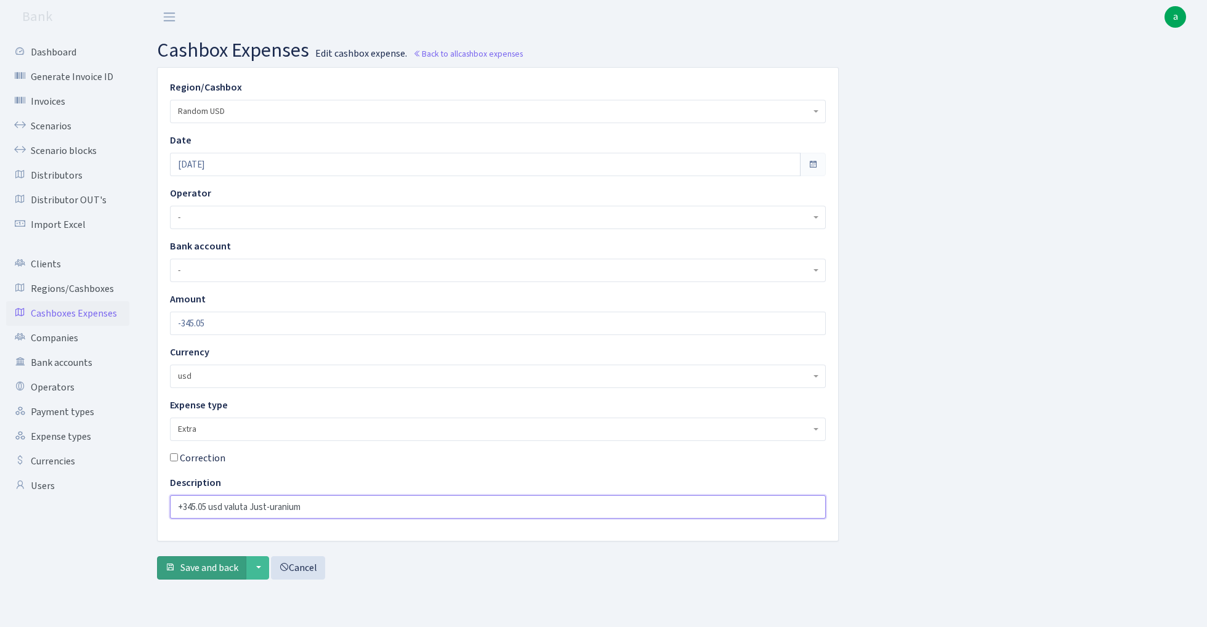
type input "+345.05 usd valuta Just-uranium"
click at [209, 565] on span "Save and back" at bounding box center [209, 568] width 58 height 14
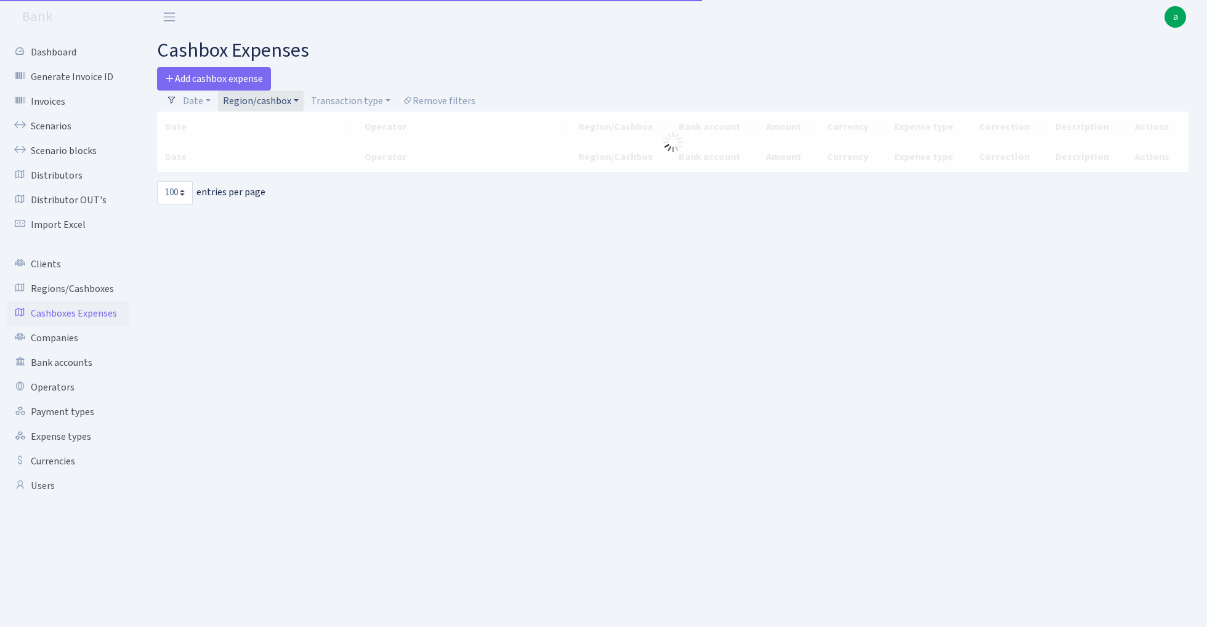
select select "100"
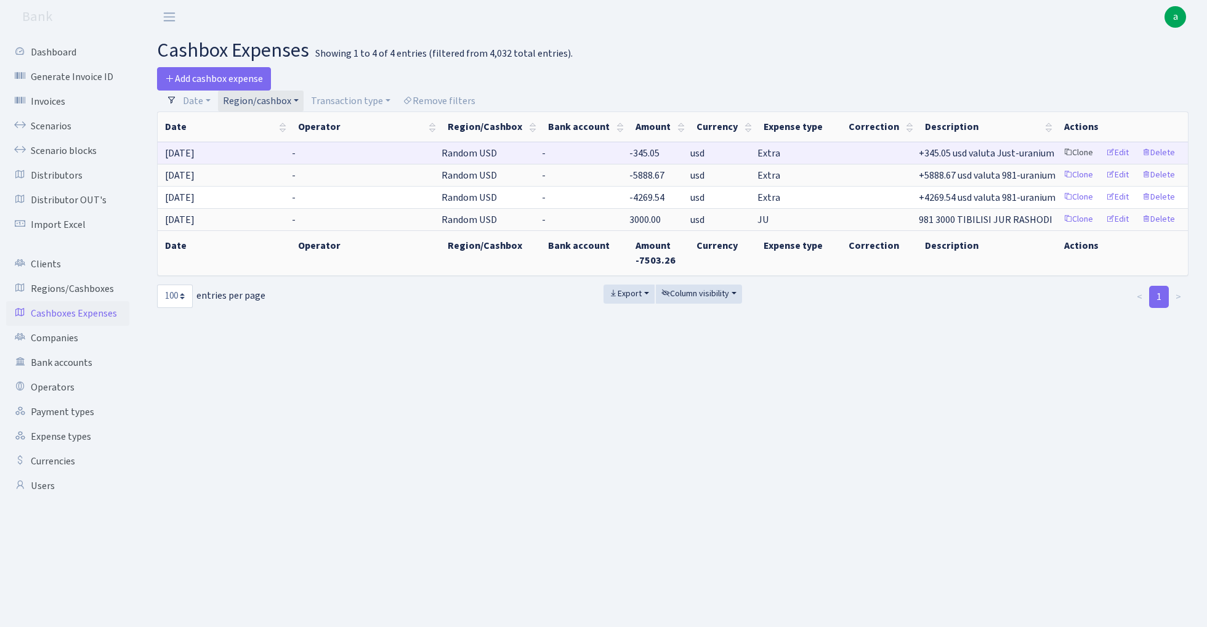
click at [1076, 153] on link "Clone" at bounding box center [1078, 152] width 41 height 19
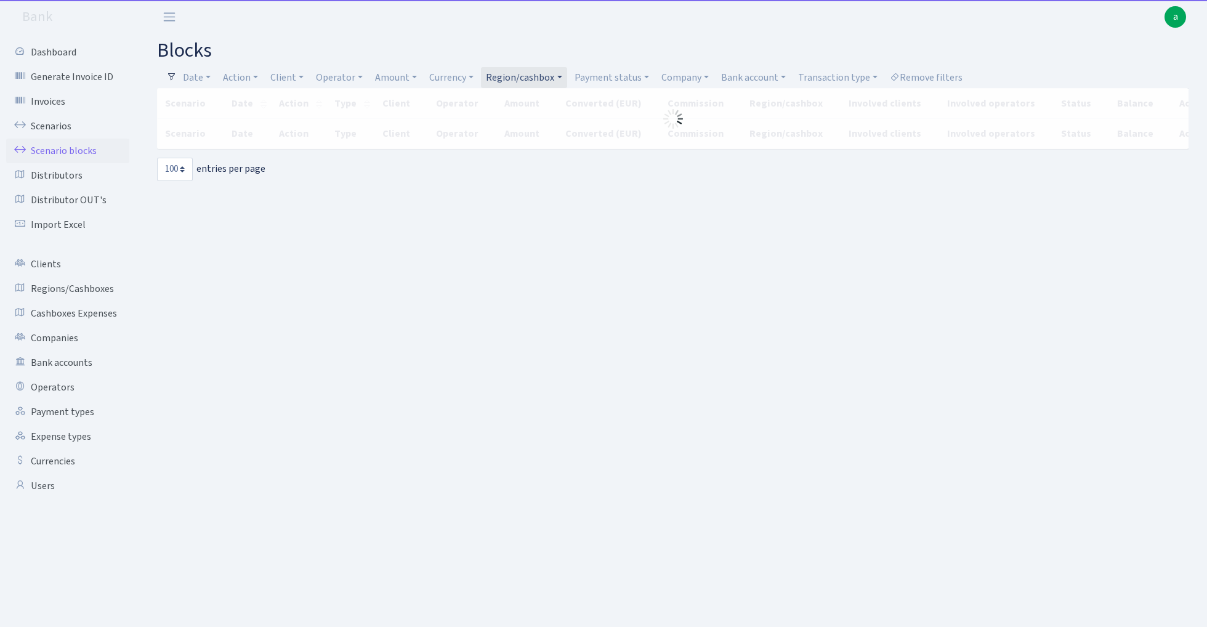
select select "100"
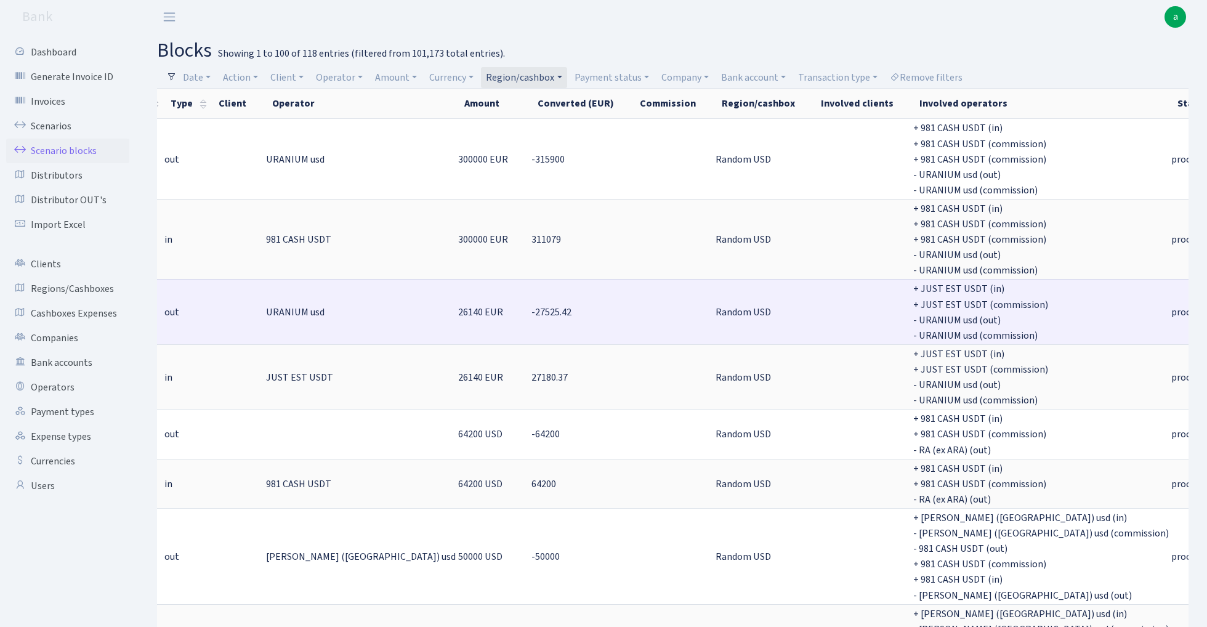
scroll to position [0, 163]
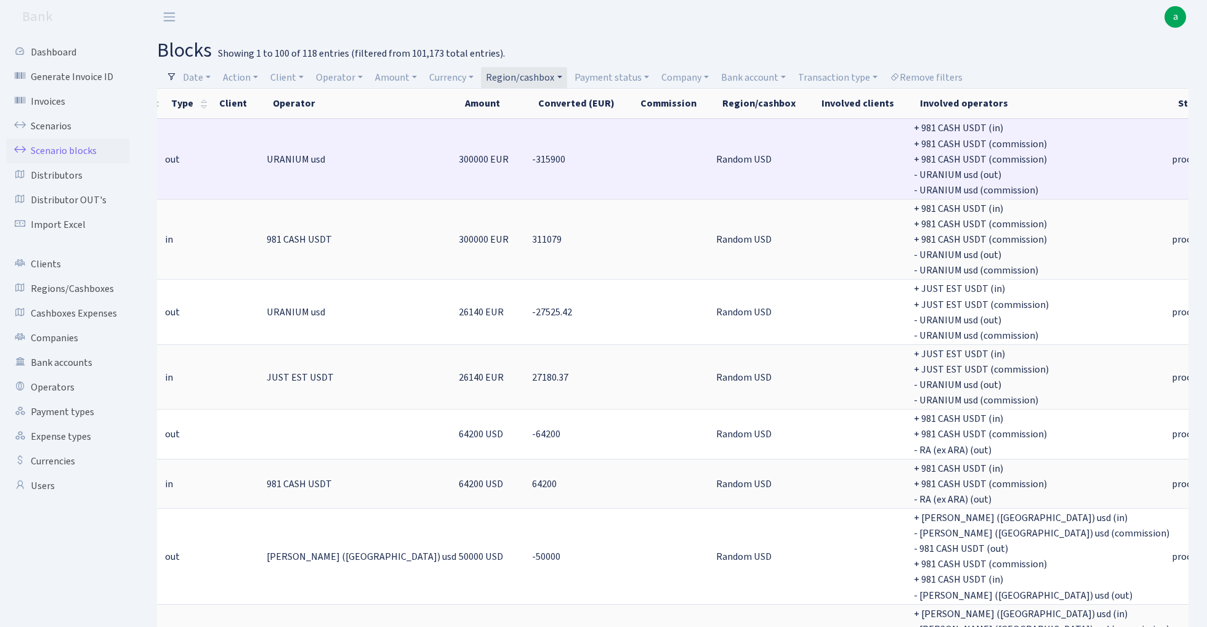
copy span "4821"
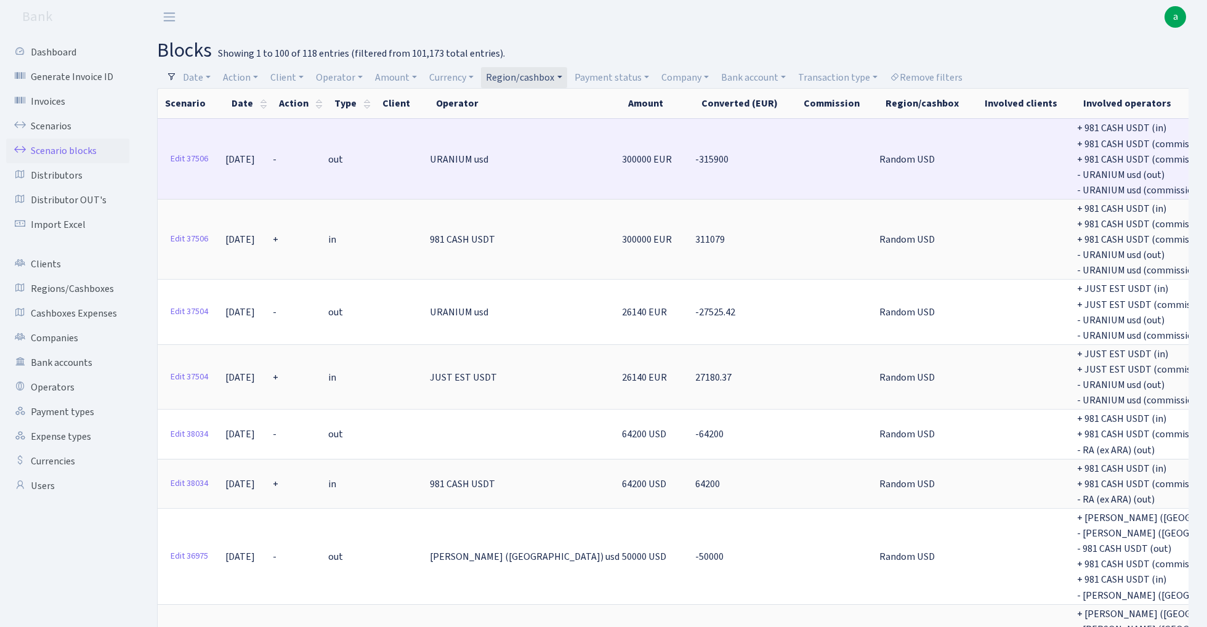
scroll to position [0, 0]
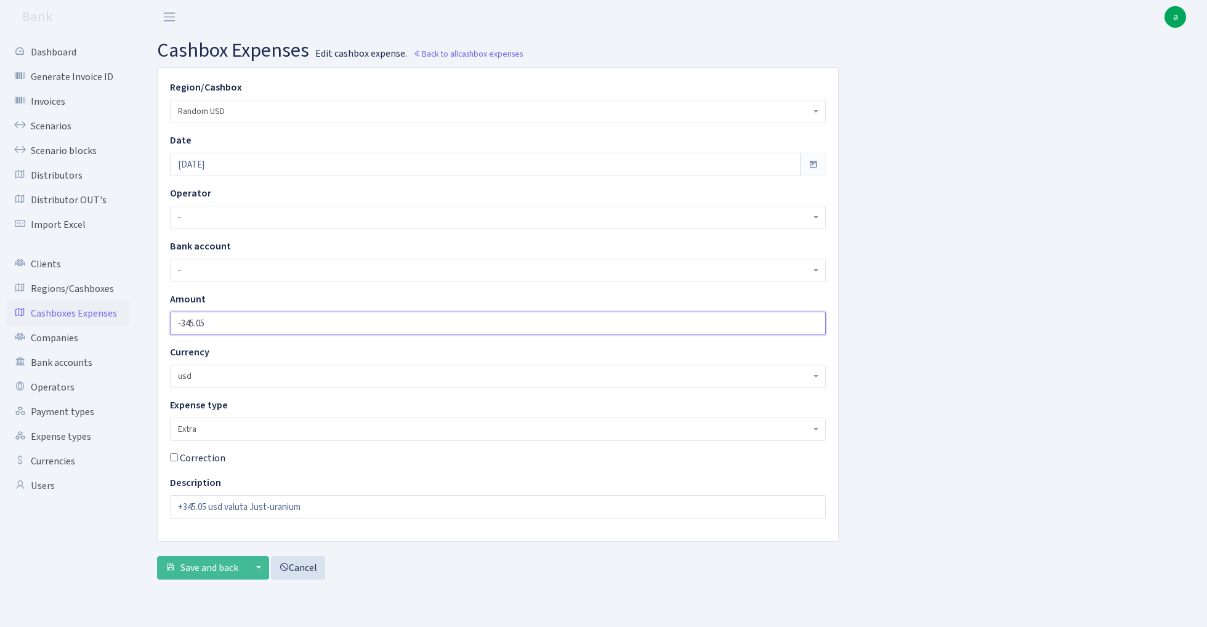
click at [249, 325] on input "-345.05" at bounding box center [498, 322] width 656 height 23
paste input "4821"
type input "-4821"
click at [196, 503] on input "+345.05 usd valuta Just-uranium" at bounding box center [498, 506] width 656 height 23
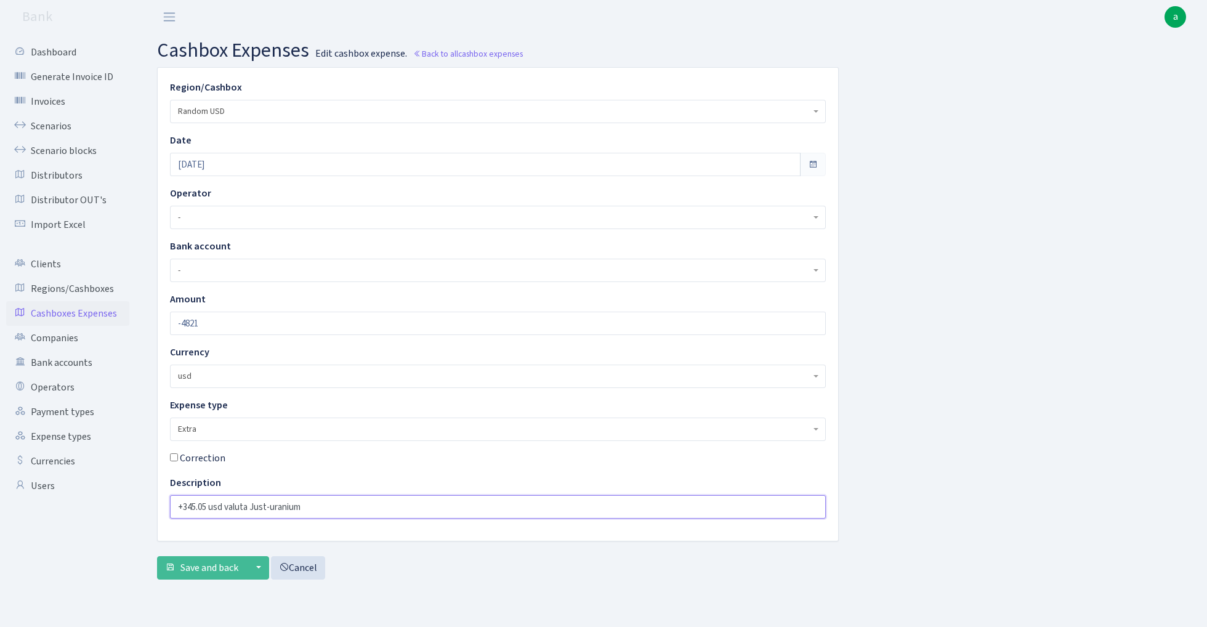
click at [196, 503] on input "+345.05 usd valuta Just-uranium" at bounding box center [498, 506] width 656 height 23
paste input "4821"
click at [251, 503] on input "+4821 usd valuta Just-uranium" at bounding box center [498, 506] width 656 height 23
type input "+4821 usd valuta 981-uranium"
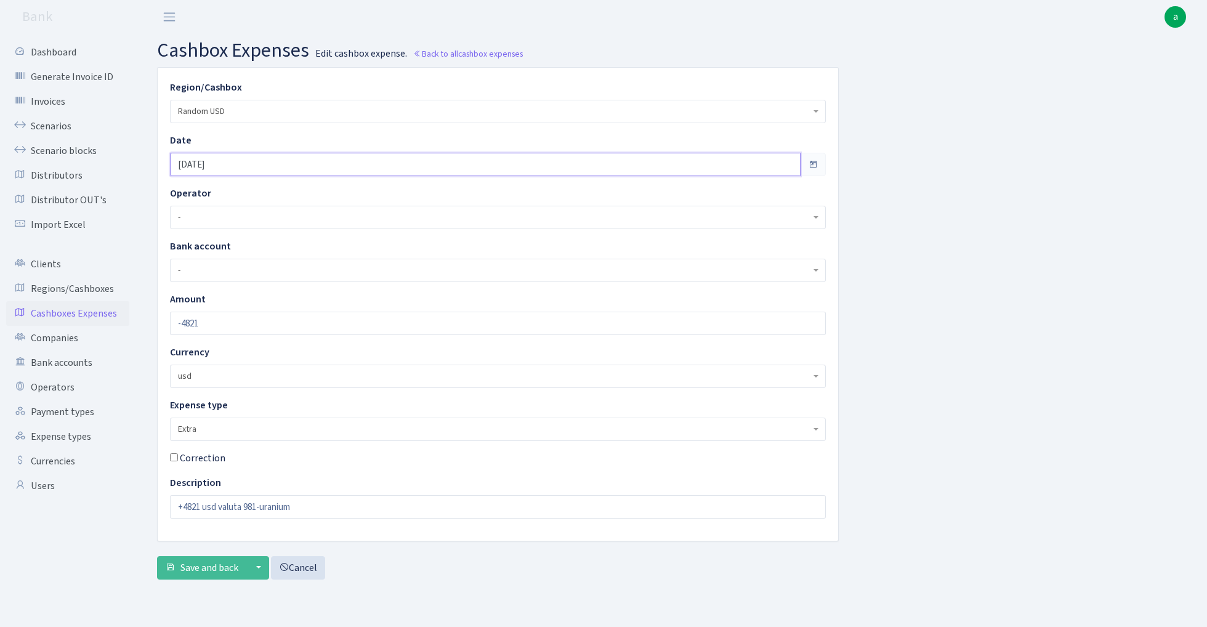
click at [232, 166] on input "19.12.2024" at bounding box center [485, 164] width 630 height 23
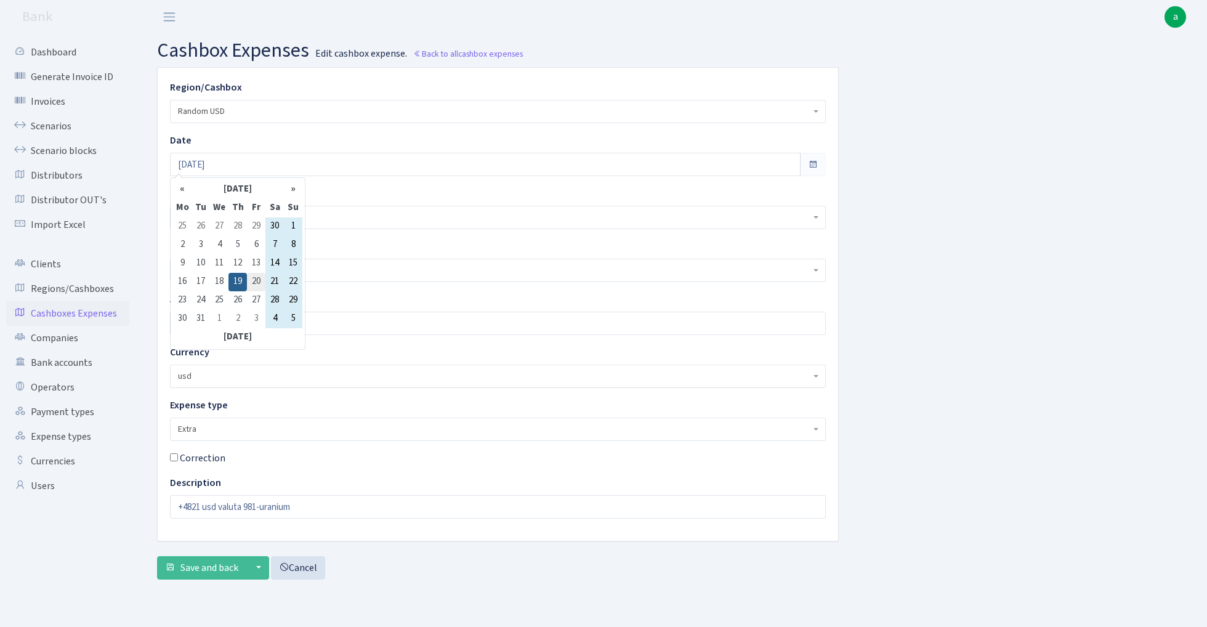
click at [259, 283] on td "20" at bounding box center [256, 282] width 18 height 18
type input "20.12.2024"
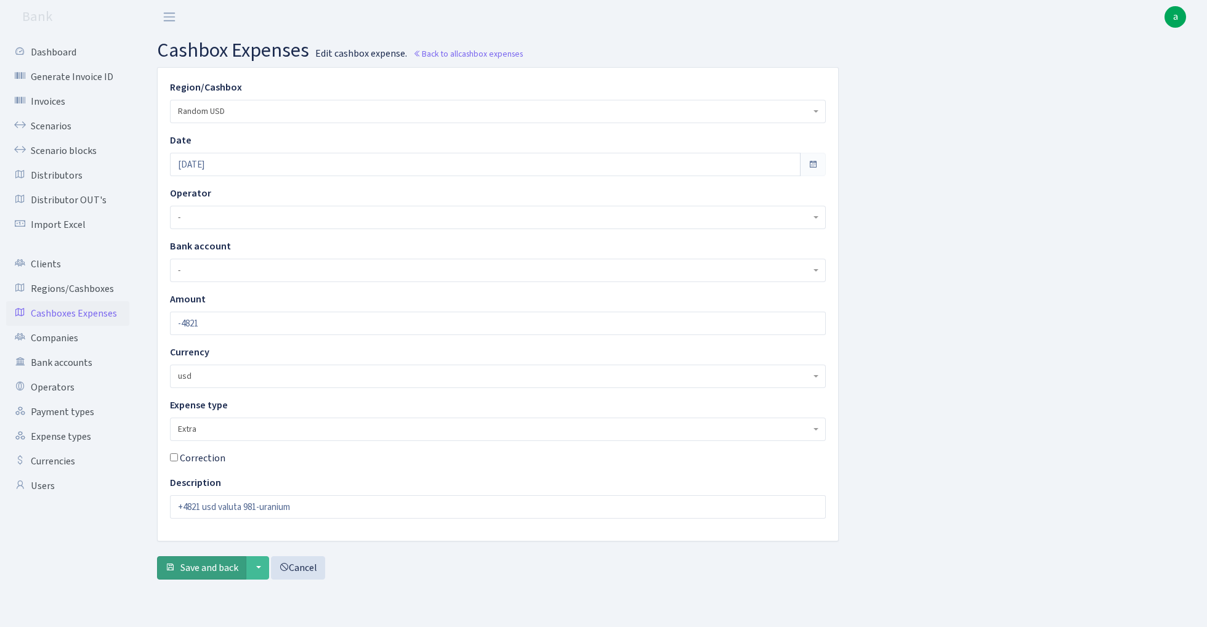
click at [219, 569] on span "Save and back" at bounding box center [209, 568] width 58 height 14
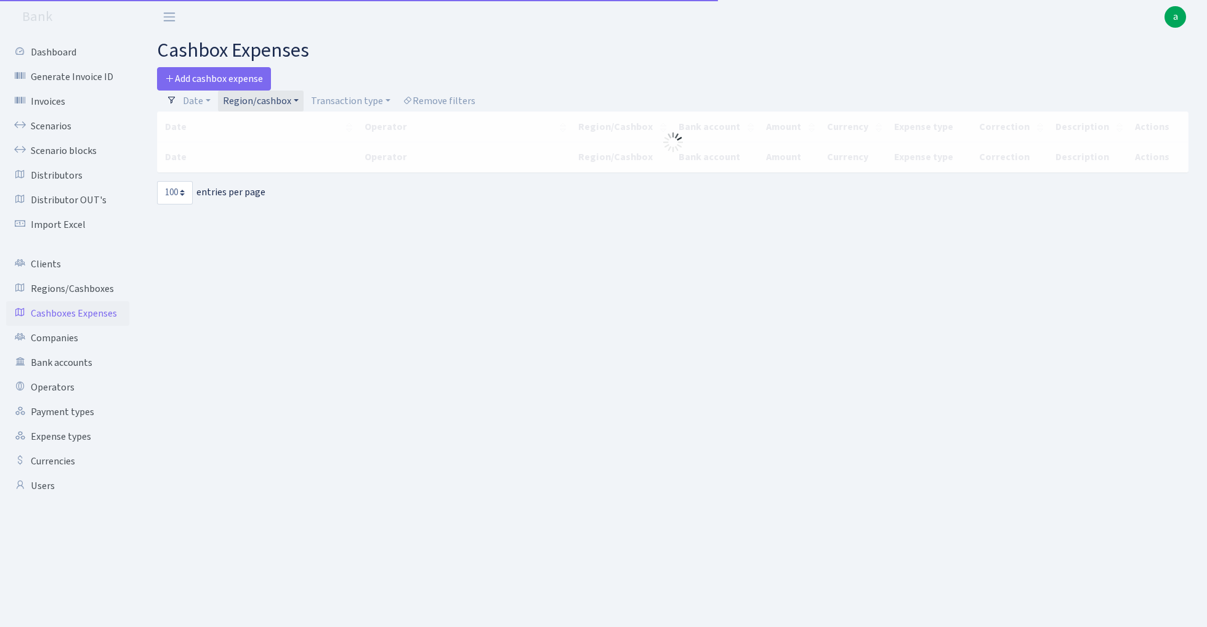
select select "100"
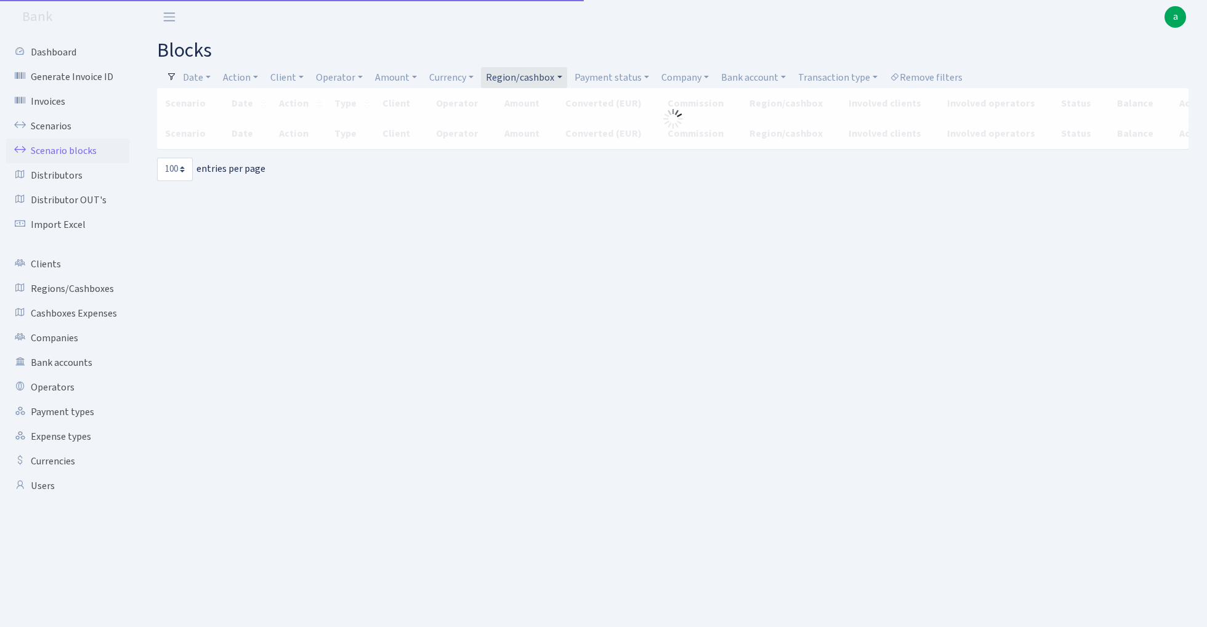
select select "100"
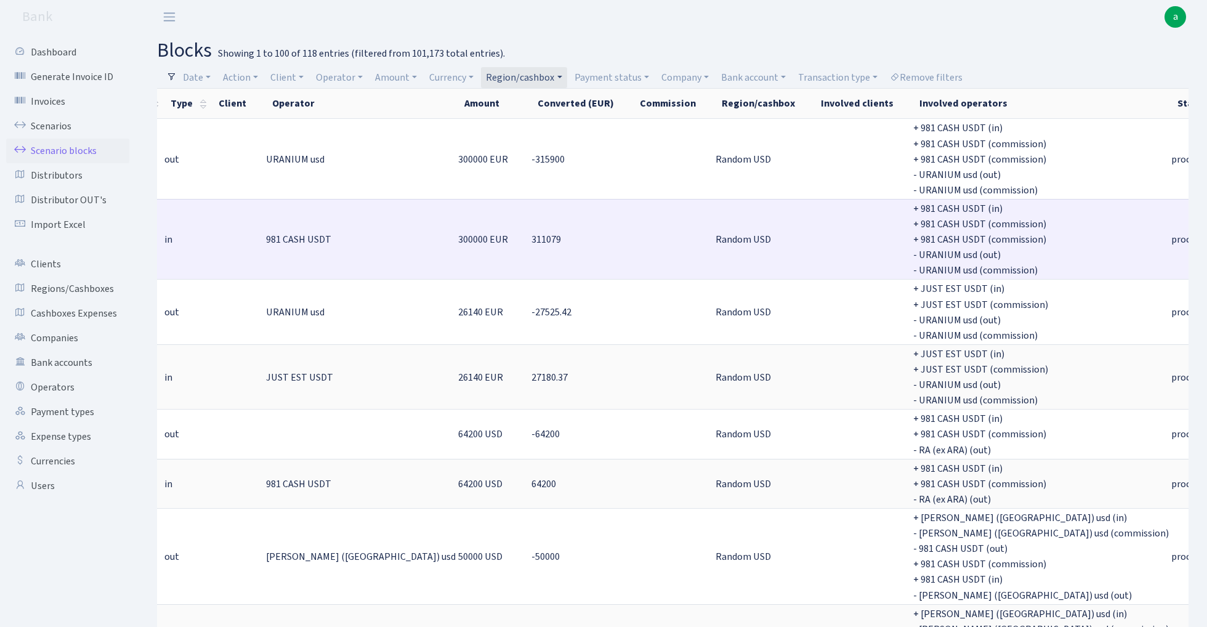
scroll to position [0, 163]
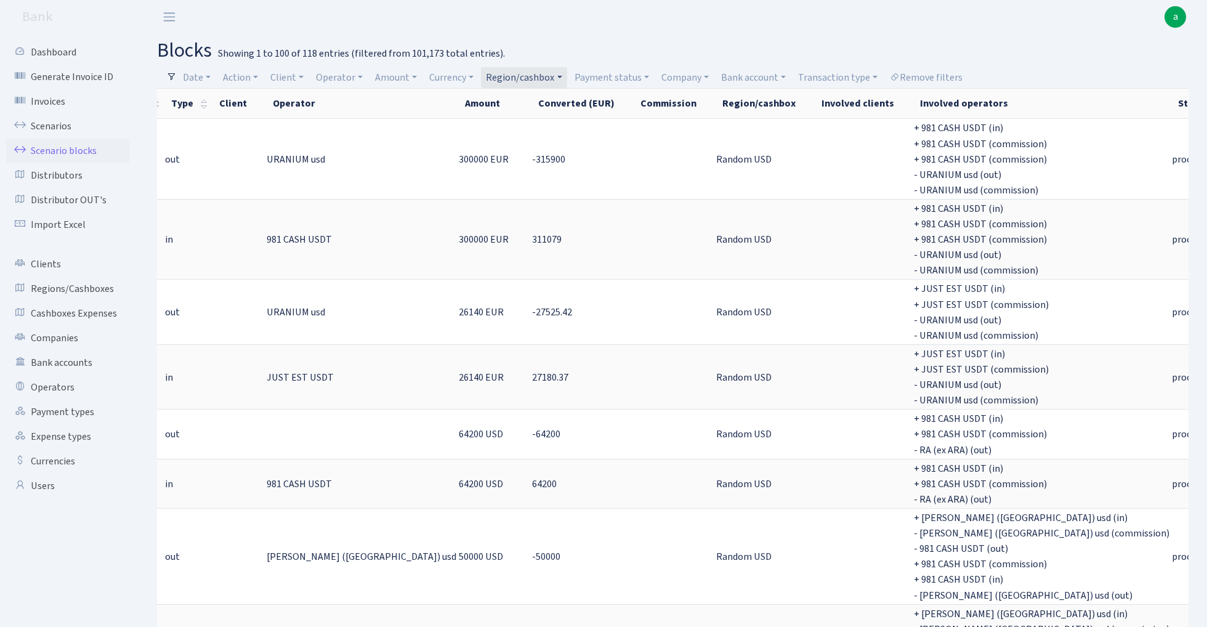
click at [534, 79] on link "Region/cashbox" at bounding box center [524, 77] width 86 height 21
click at [534, 197] on li "RIX USD" at bounding box center [530, 208] width 93 height 22
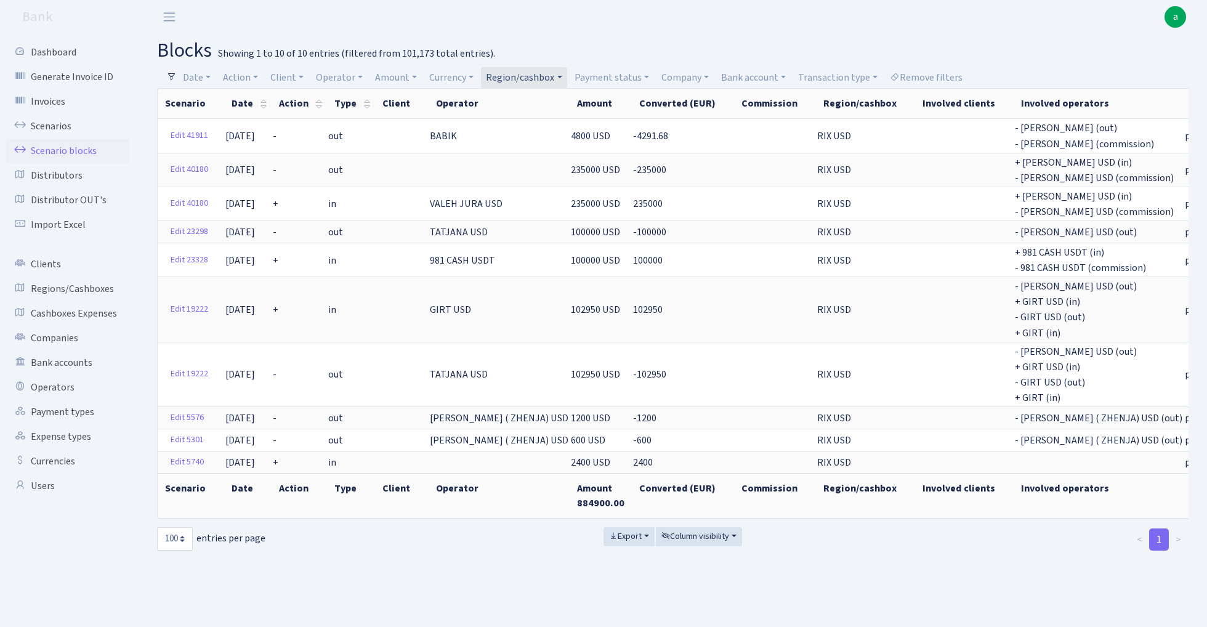
click at [526, 75] on link "Region/cashbox" at bounding box center [524, 77] width 86 height 21
click at [528, 204] on li "PITER" at bounding box center [530, 215] width 93 height 22
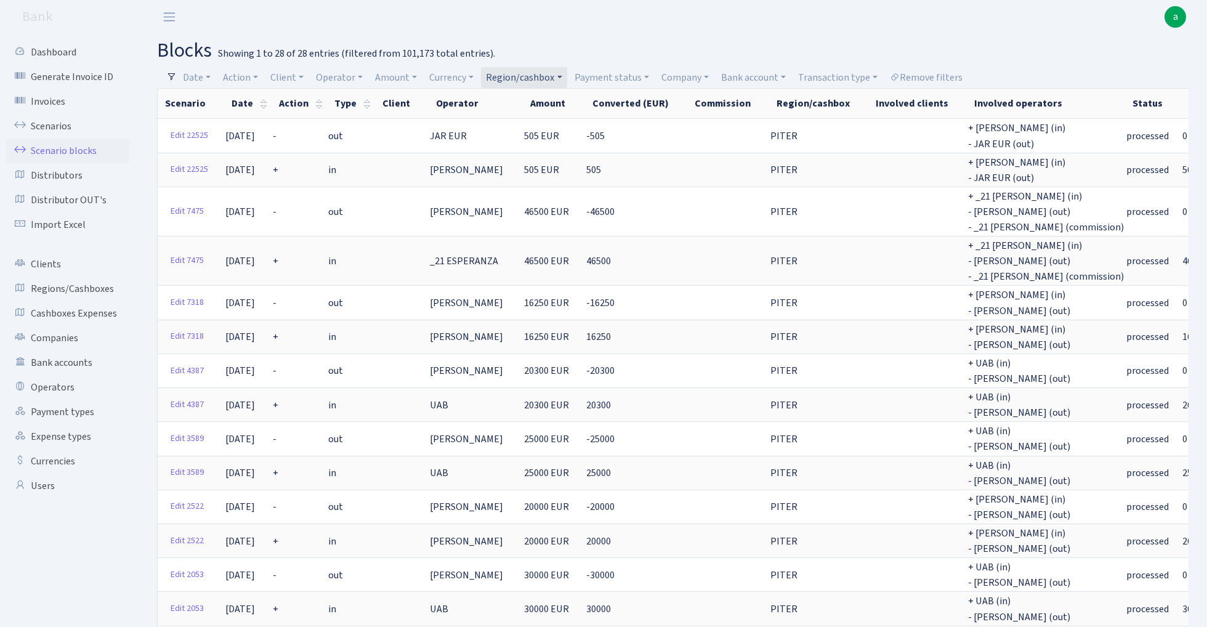
click at [522, 78] on link "Region/cashbox" at bounding box center [524, 77] width 86 height 21
click at [532, 179] on li "MSK USD" at bounding box center [530, 190] width 93 height 22
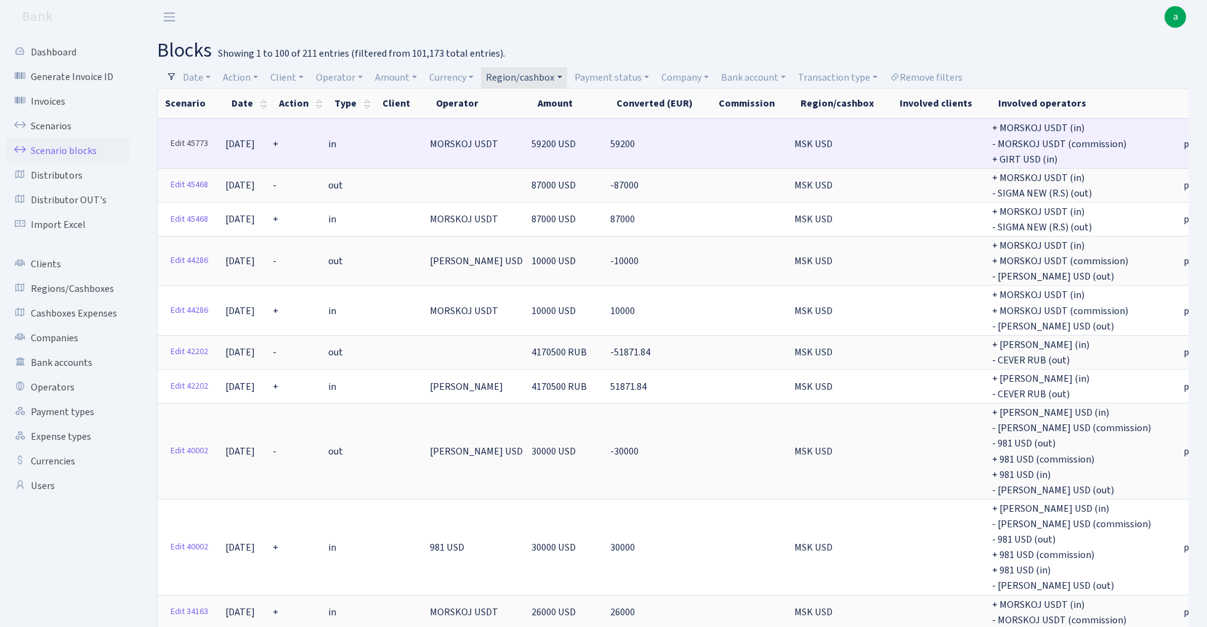
click at [182, 144] on link "Edit 45773" at bounding box center [189, 143] width 49 height 19
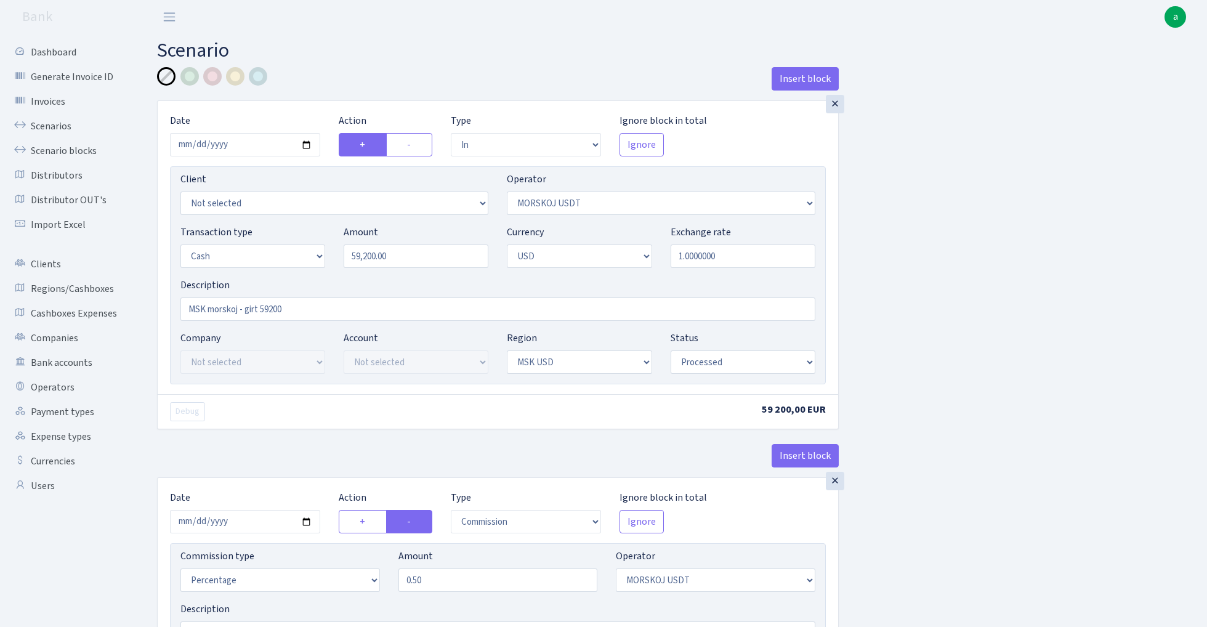
select select "in"
select select "324"
select select "1"
select select "2"
select select "10"
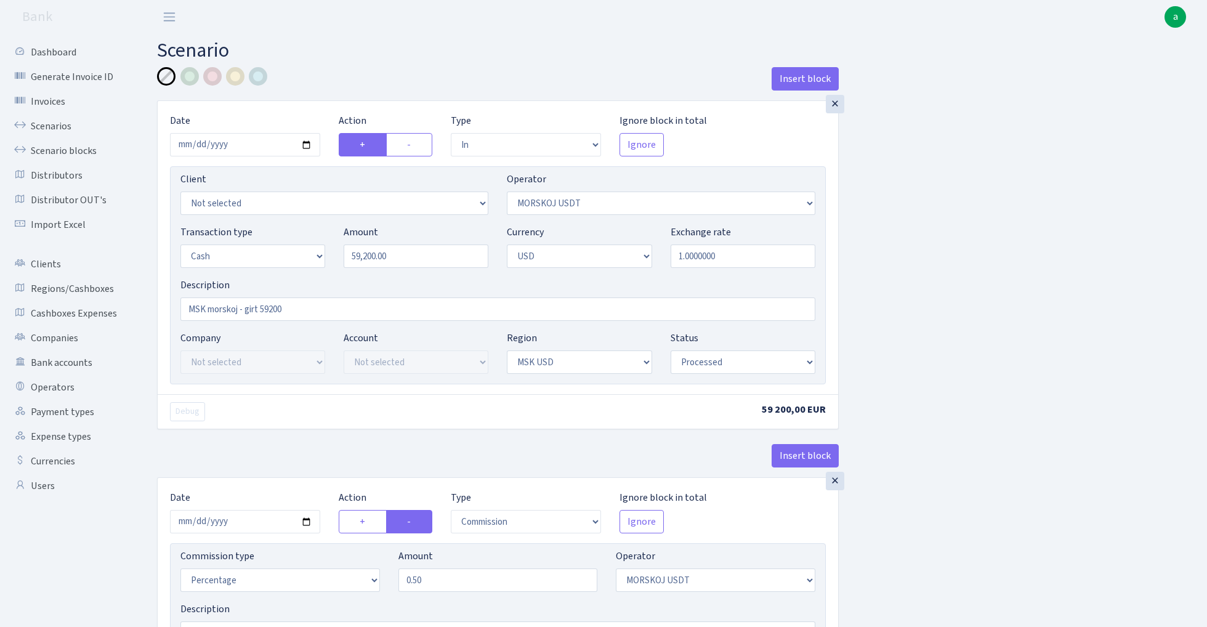
select select "processed"
select select "commission"
select select "324"
select select "processed"
select select "in"
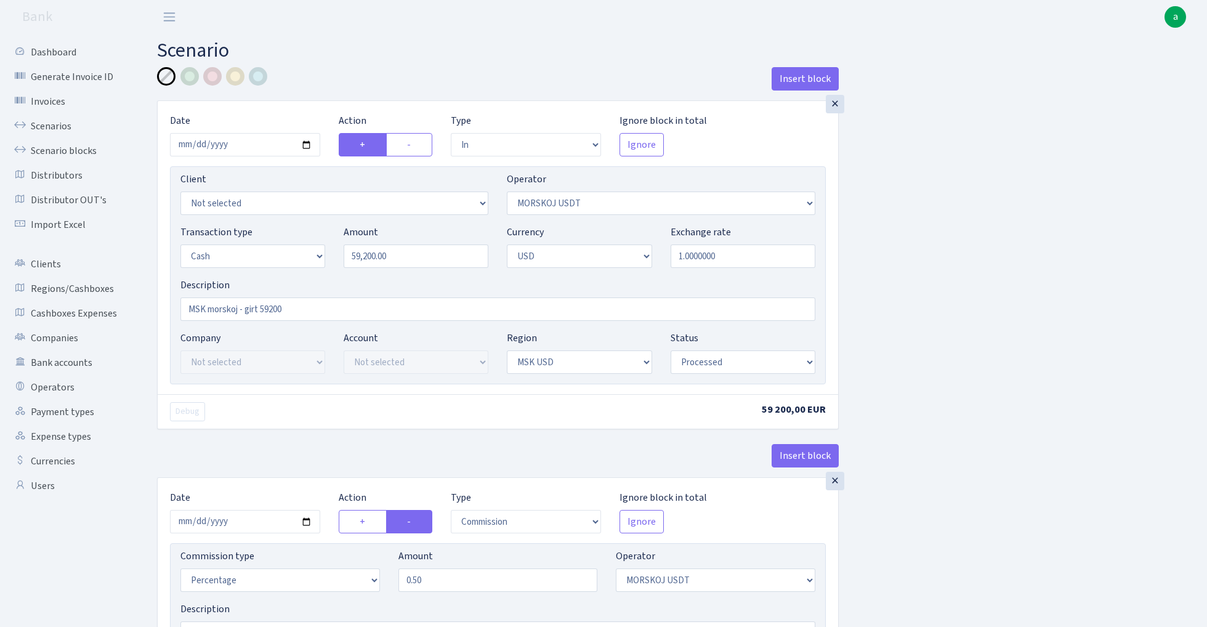
select select "228"
select select "1"
select select "2"
select select "processed"
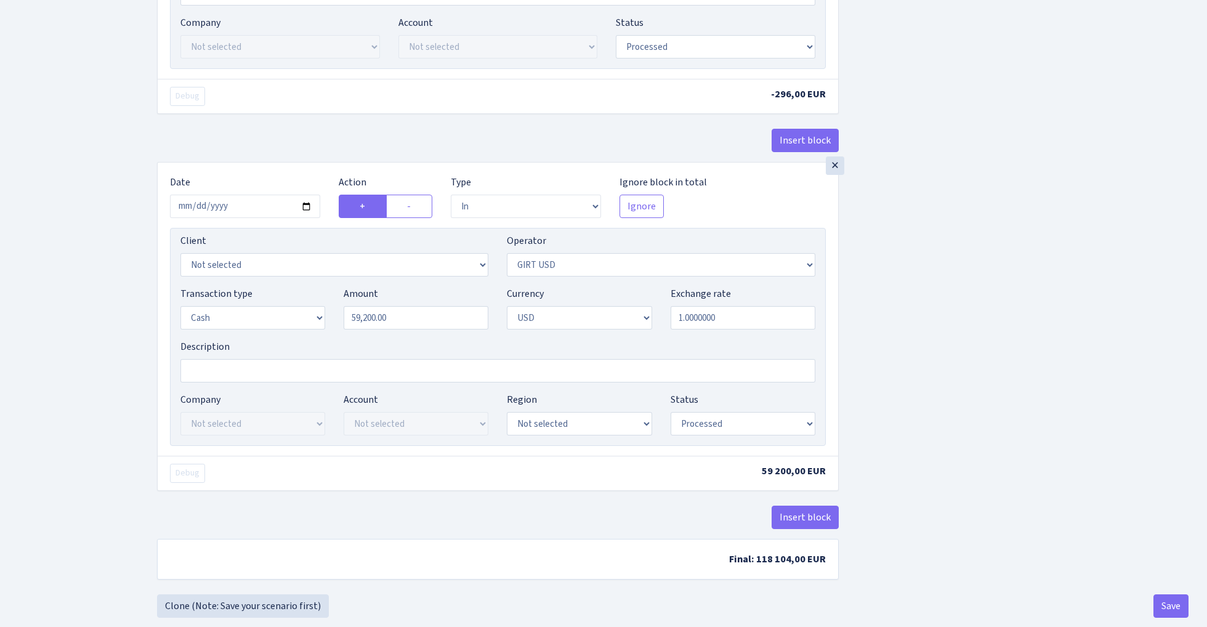
scroll to position [640, 0]
select select "10"
click at [1168, 609] on button "Save" at bounding box center [1170, 604] width 35 height 23
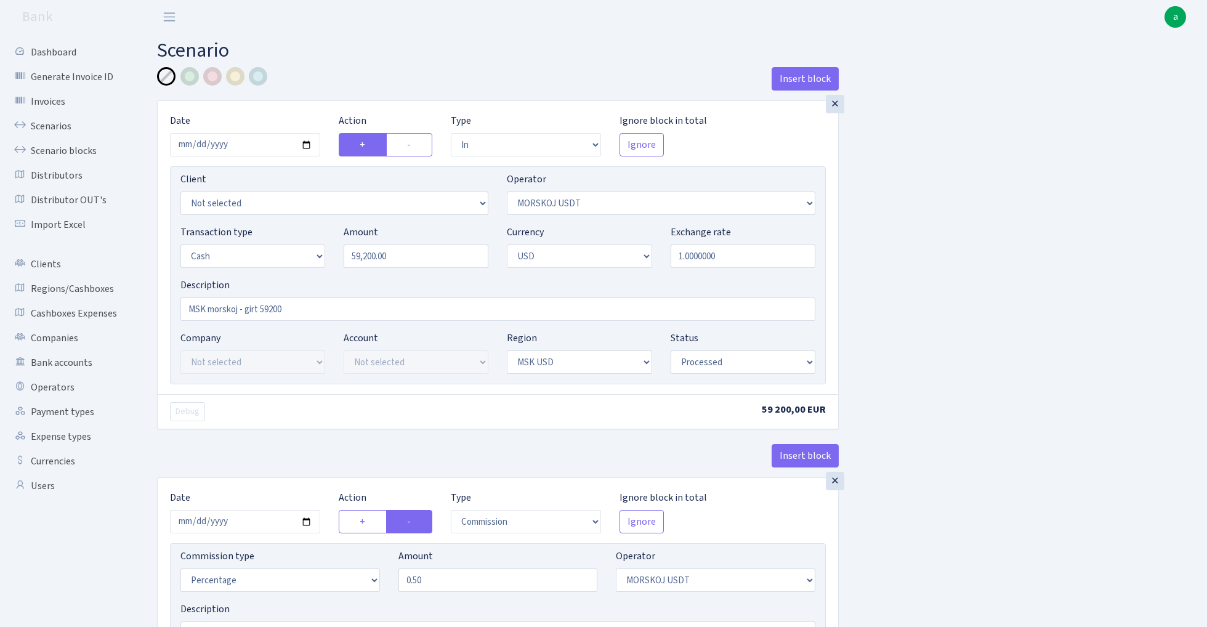
select select "in"
select select "324"
select select "1"
select select "2"
select select "10"
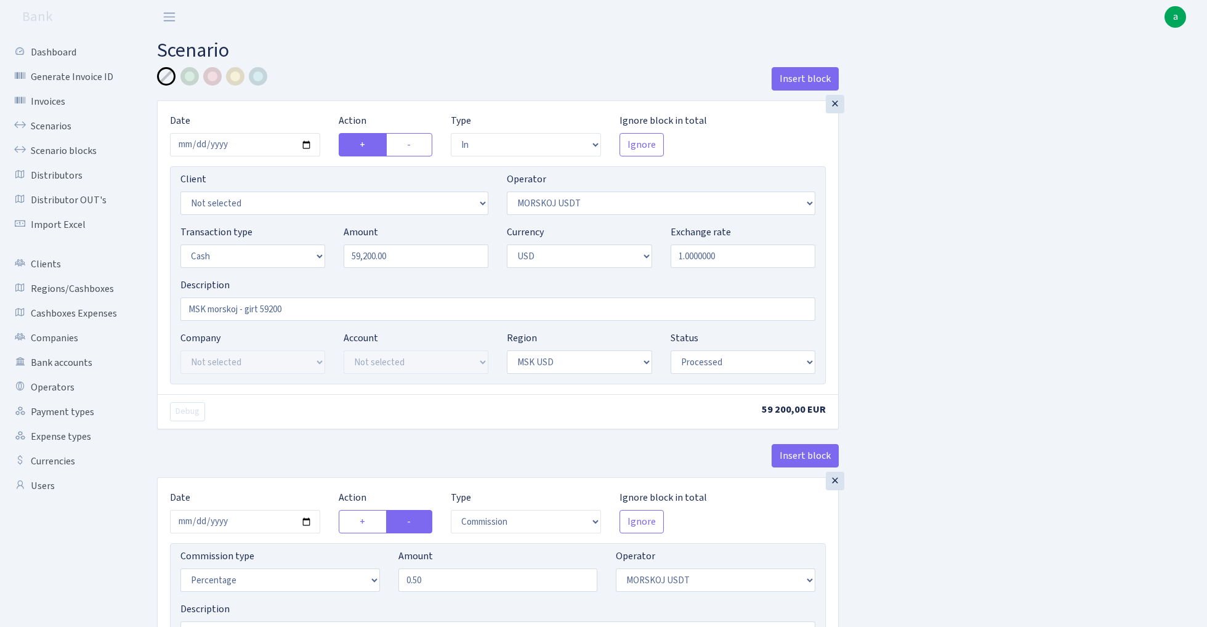
select select "processed"
select select "commission"
select select "324"
select select "processed"
select select "in"
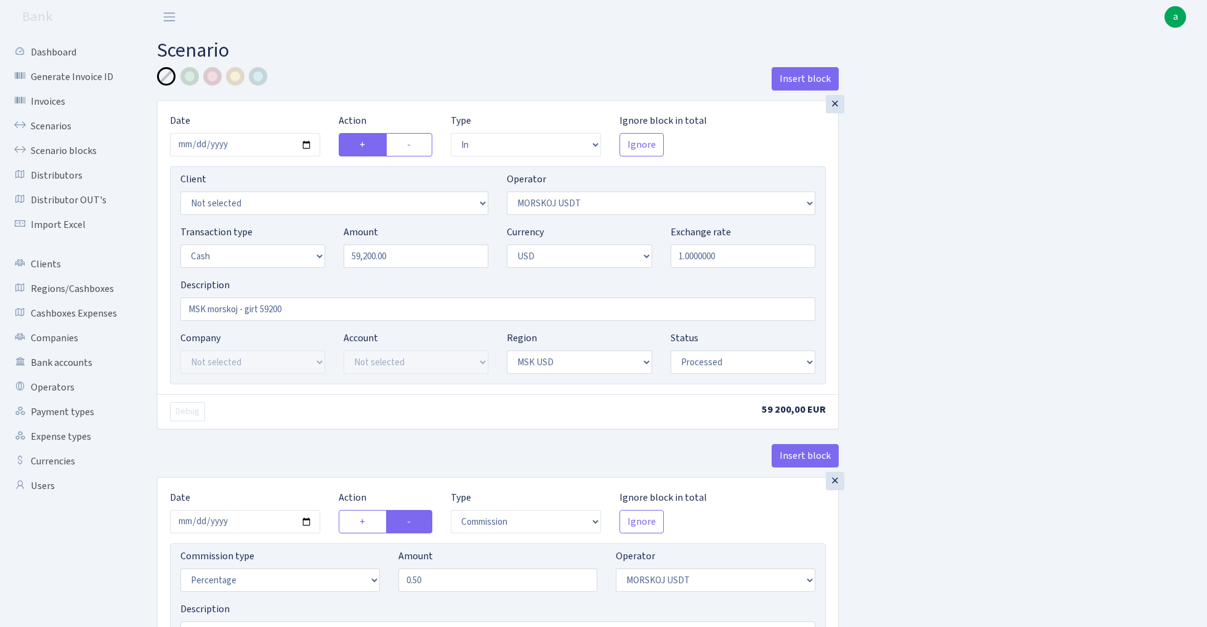
select select "228"
select select "1"
select select "2"
select select "10"
select select "processed"
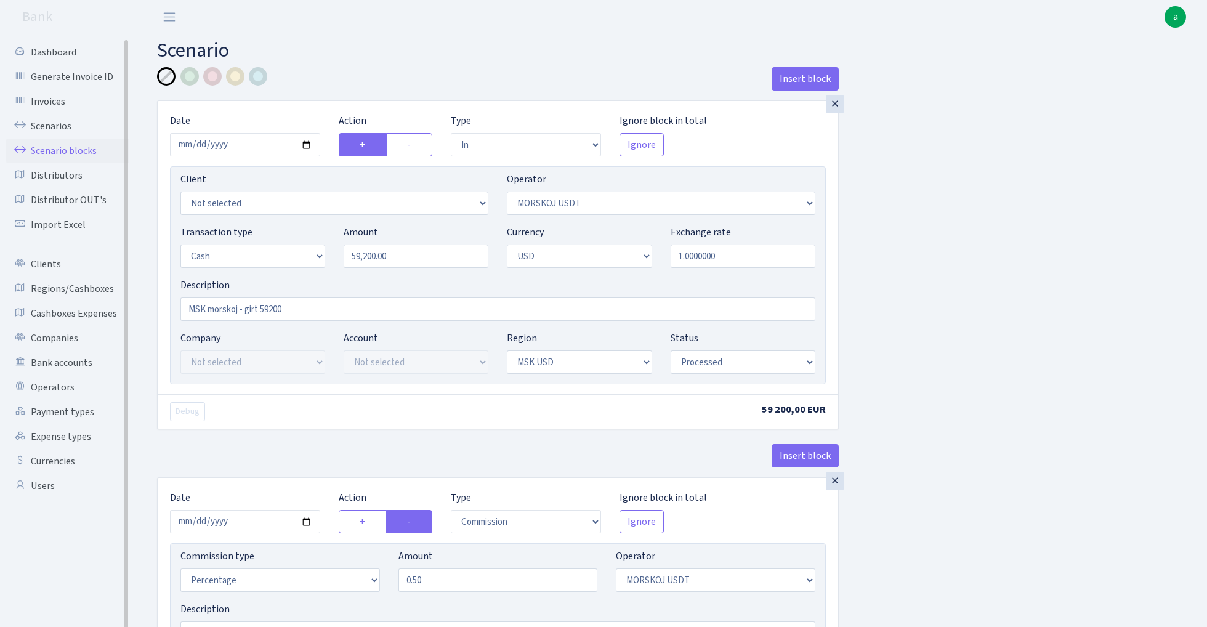
click at [80, 149] on link "Scenario blocks" at bounding box center [67, 151] width 123 height 25
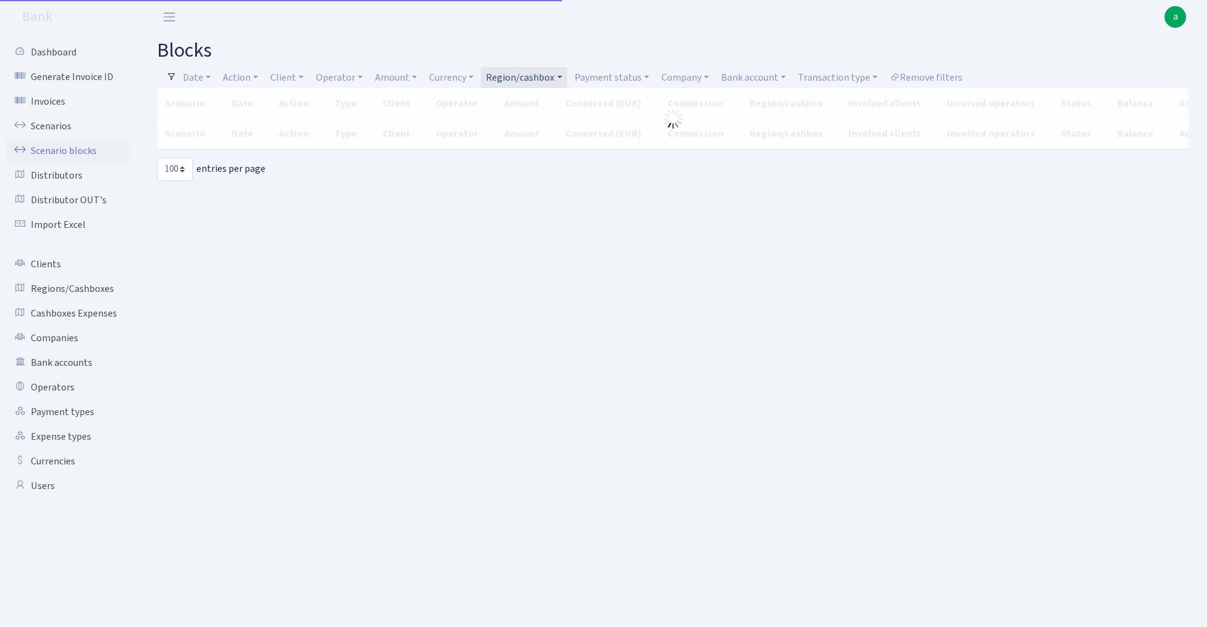
select select "100"
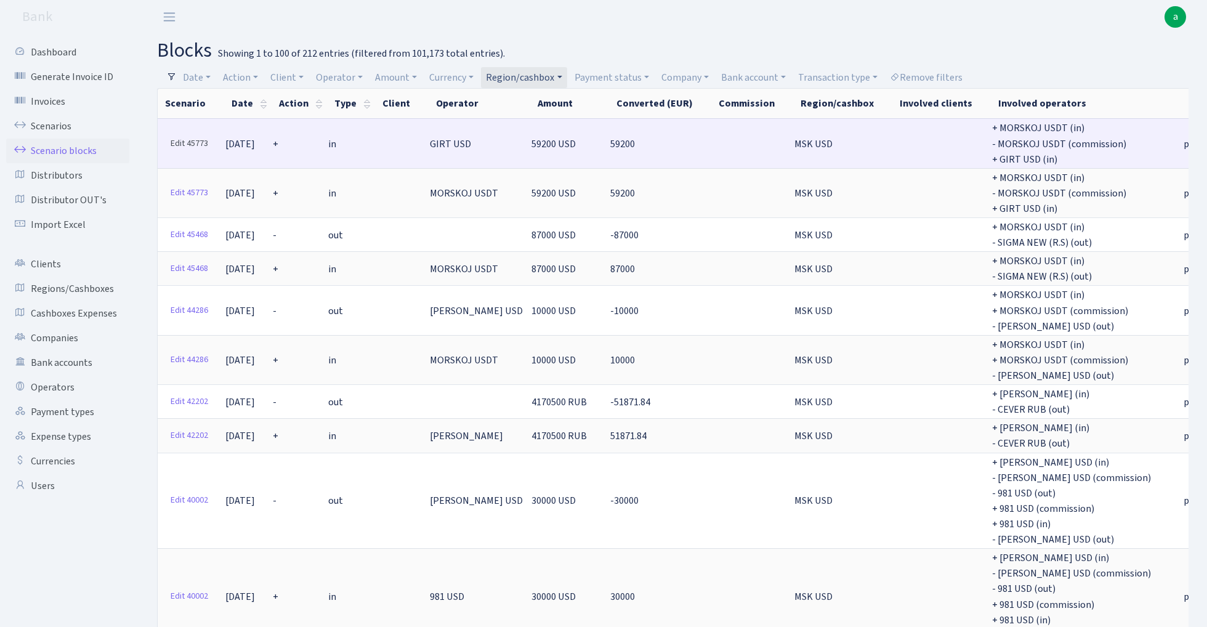
click at [180, 144] on link "Edit 45773" at bounding box center [189, 143] width 49 height 19
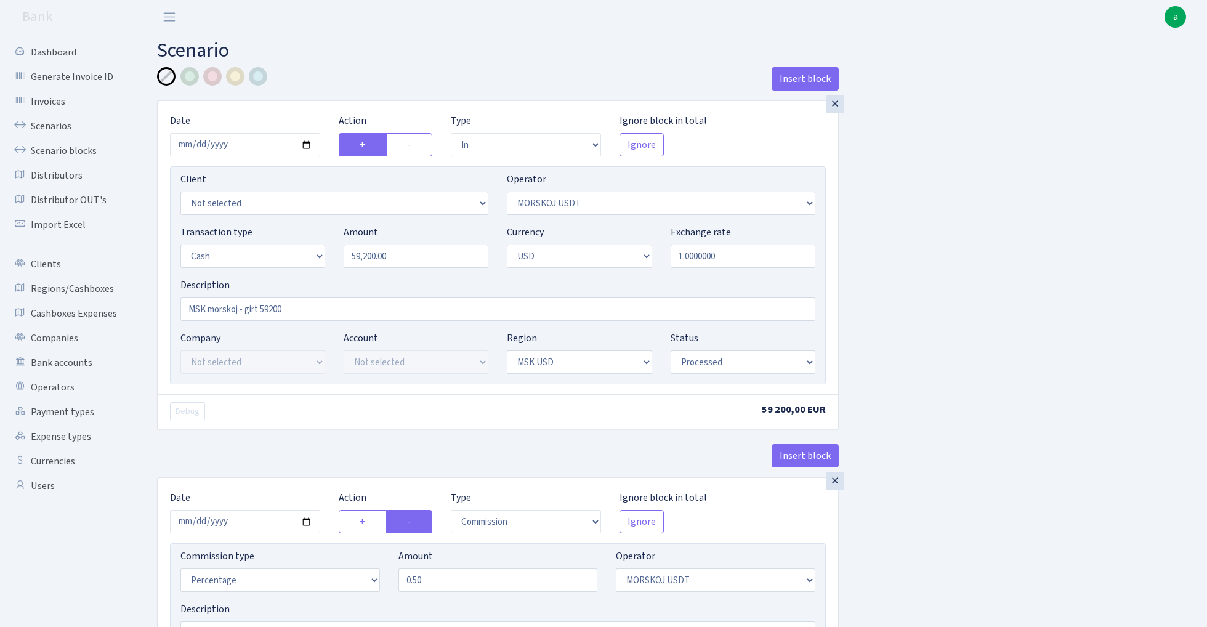
select select "in"
select select "324"
select select "1"
select select "2"
select select "10"
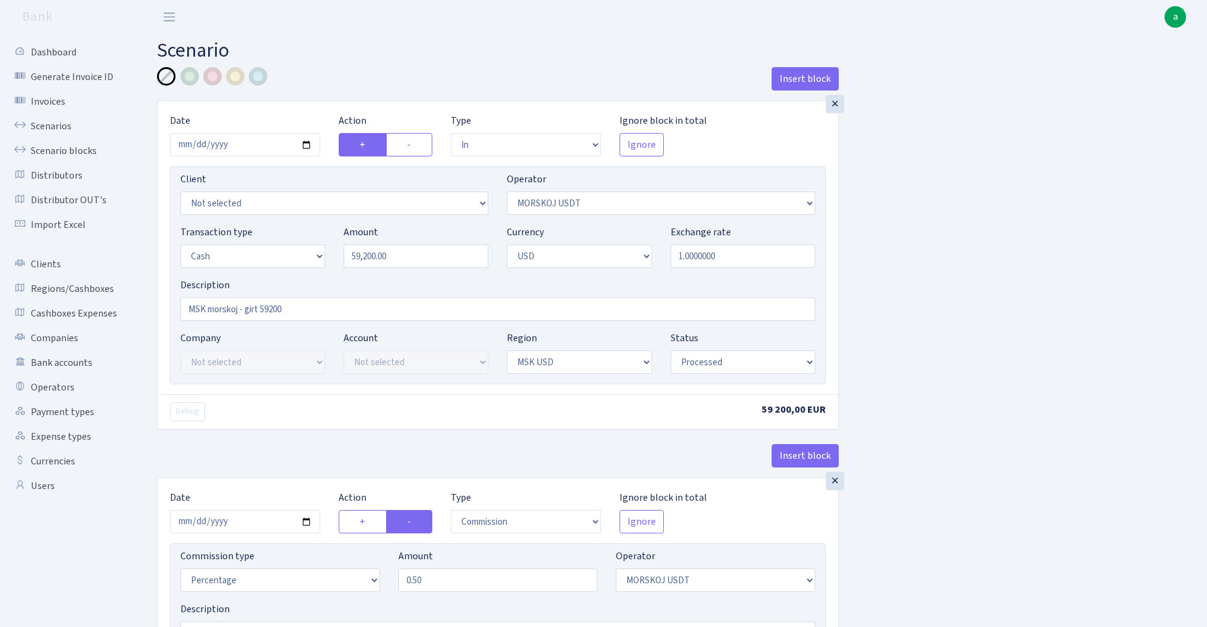
select select "processed"
select select "commission"
select select "324"
select select "processed"
select select "in"
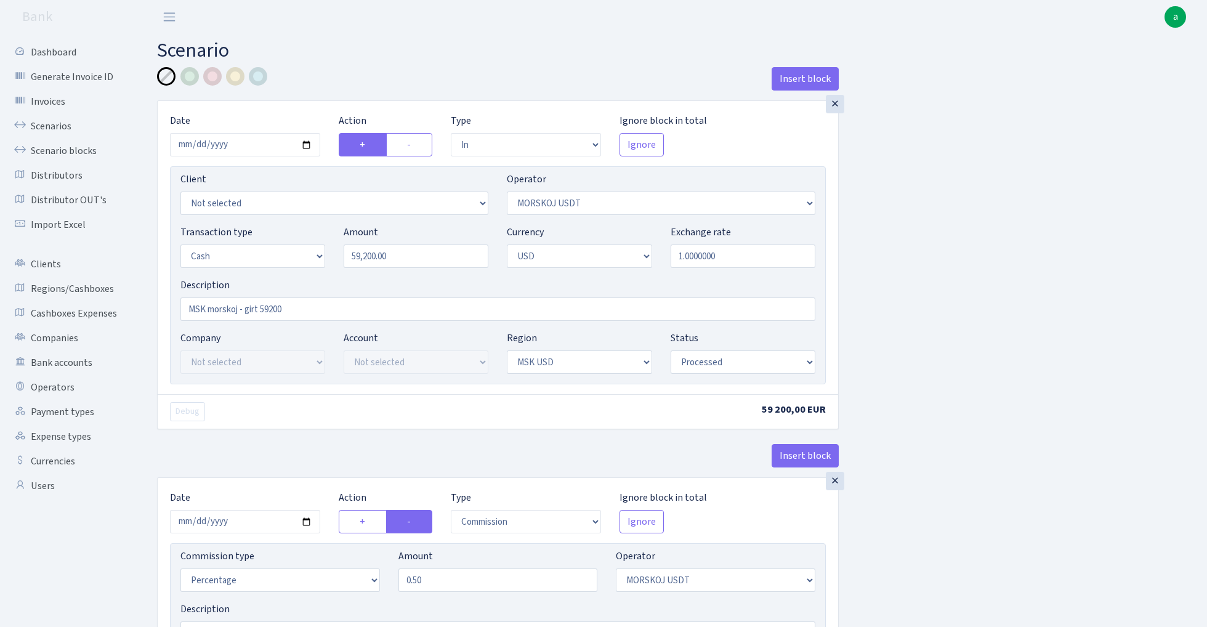
select select "228"
select select "1"
select select "2"
select select "10"
select select "processed"
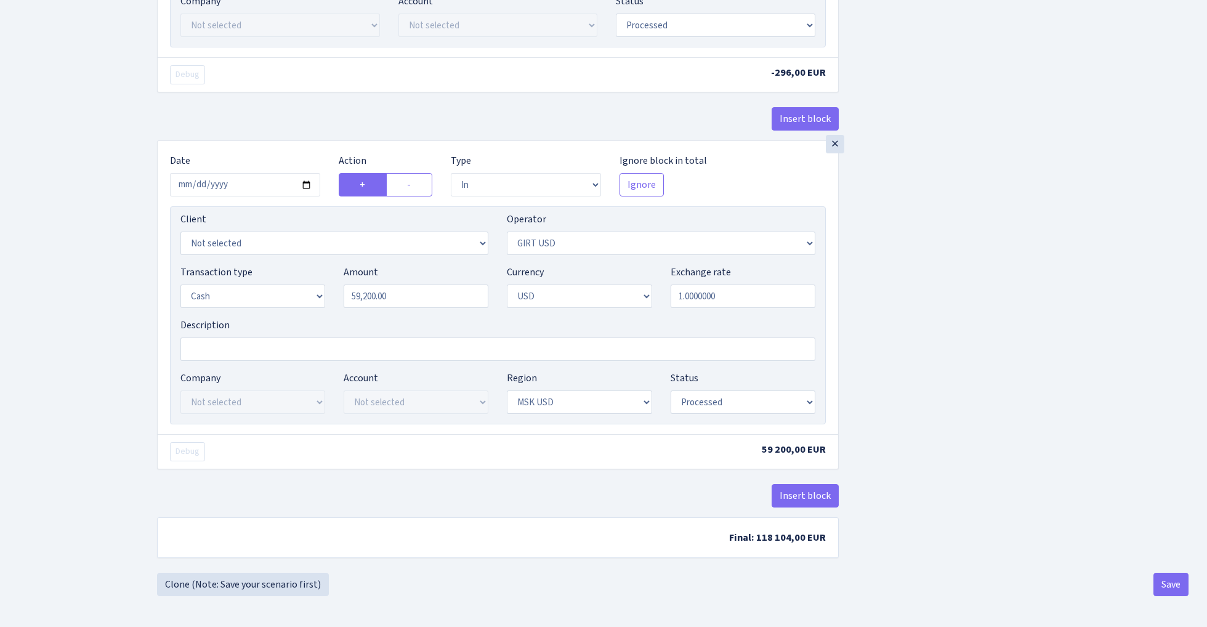
scroll to position [665, 0]
click at [424, 183] on label "-" at bounding box center [409, 184] width 46 height 23
click at [415, 183] on input "-" at bounding box center [411, 181] width 8 height 8
radio input "true"
radio input "false"
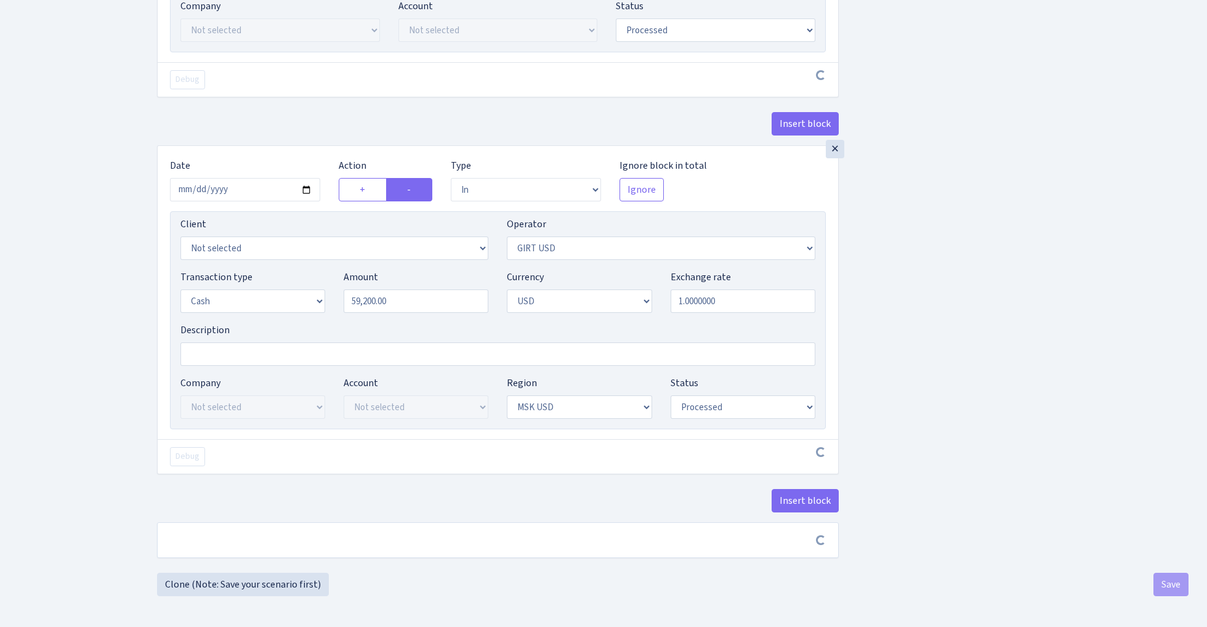
scroll to position [661, 0]
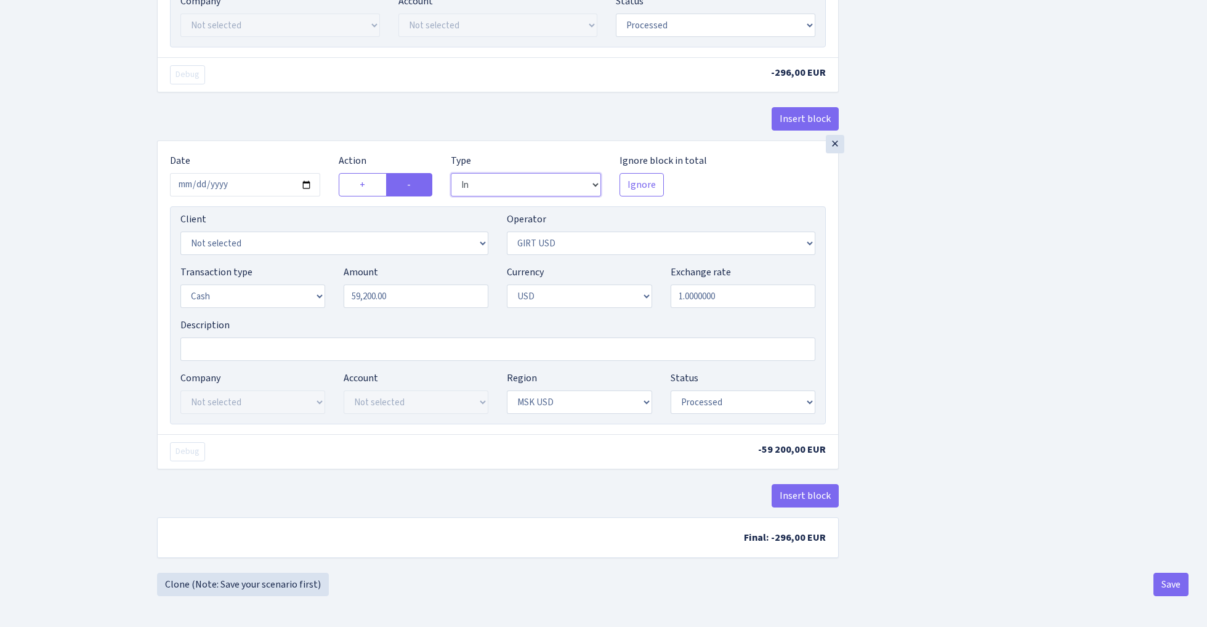
select select "out"
click at [1168, 584] on button "Save" at bounding box center [1170, 584] width 35 height 23
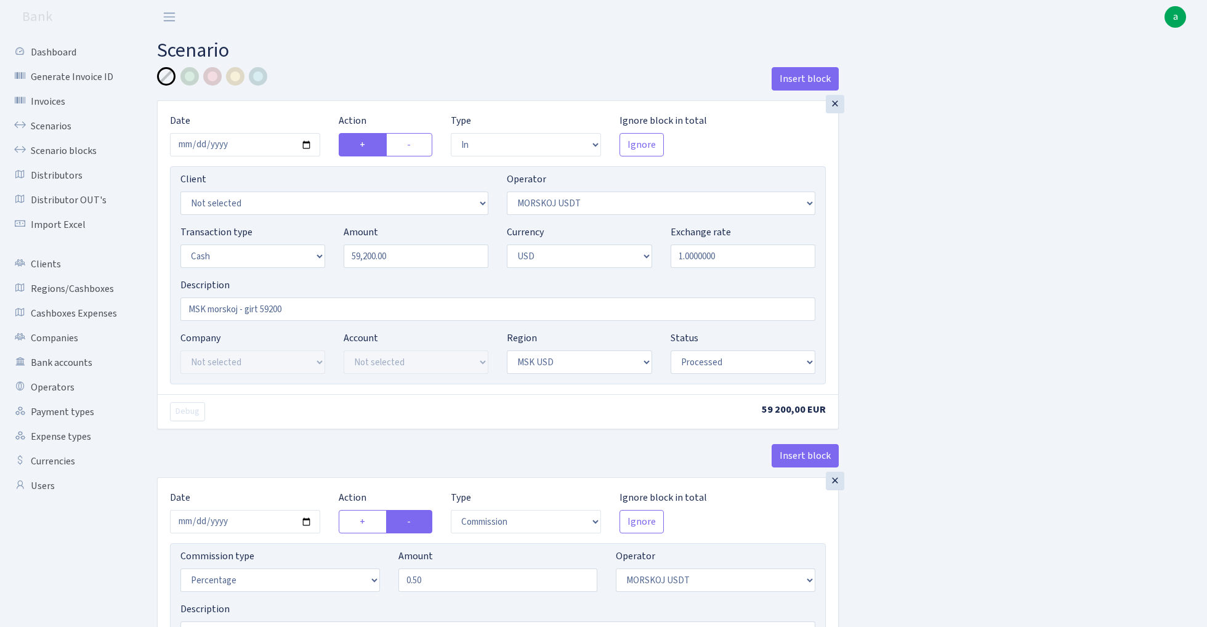
select select "in"
select select "324"
select select "1"
select select "2"
select select "10"
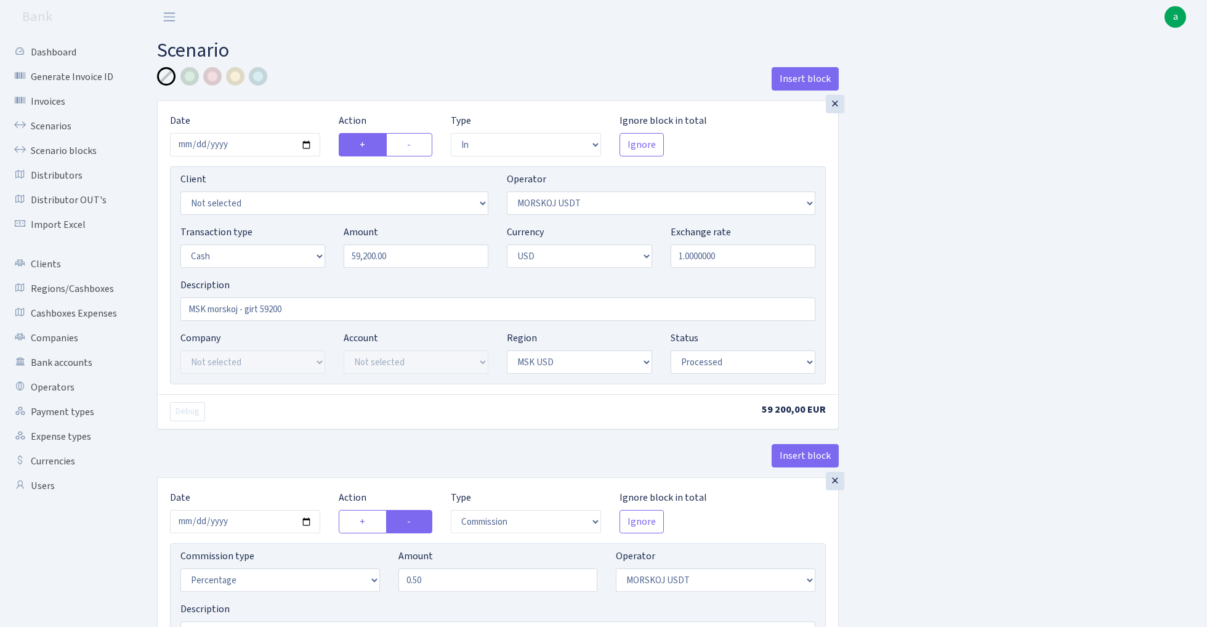
select select "processed"
select select "commission"
select select "324"
select select "processed"
select select "out"
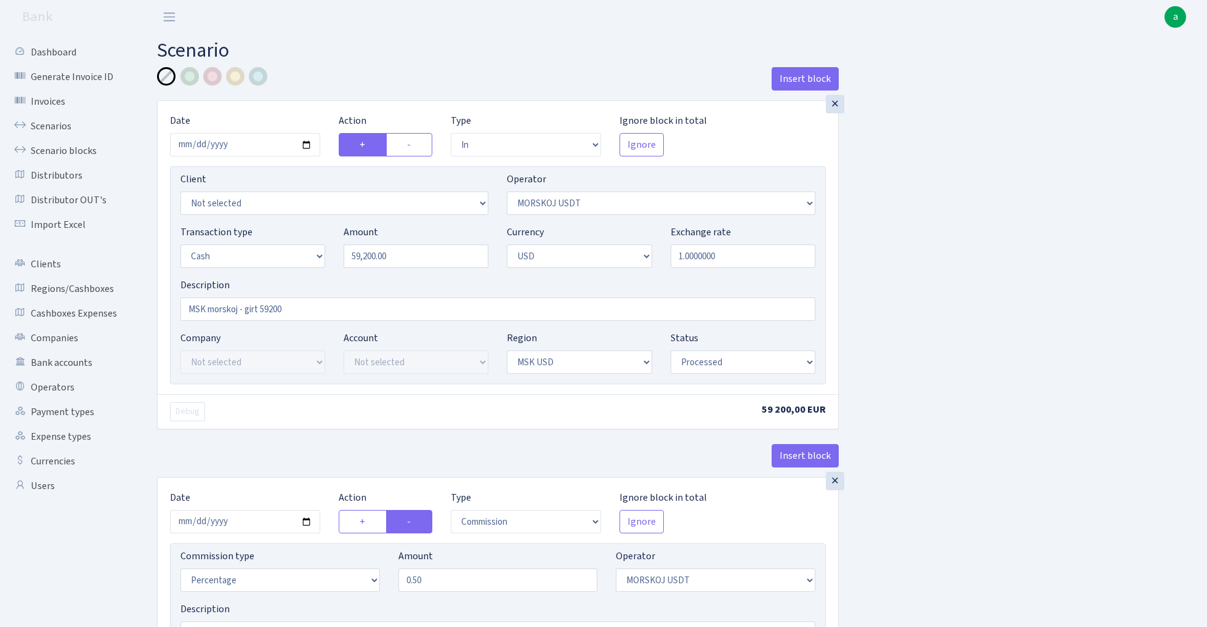
select select "228"
select select "1"
select select "2"
select select "10"
select select "processed"
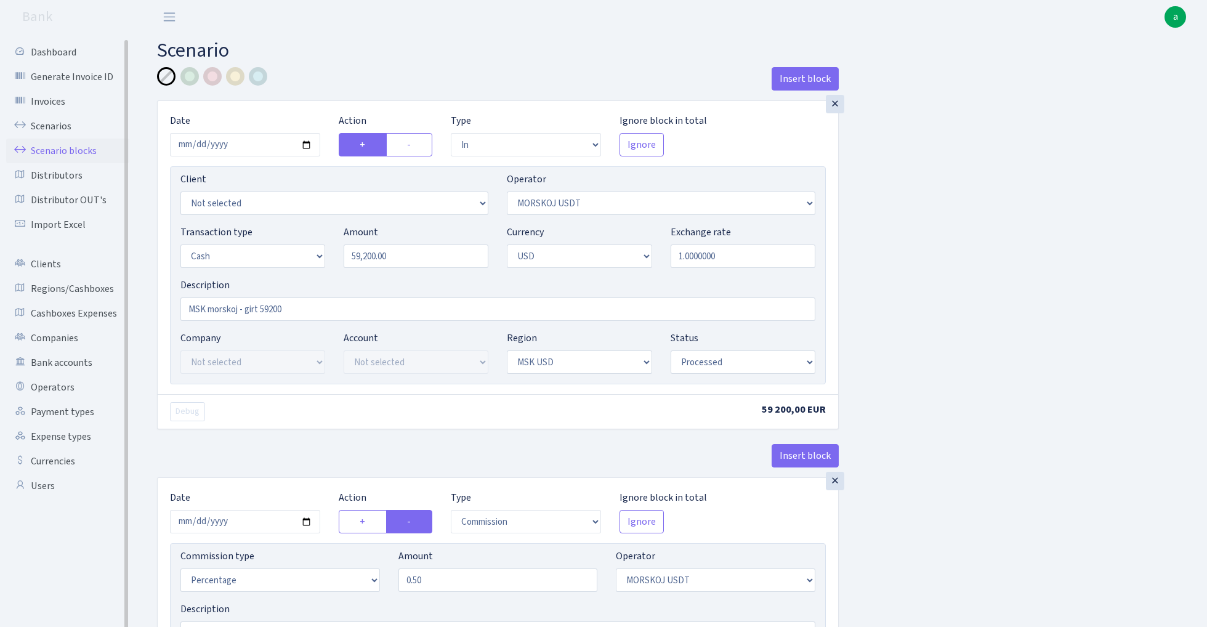
click at [67, 153] on link "Scenario blocks" at bounding box center [67, 151] width 123 height 25
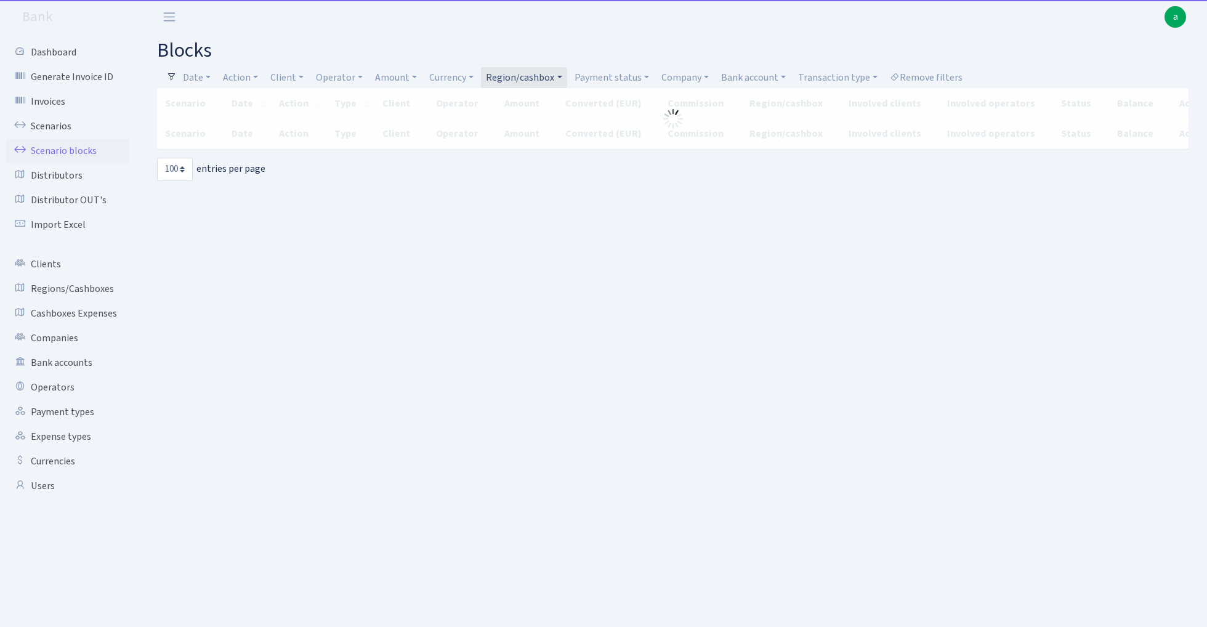
select select "100"
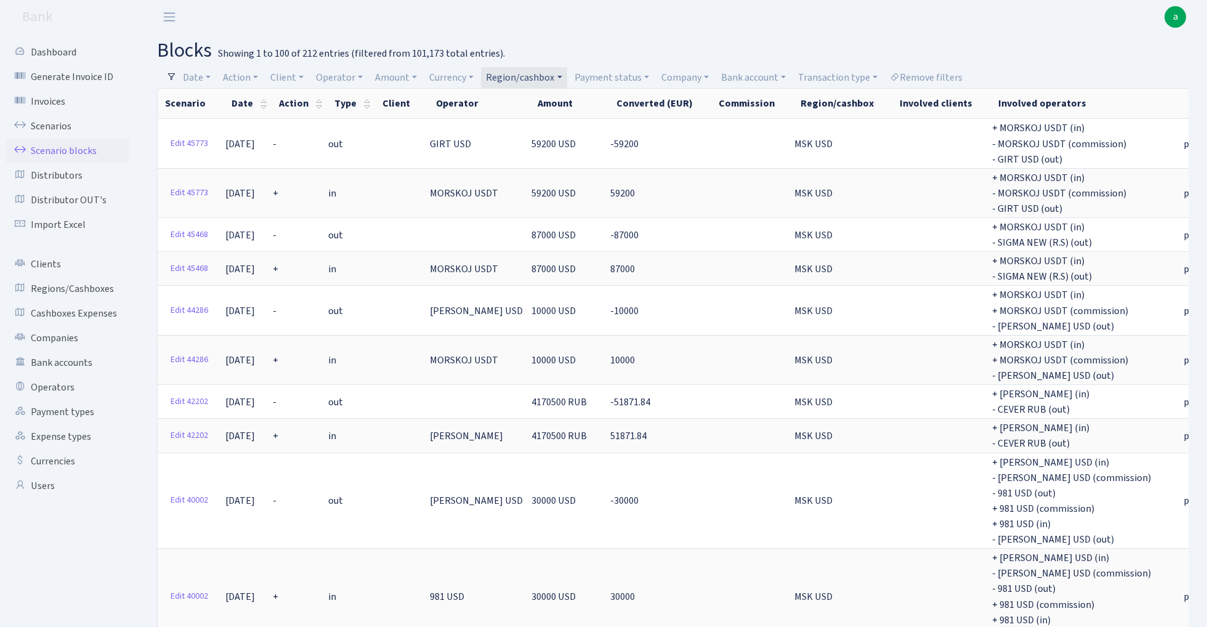
click at [536, 74] on link "Region/cashbox" at bounding box center [524, 77] width 86 height 21
click at [528, 171] on li "MSK RUB" at bounding box center [530, 182] width 93 height 22
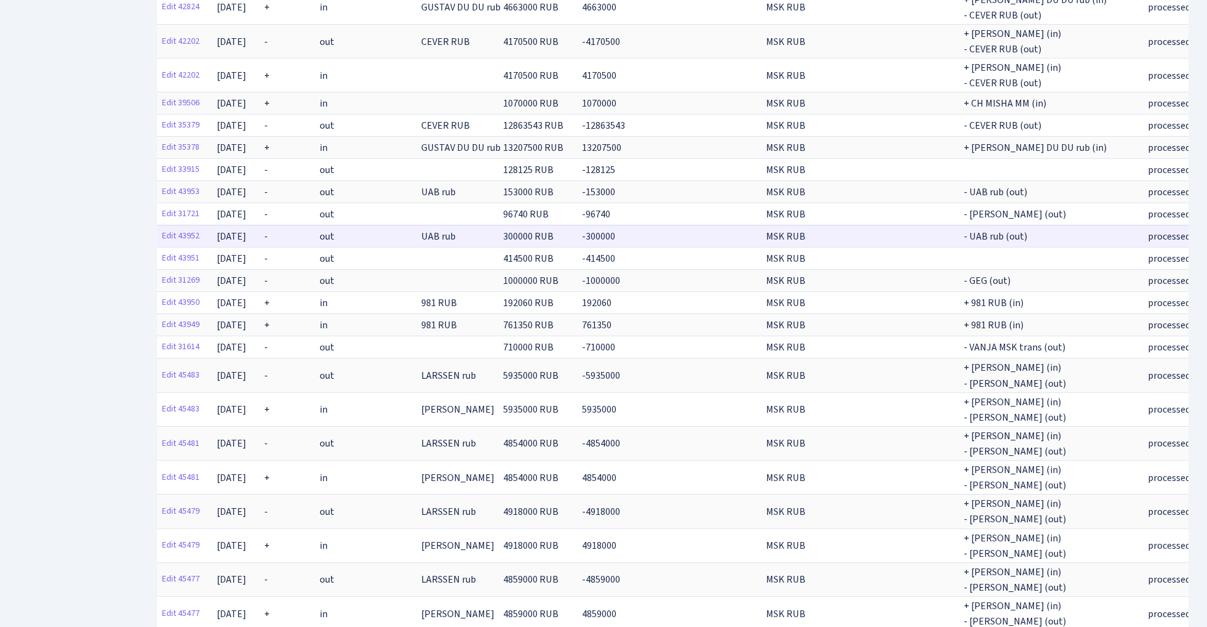
scroll to position [611, 0]
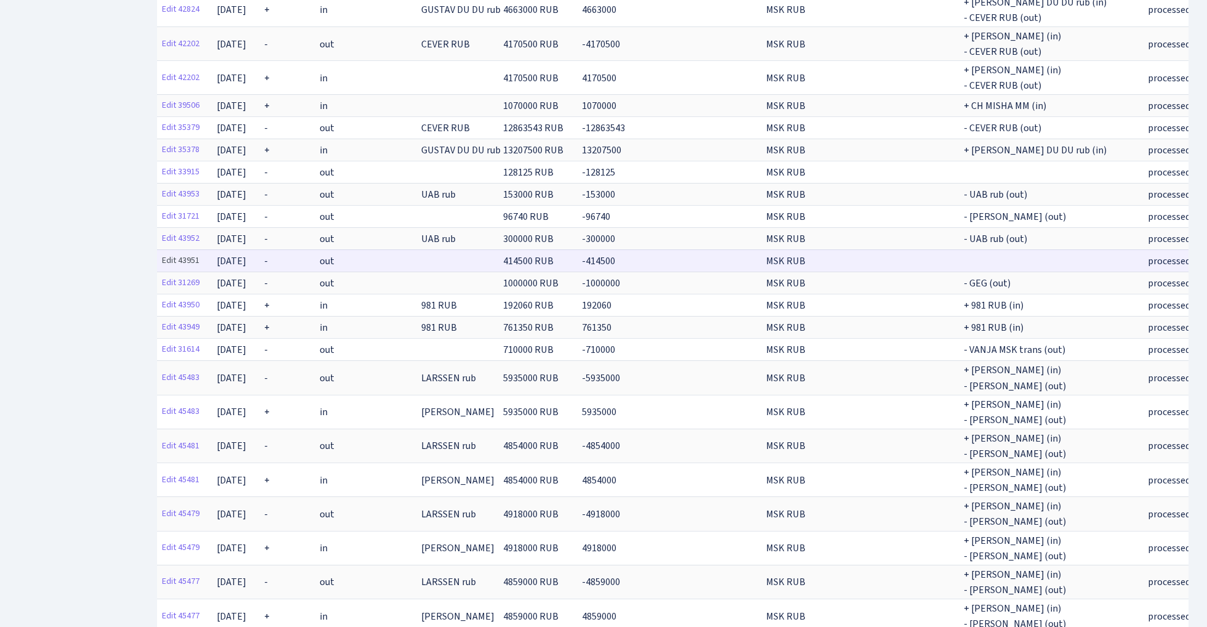
click at [181, 255] on link "Edit 43951" at bounding box center [180, 260] width 49 height 19
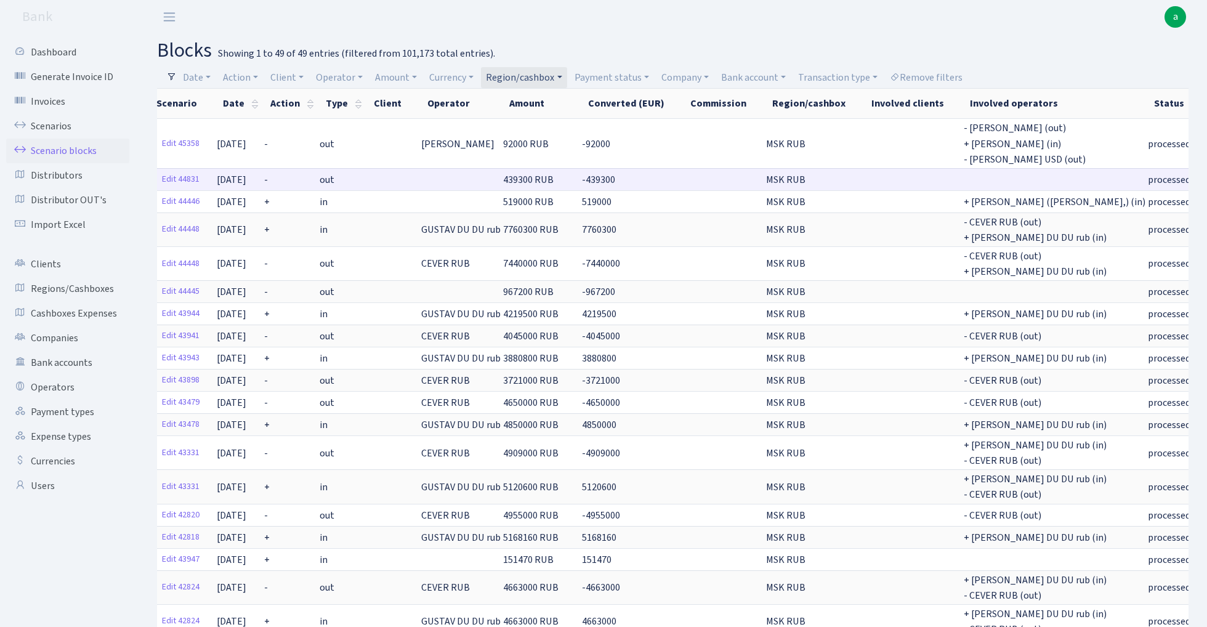
scroll to position [0, 0]
click at [528, 76] on link "Region/cashbox" at bounding box center [524, 77] width 86 height 21
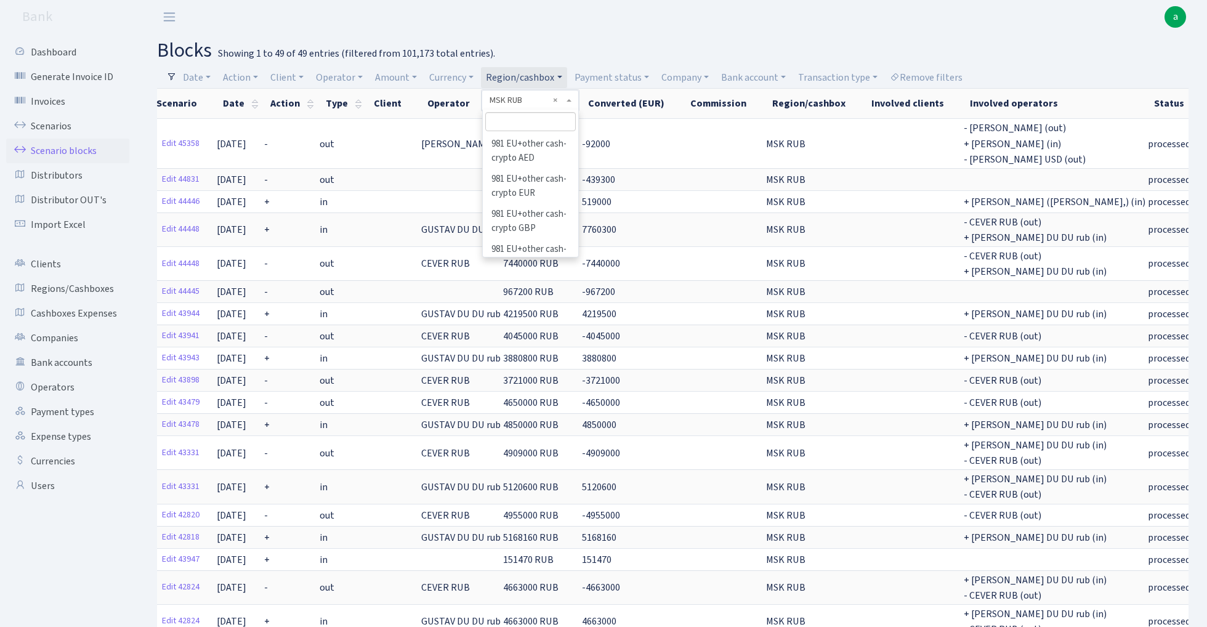
scroll to position [393, 0]
click at [542, 150] on li "MSK Jura EUR" at bounding box center [530, 161] width 93 height 22
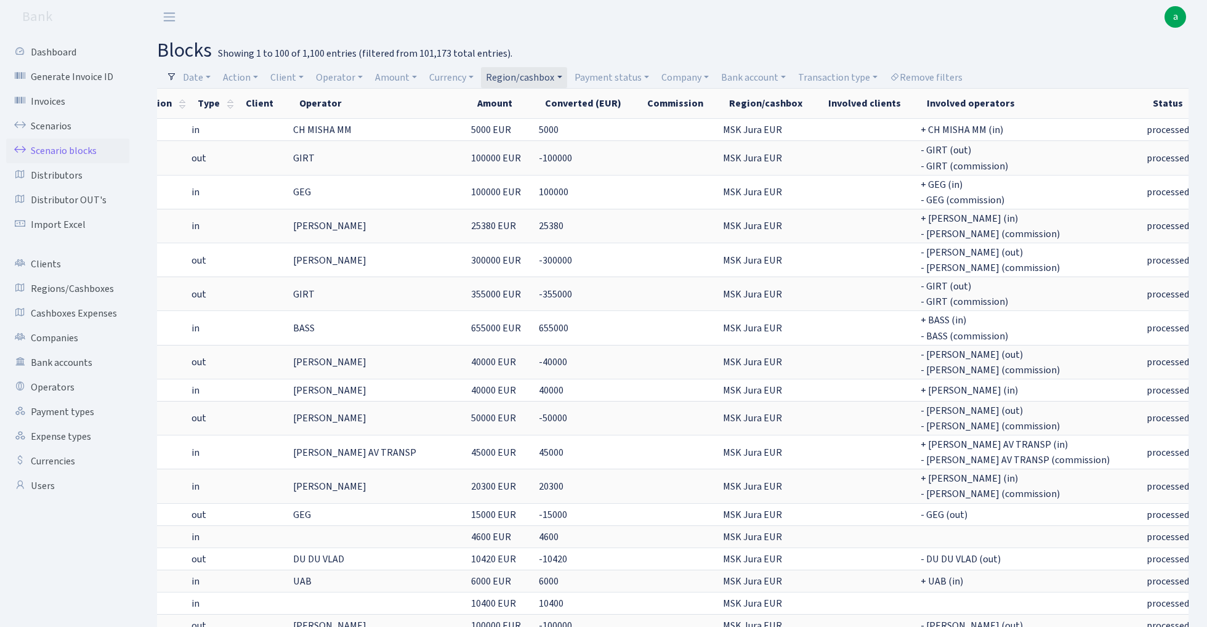
click at [545, 74] on link "Region/cashbox" at bounding box center [524, 77] width 86 height 21
click at [539, 149] on li "MSK" at bounding box center [530, 160] width 93 height 22
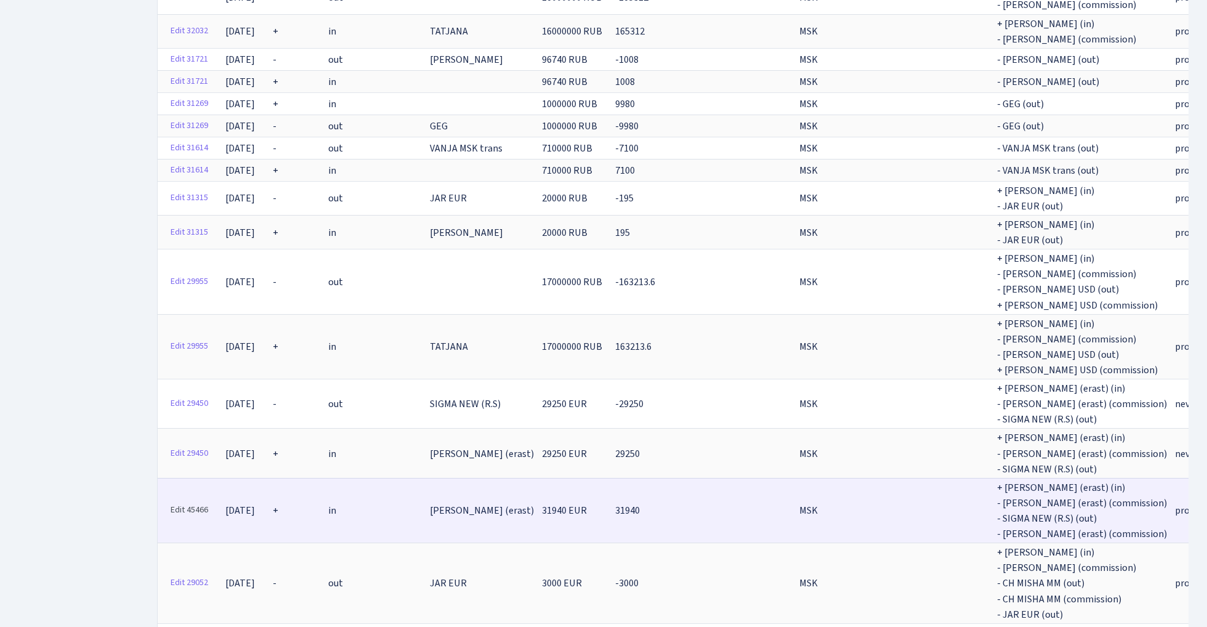
click at [186, 500] on link "Edit 45466" at bounding box center [189, 509] width 49 height 19
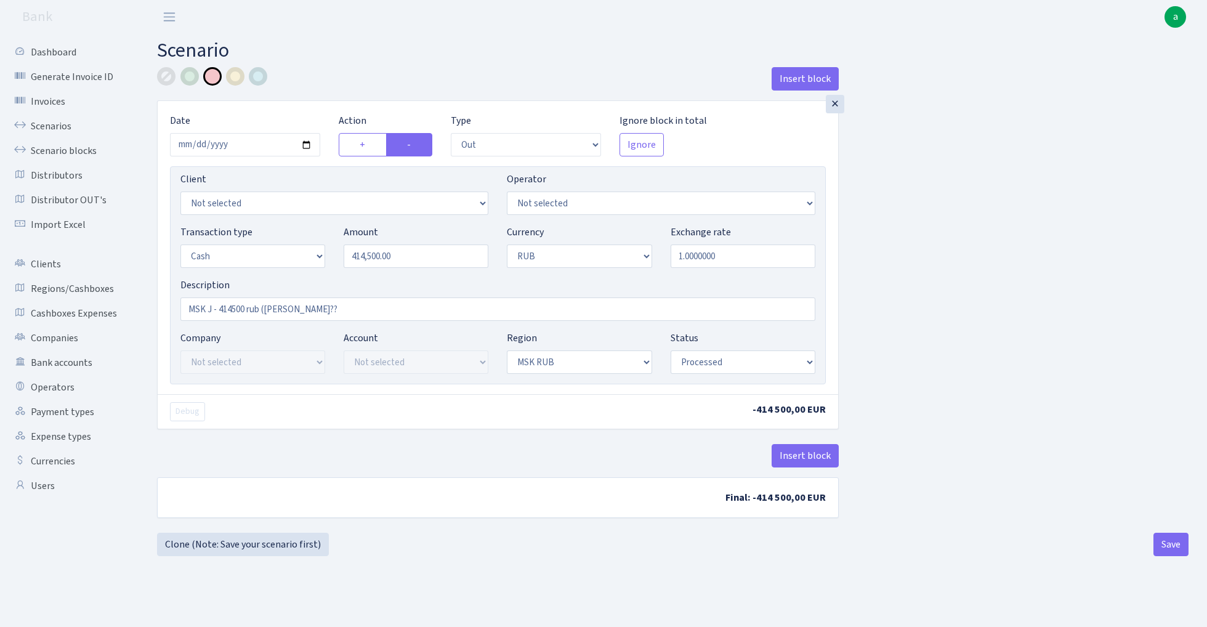
select select "out"
select select "1"
select select "3"
select select "20"
select select "processed"
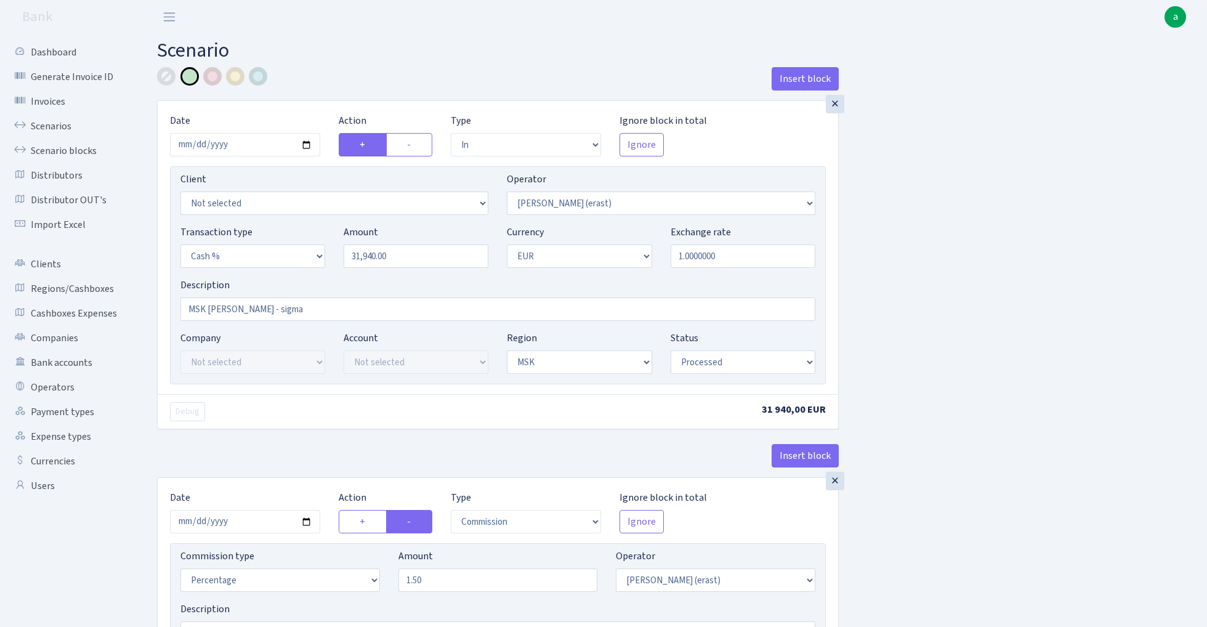
select select "in"
select select "155"
select select "6"
select select "1"
select select "3"
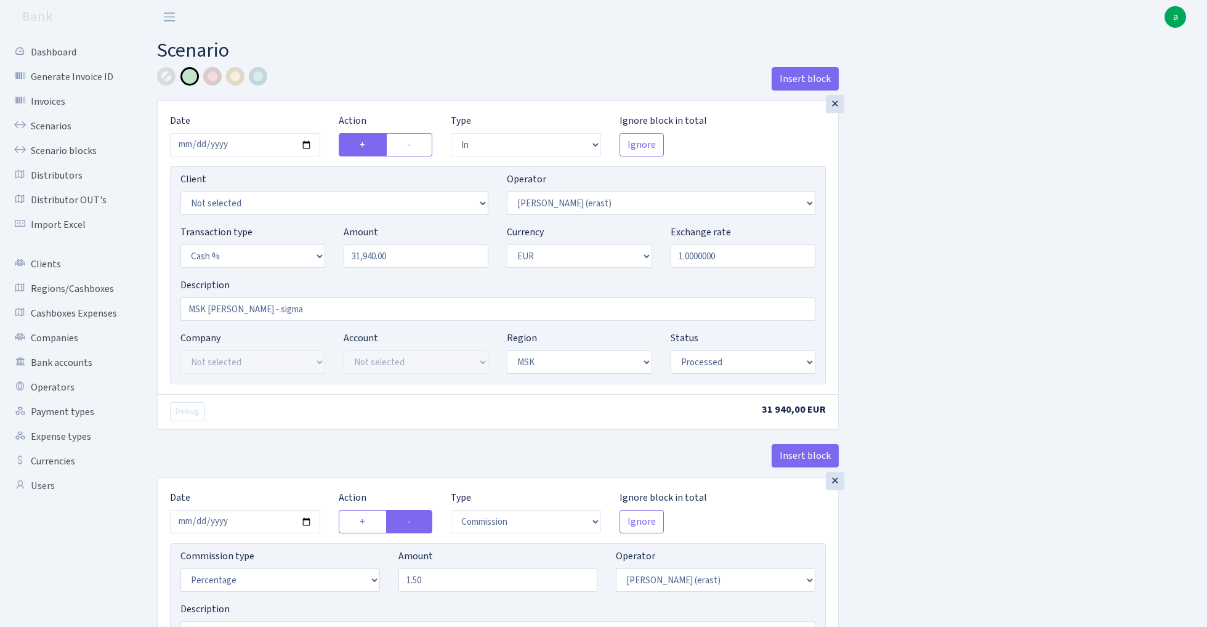
select select "processed"
select select "commission"
select select "155"
select select "processed"
select select "out"
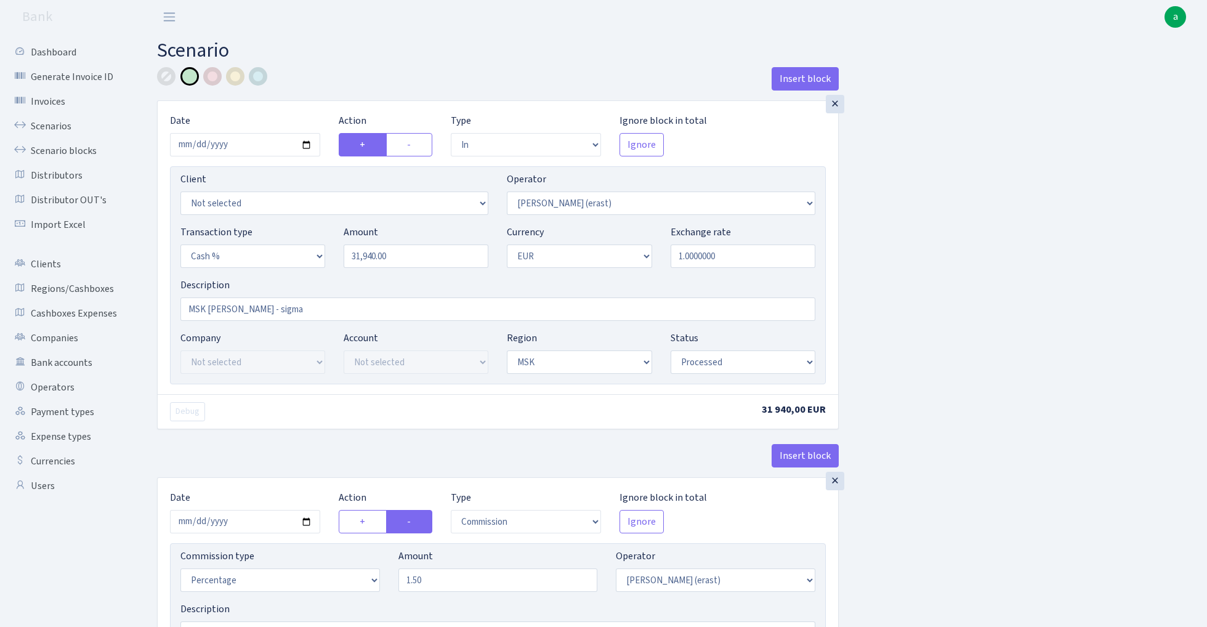
select select "370"
select select "1"
select select "processed"
select select "commission"
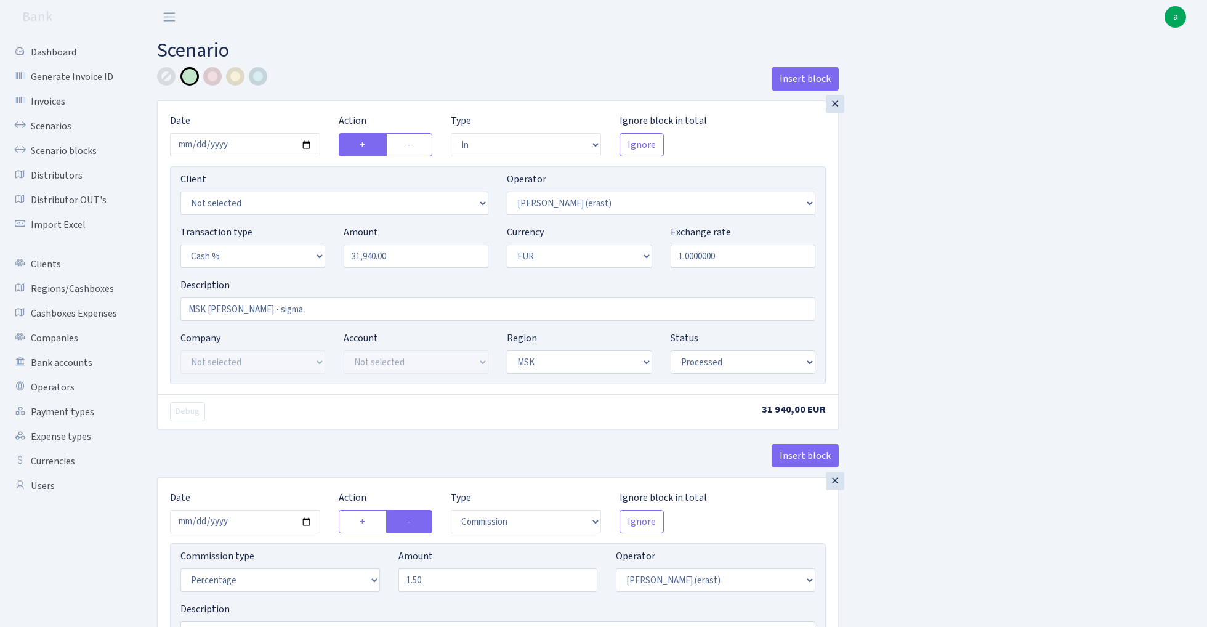
select select "fixed"
select select "155"
select select "processed"
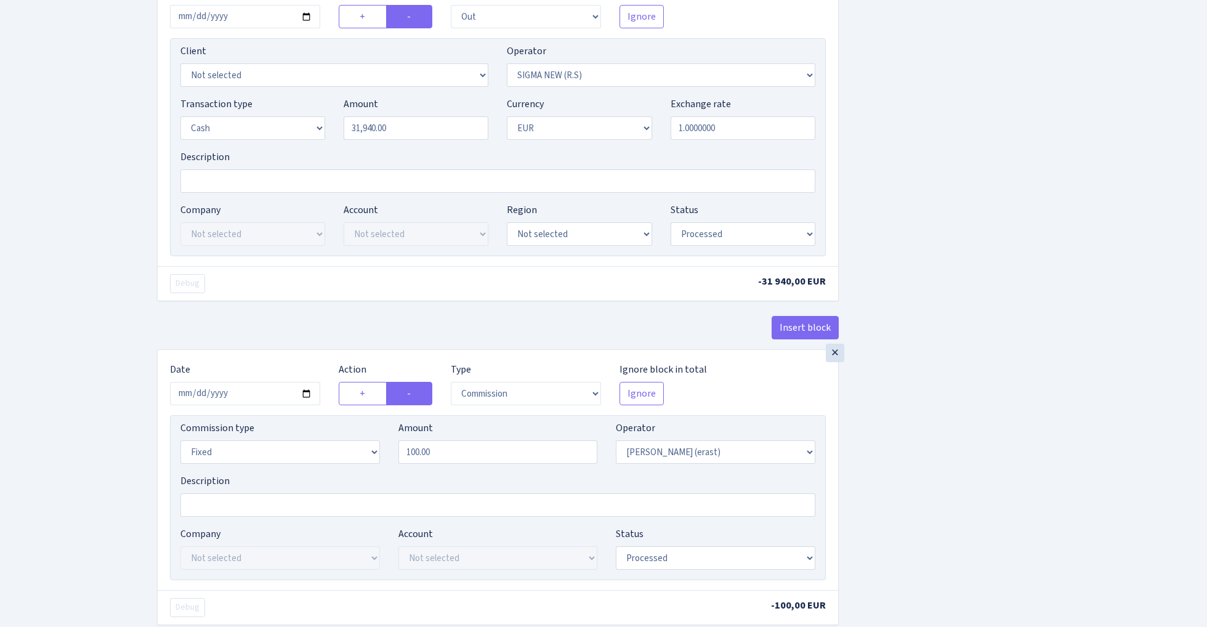
scroll to position [804, 0]
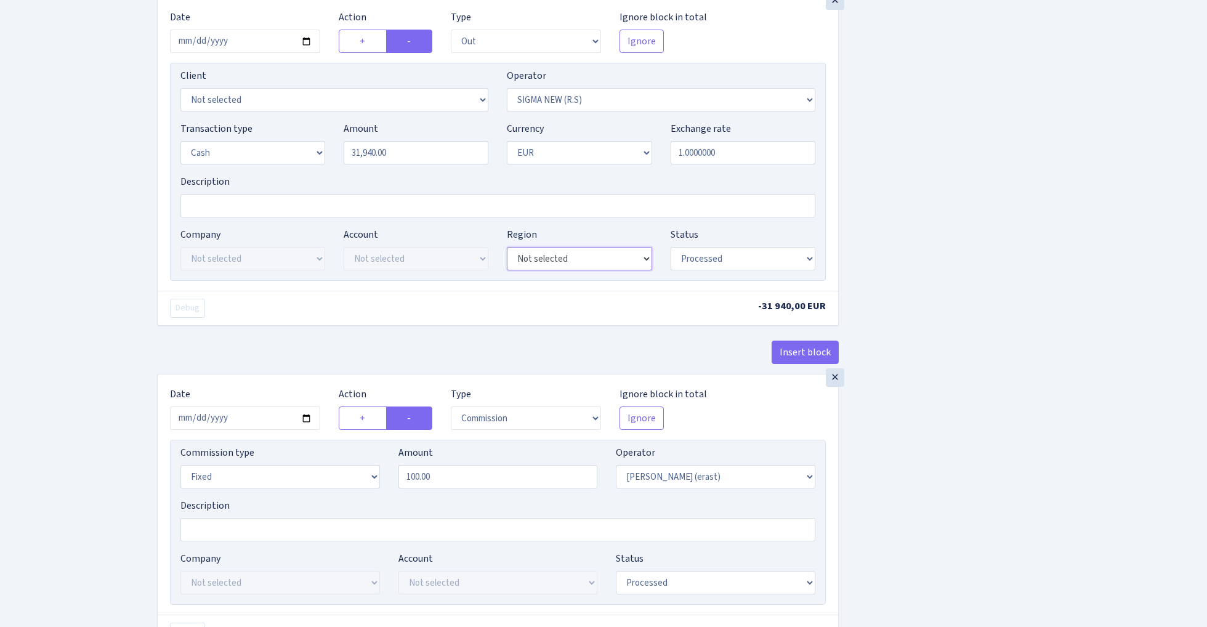
select select "3"
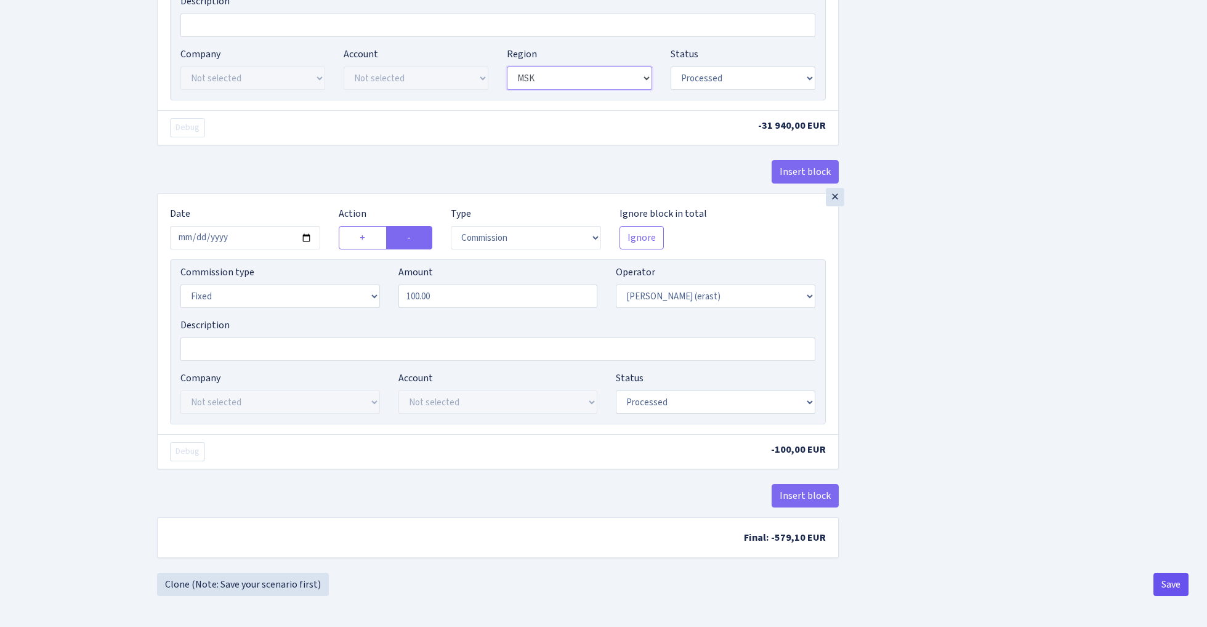
scroll to position [991, 0]
click at [1160, 585] on button "Save" at bounding box center [1170, 584] width 35 height 23
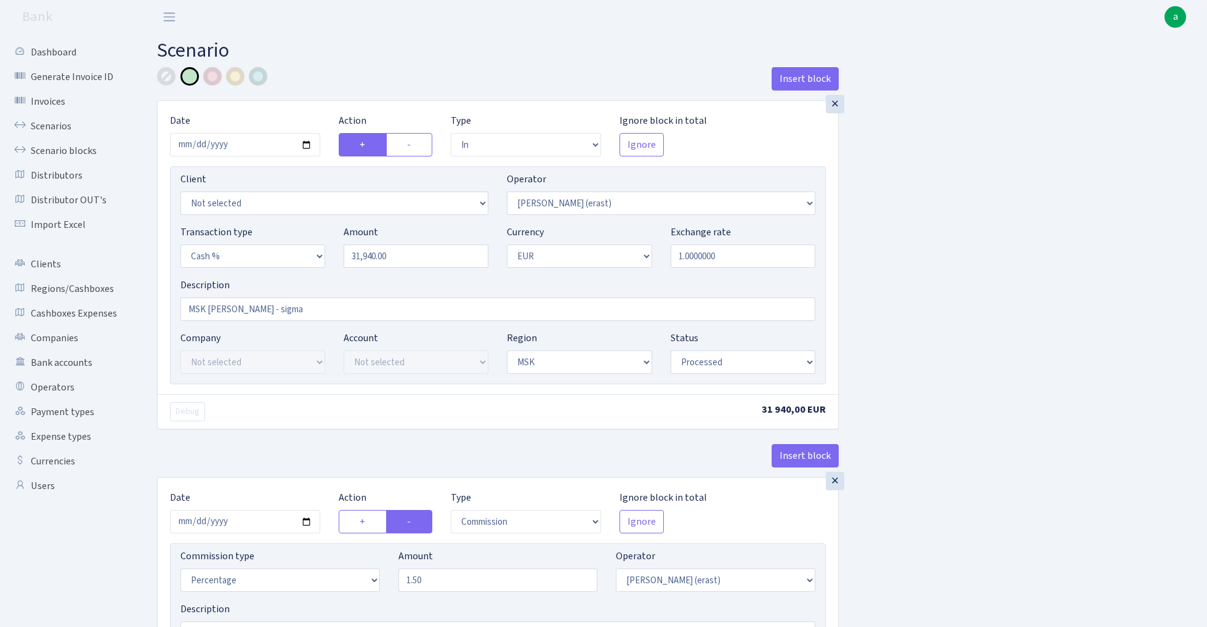
select select "in"
select select "155"
select select "6"
select select "1"
select select "3"
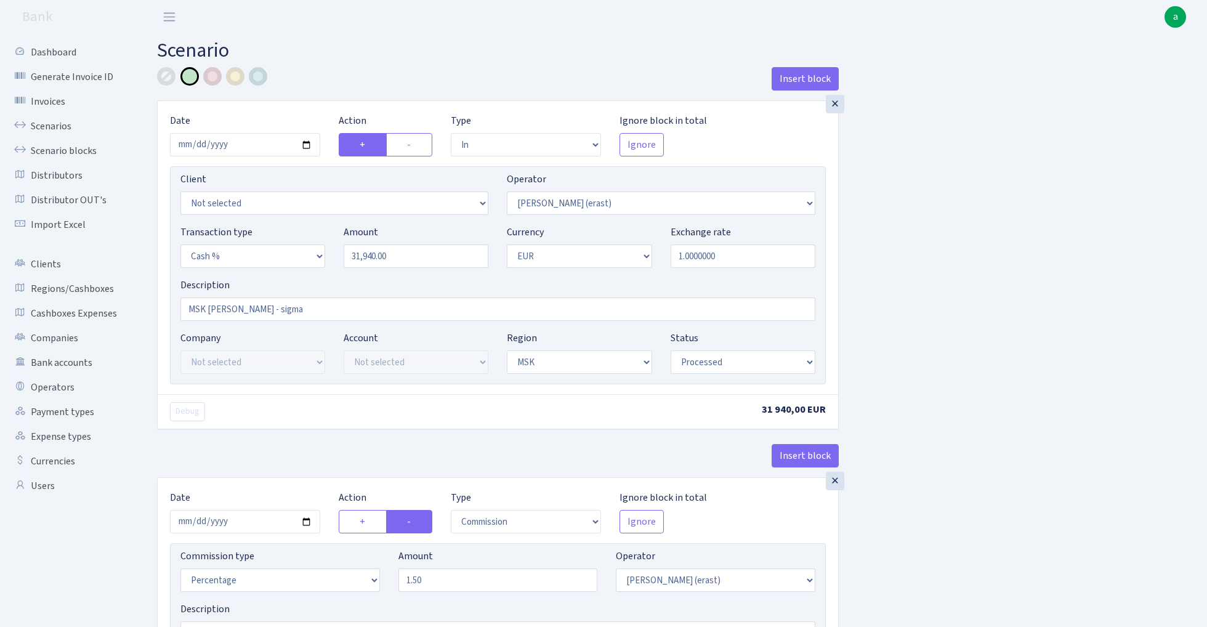
select select "processed"
select select "commission"
select select "155"
select select "processed"
select select "out"
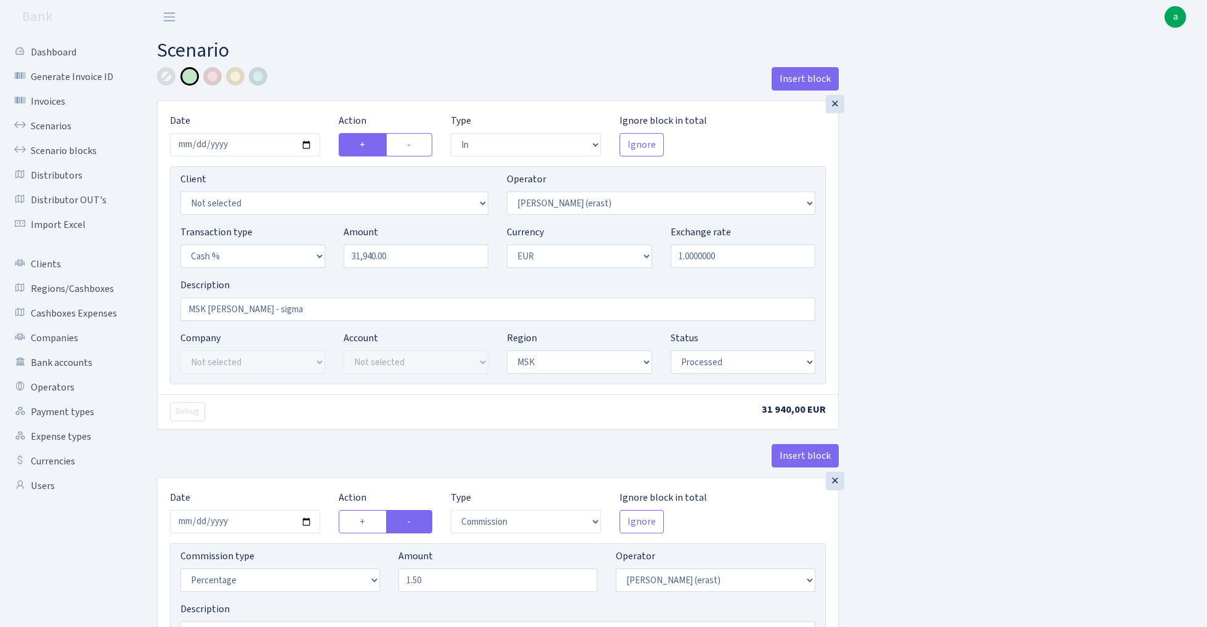
select select "370"
select select "1"
select select "3"
select select "processed"
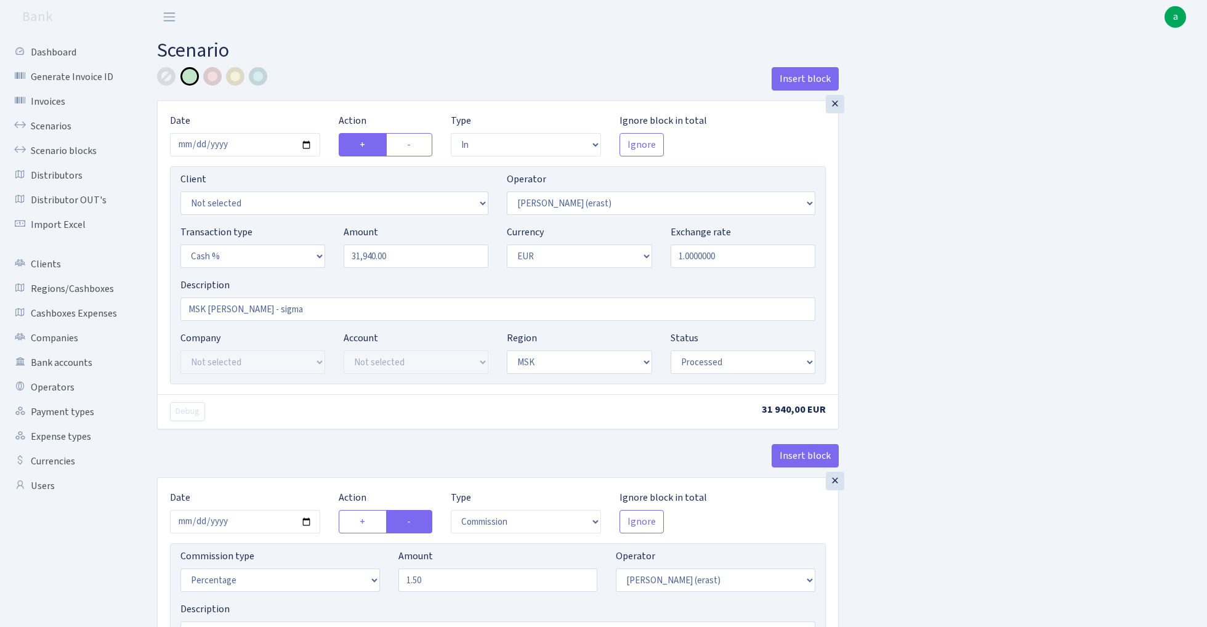
select select "commission"
select select "fixed"
select select "155"
select select "processed"
click at [78, 149] on link "Scenario blocks" at bounding box center [67, 151] width 123 height 25
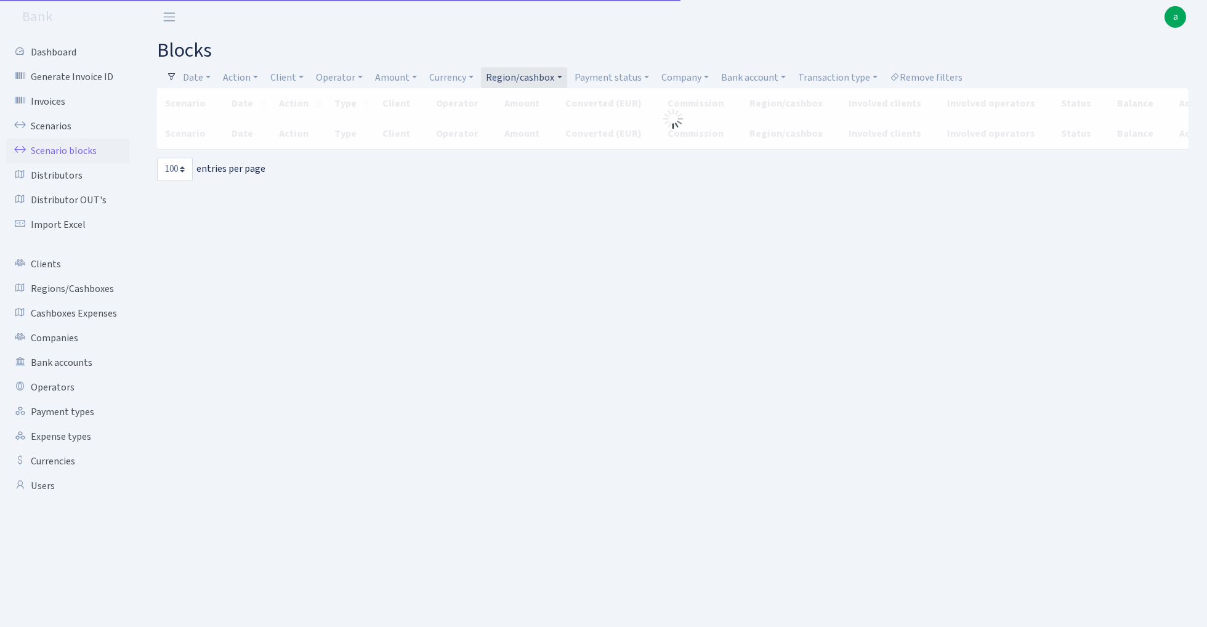
select select "100"
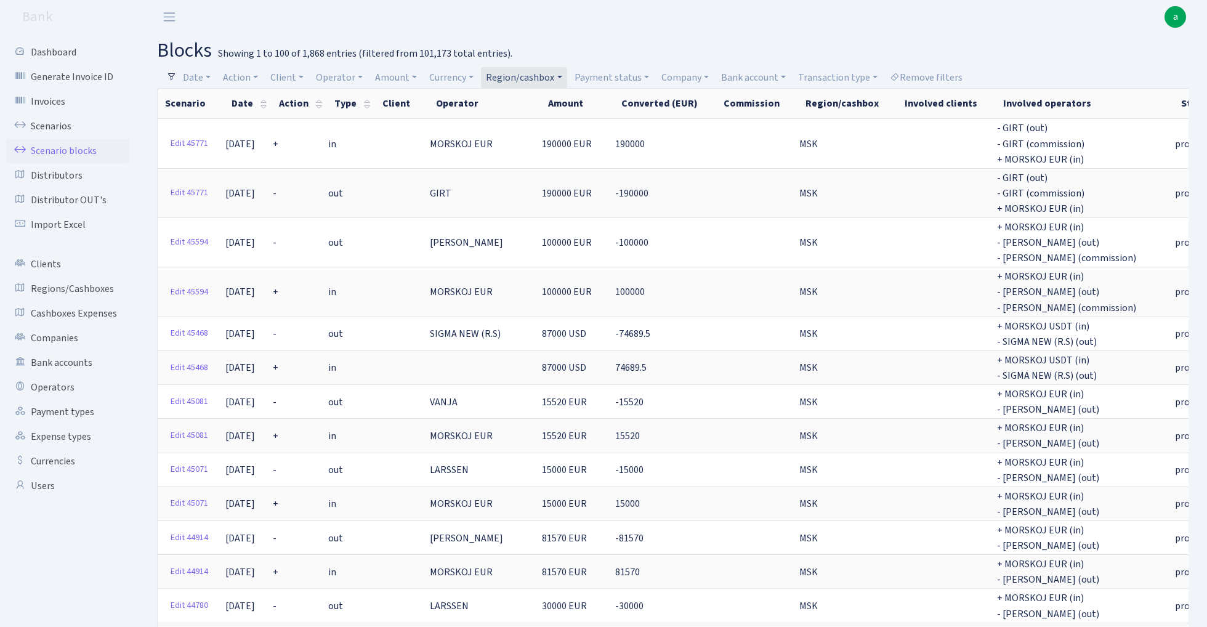
click at [537, 75] on link "Region/cashbox" at bounding box center [524, 77] width 86 height 21
click at [538, 169] on li "[GEOGRAPHIC_DATA]" at bounding box center [530, 180] width 93 height 22
